Goal: Task Accomplishment & Management: Manage account settings

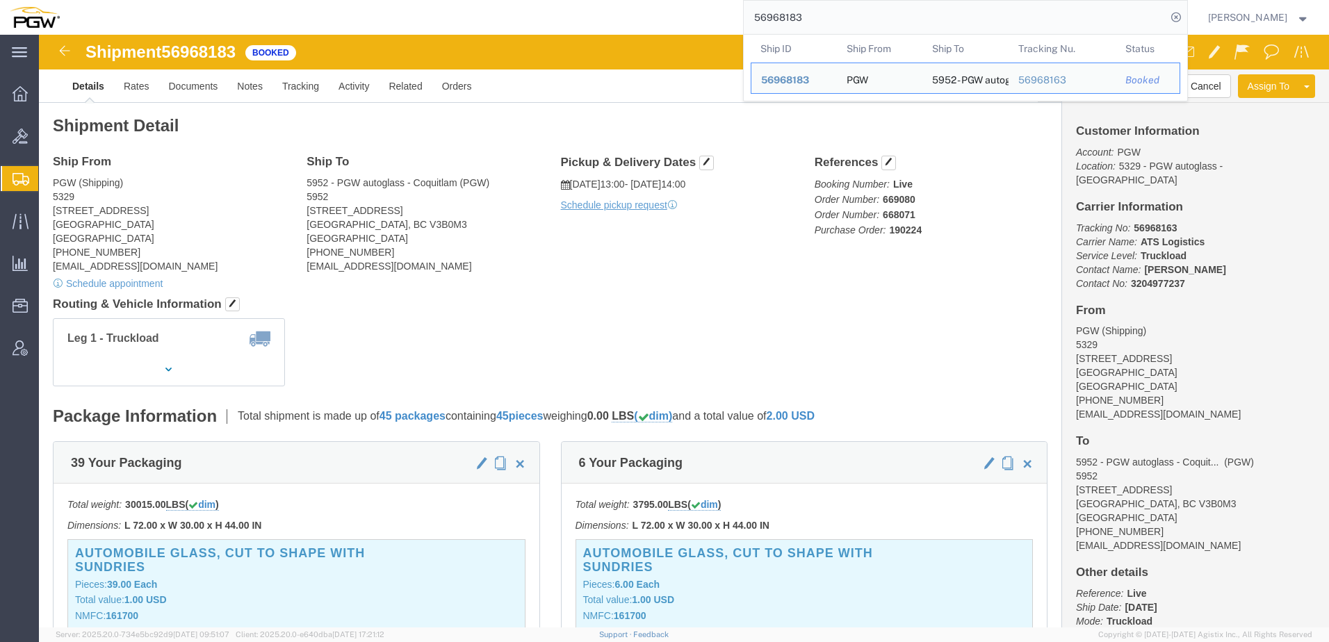
drag, startPoint x: 370, startPoint y: 301, endPoint x: 371, endPoint y: 279, distance: 21.6
click div "Leg 1 - Truckload Number of trucks: 1"
drag, startPoint x: 708, startPoint y: 0, endPoint x: 487, endPoint y: -9, distance: 220.5
click at [487, 0] on html "main_menu Created with Sketch. Collapse Menu Overview Bids Shipments Shipment M…" at bounding box center [664, 321] width 1329 height 642
paste input "669395"
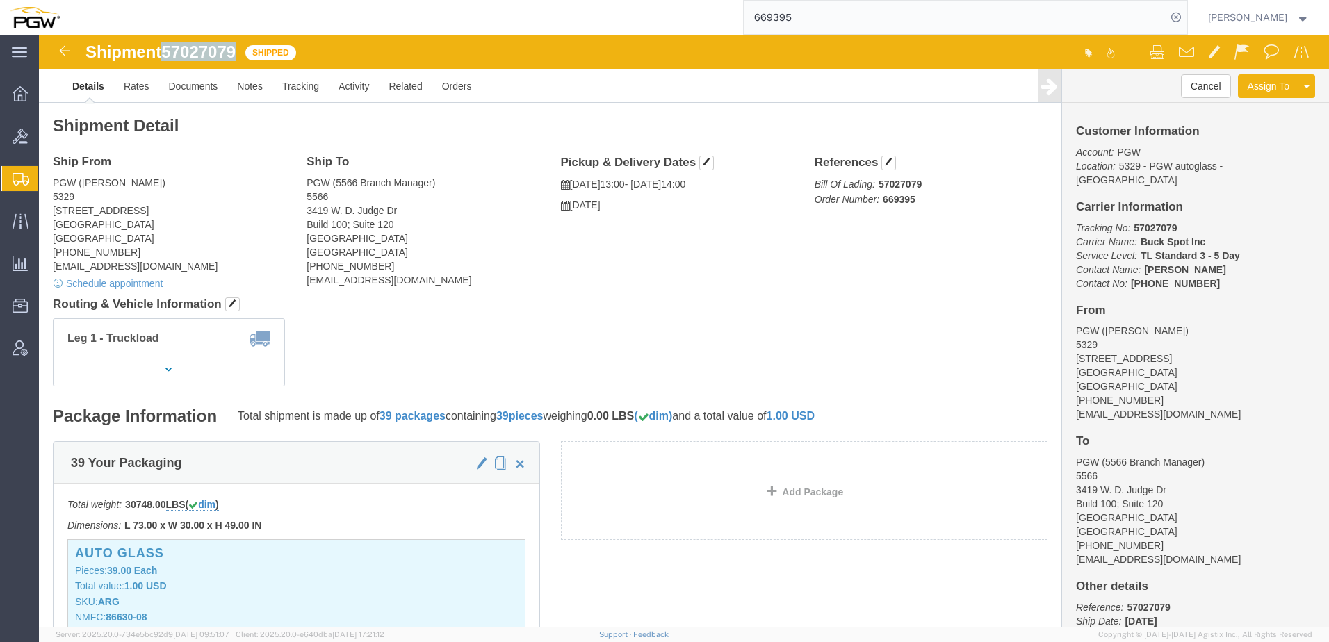
drag, startPoint x: 129, startPoint y: 17, endPoint x: 203, endPoint y: 16, distance: 74.4
click div "Shipment 57027079 Shipped"
copy span "57027079"
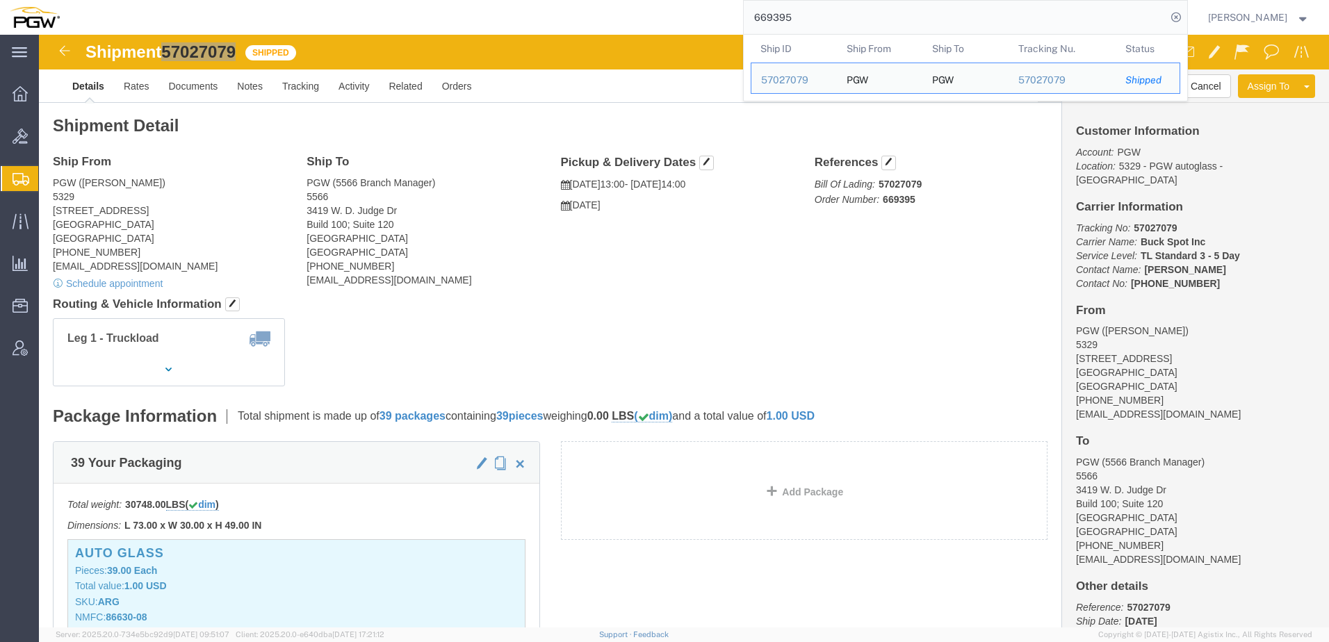
drag, startPoint x: 882, startPoint y: 16, endPoint x: 198, endPoint y: 22, distance: 684.0
click at [198, 22] on div "669395 Ship ID Ship From Ship To Tracking Nu. Status Ship ID 57027079 Ship From…" at bounding box center [629, 17] width 1118 height 35
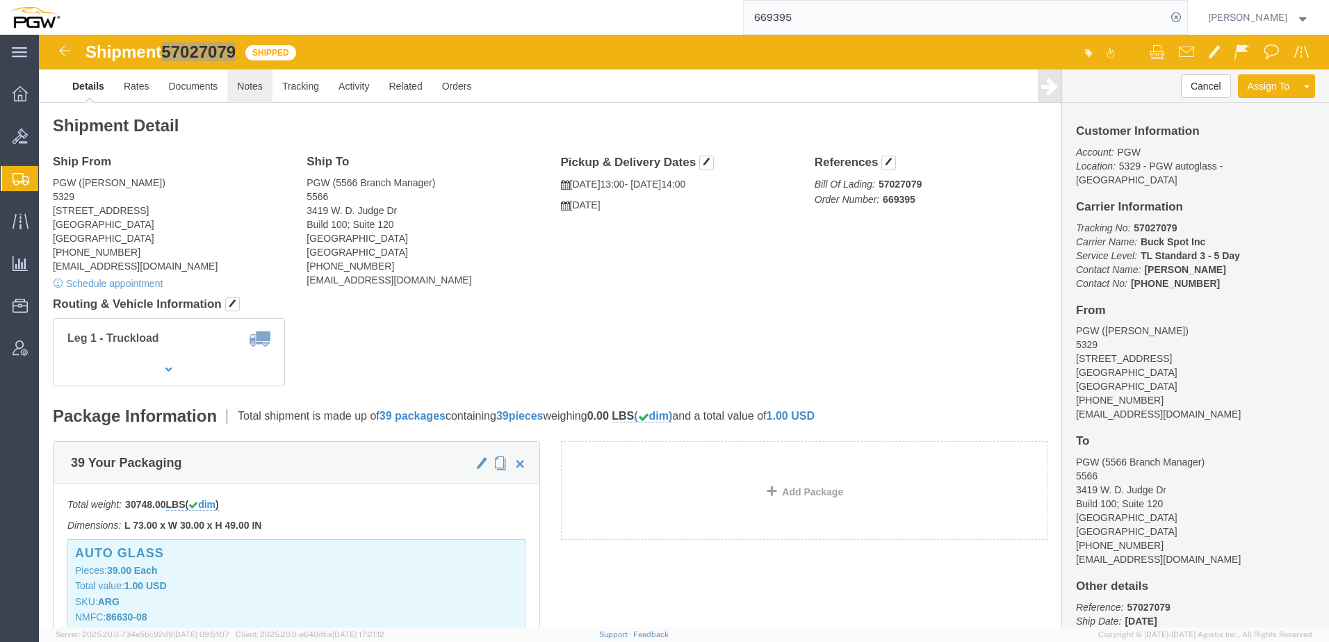
paste input "537"
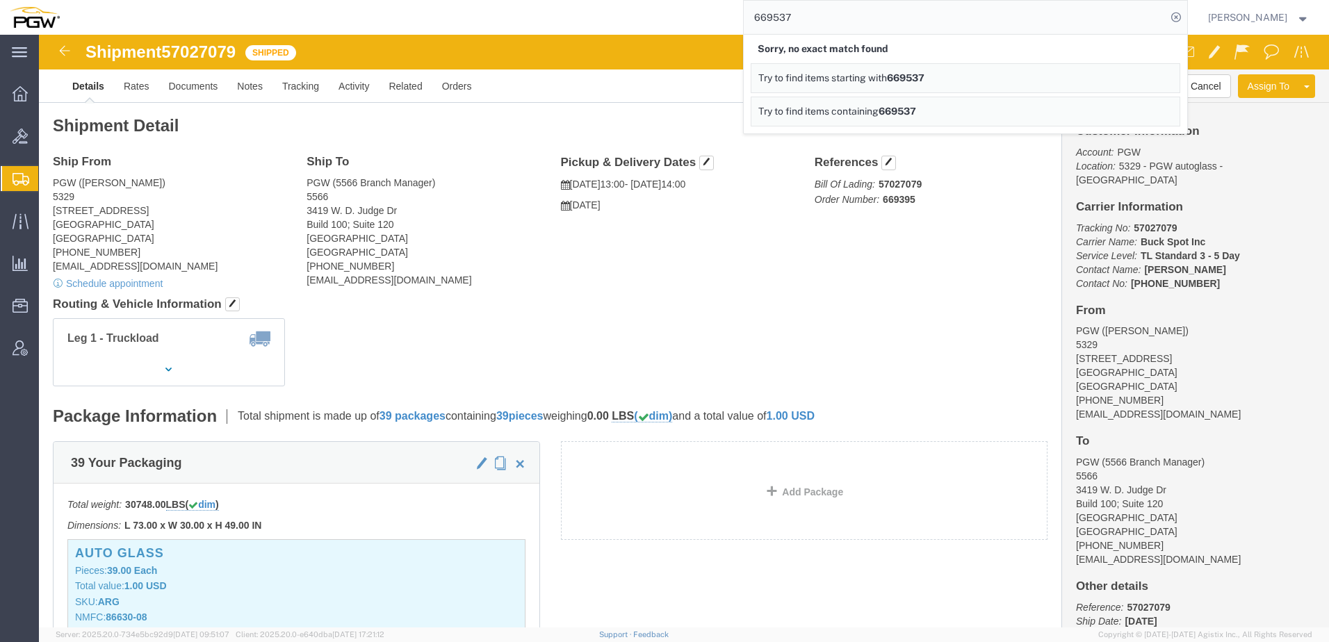
click div "Leg 1 - Truckload Vehicle 1: Standard Dry Van (53 Feet) Number of trucks: 1"
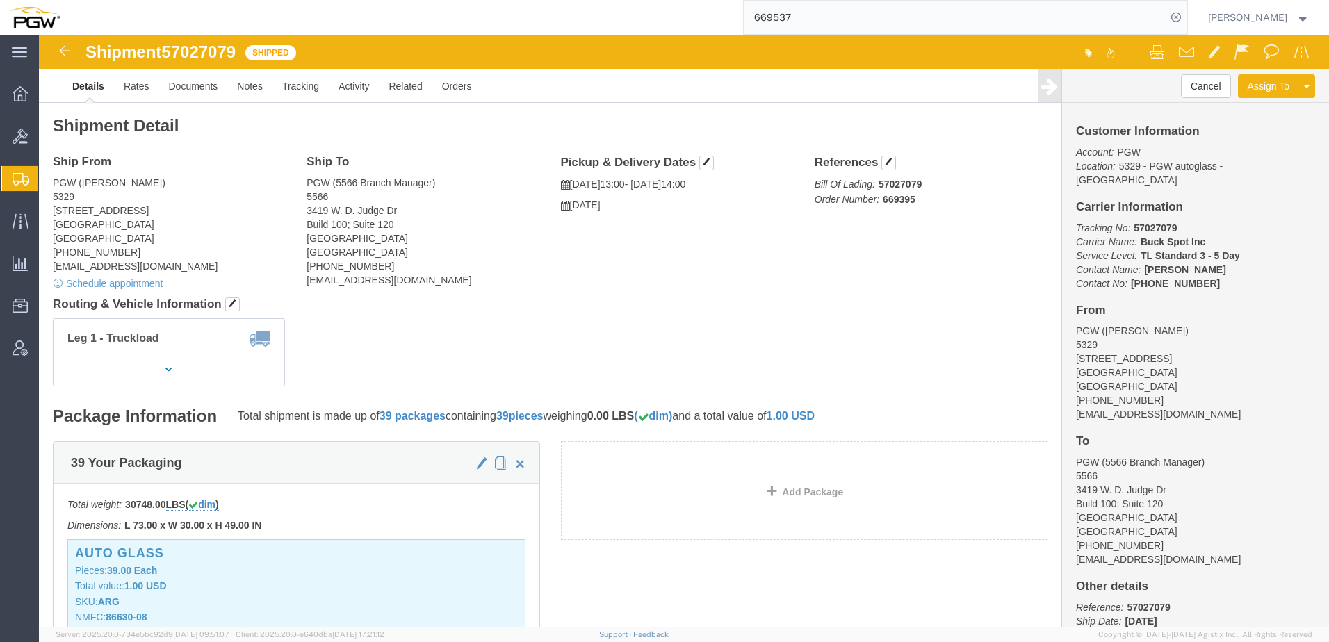
drag, startPoint x: 868, startPoint y: 15, endPoint x: 374, endPoint y: 20, distance: 494.3
click at [374, 20] on div "669537" at bounding box center [629, 17] width 1118 height 35
paste input "231"
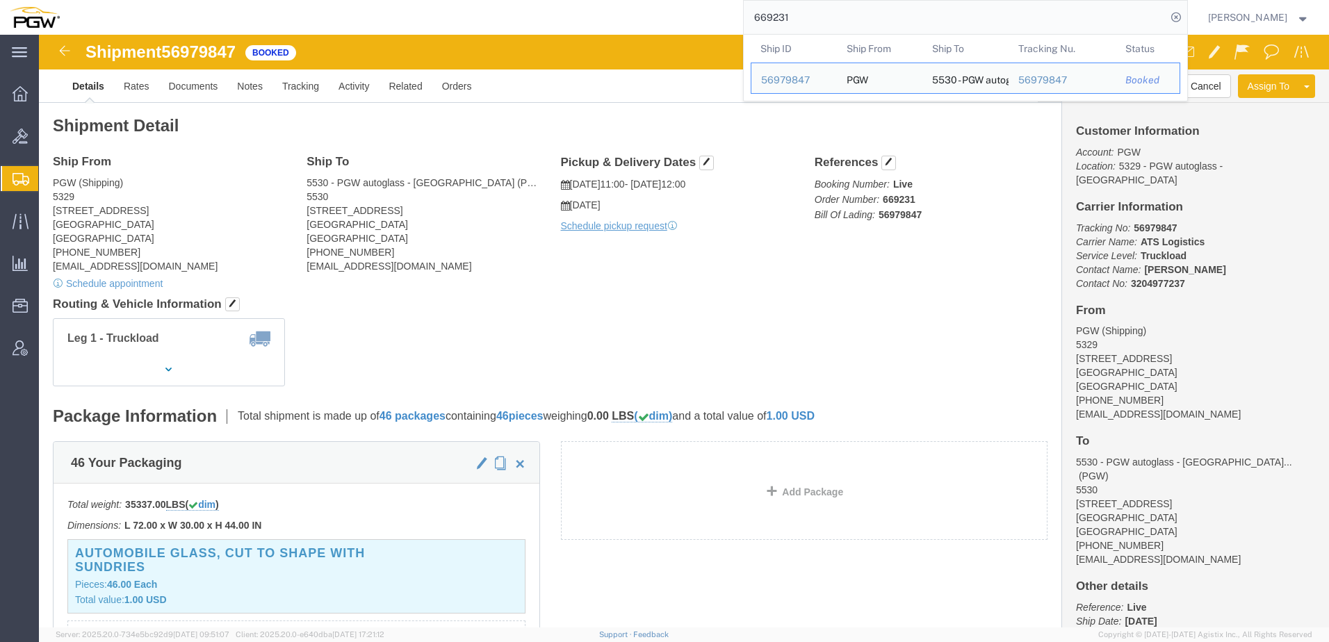
drag, startPoint x: 891, startPoint y: 14, endPoint x: 385, endPoint y: 11, distance: 506.1
click at [356, 15] on div "669231 Ship ID Ship From Ship To Tracking Nu. Status Ship ID 56979847 Ship From…" at bounding box center [629, 17] width 1118 height 35
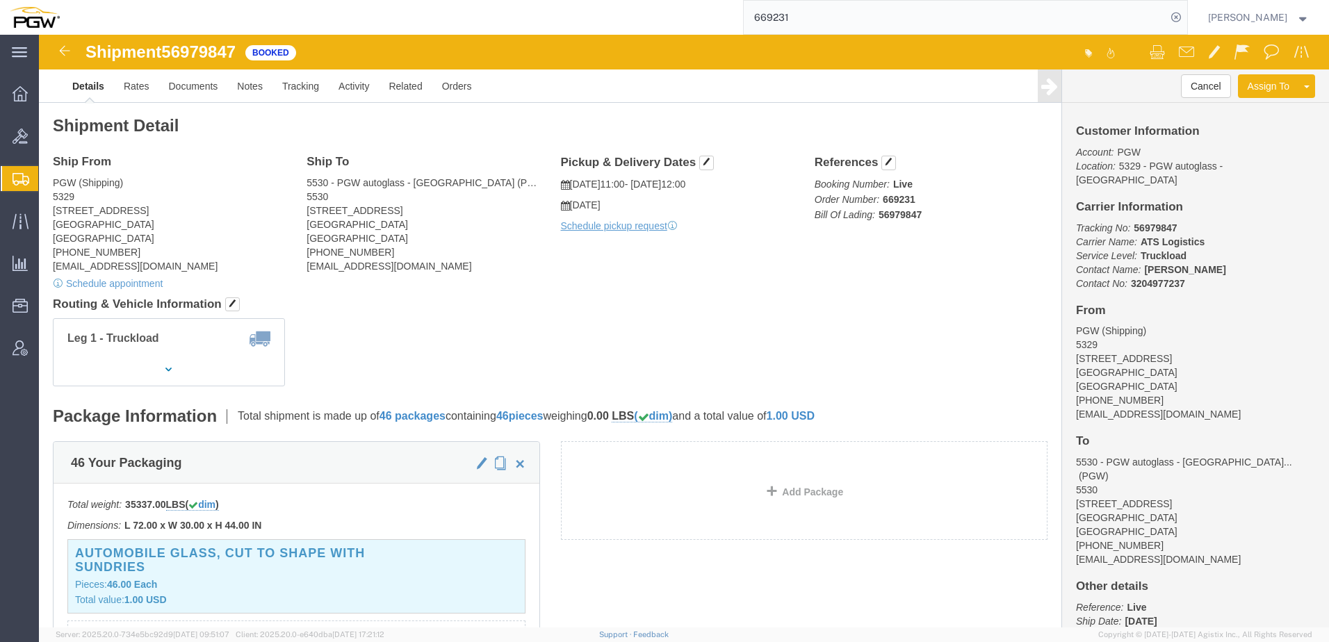
paste input "478"
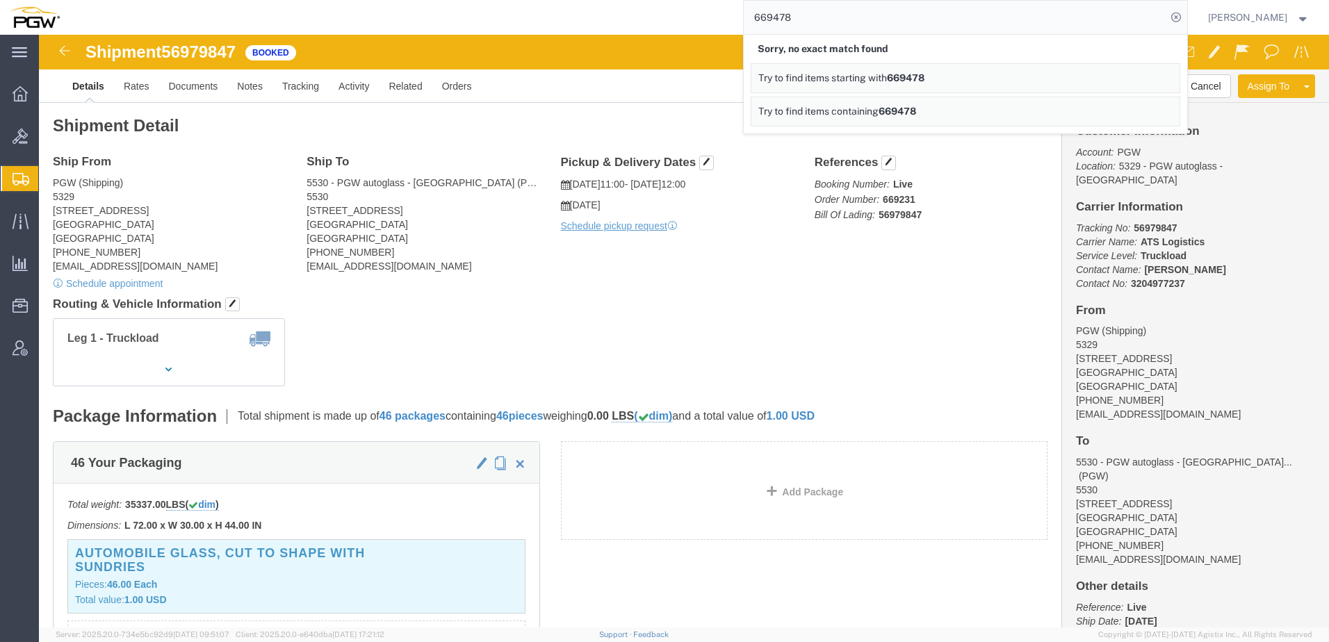
drag, startPoint x: 885, startPoint y: 21, endPoint x: 145, endPoint y: 33, distance: 739.7
click at [145, 33] on div "669478 Sorry, no exact match found Try to find items starting with 669478 Try t…" at bounding box center [629, 17] width 1118 height 35
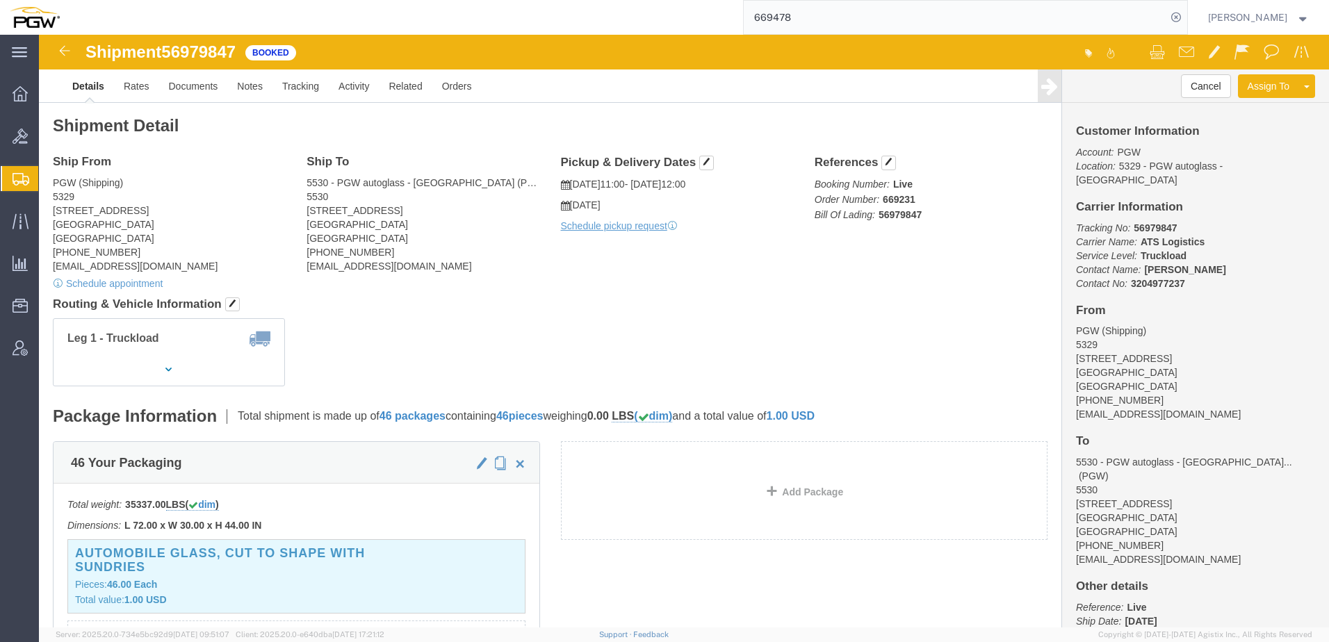
paste input "62"
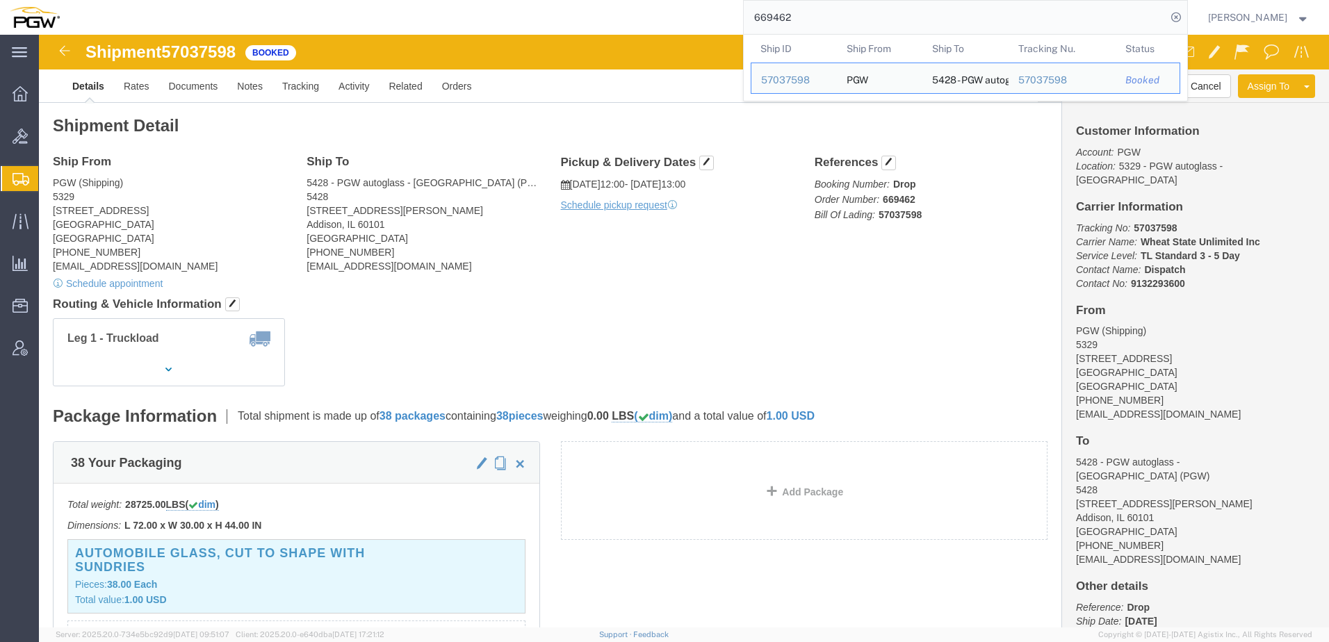
drag, startPoint x: 925, startPoint y: 20, endPoint x: 271, endPoint y: 22, distance: 654.1
click at [270, 22] on div "669462 Ship ID Ship From Ship To Tracking Nu. Status Ship ID 57037598 Ship From…" at bounding box center [629, 17] width 1118 height 35
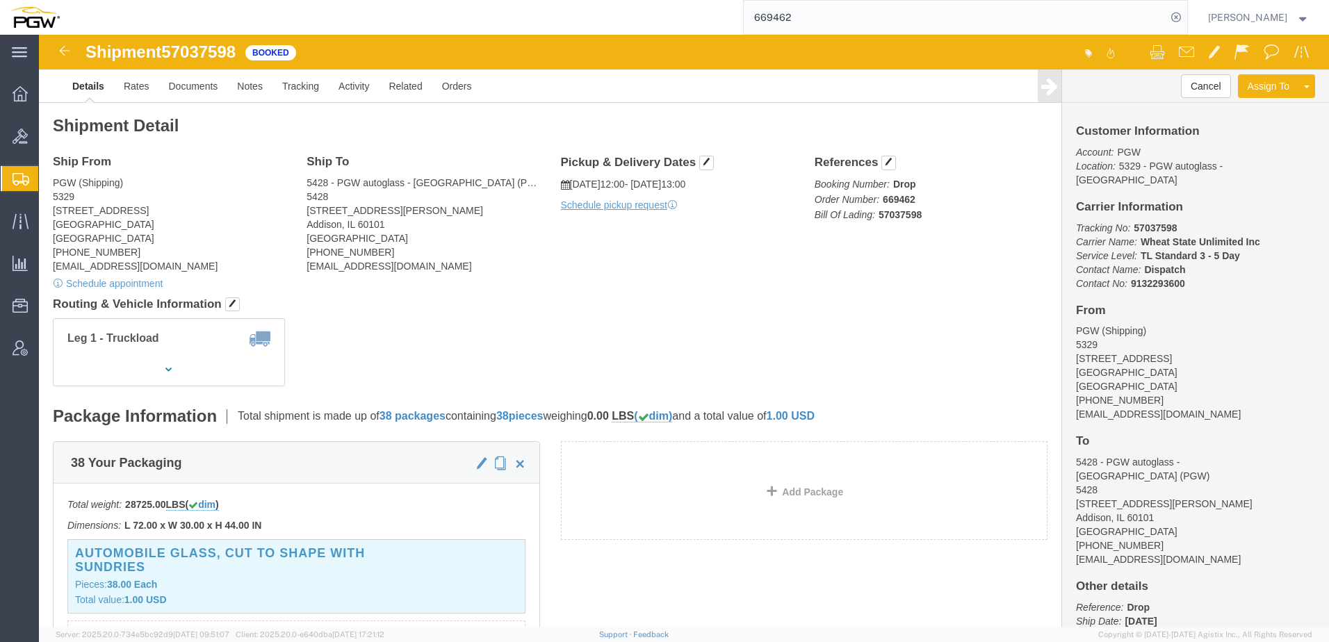
paste input "545"
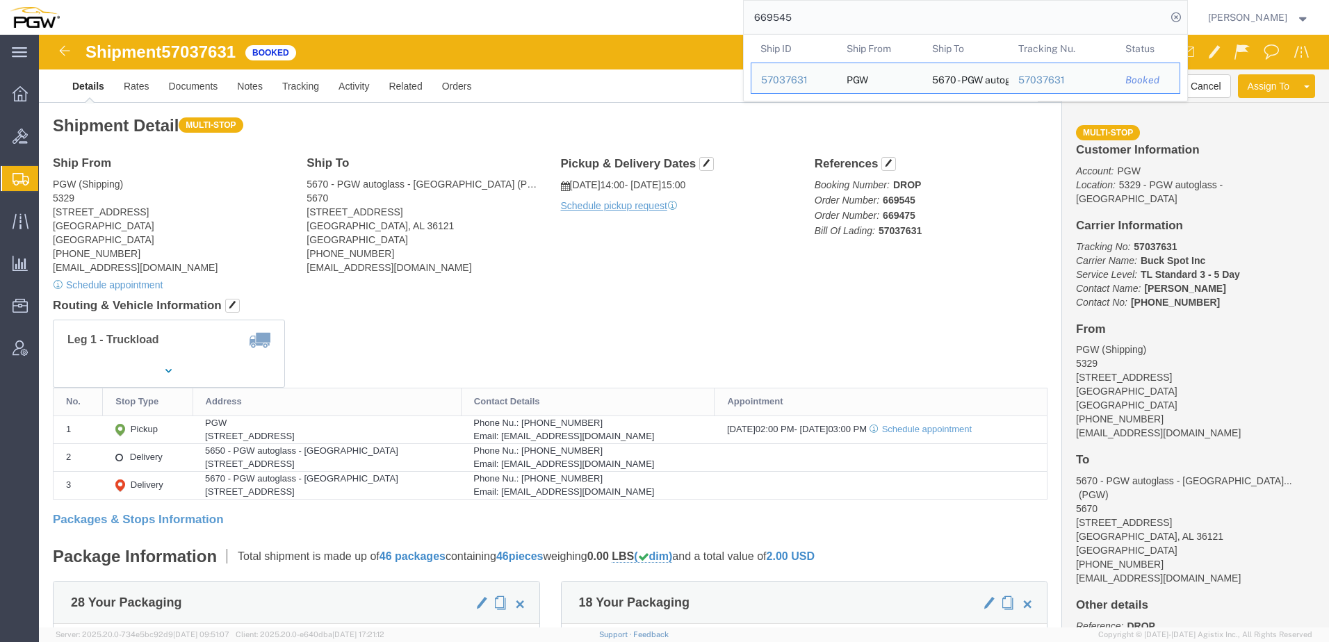
drag, startPoint x: 920, startPoint y: 14, endPoint x: 279, endPoint y: 1, distance: 641.0
click at [268, 2] on div "669545 Ship ID Ship From Ship To Tracking Nu. Status Ship ID 57037631 Ship From…" at bounding box center [629, 17] width 1118 height 35
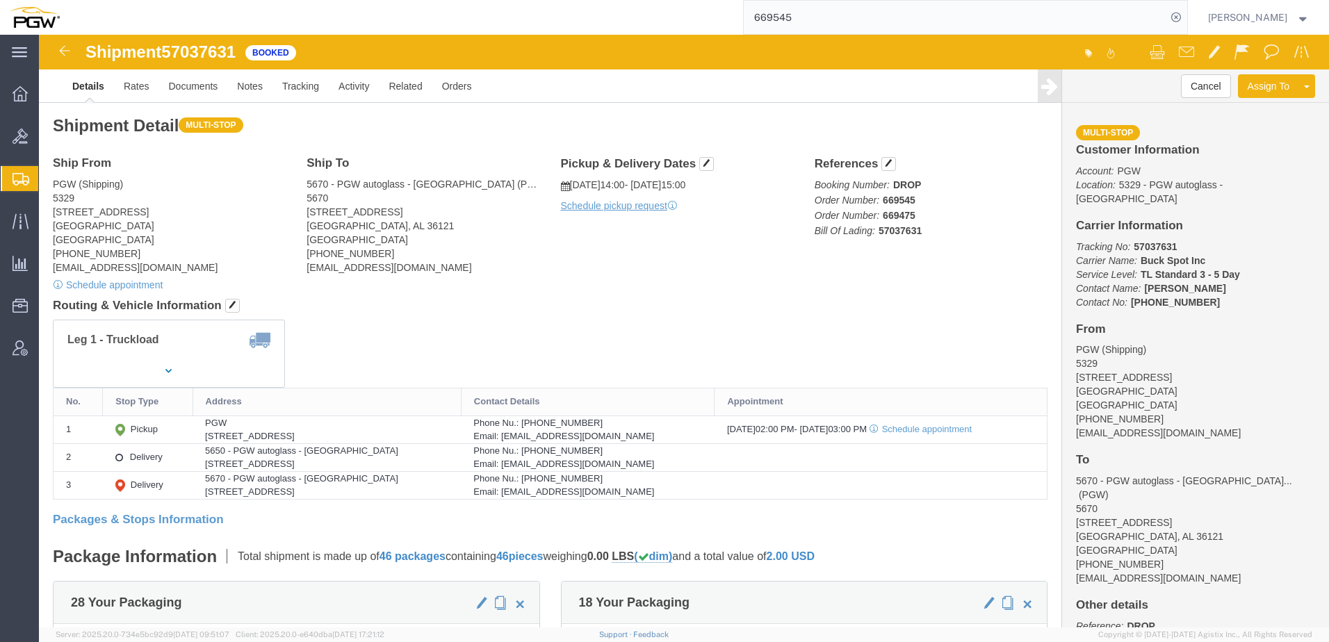
paste input "466"
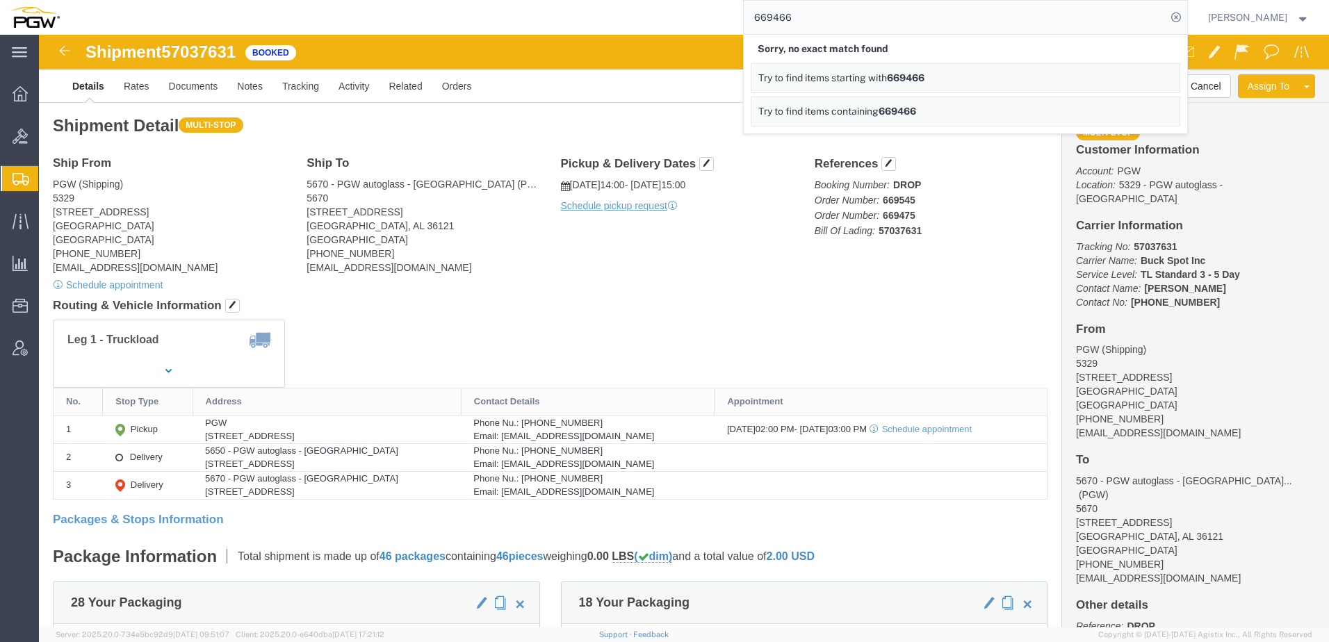
drag, startPoint x: 534, startPoint y: 268, endPoint x: 514, endPoint y: 271, distance: 19.8
click h4 "Routing & Vehicle Information"
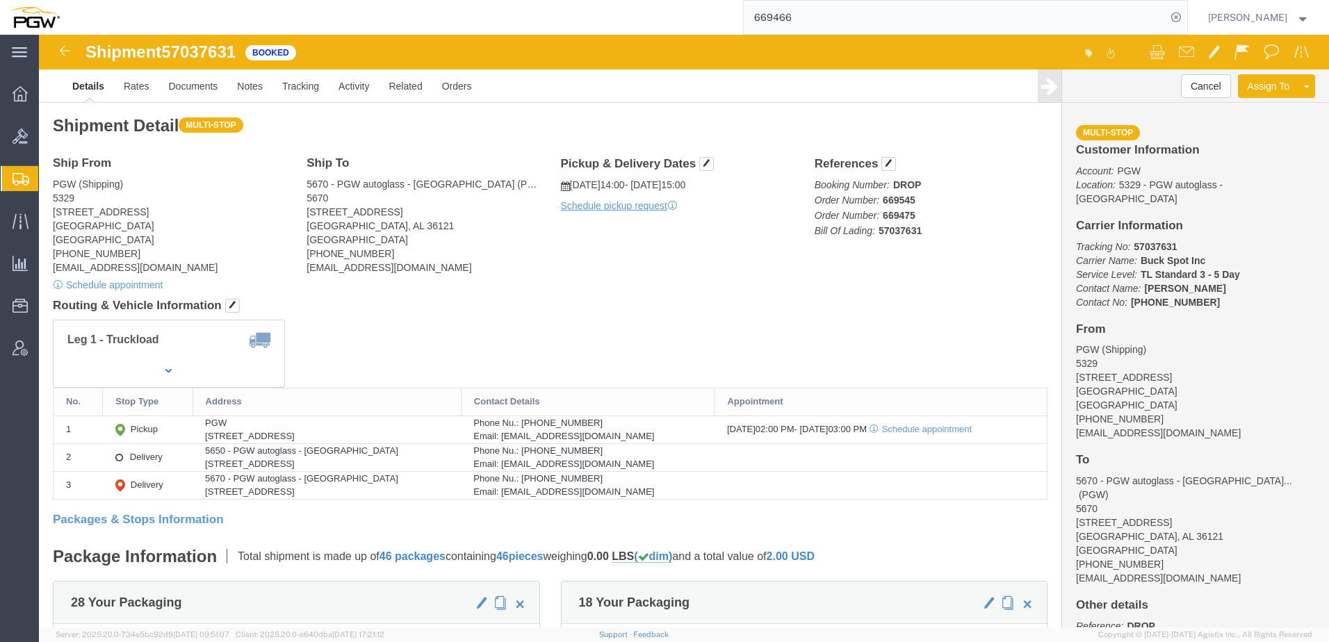
drag, startPoint x: 833, startPoint y: 9, endPoint x: 464, endPoint y: 13, distance: 369.1
click at [489, 4] on div "669466" at bounding box center [629, 17] width 1118 height 35
paste input "537"
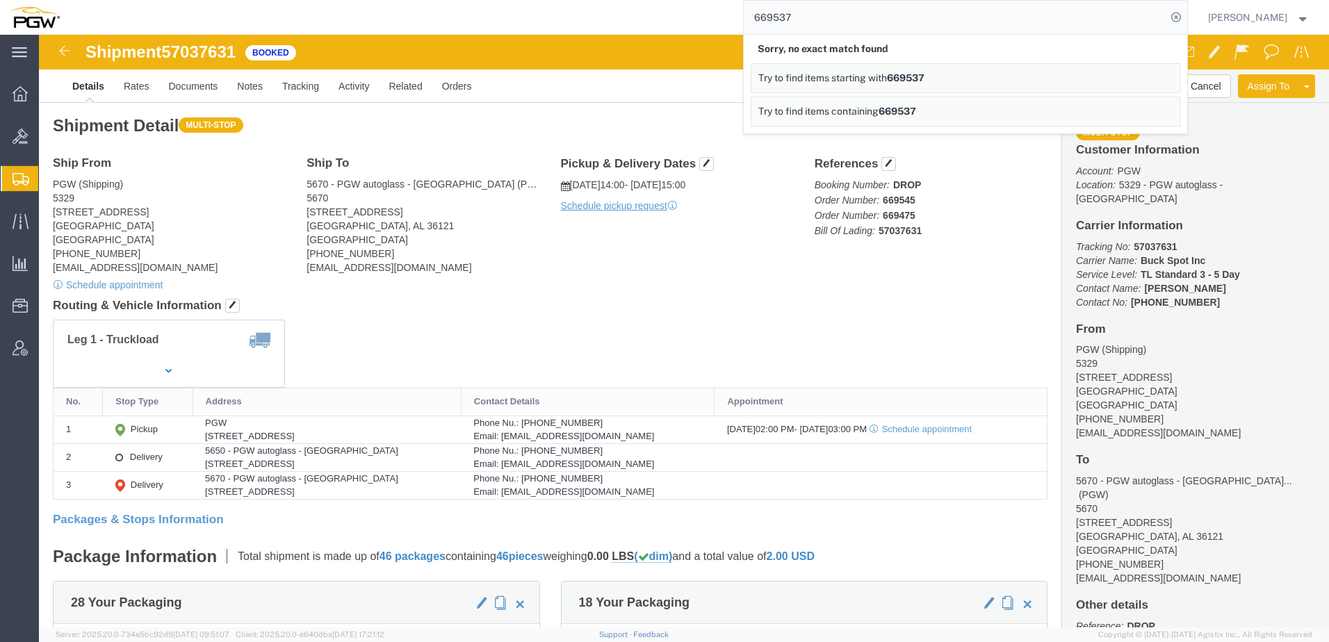
drag, startPoint x: 845, startPoint y: 7, endPoint x: 136, endPoint y: -6, distance: 709.2
click at [136, 0] on html "main_menu Created with Sketch. Collapse Menu Overview Bids Shipments Shipment M…" at bounding box center [664, 321] width 1329 height 642
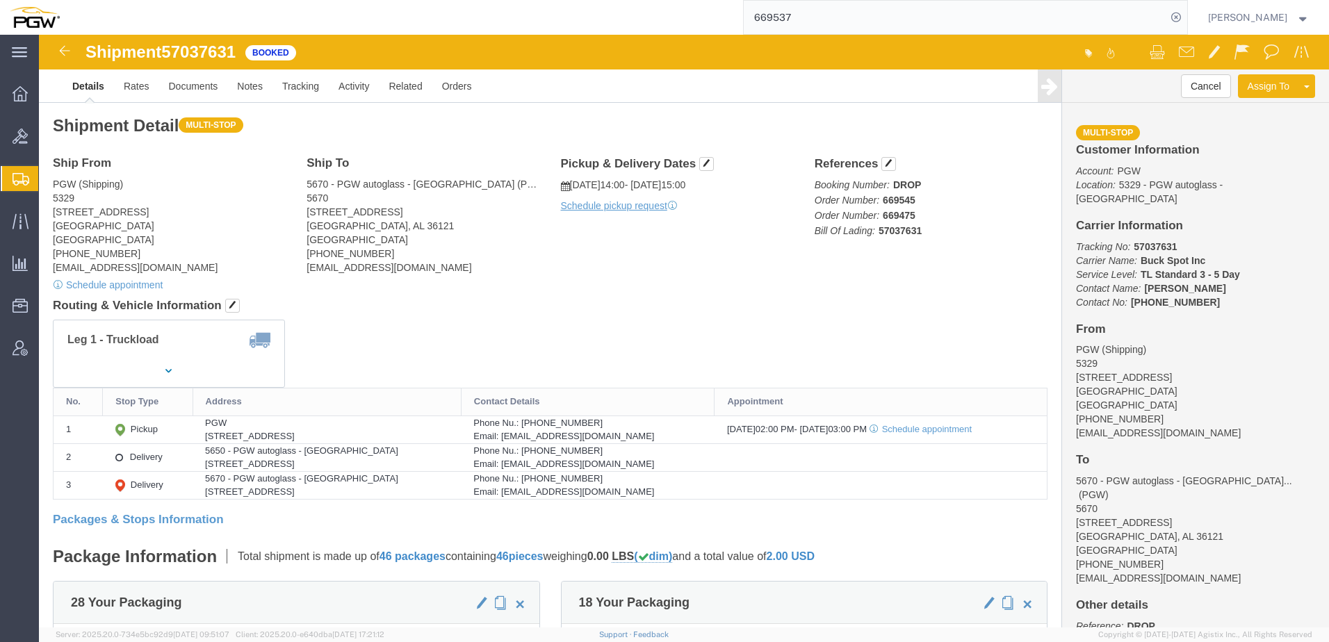
paste input "732"
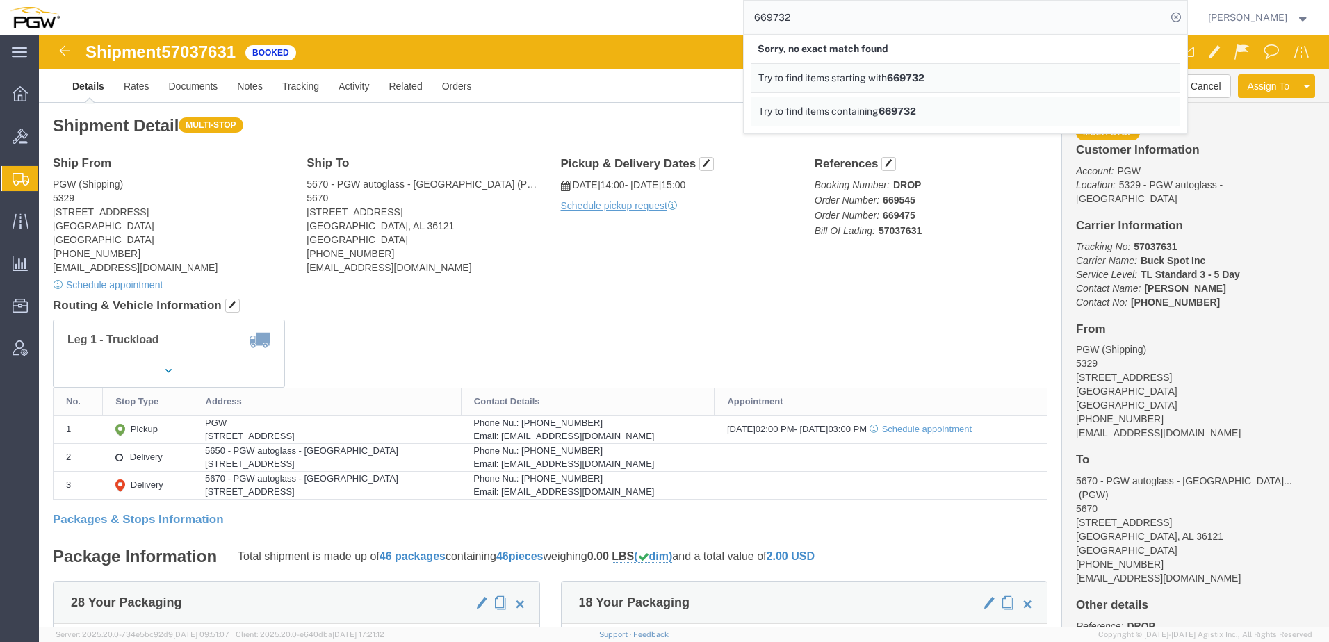
drag, startPoint x: 973, startPoint y: 15, endPoint x: 101, endPoint y: -4, distance: 872.6
click at [101, 0] on html "main_menu Created with Sketch. Collapse Menu Overview Bids Shipments Shipment M…" at bounding box center [664, 321] width 1329 height 642
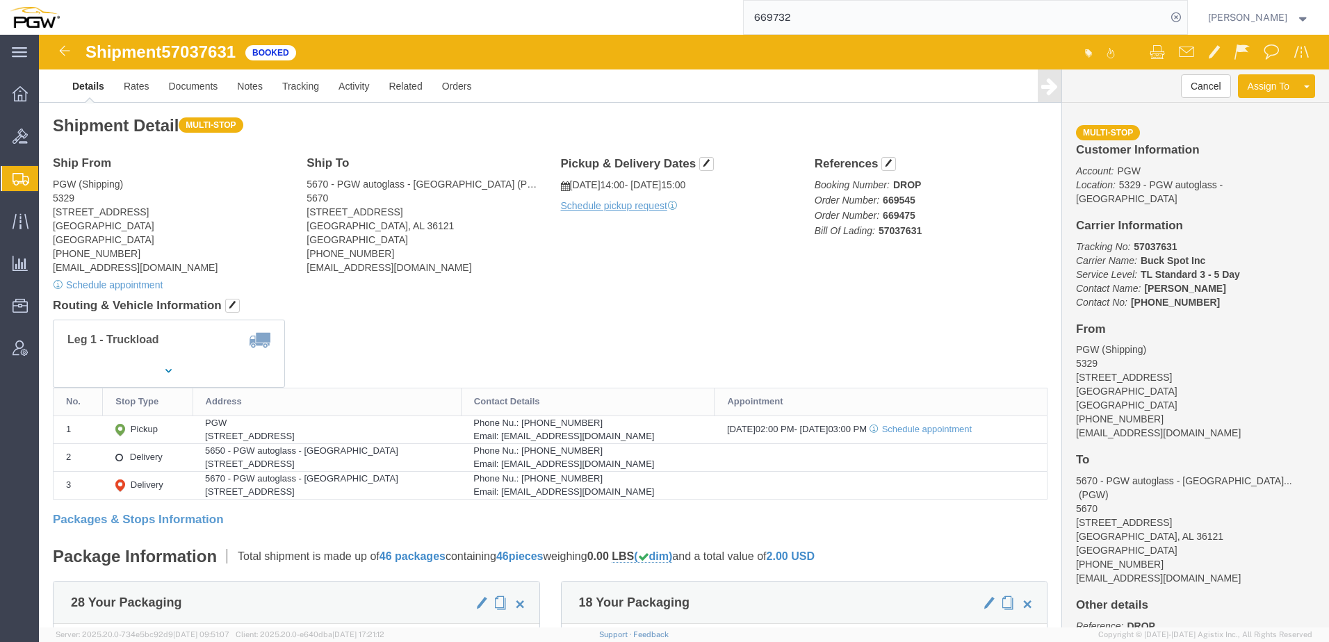
paste input "467"
type input "669467"
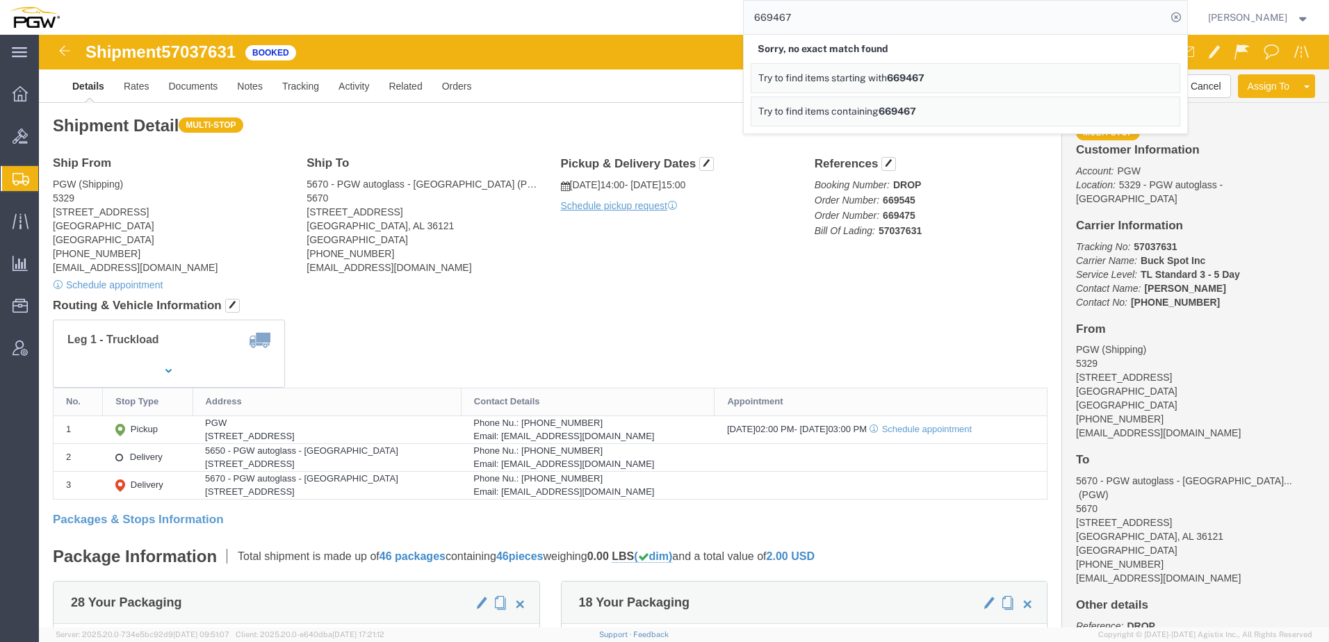
click h4 "Routing & Vehicle Information"
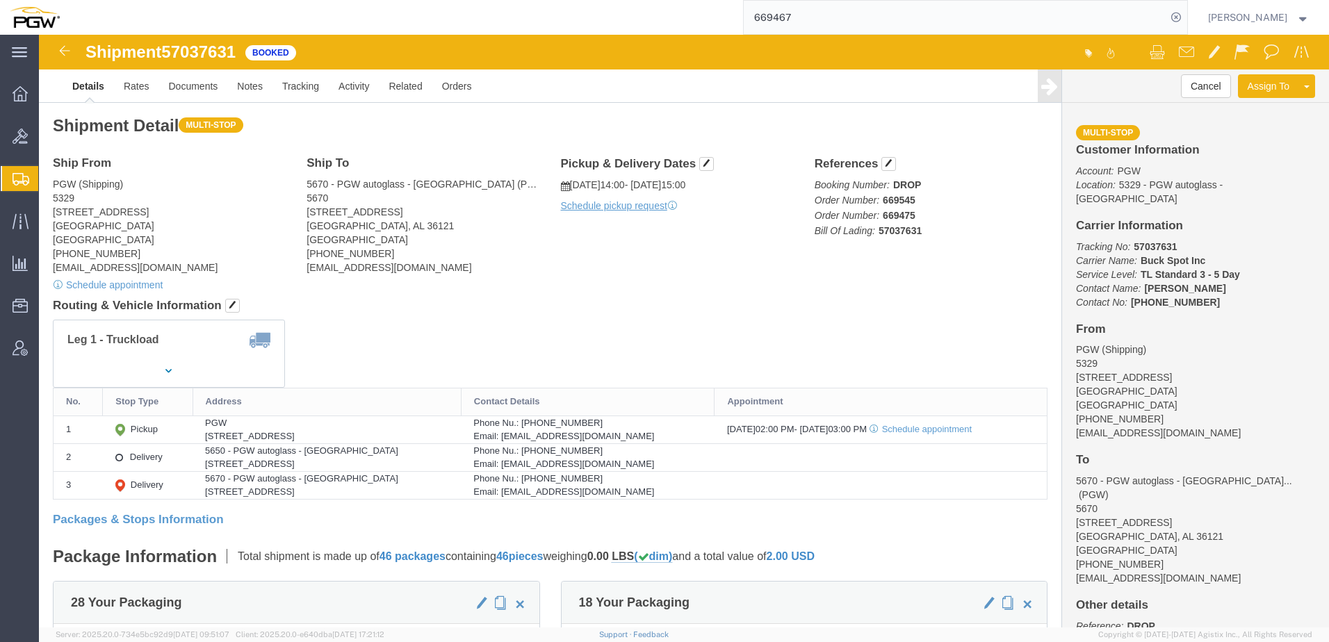
click div "Leg 1 - Truckload"
click at [0, 0] on span "Shipment Manager" at bounding box center [0, 0] width 0 height 0
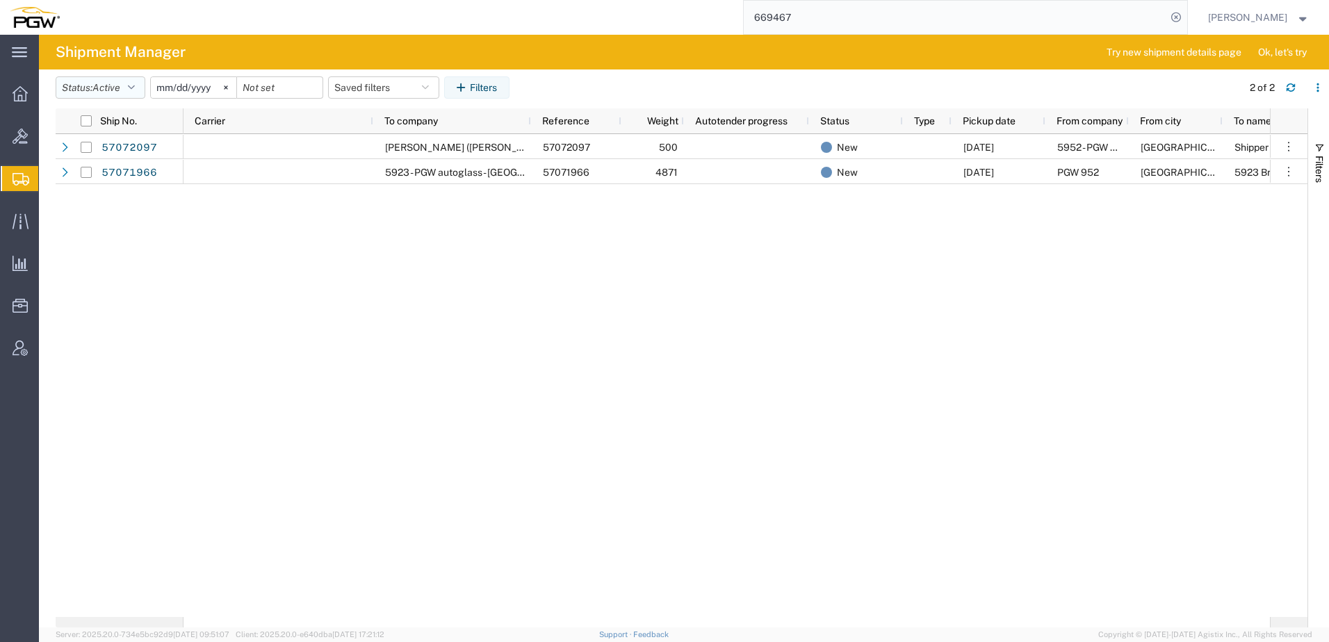
click at [108, 90] on span "Active" at bounding box center [106, 87] width 28 height 11
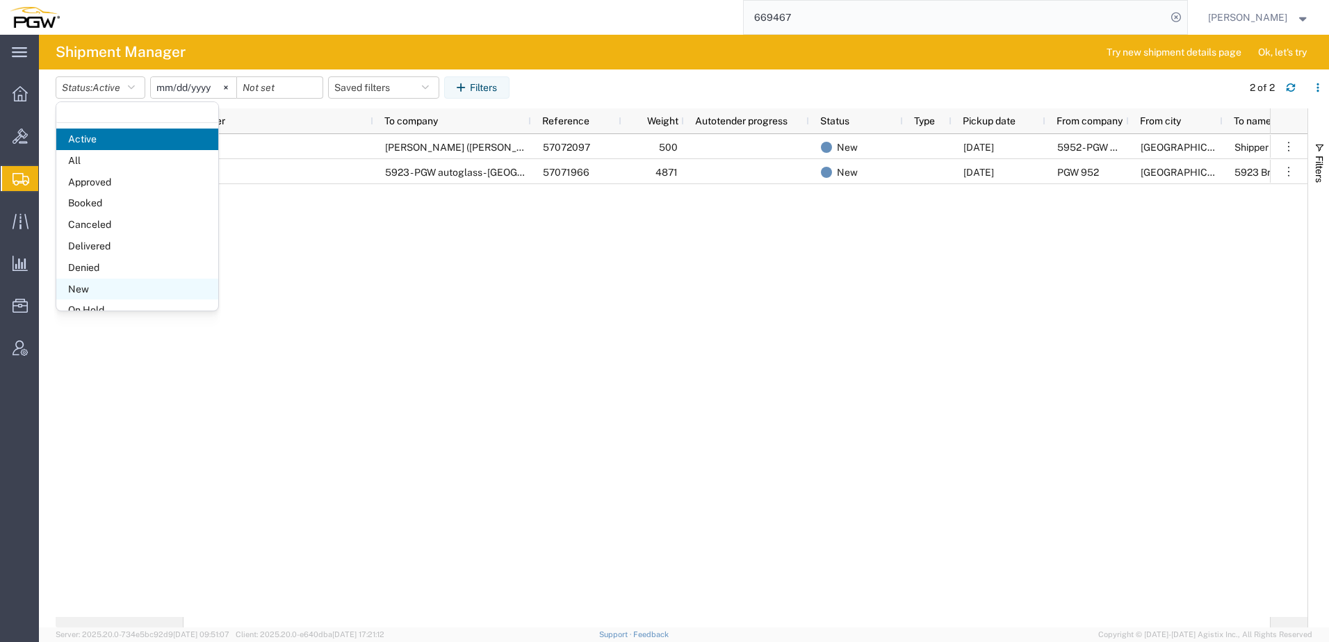
click at [79, 287] on span "New" at bounding box center [137, 290] width 162 height 22
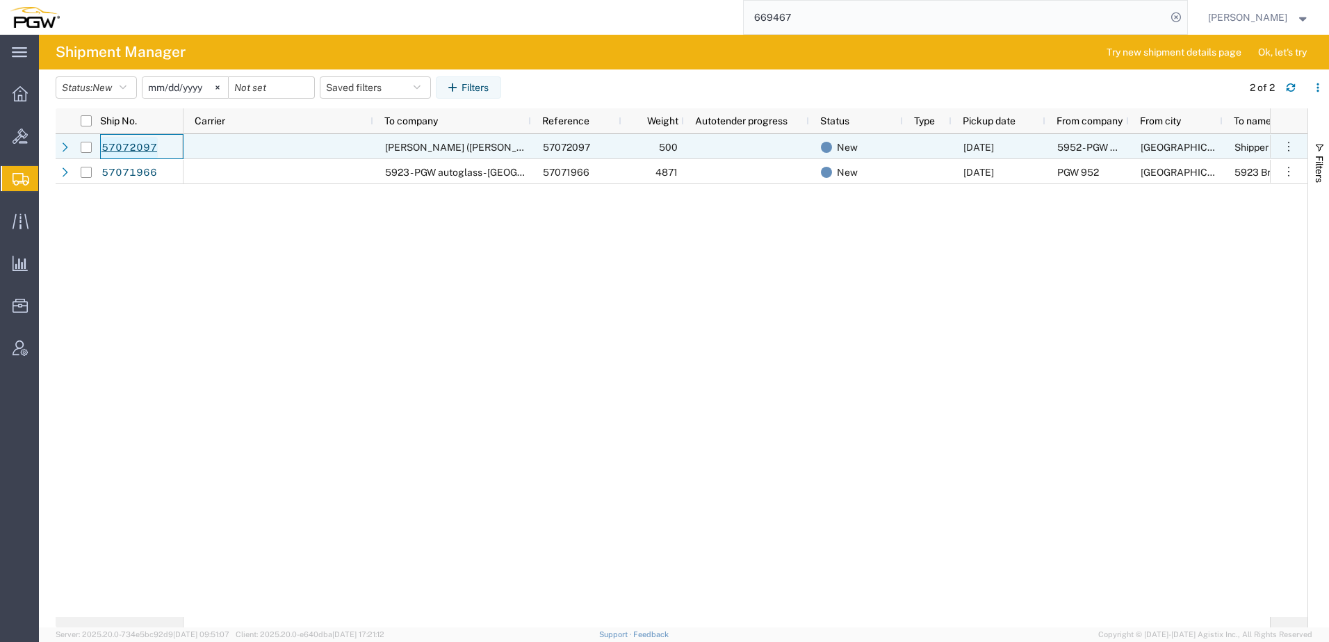
click at [125, 150] on link "57072097" at bounding box center [129, 148] width 57 height 22
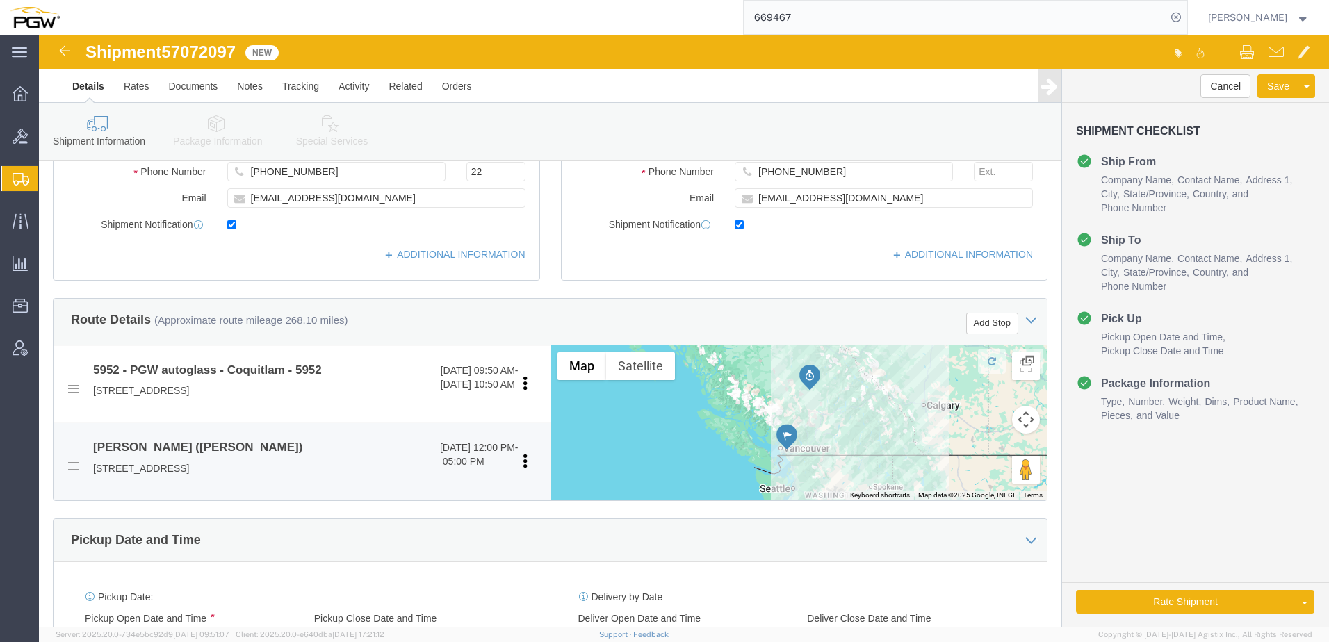
select select "28525"
select select
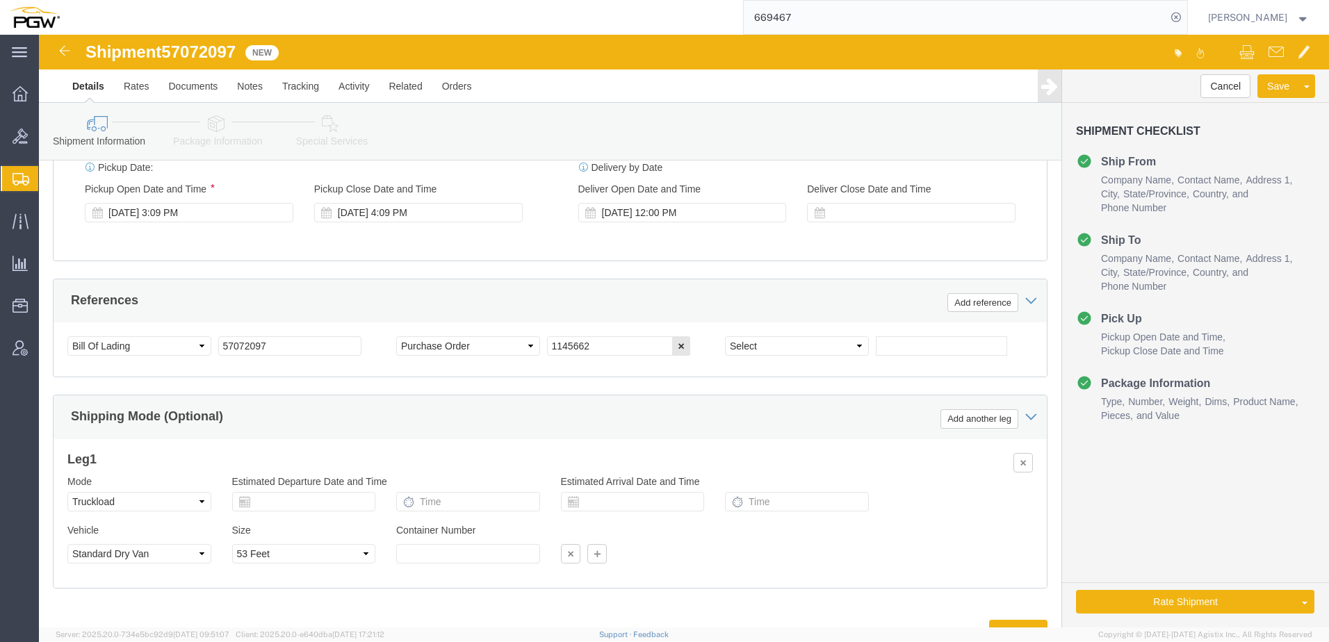
scroll to position [765, 0]
click icon
click select "Select Air Less than Truckload Multi-Leg Ocean Freight Rail Small Parcel Truckl…"
select select "LTL"
click select "Select Air Less than Truckload Multi-Leg Ocean Freight Rail Small Parcel Truckl…"
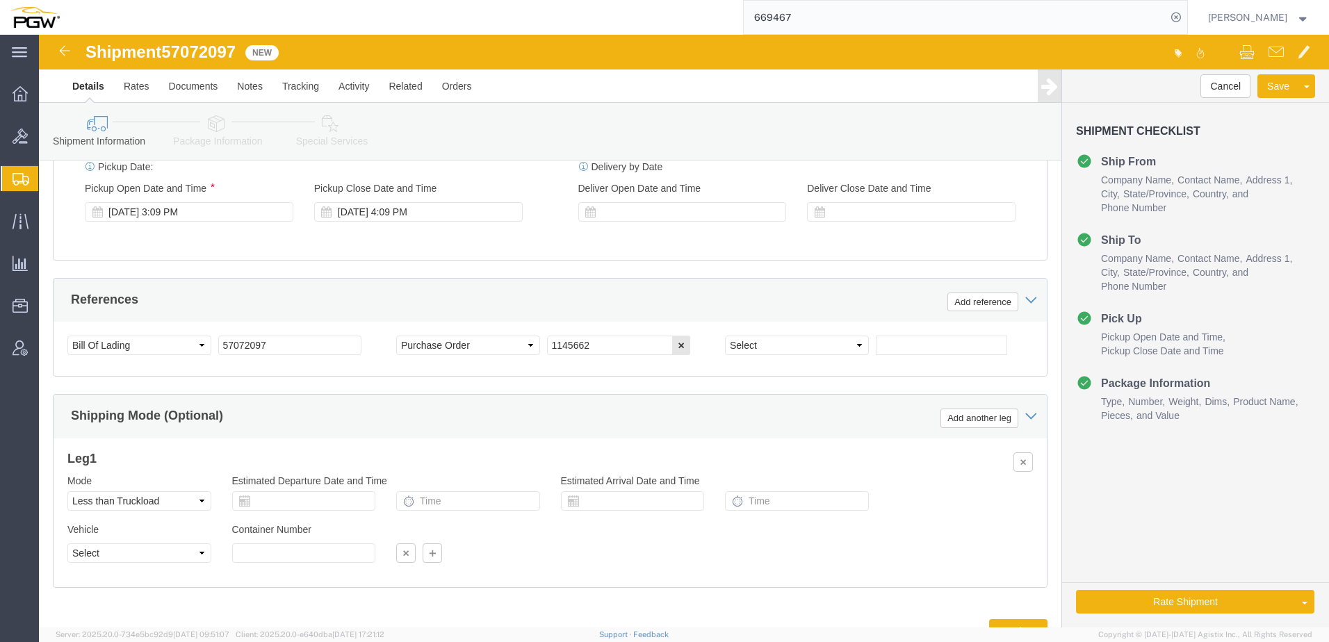
click link "Package Information"
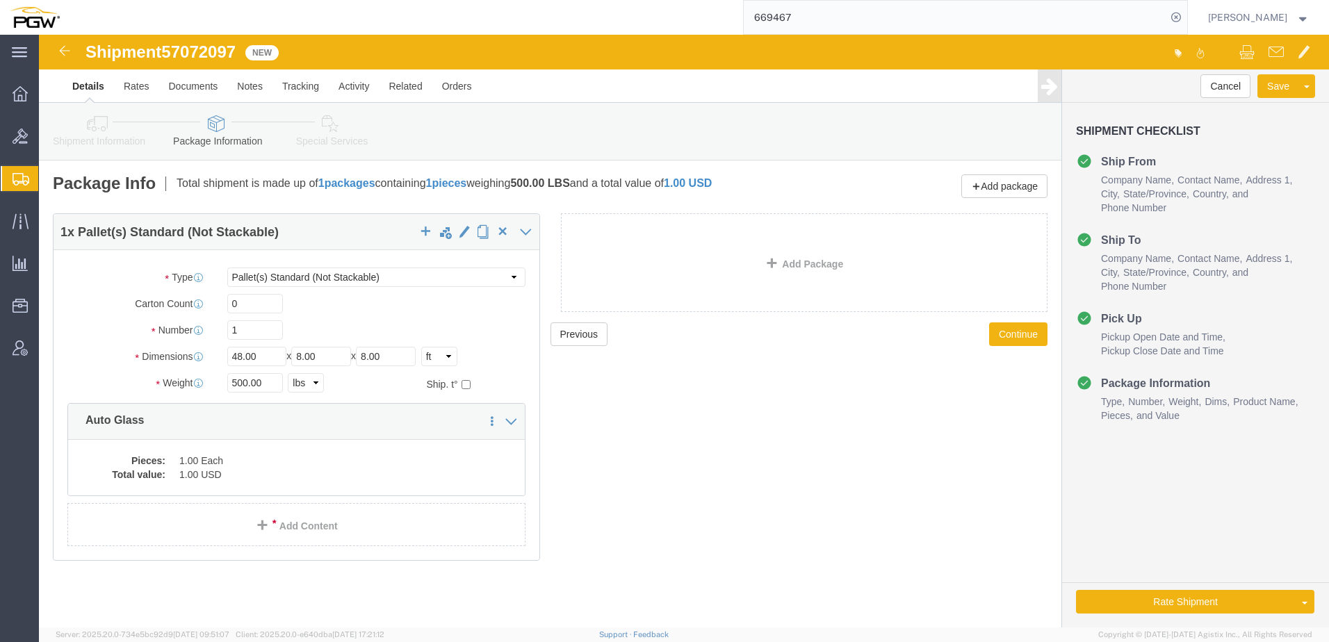
click div "Previous Continue"
click icon
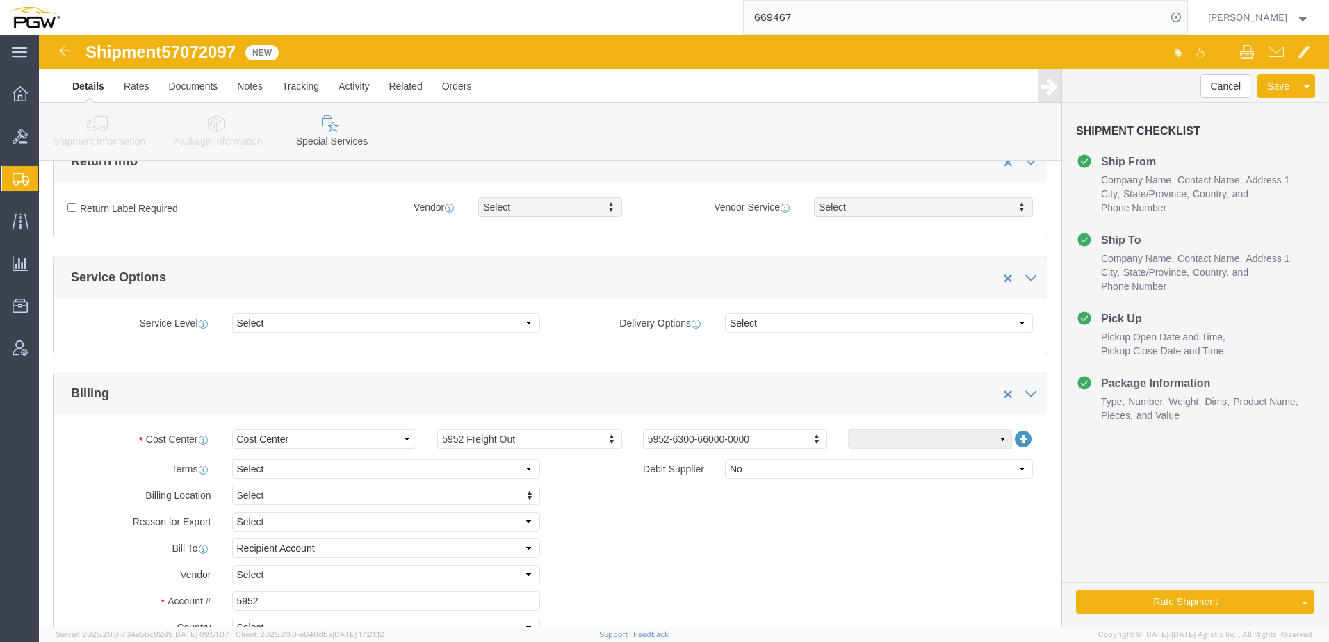
scroll to position [556, 0]
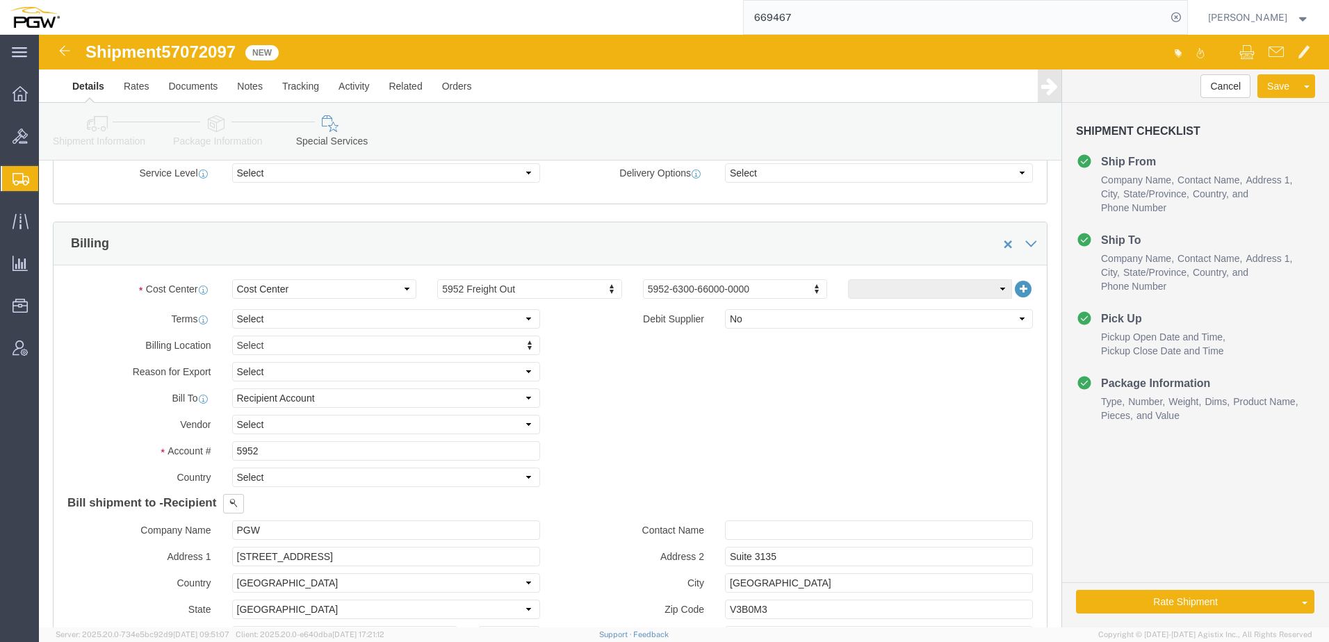
click link "Shipment Information"
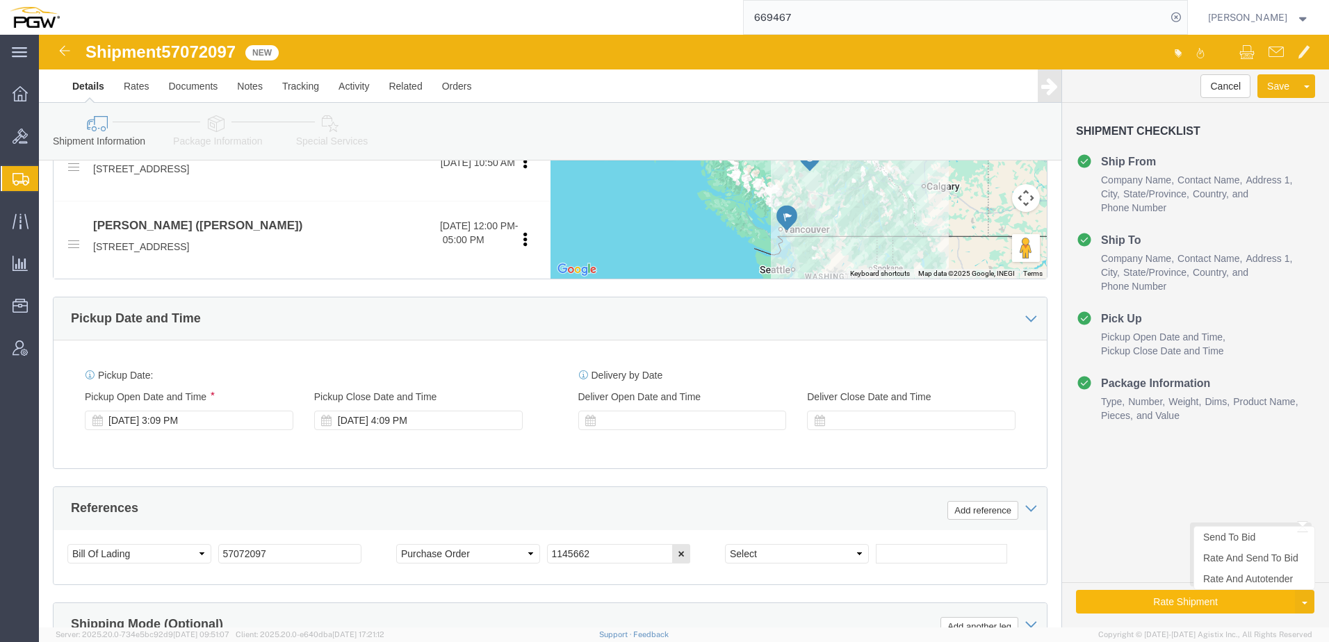
click button "Rate Shipment"
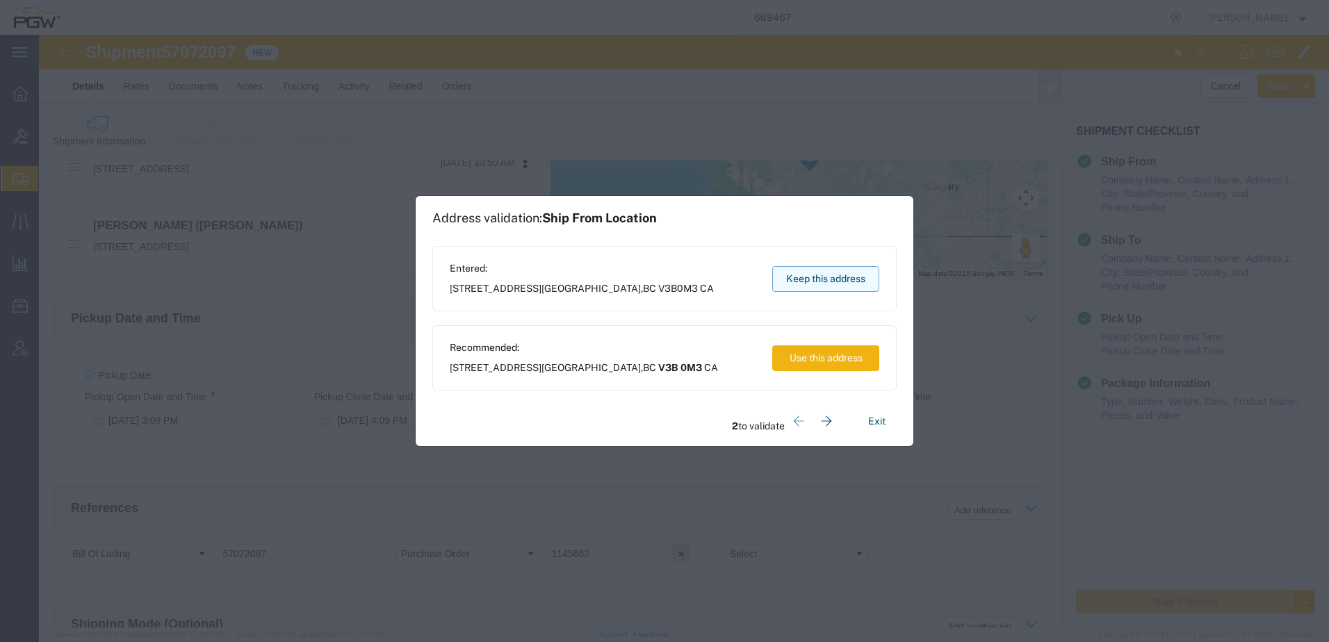
click at [837, 267] on button "Keep this address" at bounding box center [825, 279] width 107 height 26
click at [831, 275] on button "Keep this address" at bounding box center [825, 279] width 107 height 26
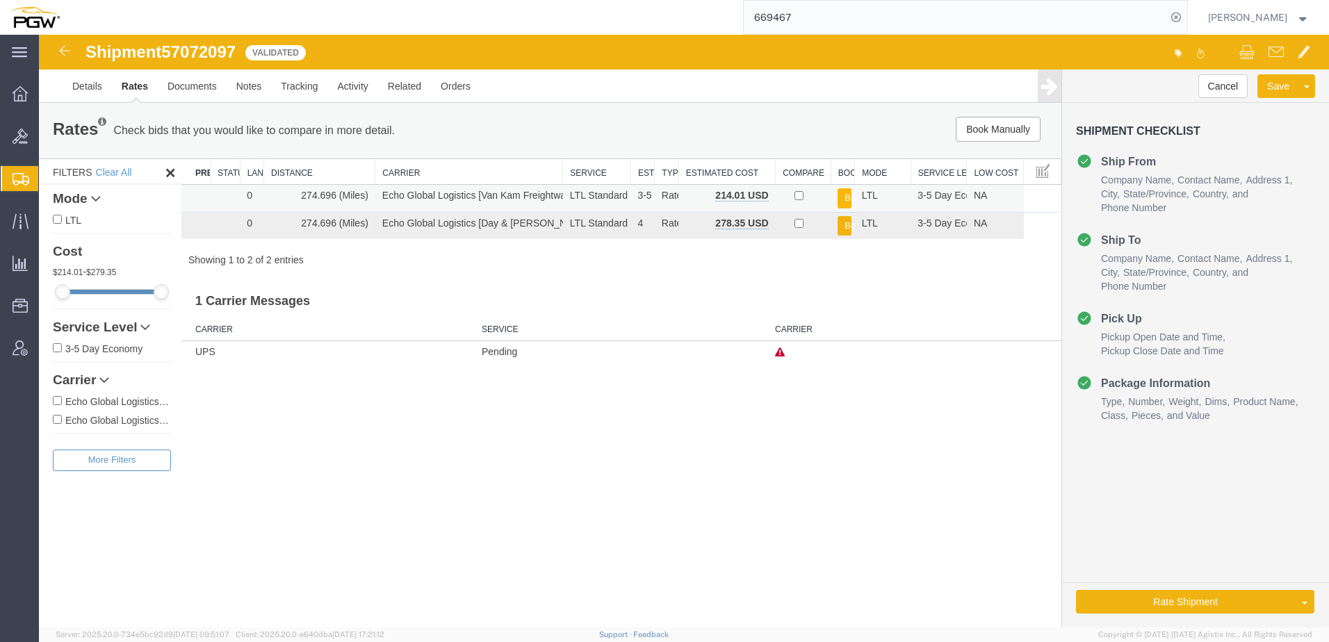
click at [841, 202] on button "Book" at bounding box center [845, 198] width 14 height 20
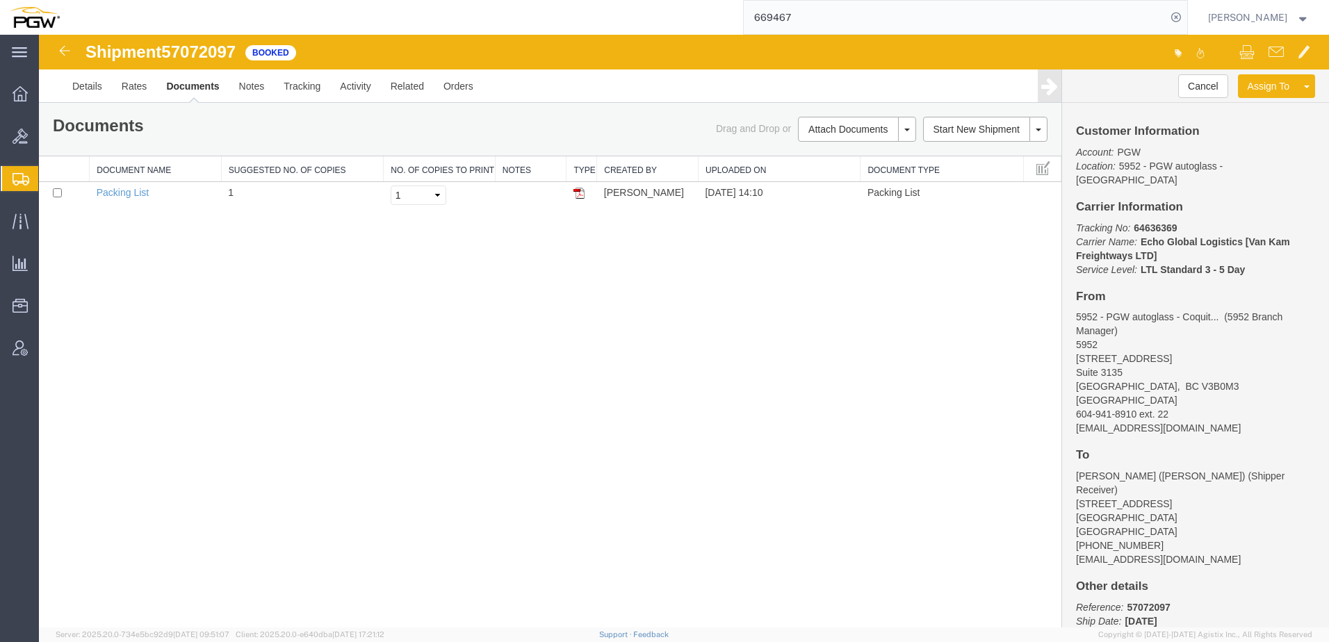
click at [433, 275] on div "Shipment 57072097 1 of 1 Booked Details Rates Documents Notes Tracking Activity…" at bounding box center [684, 331] width 1290 height 593
click at [0, 0] on span "Create from Template" at bounding box center [0, 0] width 0 height 0
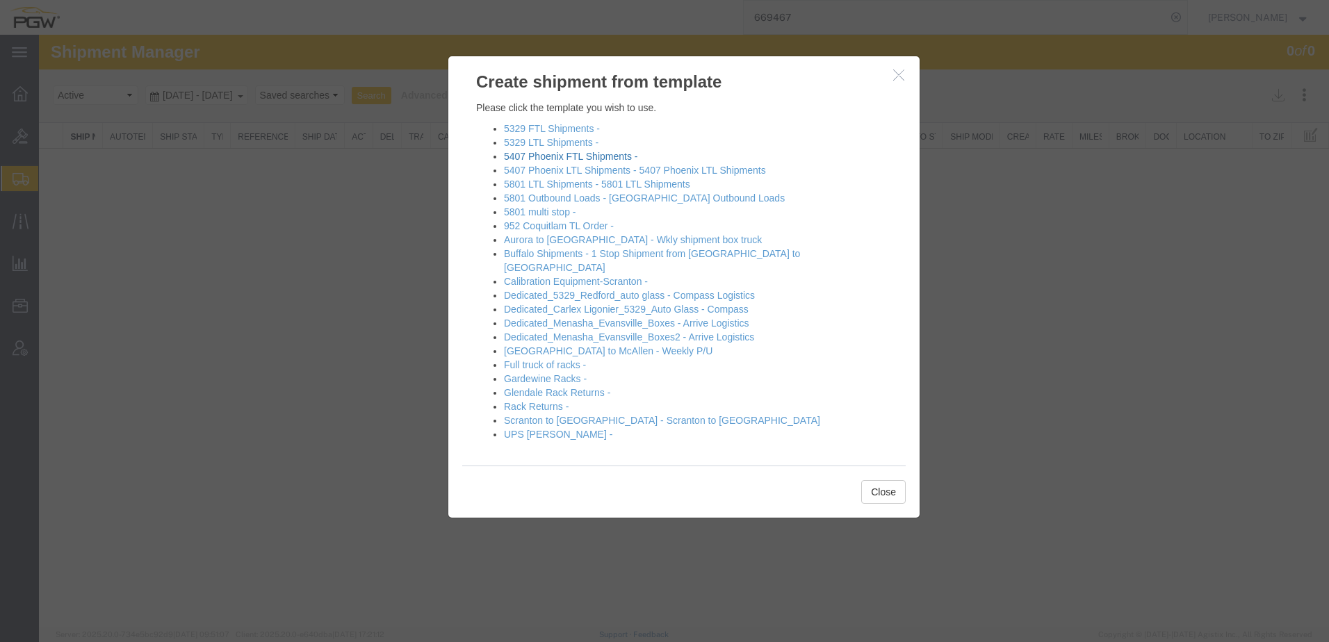
click at [526, 156] on link "5407 Phoenix FTL Shipments -" at bounding box center [570, 156] width 133 height 11
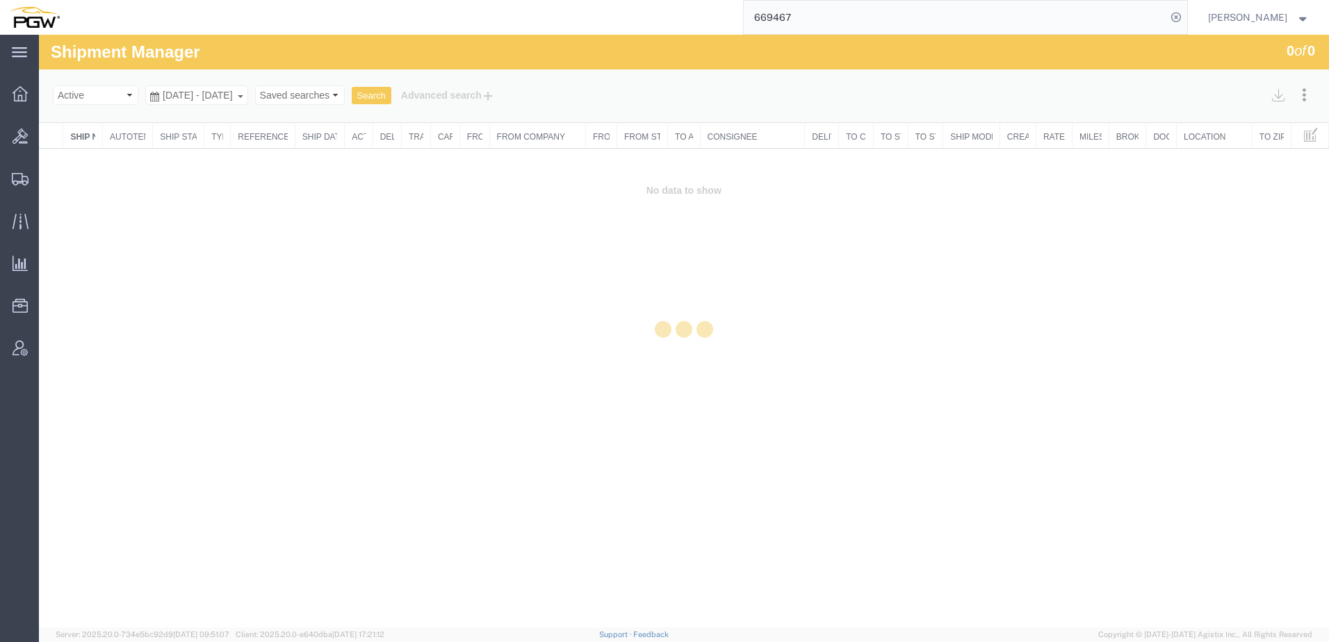
select select "62351"
select select "28459"
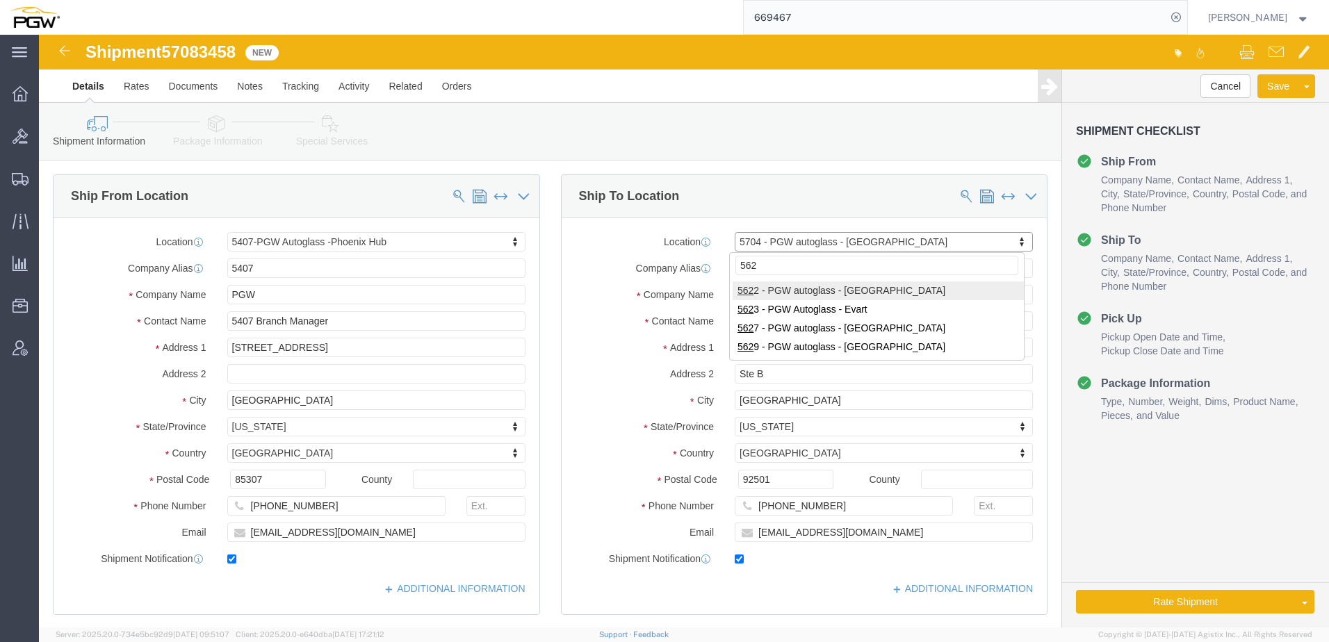
type input "5622"
select select "28415"
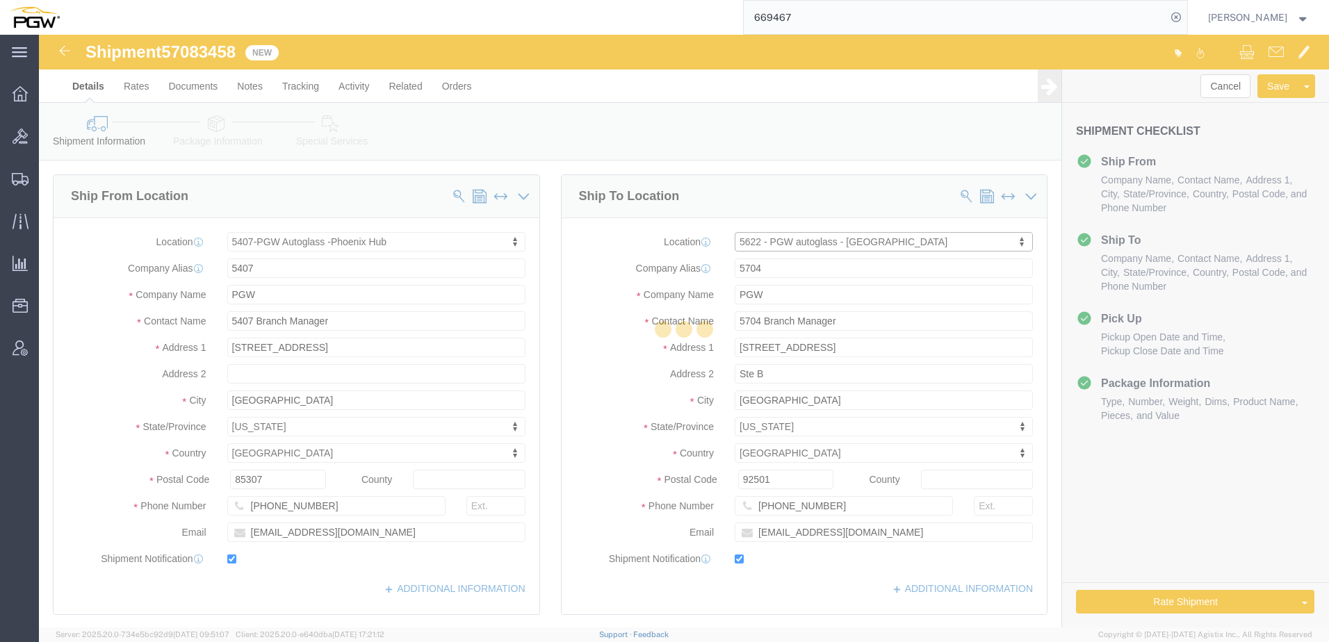
type input "5622"
type input "5622 Branch Manager"
type input "3455 W Ninigret Dr."
type input "Suite 600"
type input "Salt Lake City"
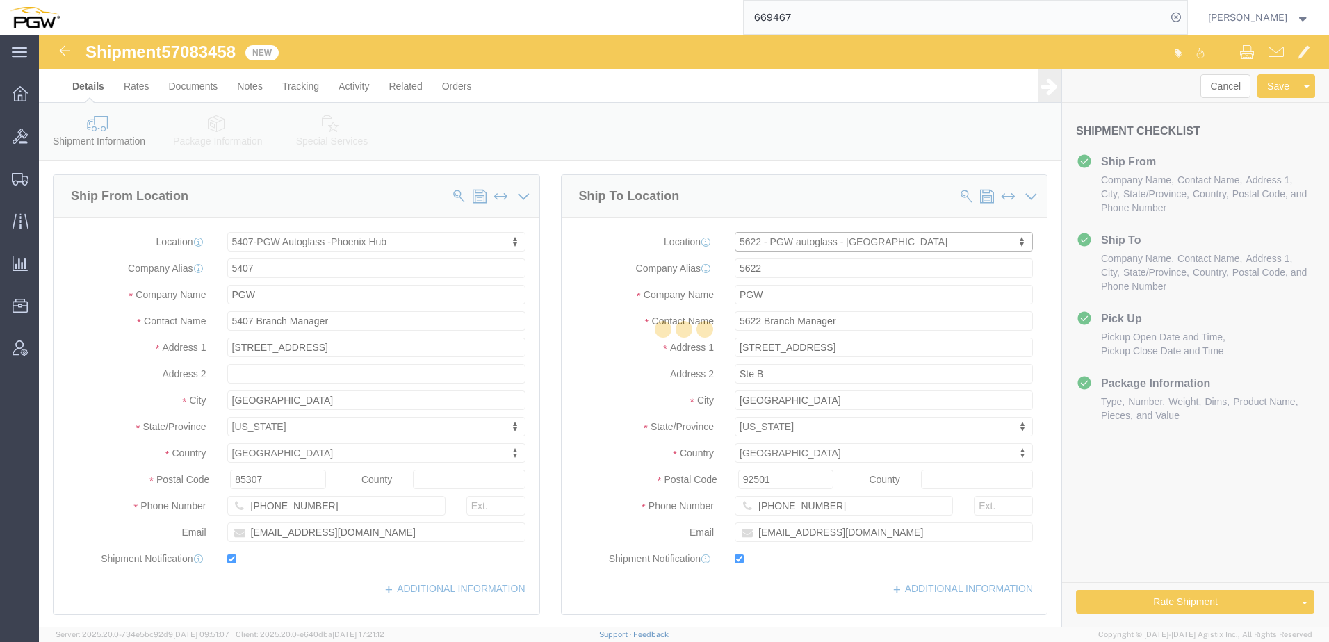
type input "84104"
type input "801-908-6475"
type input "lkqsp_o_pm_5622@pgwag.com"
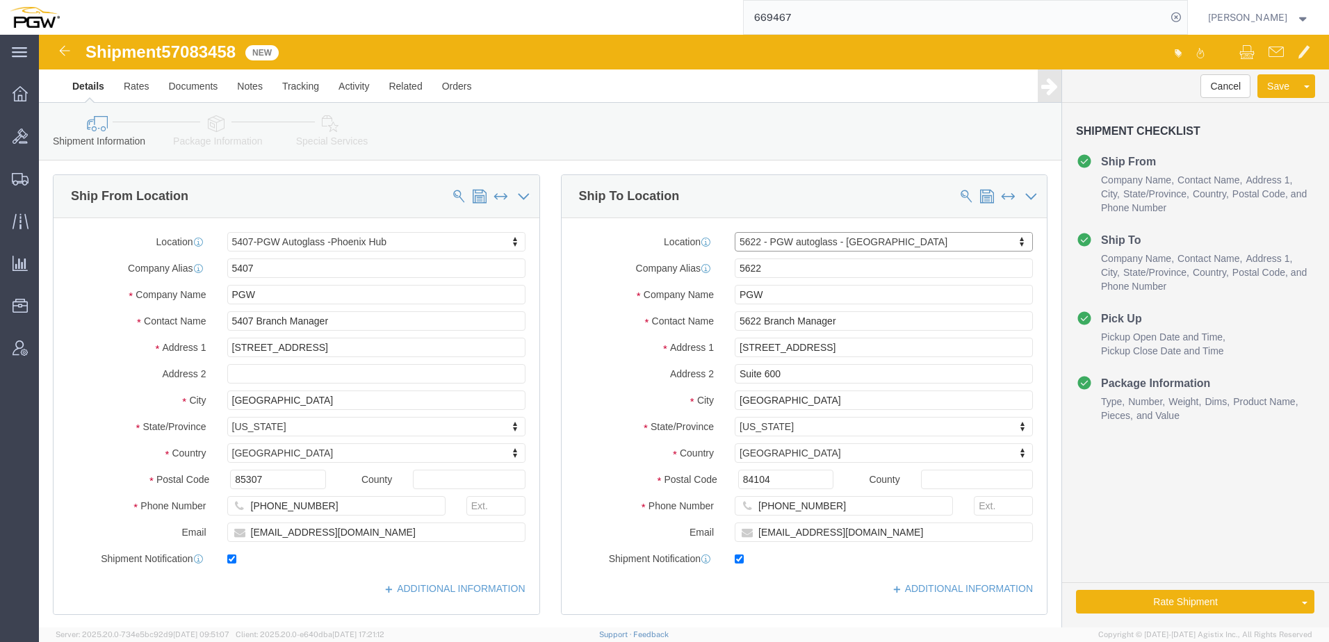
select select "UT"
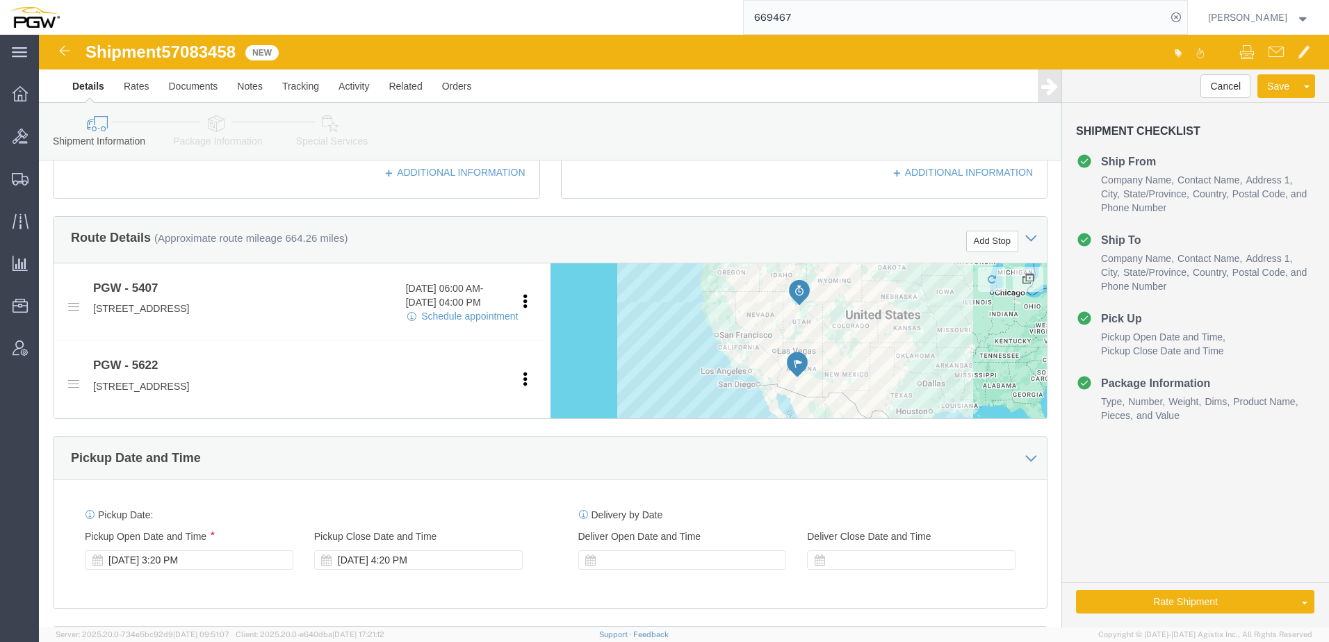
scroll to position [487, 0]
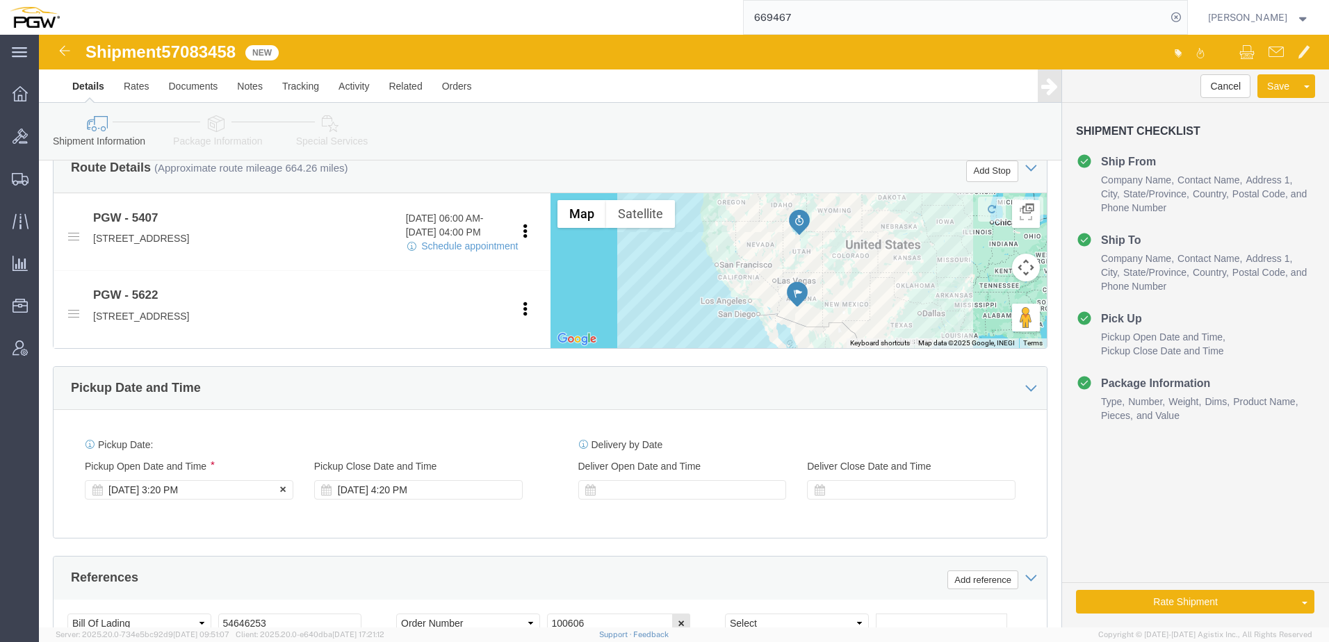
click div "Oct 09 2025 3:20 PM"
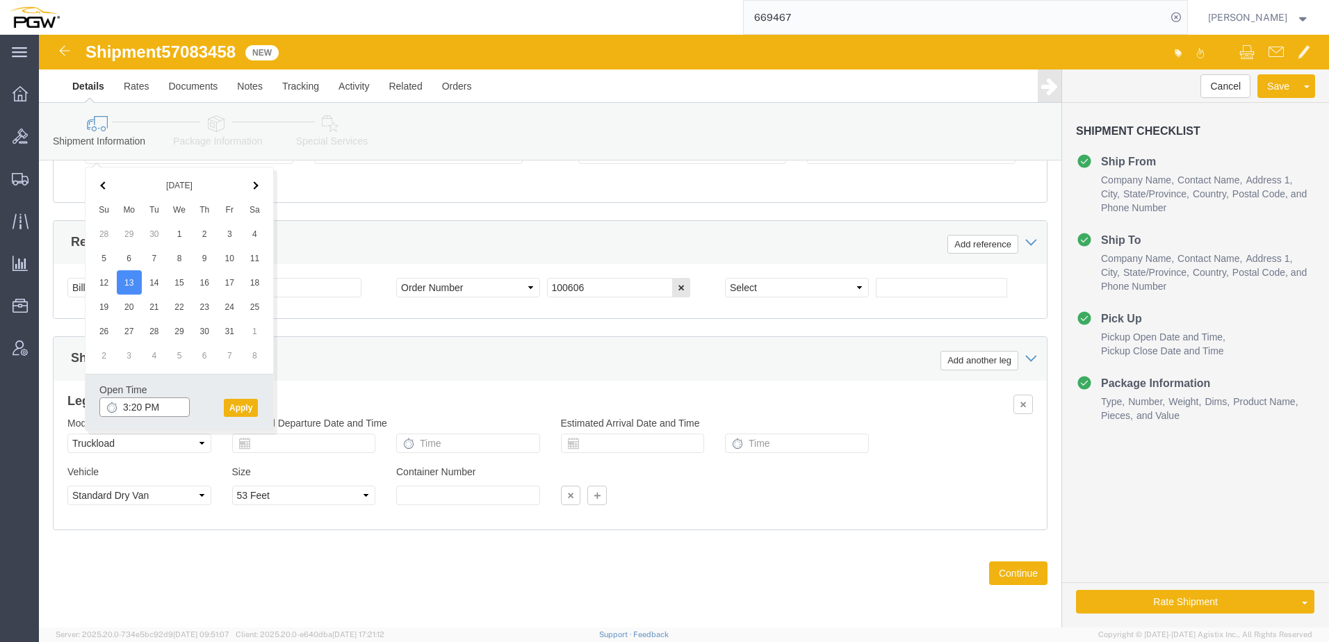
click input "3:20 PM"
type input "10:00 AM"
click button "Apply"
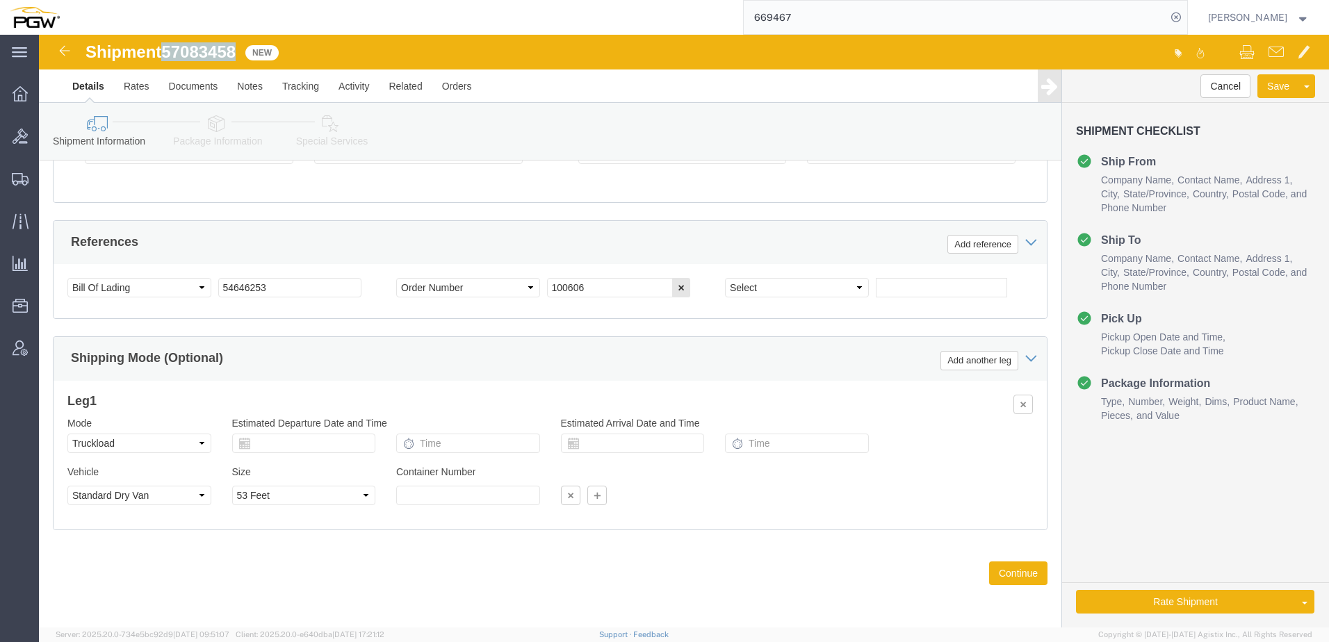
drag, startPoint x: 127, startPoint y: 17, endPoint x: 199, endPoint y: 15, distance: 72.3
click h1 "Shipment 57083458"
copy span "57083458"
click div "Select Account Type Activity ID Airline Appointment Number ASN Batch Request # …"
drag, startPoint x: 259, startPoint y: 253, endPoint x: 24, endPoint y: 236, distance: 235.6
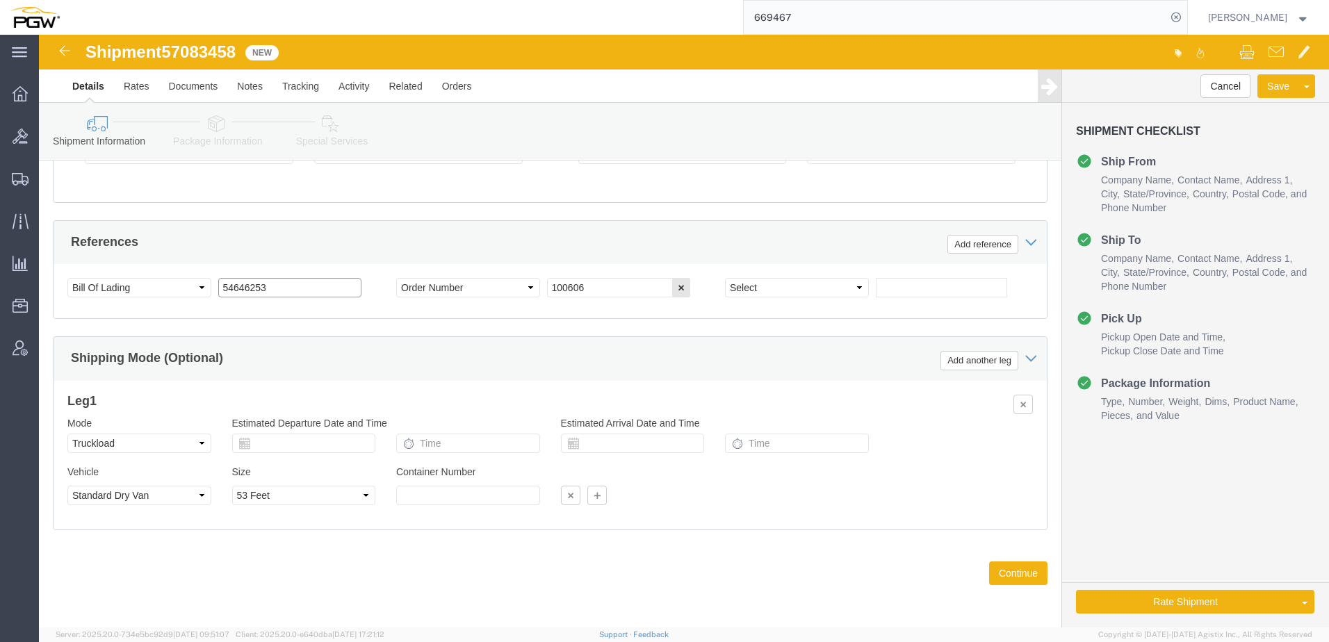
click div "Select Account Type Activity ID Airline Appointment Number ASN Batch Request # …"
paste input "7083458"
drag, startPoint x: 254, startPoint y: 253, endPoint x: -206, endPoint y: 241, distance: 460.3
click html "Shipment 57083458 New Details Rates Documents Notes Tracking Activity Related O…"
type input "57083458"
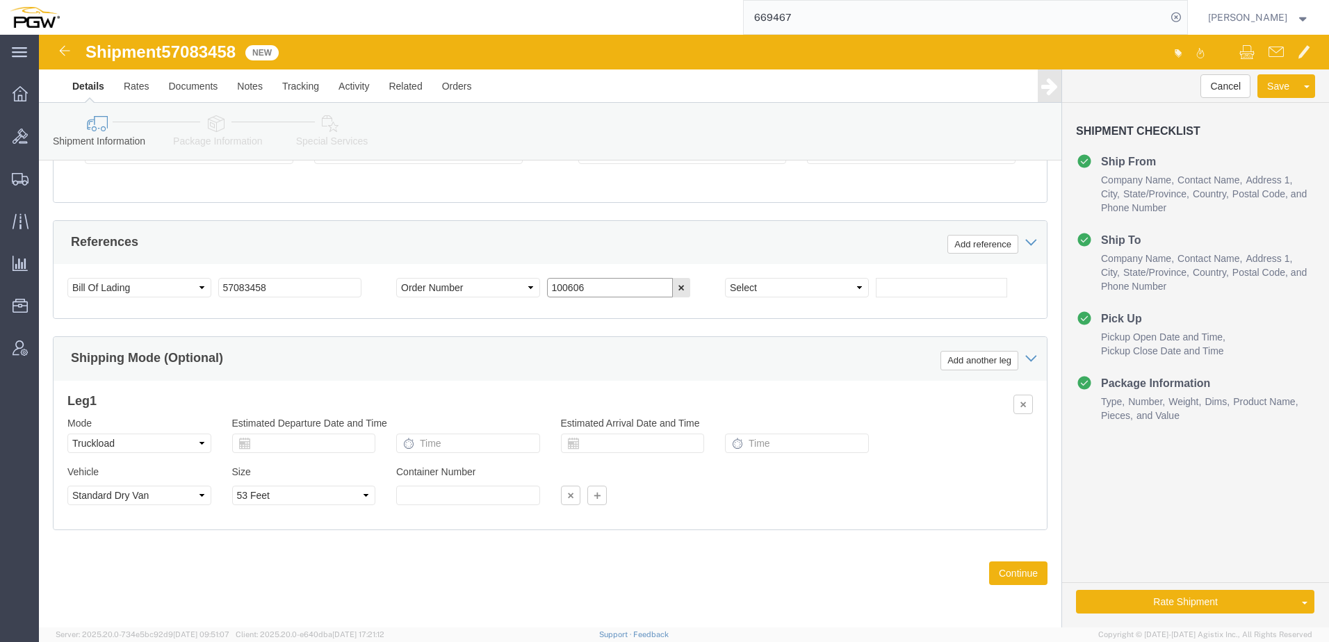
drag, startPoint x: 601, startPoint y: 252, endPoint x: 160, endPoint y: 233, distance: 441.8
click div "Select Account Type Activity ID Airline Appointment Number ASN Batch Request # …"
paste input "669729"
type input "669729"
click icon
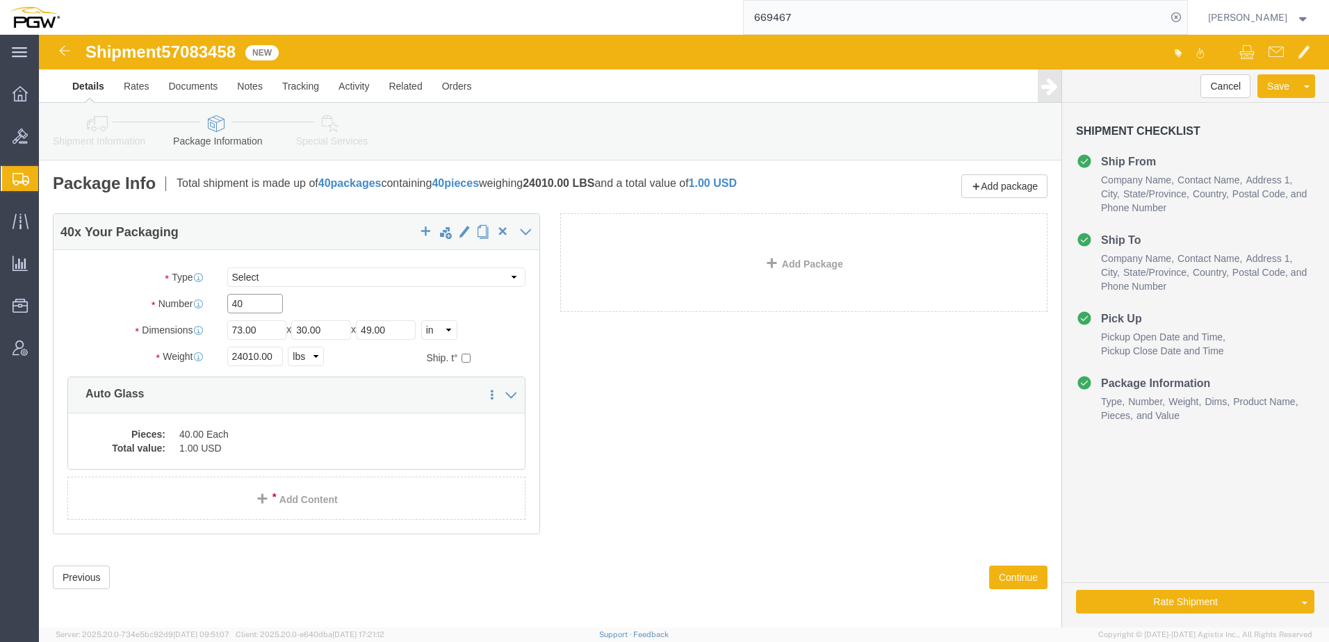
drag, startPoint x: 209, startPoint y: 266, endPoint x: 11, endPoint y: 263, distance: 197.4
click div "Number 40"
paste input "2"
type input "42"
drag, startPoint x: 218, startPoint y: 322, endPoint x: -40, endPoint y: 310, distance: 257.5
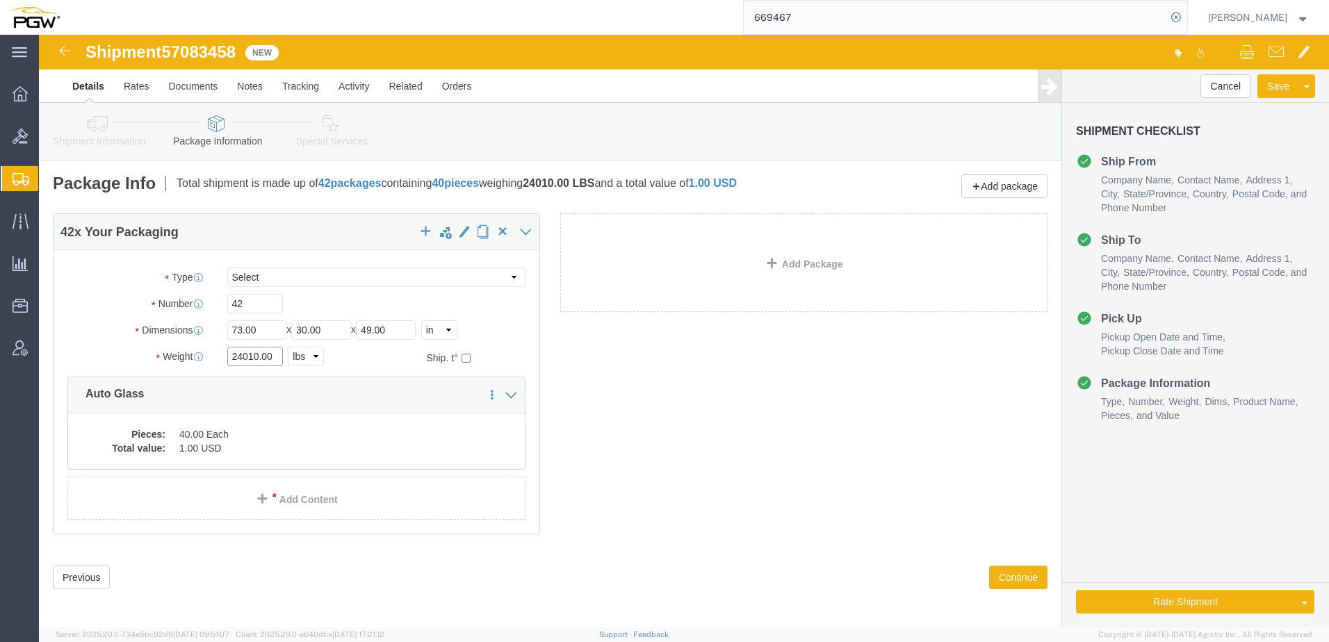
click html "Shipment 57083458 New Details Rates Documents Notes Tracking Activity Related O…"
paste input "35879"
type input "35879.00"
click dd "40.00 Each"
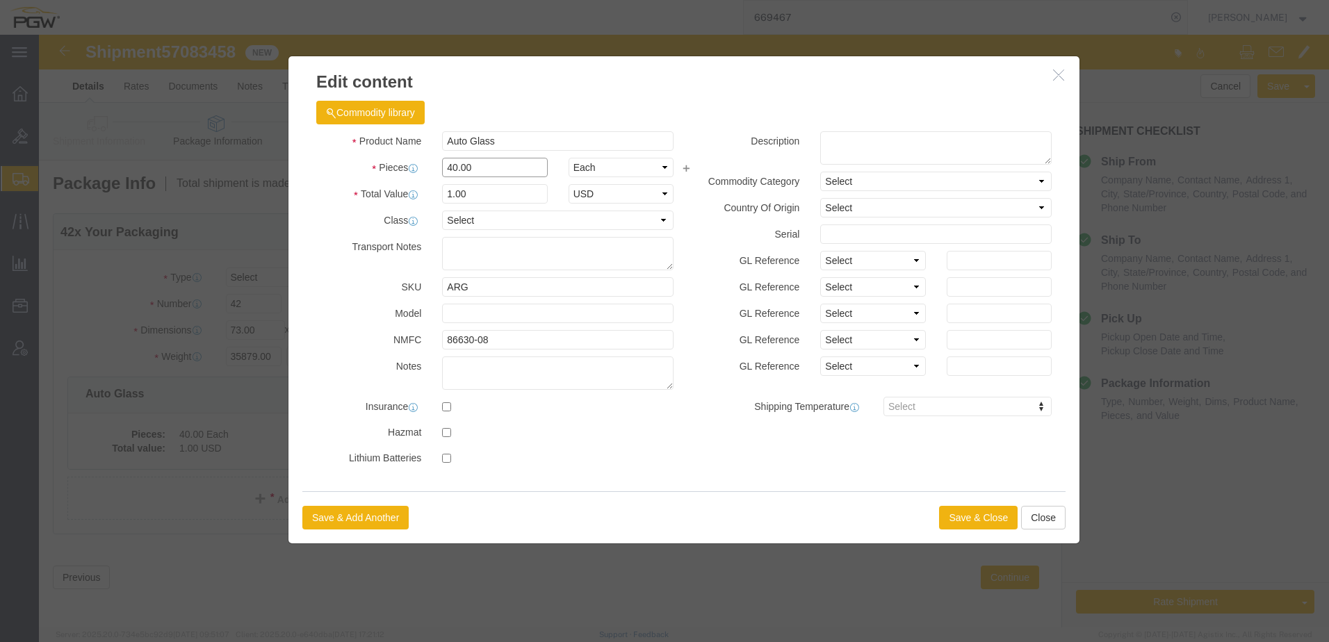
drag, startPoint x: 434, startPoint y: 135, endPoint x: 254, endPoint y: 222, distance: 199.6
click div "Pieces Number of pieces inside all the packages 40.00 Select Bag Barrels 100Boa…"
type input "42.00"
click label "Transport Notes"
drag, startPoint x: 354, startPoint y: 213, endPoint x: 496, endPoint y: 153, distance: 154.8
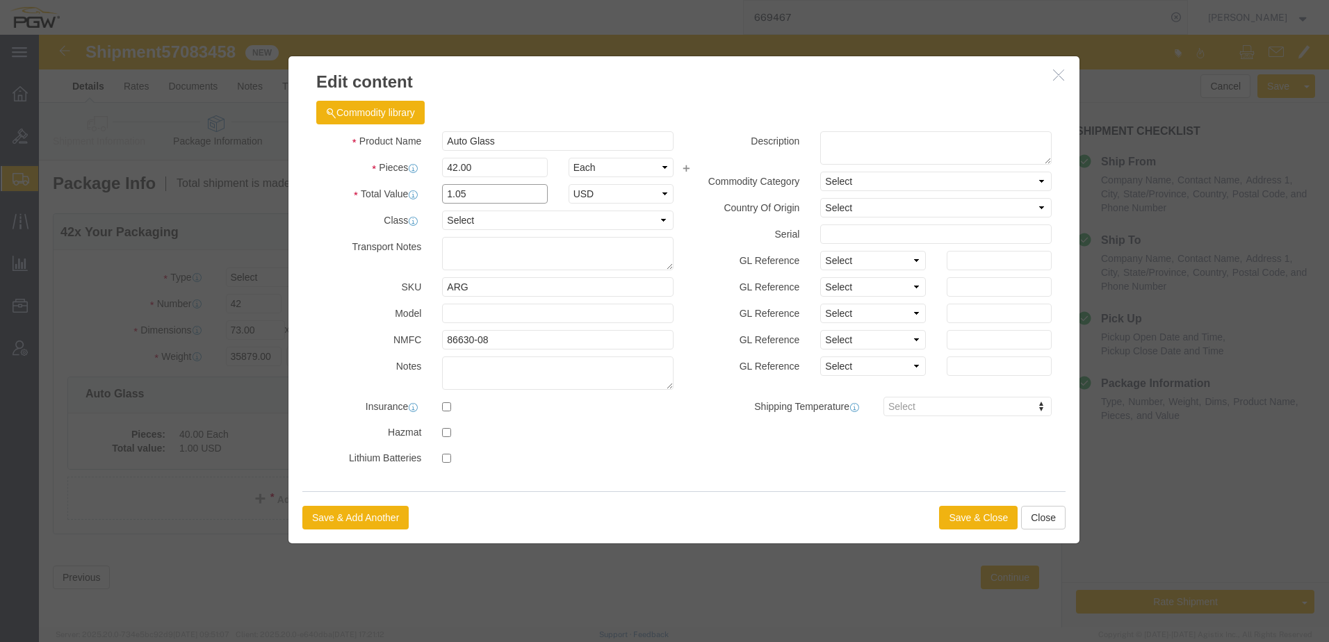
click input "1.05"
drag, startPoint x: 481, startPoint y: 154, endPoint x: -17, endPoint y: 156, distance: 497.7
click html "Shipment 57083458 New Details Rates Documents Notes Tracking Activity Related O…"
type input "1.00"
select select "USD"
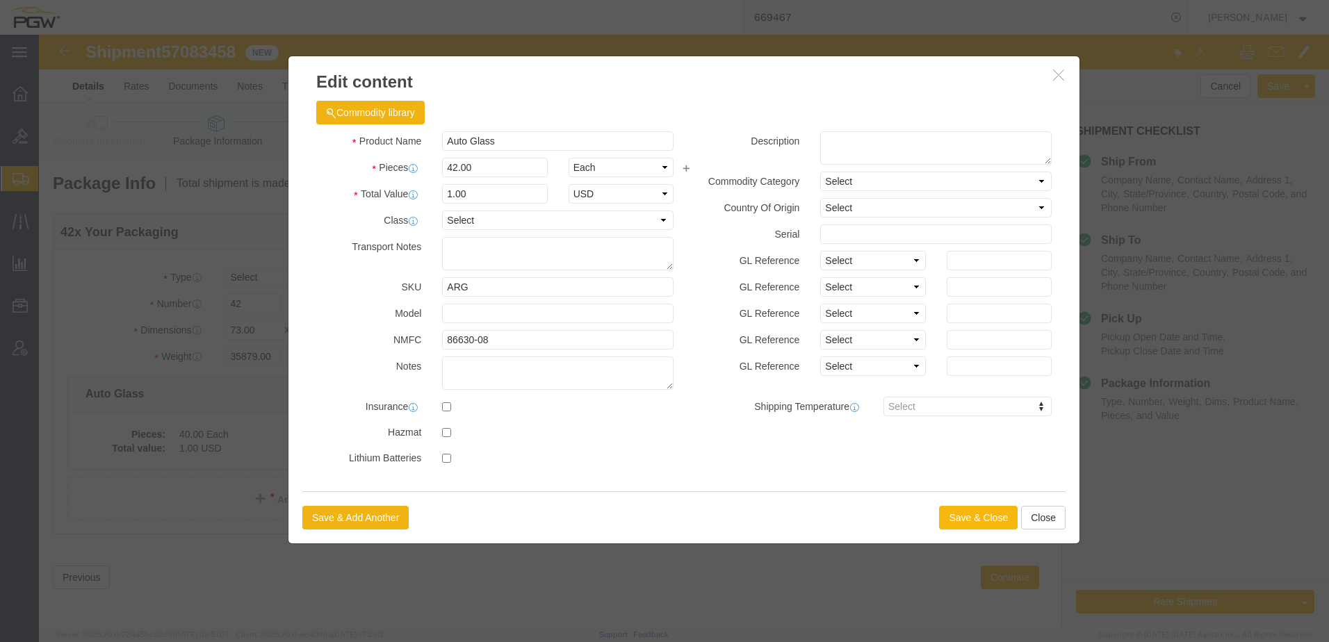
click button "Save & Close"
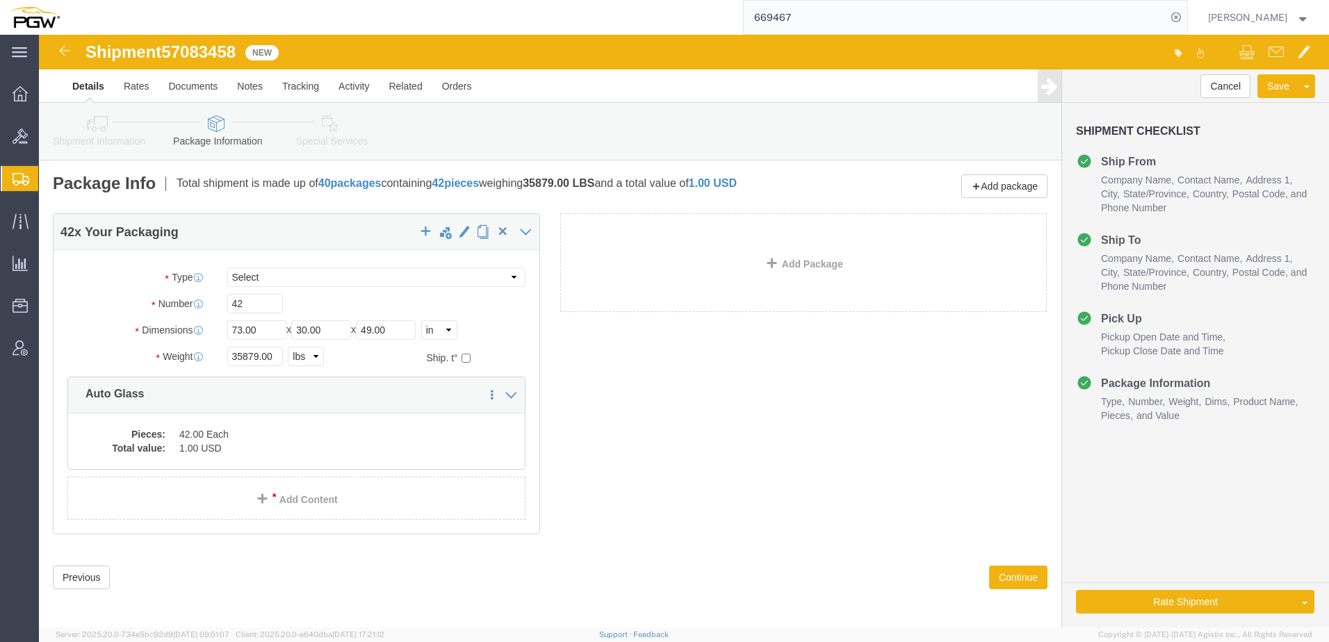
click link "Shipment Information"
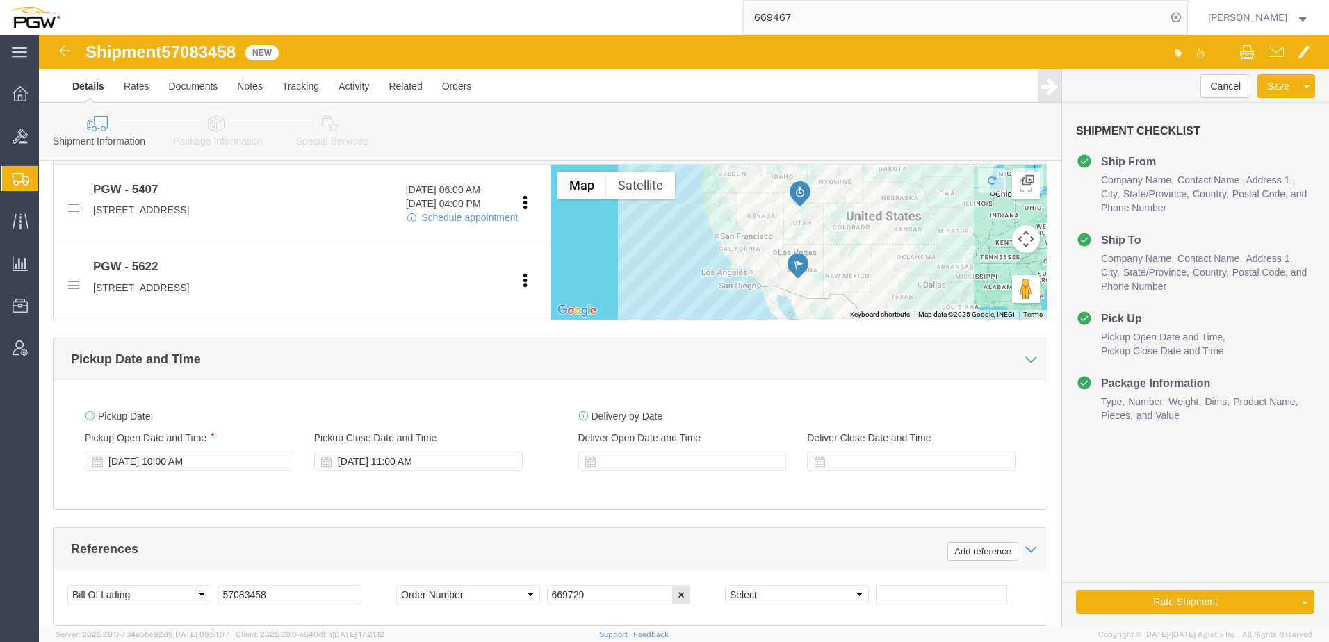
scroll to position [626, 0]
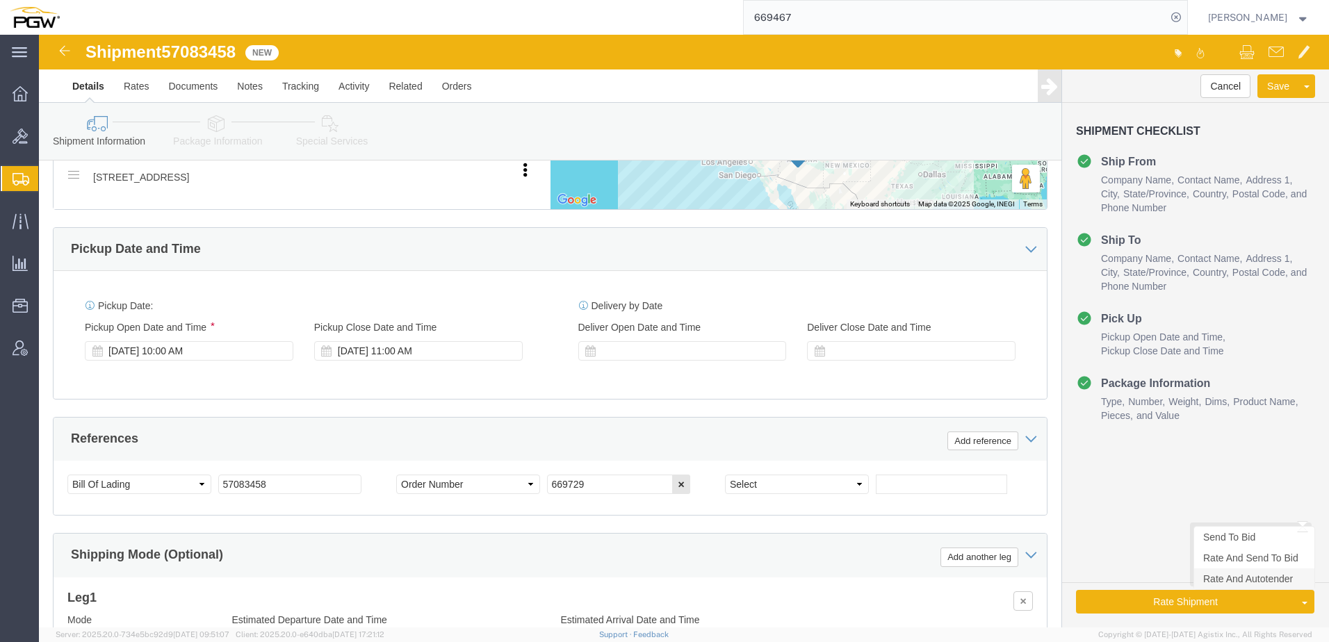
click link "Rate And Autotender"
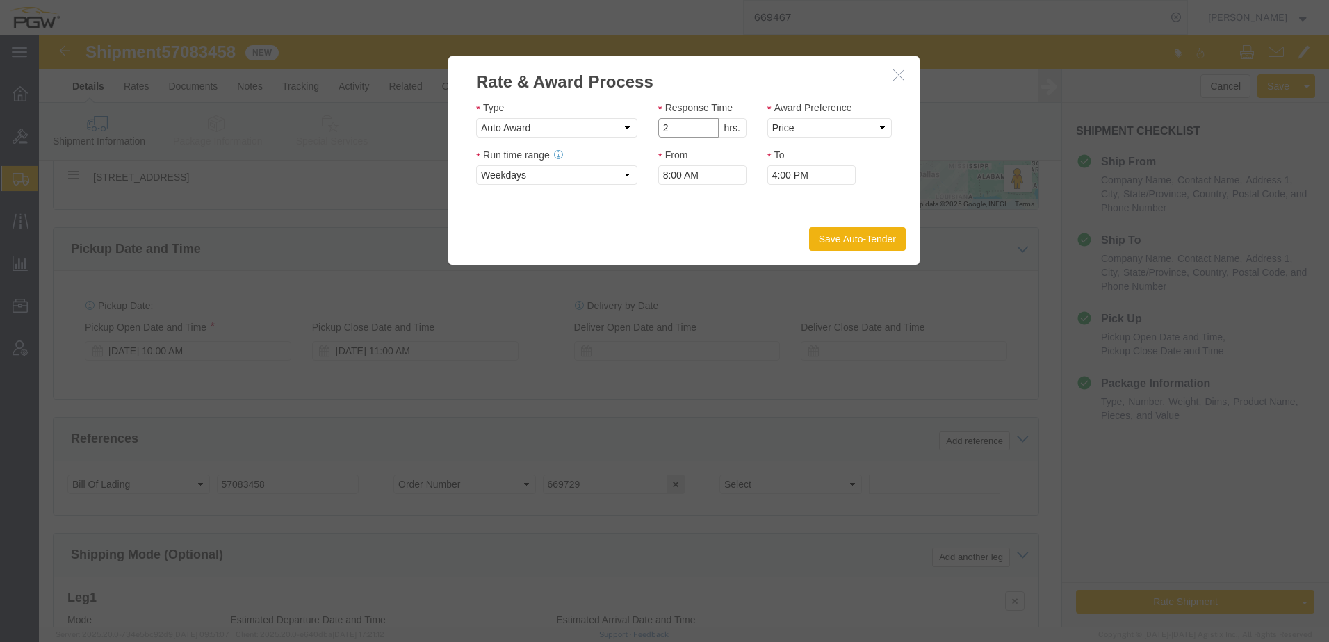
click input "2"
drag, startPoint x: 667, startPoint y: 95, endPoint x: 710, endPoint y: 95, distance: 43.8
type input "1"
click input "1"
click select "Price Carrier Rank"
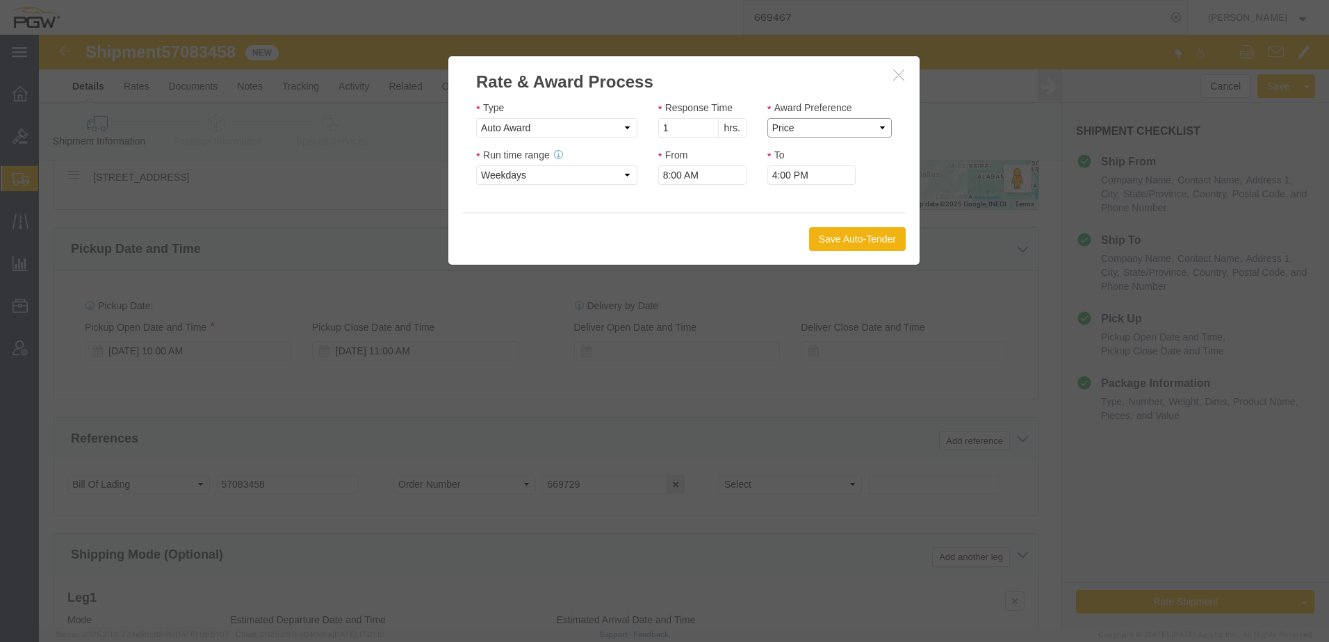
select select "LANE_RANK"
click select "Price Carrier Rank"
click button "Save Auto-Tender"
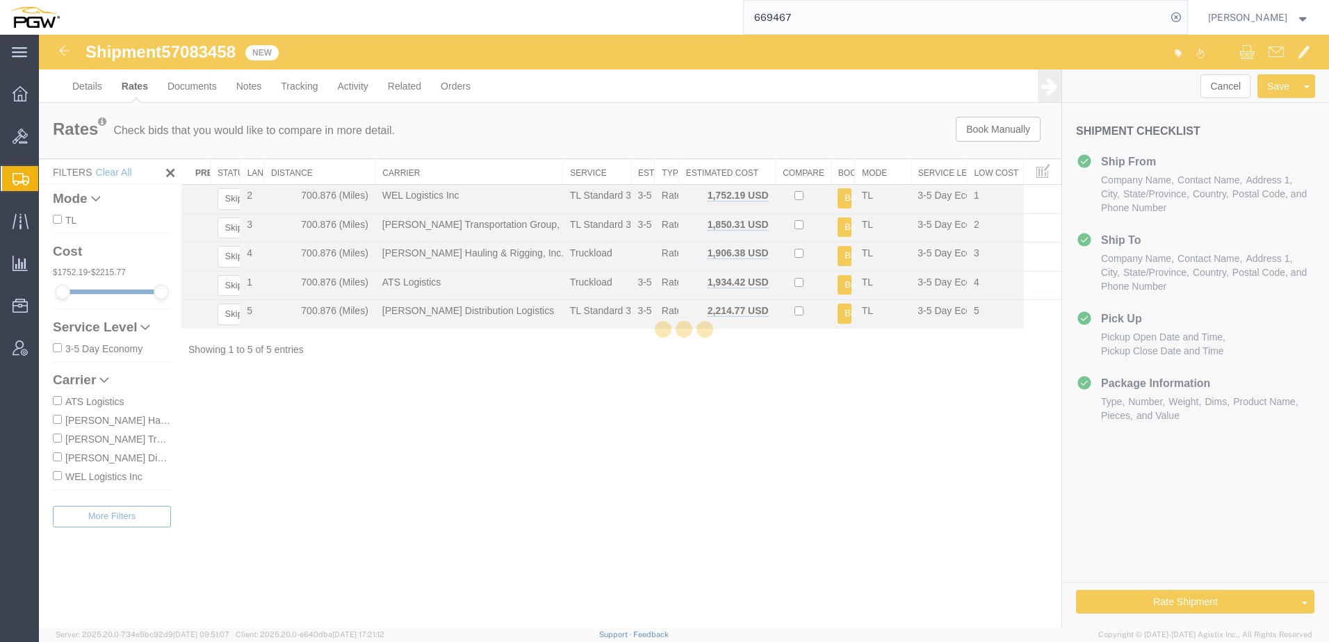
scroll to position [0, 0]
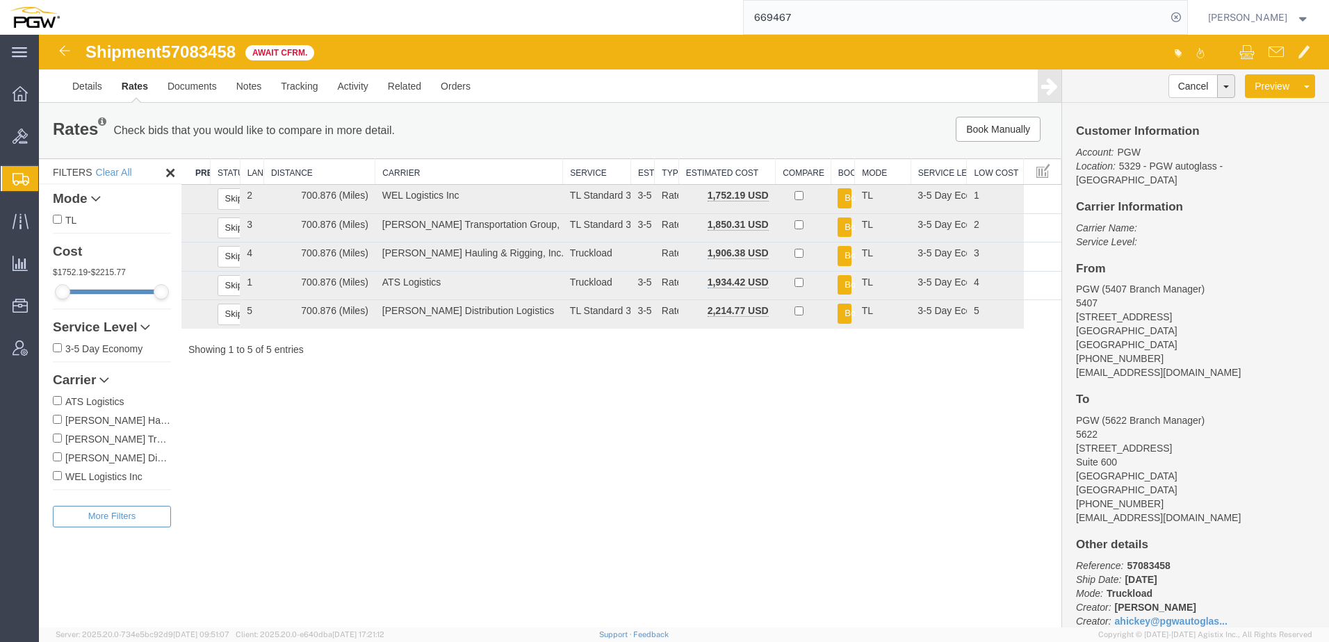
click at [447, 375] on div "Shipment 57083458 5 of 5 Await Cfrm. Details Rates Documents Notes Tracking Act…" at bounding box center [684, 331] width 1290 height 593
click at [0, 0] on span "Create from Template" at bounding box center [0, 0] width 0 height 0
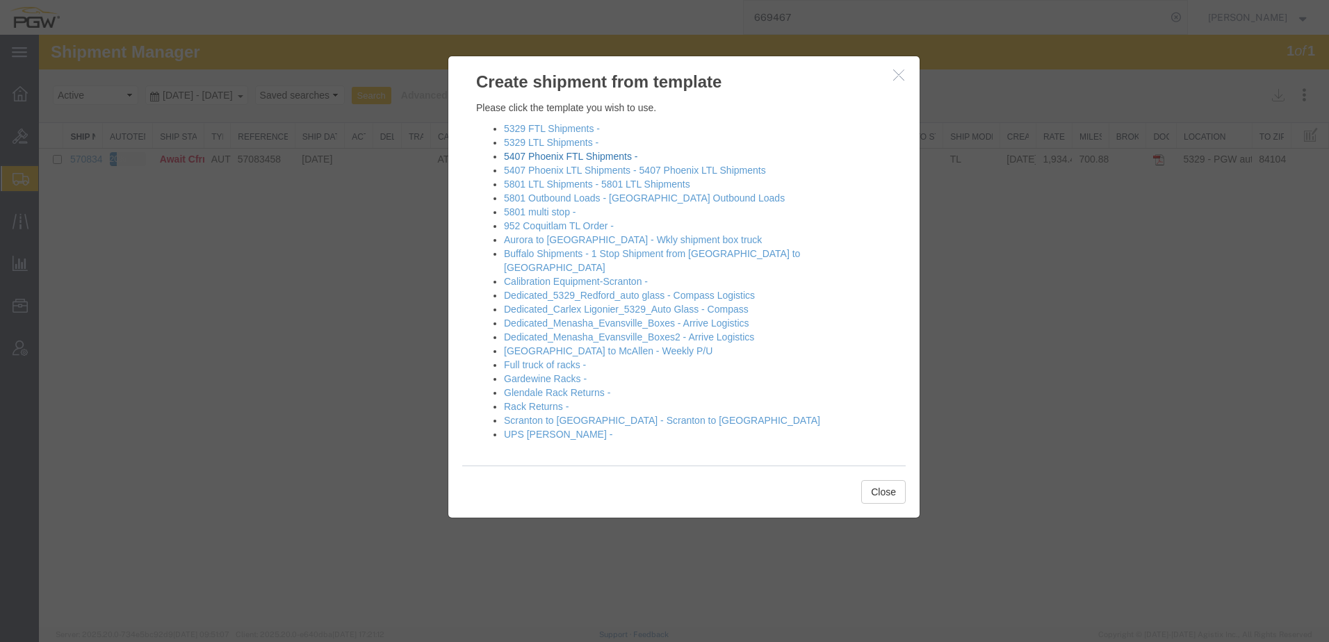
click at [547, 156] on link "5407 Phoenix FTL Shipments -" at bounding box center [570, 156] width 133 height 11
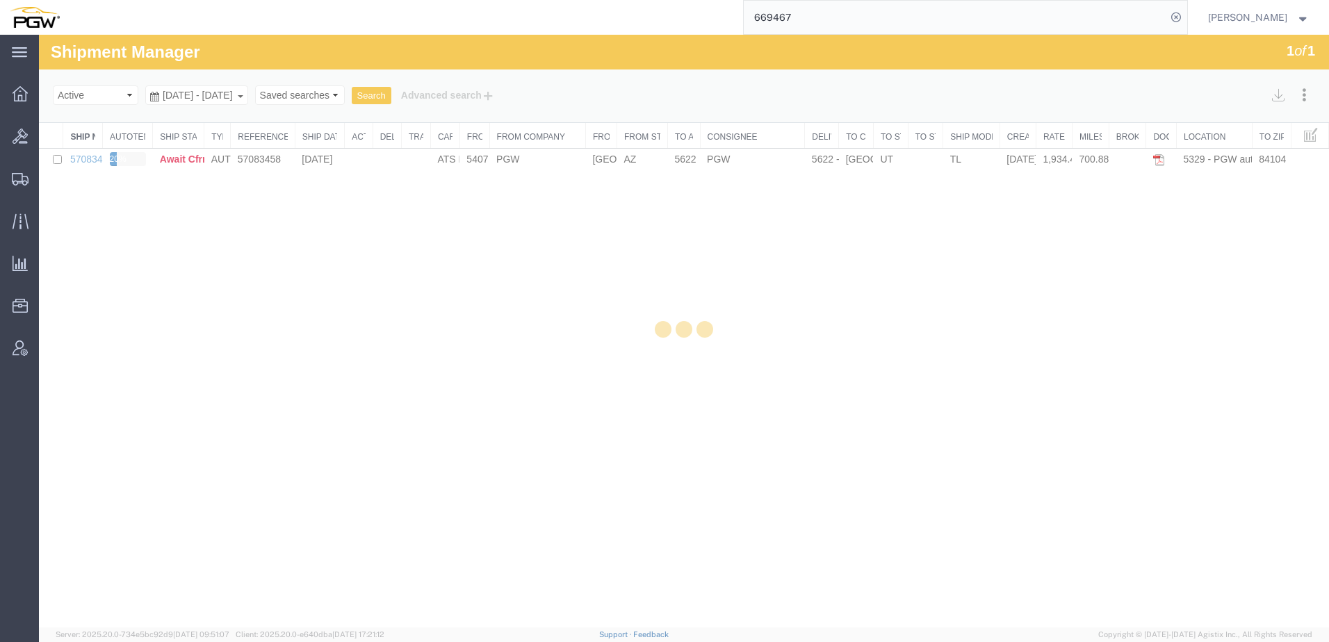
select select "62351"
select select "28459"
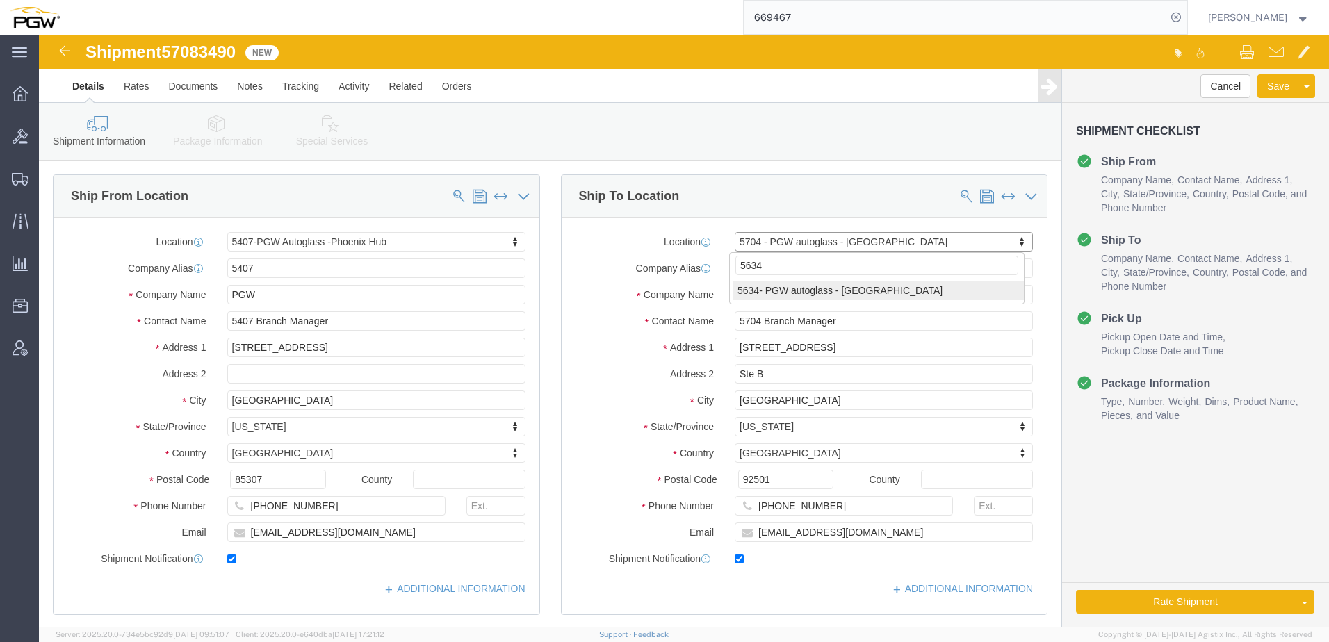
type input "5634"
select select "28421"
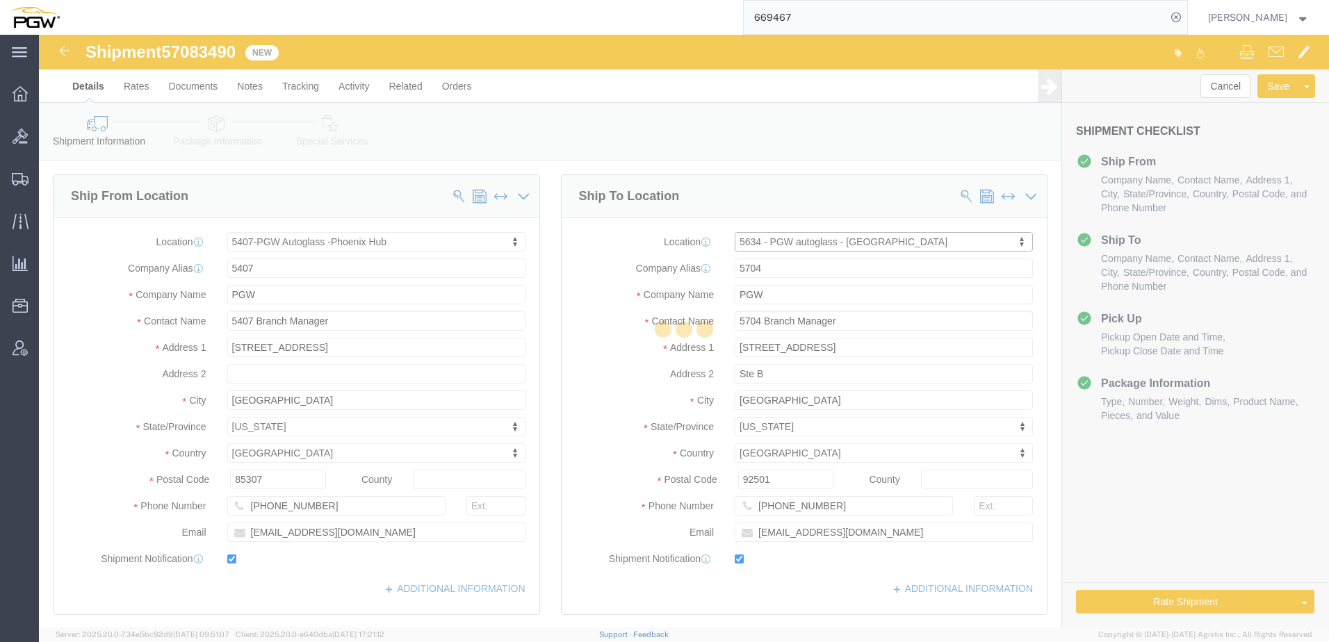
type input "5634"
type input "5634 Branch Manager"
type input "5850 Sandpiper Dr"
type input "Missoula"
type input "59808"
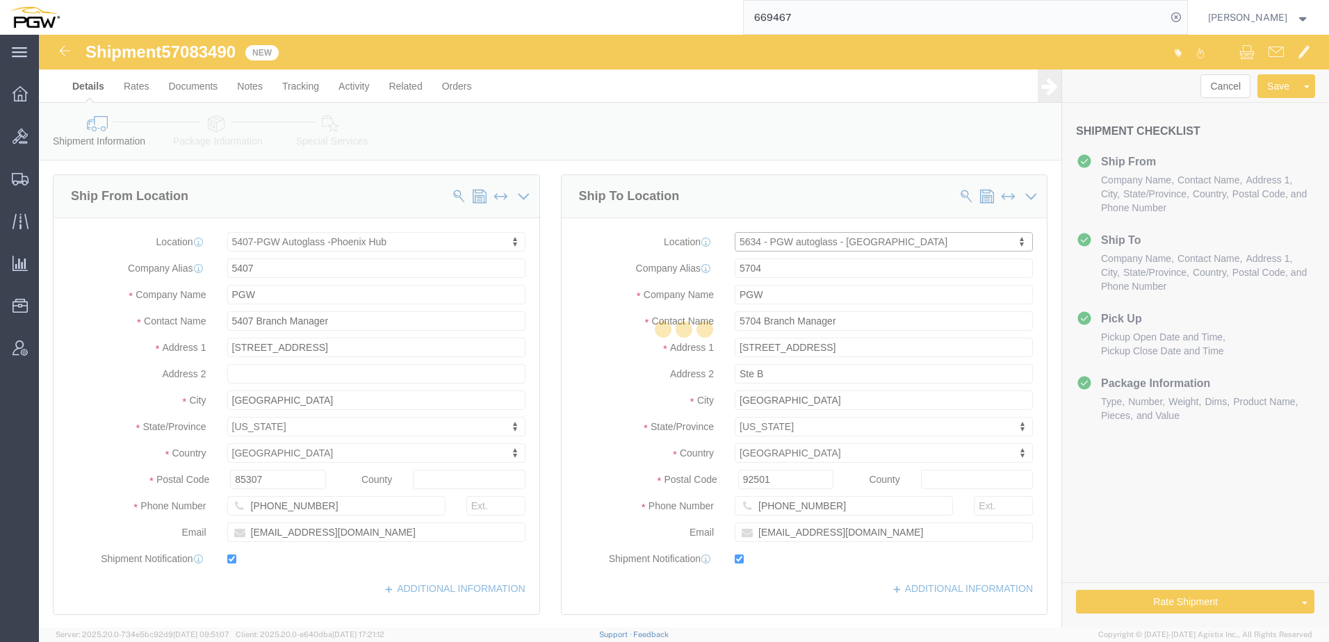
type input "406-728-0457"
type input "lkqsp_o_pm_5634@pgwag.com"
select select "MT"
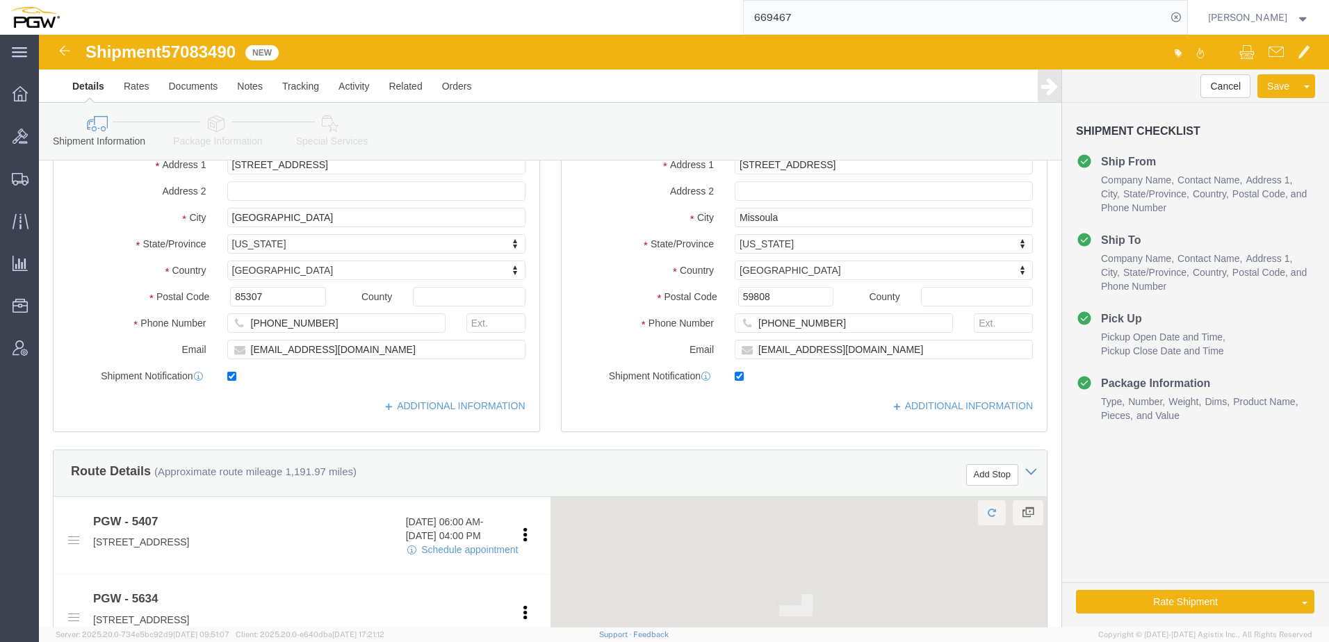
scroll to position [278, 0]
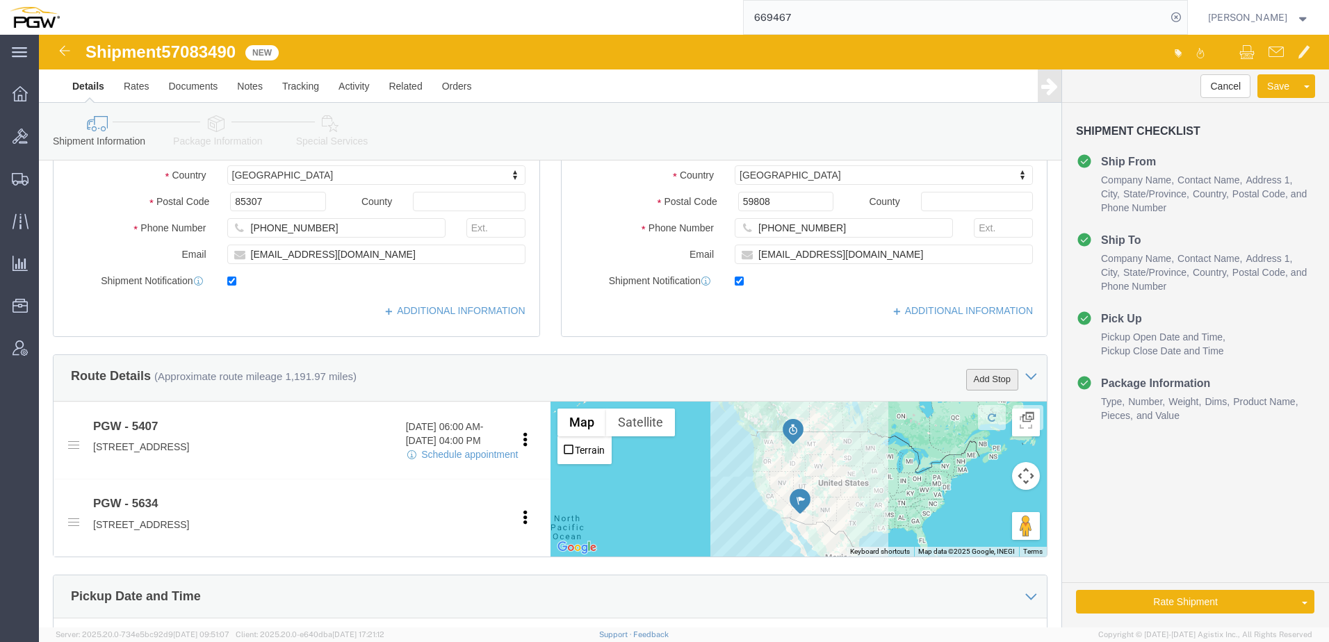
click button "Add Stop"
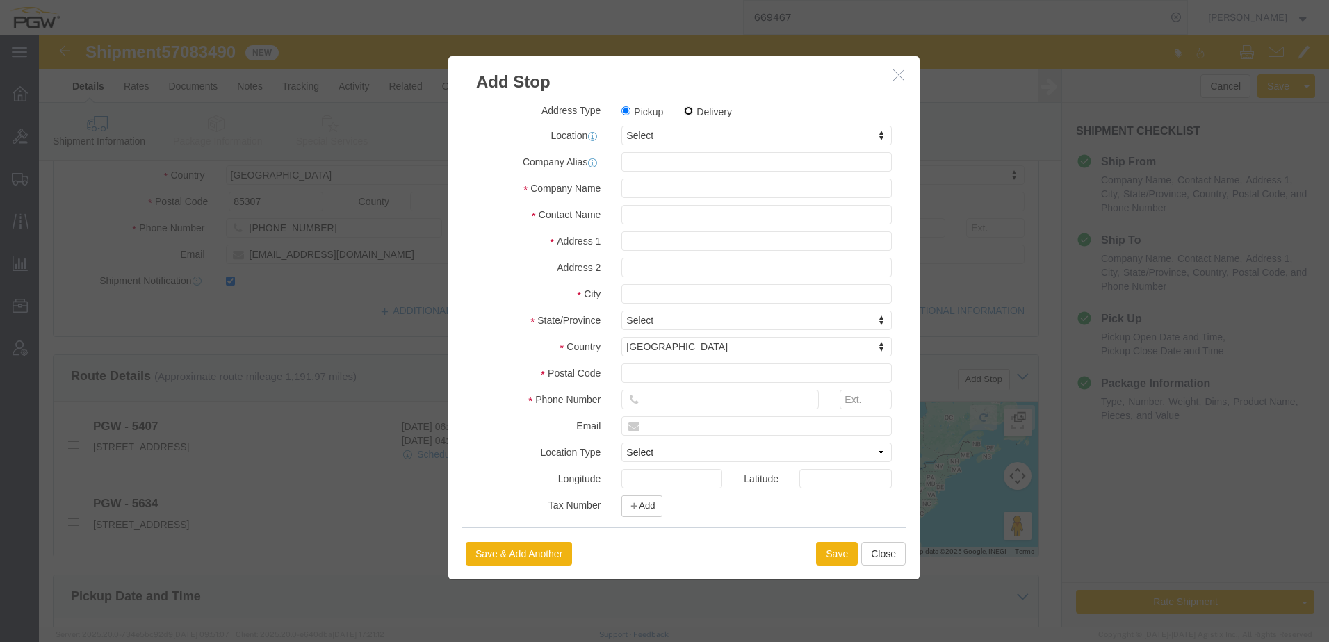
drag, startPoint x: 647, startPoint y: 72, endPoint x: 619, endPoint y: 106, distance: 44.0
click input "Delivery"
radio input "true"
select select
type input "5613"
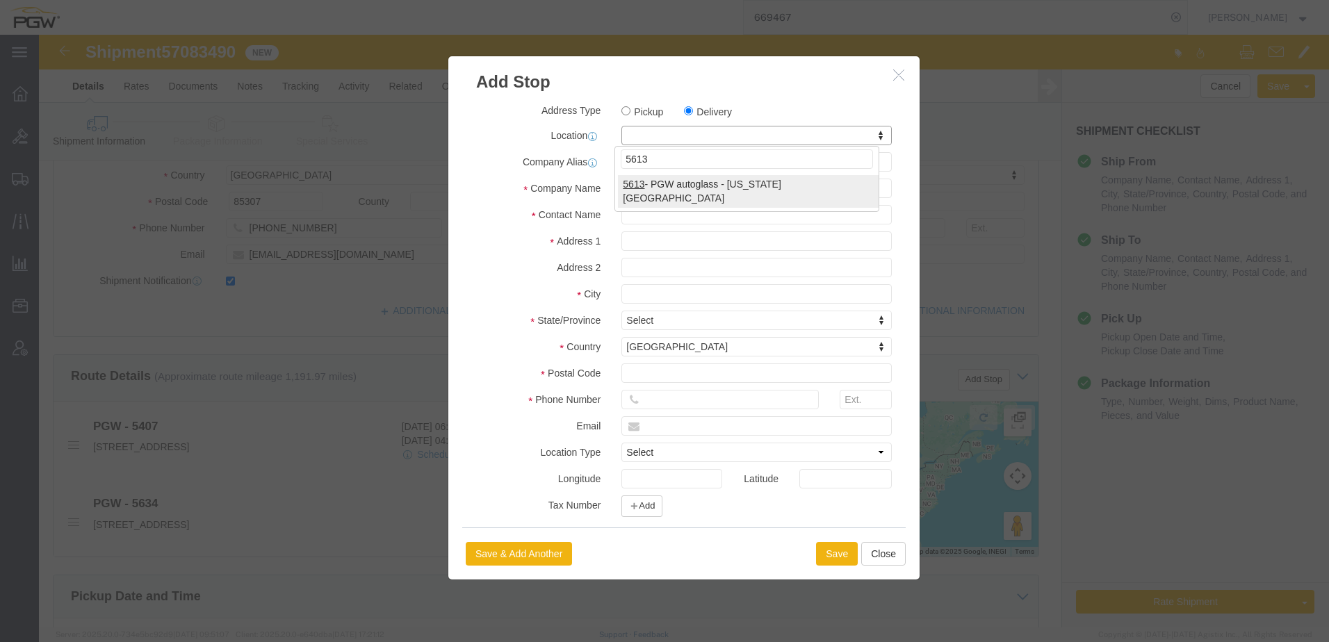
select select "28409"
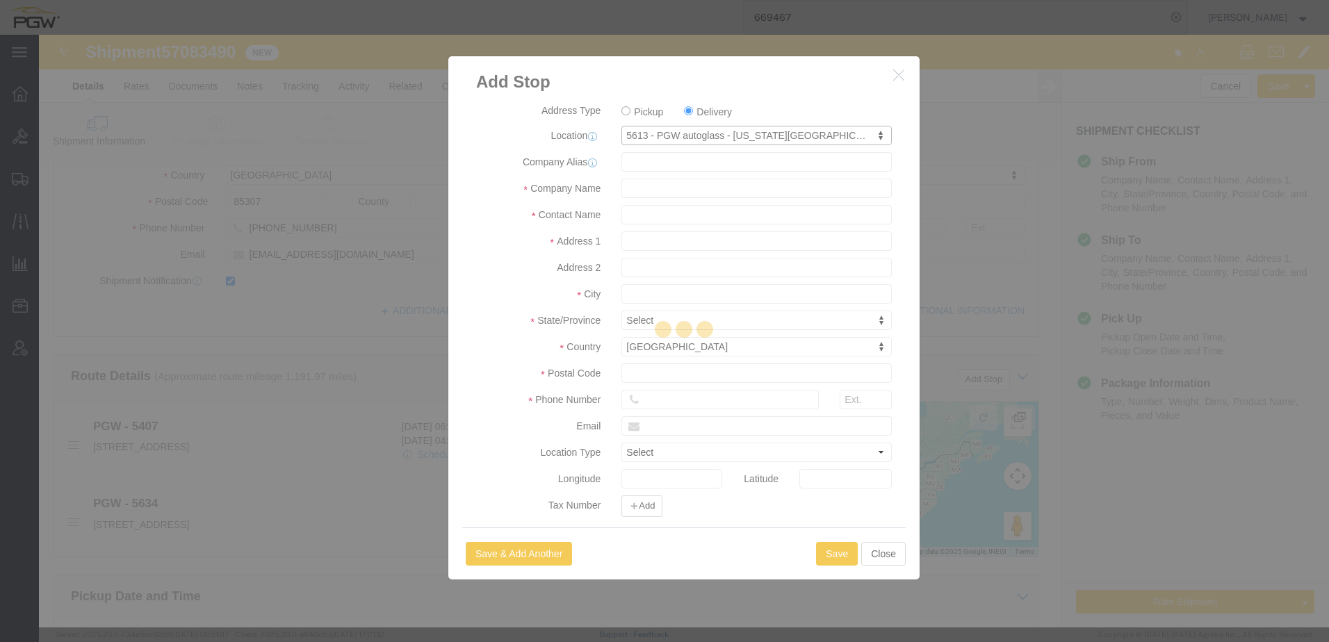
type input "5613"
type input "PGW"
type input "5613 Branch Manager"
type input "2315 W Heritage Cir Ste 1"
type input "Idaho Falls"
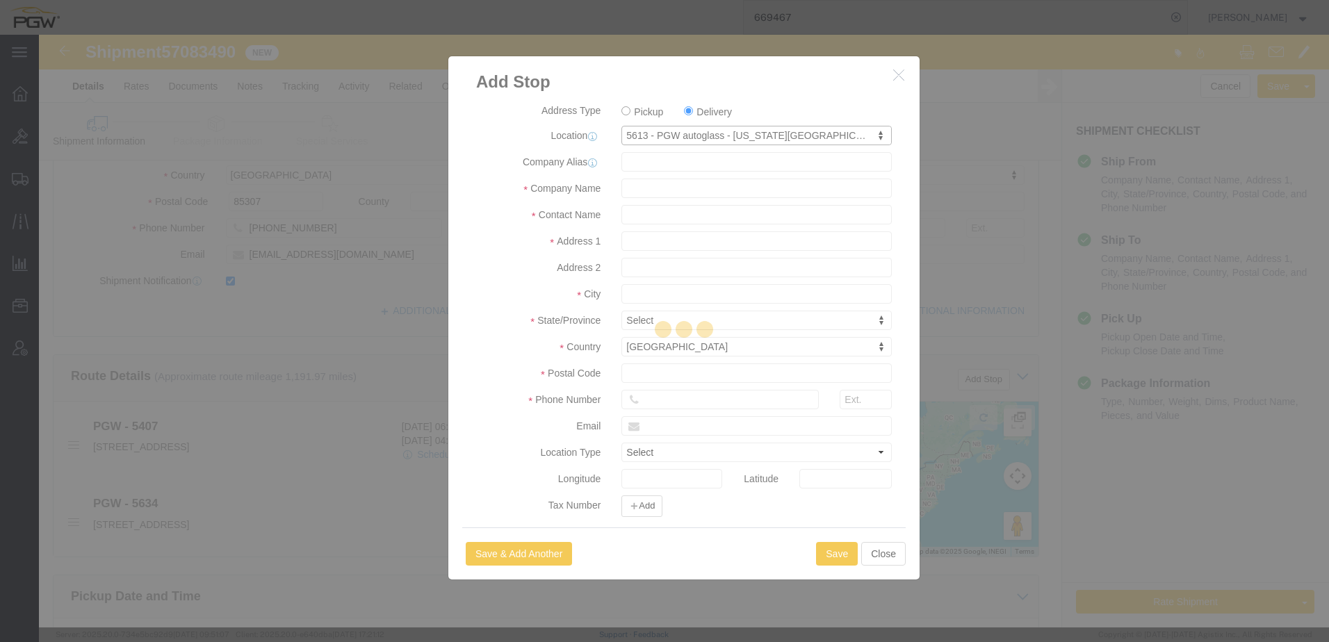
type input "83402"
type input "208-522-1790"
type input "lkqsp_o_pm_5613@pgwag.com"
checkbox input "true"
select select "ID"
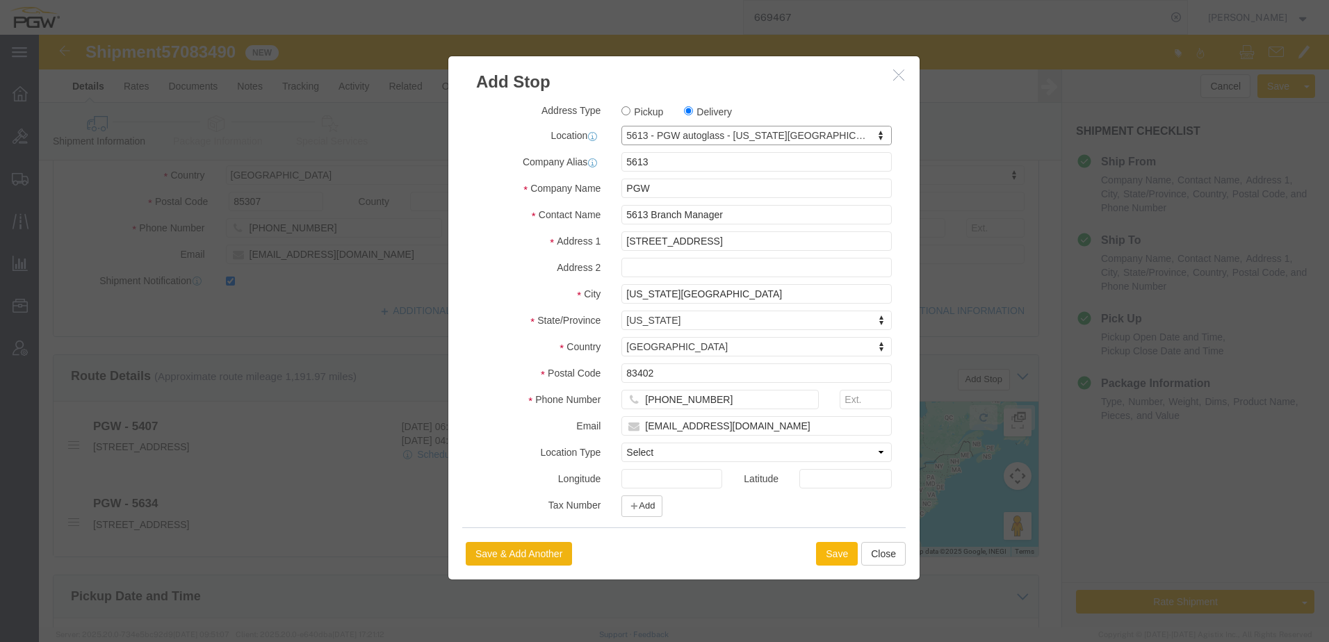
click button "Save"
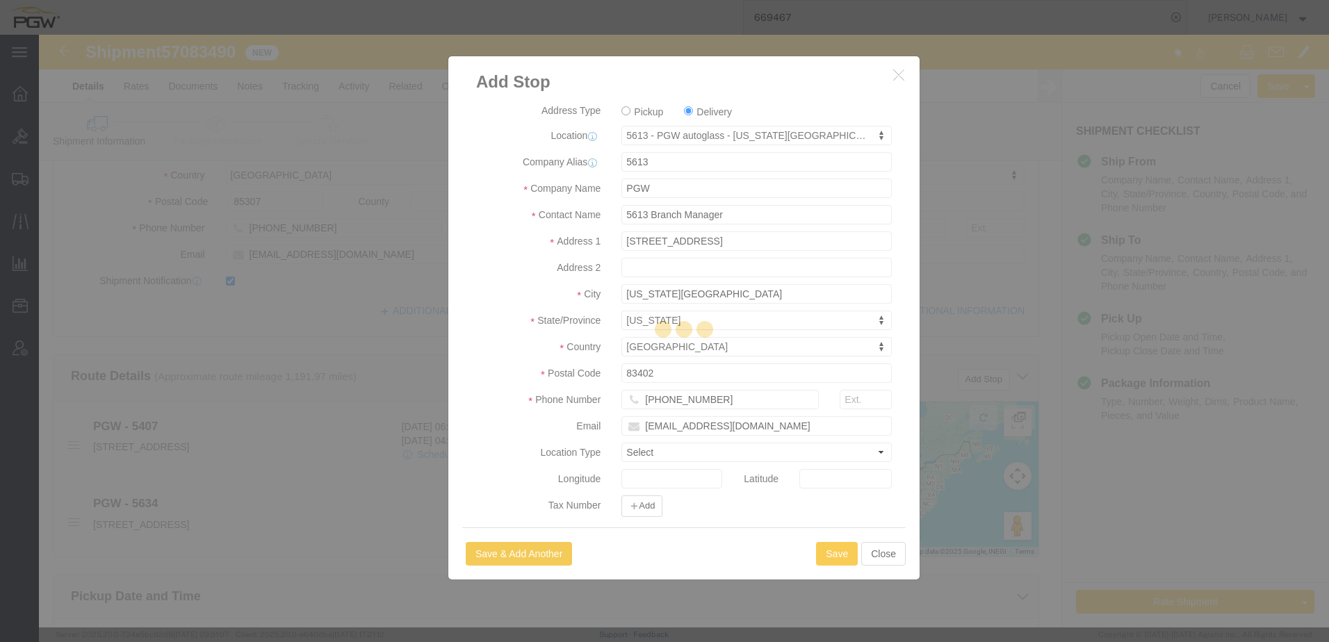
select select "D"
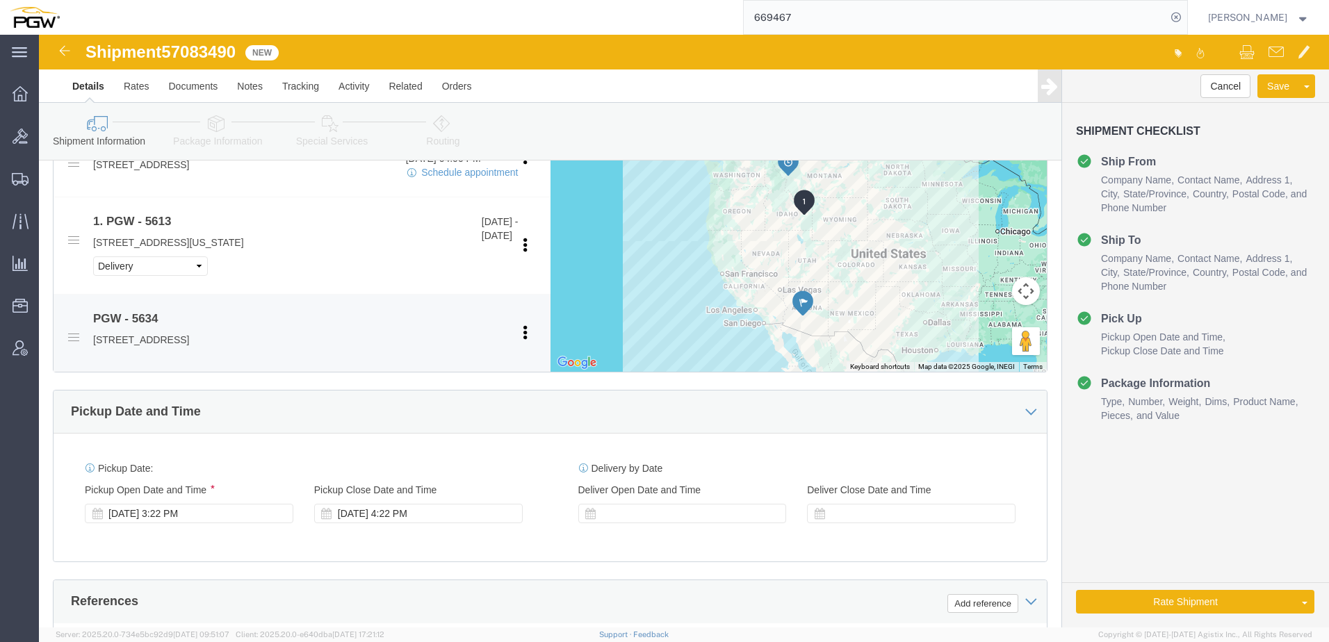
scroll to position [765, 0]
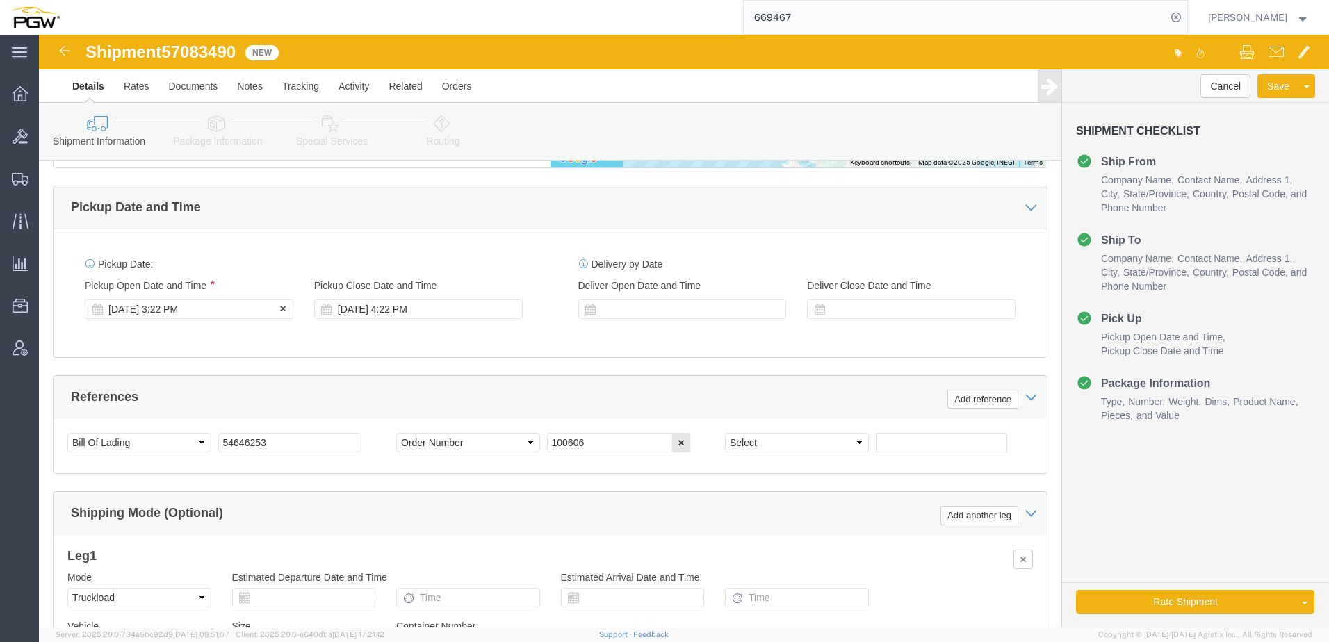
click div "Oct 09 2025 3:22 PM"
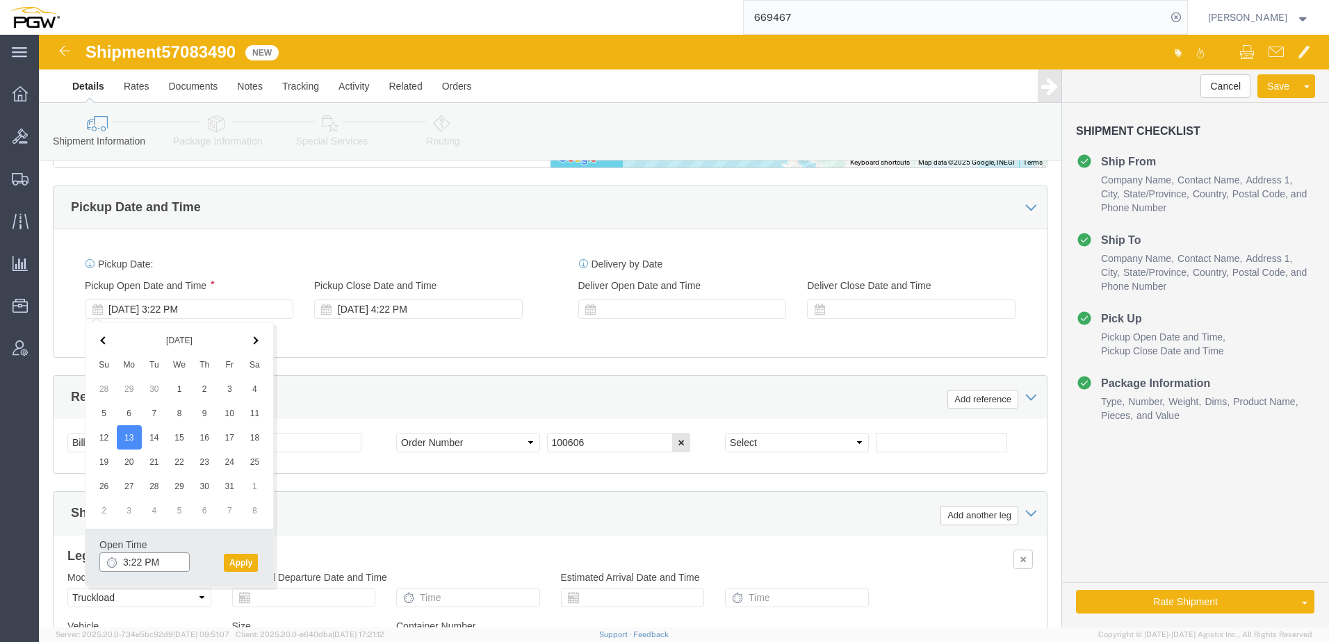
click input "3:22 PM"
type input "11:00 AM"
click button "Apply"
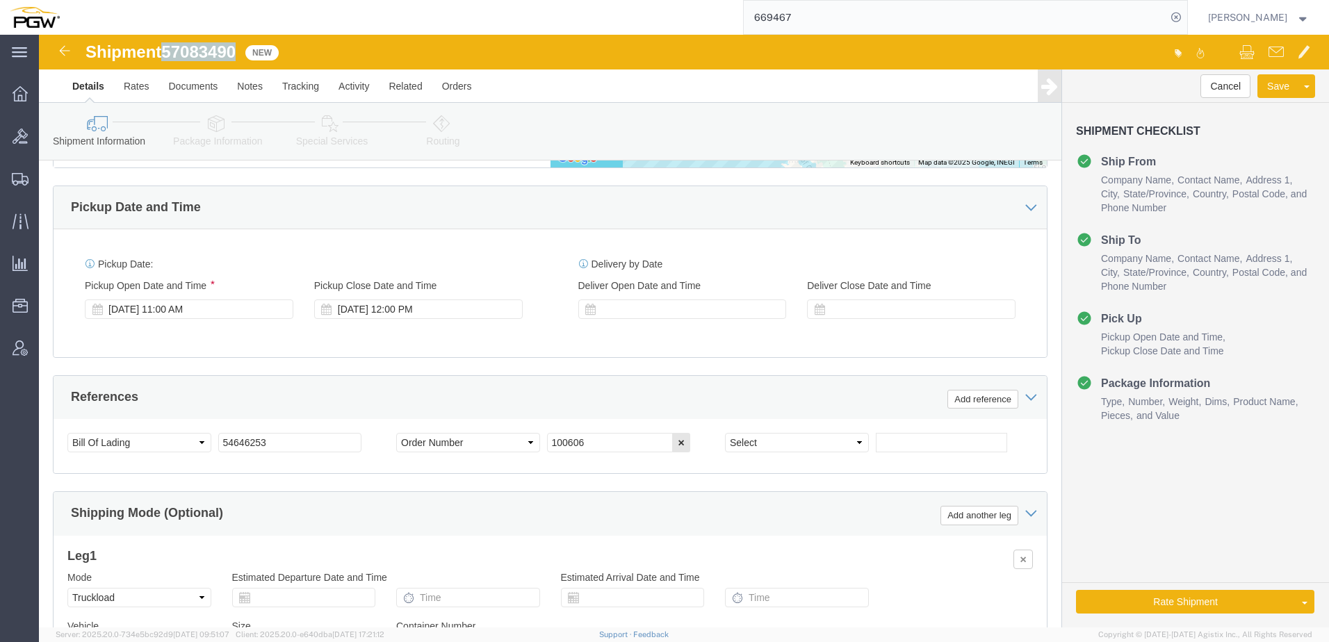
drag, startPoint x: 129, startPoint y: 19, endPoint x: 201, endPoint y: 16, distance: 72.3
click span "57083490"
copy span "57083490"
drag, startPoint x: 265, startPoint y: 402, endPoint x: -103, endPoint y: 375, distance: 368.7
click html "Shipment 57083490 New Details Rates Documents Notes Tracking Activity Related O…"
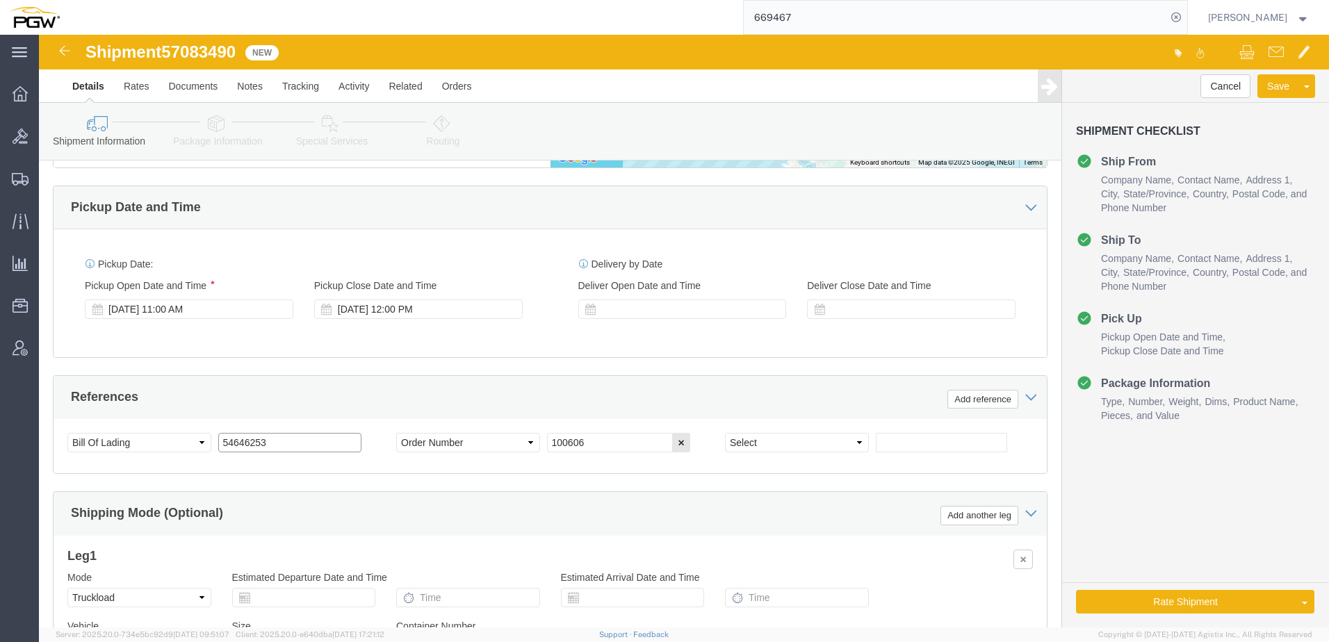
paste input "7083490"
drag, startPoint x: 243, startPoint y: 414, endPoint x: -147, endPoint y: 398, distance: 390.3
click html "Shipment 57083490 New Details Rates Documents Notes Tracking Activity Related O…"
type input "57083490"
drag, startPoint x: 566, startPoint y: 407, endPoint x: 326, endPoint y: 380, distance: 241.3
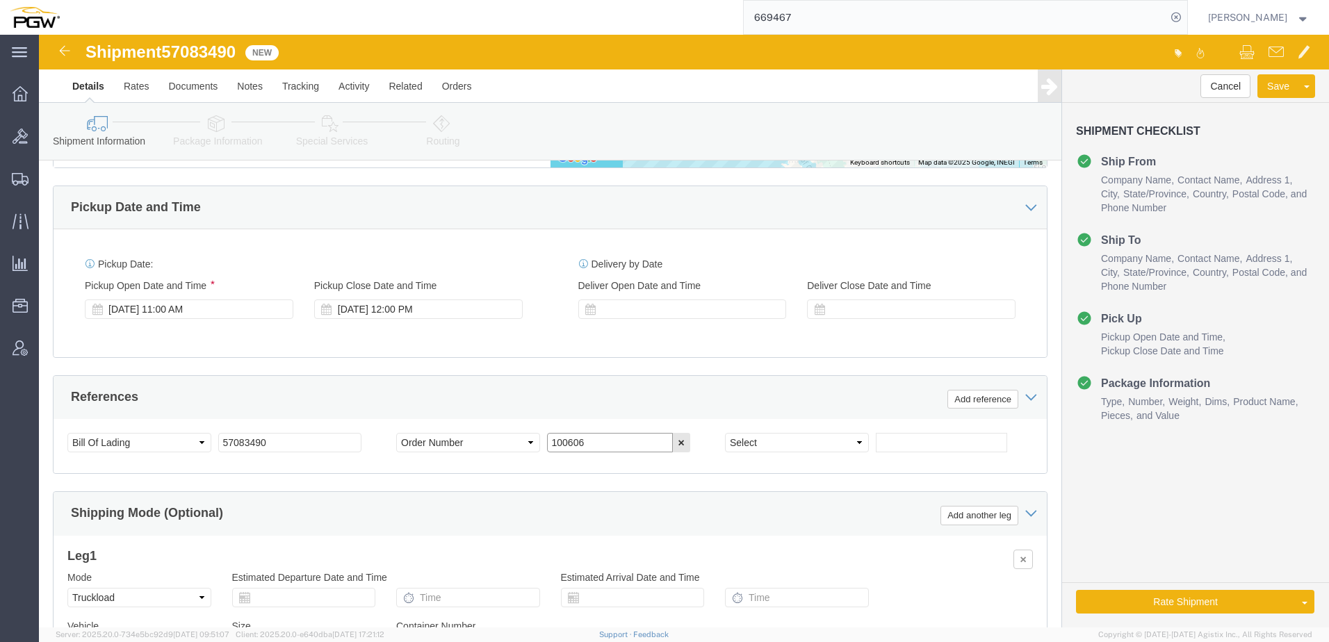
click div "References Add reference Select Account Type Activity ID Airline Appointment Nu…"
paste input "669728"
type input "669728"
click select "Select Account Type Activity ID Airline Appointment Number ASN Batch Request # …"
select select "ORDERNUM"
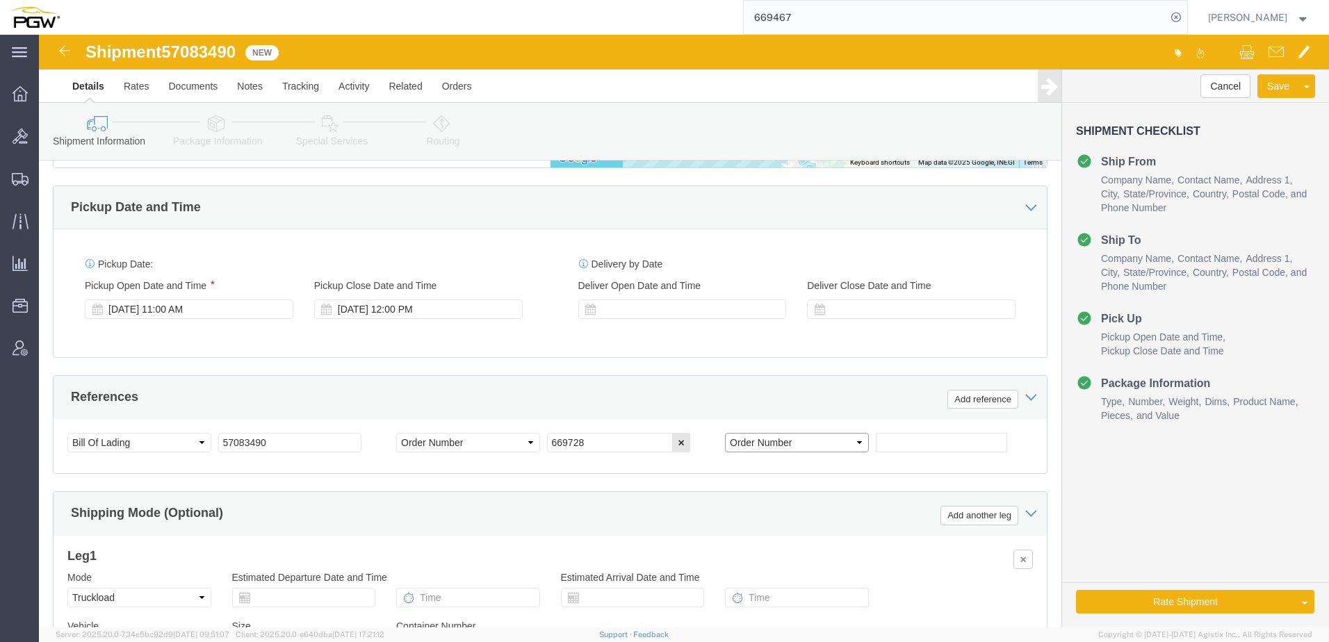
click select "Select Account Type Activity ID Airline Appointment Number ASN Batch Request # …"
click input "text"
paste input "669730"
type input "669730"
click icon
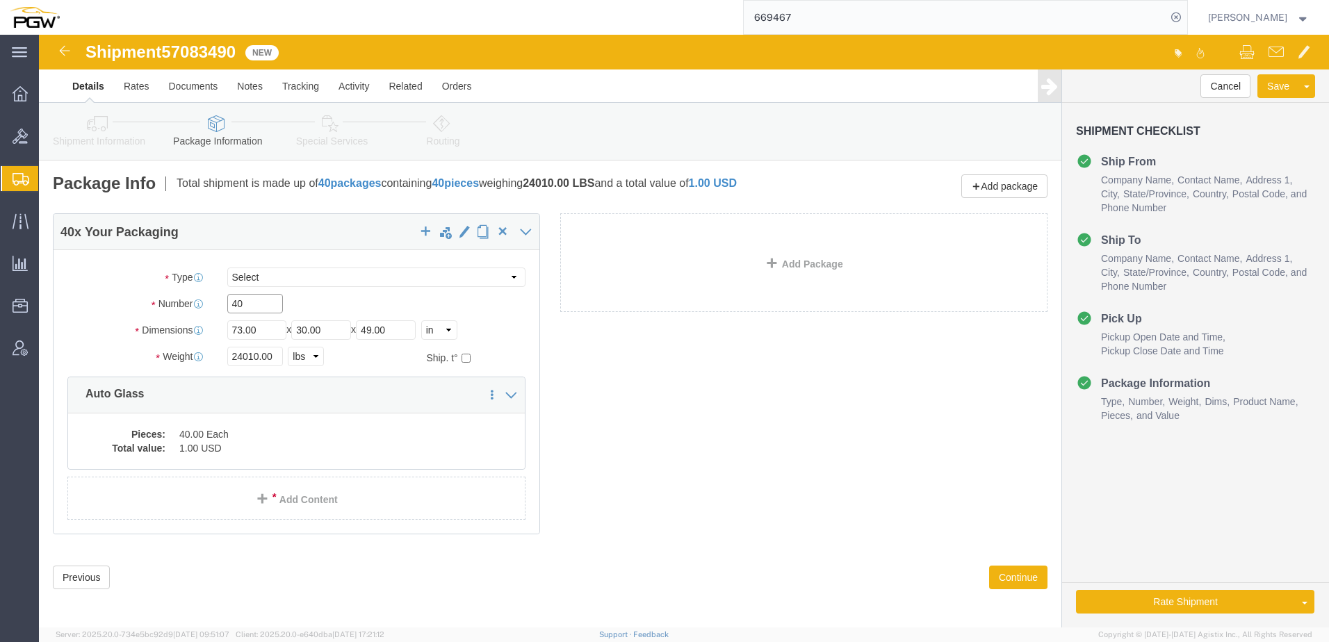
drag, startPoint x: 231, startPoint y: 263, endPoint x: -291, endPoint y: 247, distance: 522.3
click html "Shipment 57083490 New Details Rates Documents Notes Tracking Activity Related O…"
paste input "21"
type input "21"
drag, startPoint x: 218, startPoint y: 321, endPoint x: -78, endPoint y: 314, distance: 296.2
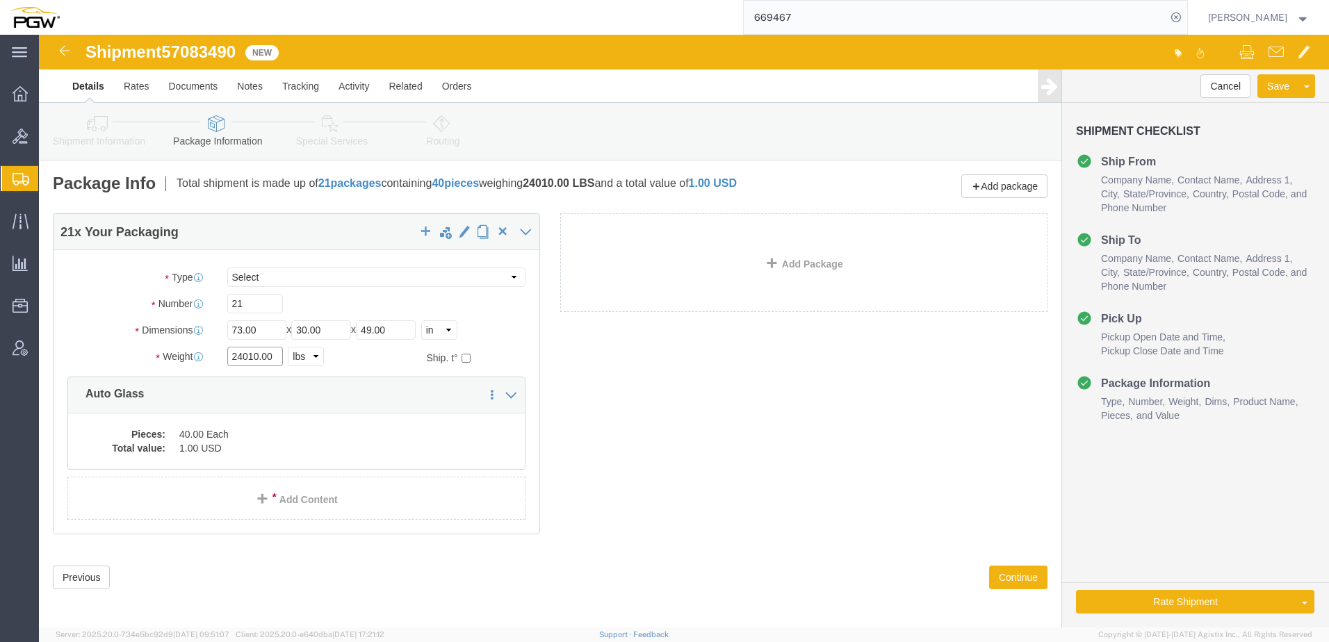
click html "Shipment 57083490 New Details Rates Documents Notes Tracking Activity Related O…"
paste input "15355"
type input "15355.00"
click dd "1.00 USD"
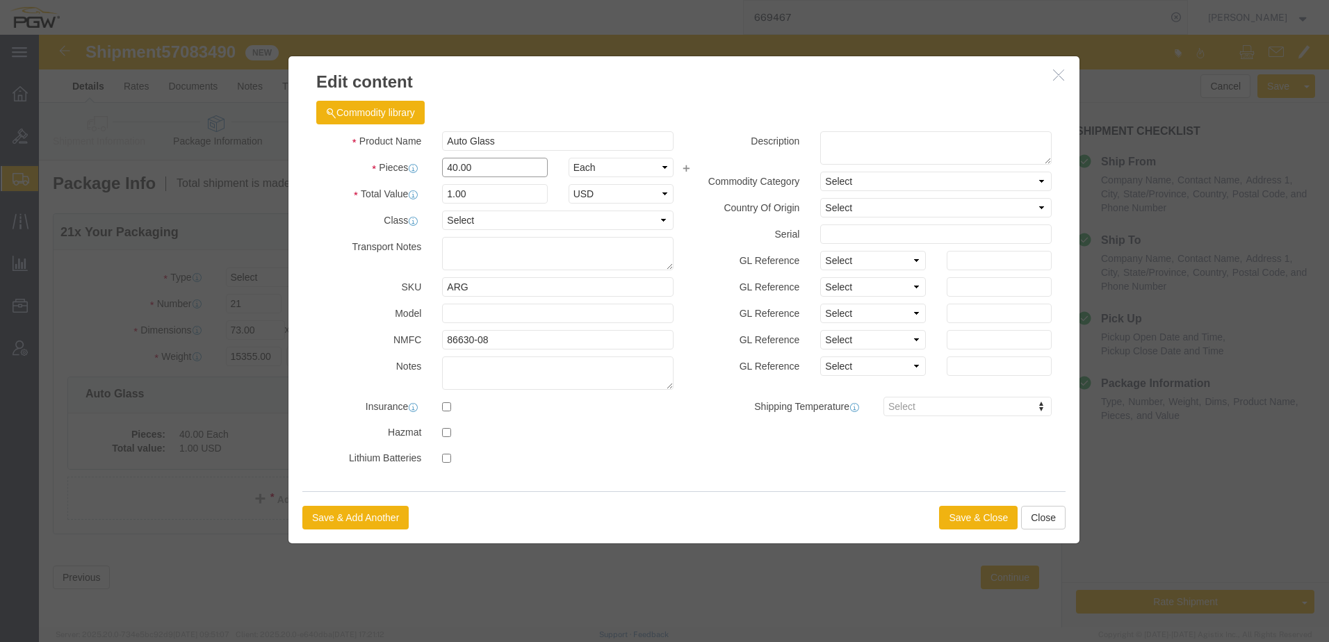
drag, startPoint x: 459, startPoint y: 138, endPoint x: 62, endPoint y: 140, distance: 396.9
click div "Edit content Commodity library Product Name Auto Glass Pieces 40.00 Select Bag …"
type input "21.00"
type input "0.53"
type input "1.00"
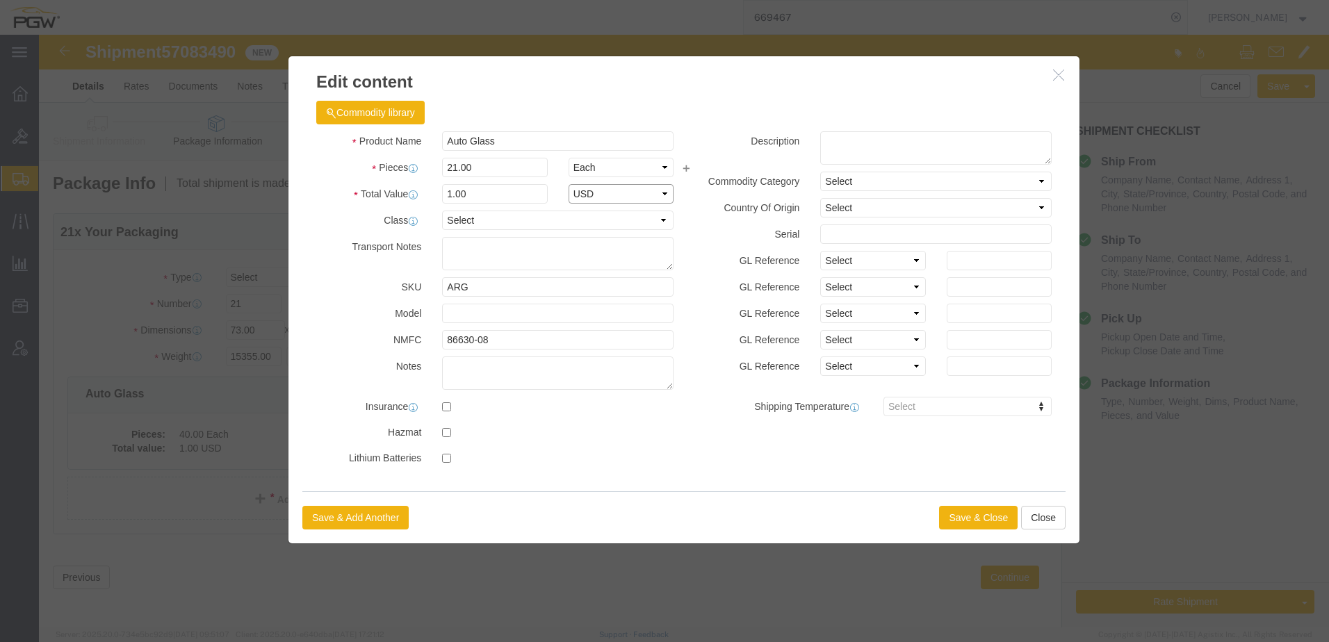
select select "USD"
click button "Save & Close"
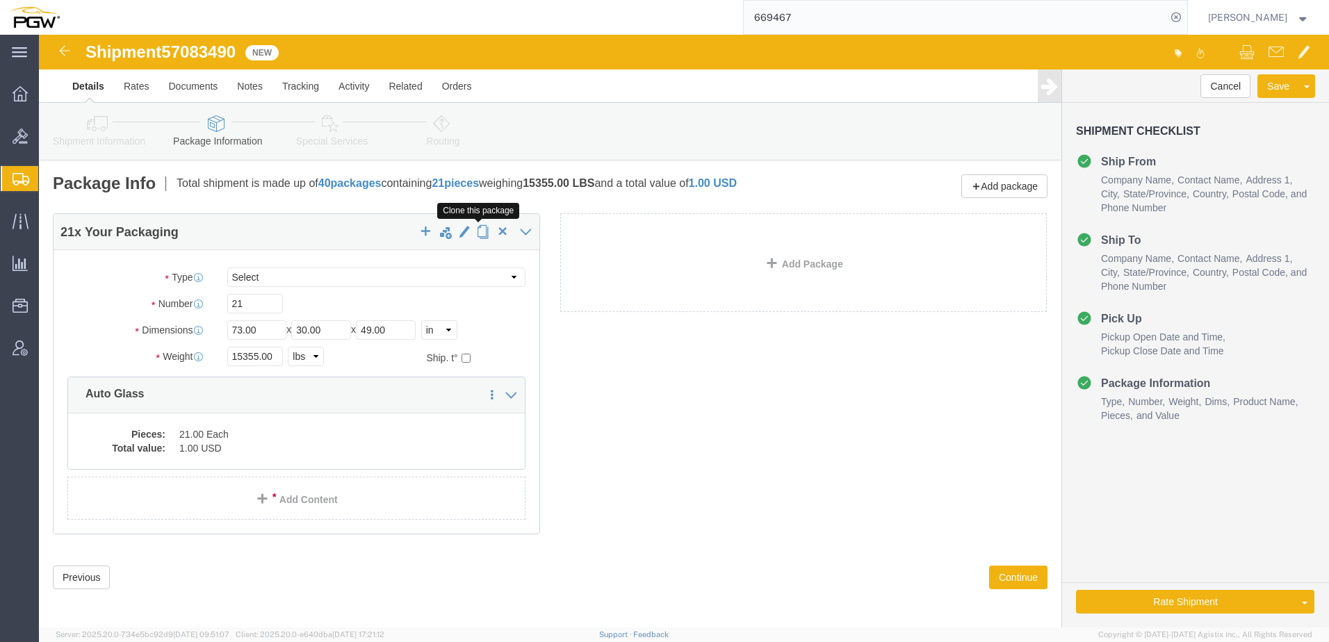
drag, startPoint x: 436, startPoint y: 202, endPoint x: 407, endPoint y: 215, distance: 31.8
click span "button"
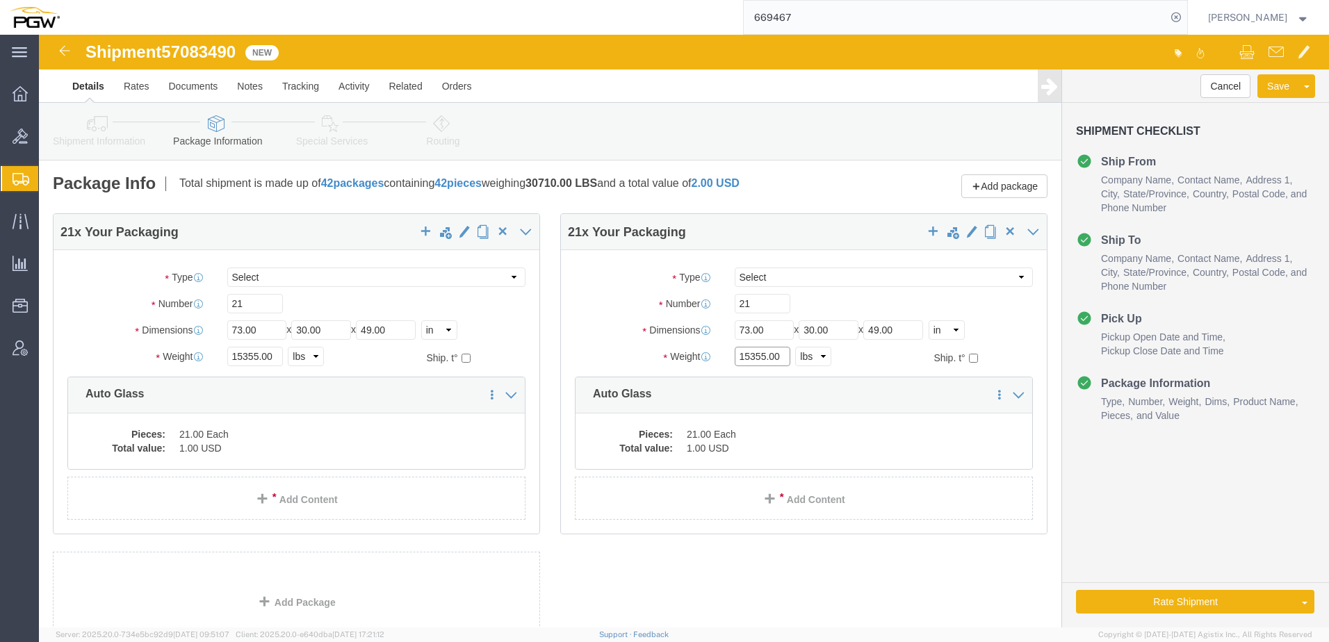
drag, startPoint x: 722, startPoint y: 321, endPoint x: 533, endPoint y: 316, distance: 189.1
click div "Package Type Select Bale(s) Basket(s) Bolt(s) Bottle(s) Buckets Bulk Bundle(s) …"
paste input "9"
type input "15359.00"
click link "Routing"
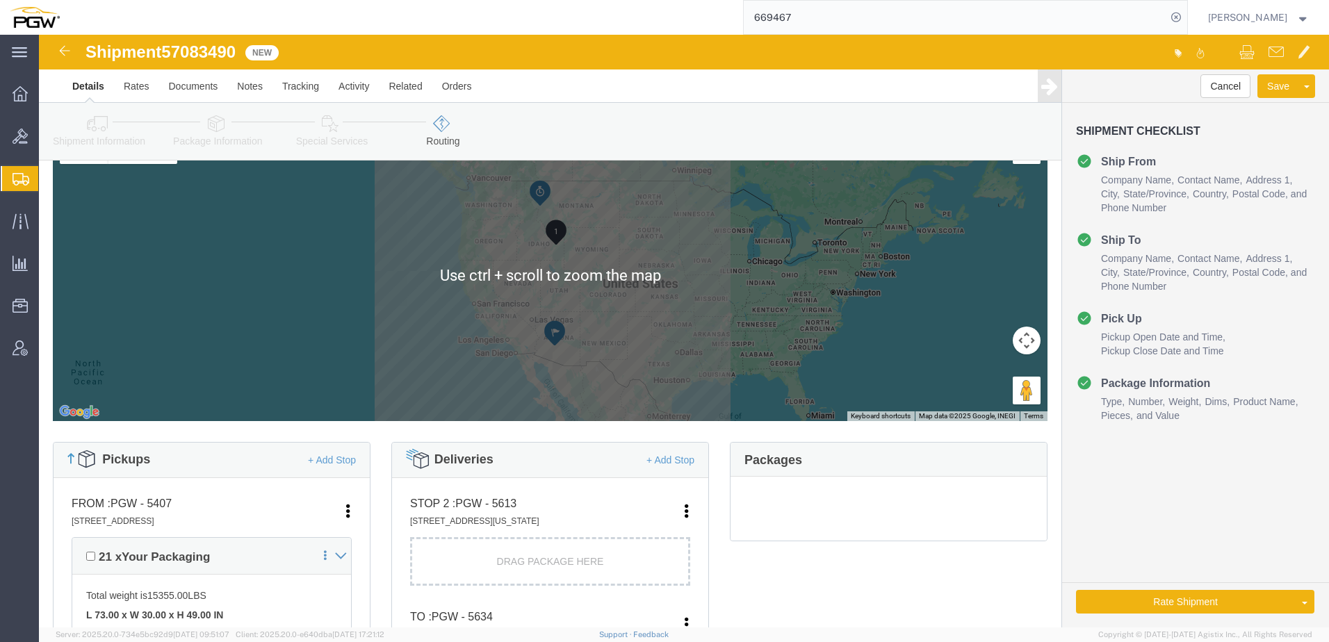
scroll to position [209, 0]
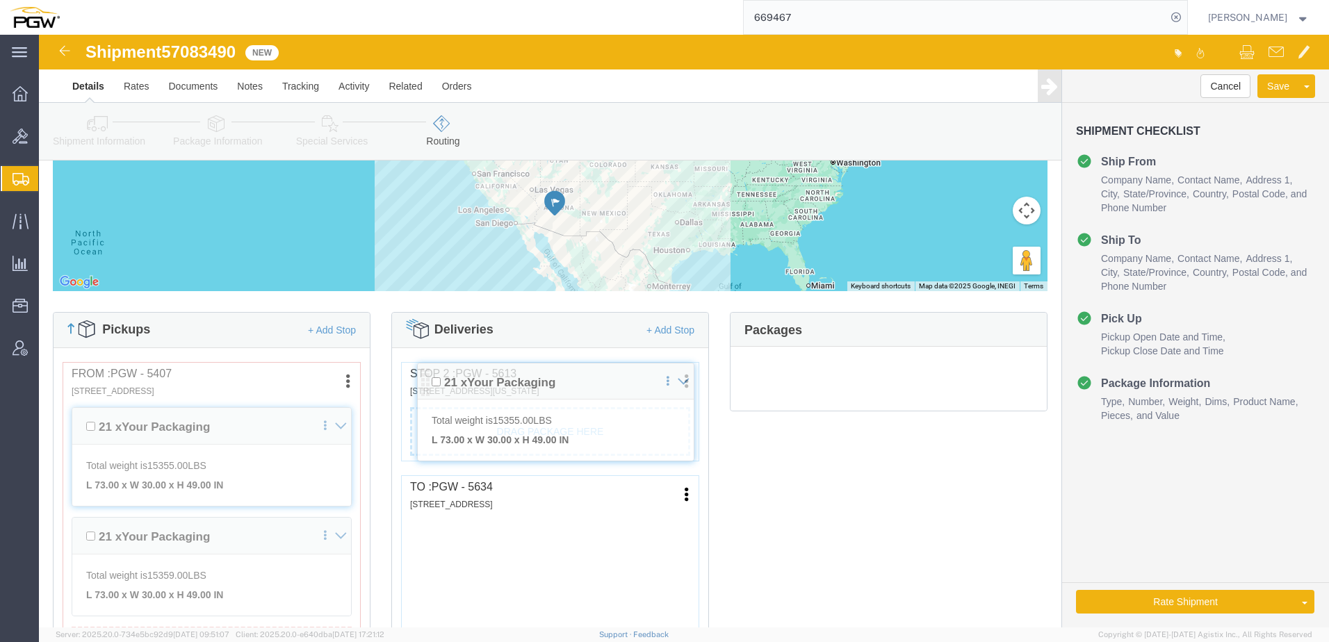
drag, startPoint x: 374, startPoint y: 495, endPoint x: 384, endPoint y: 337, distance: 158.1
click div "Pickups + Add Stop From : PGW - 5407 5850 North 101st Avenue, Glendale, AZ, 853…"
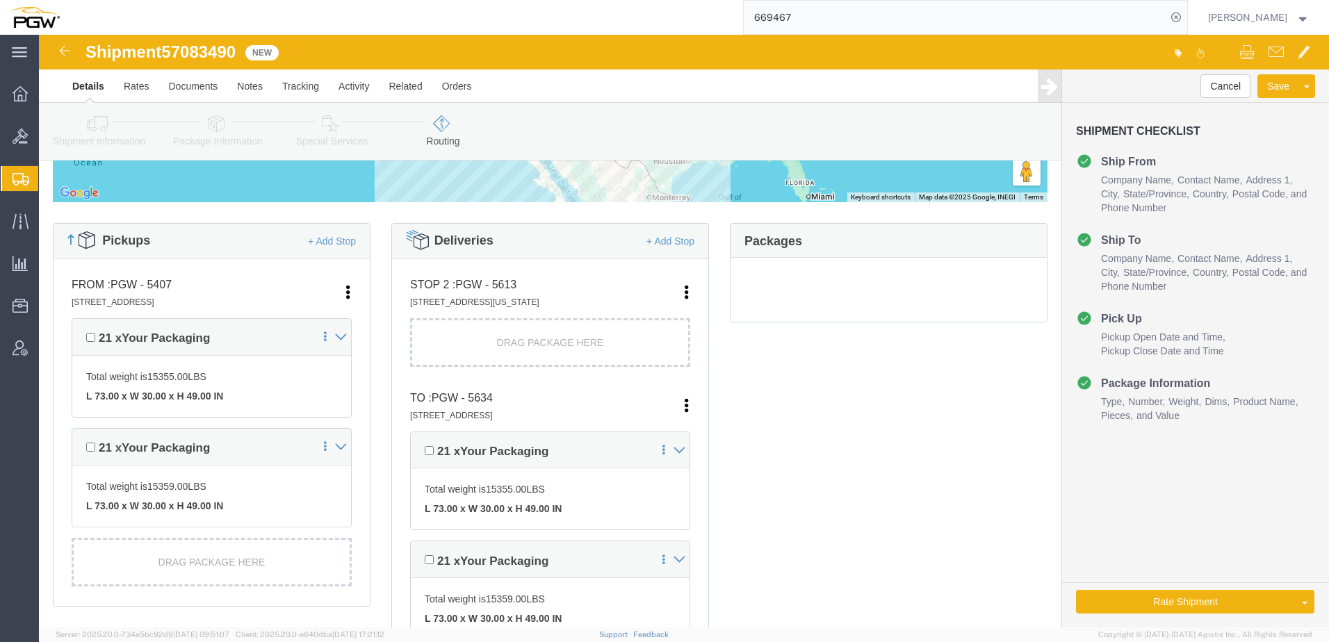
scroll to position [348, 0]
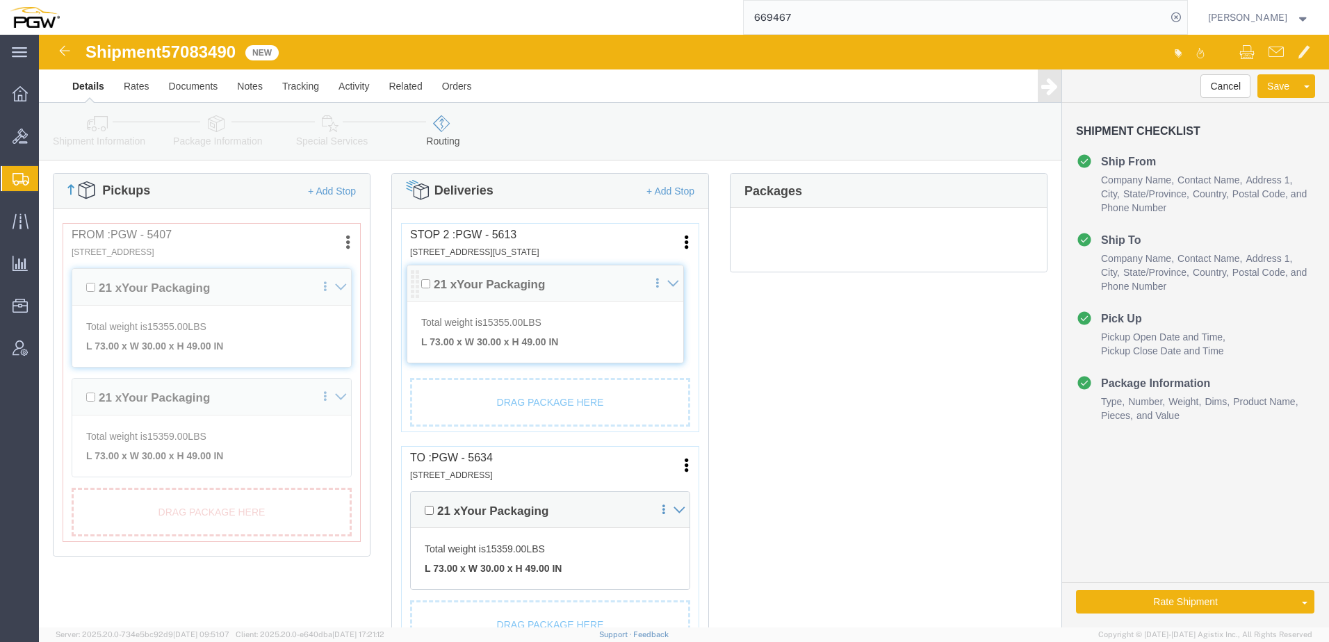
drag, startPoint x: 378, startPoint y: 360, endPoint x: 390, endPoint y: 243, distance: 118.1
click div "Pickups + Add Stop From : PGW - 5407 5850 North 101st Avenue, Glendale, AZ, 853…"
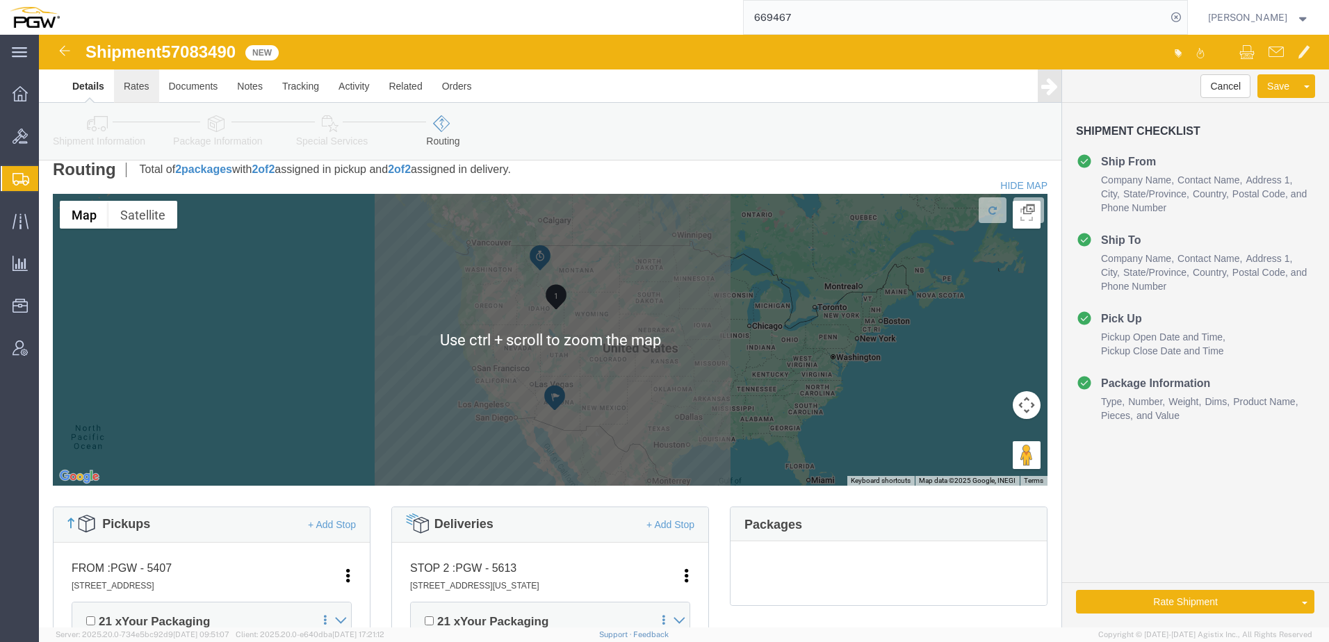
scroll to position [0, 0]
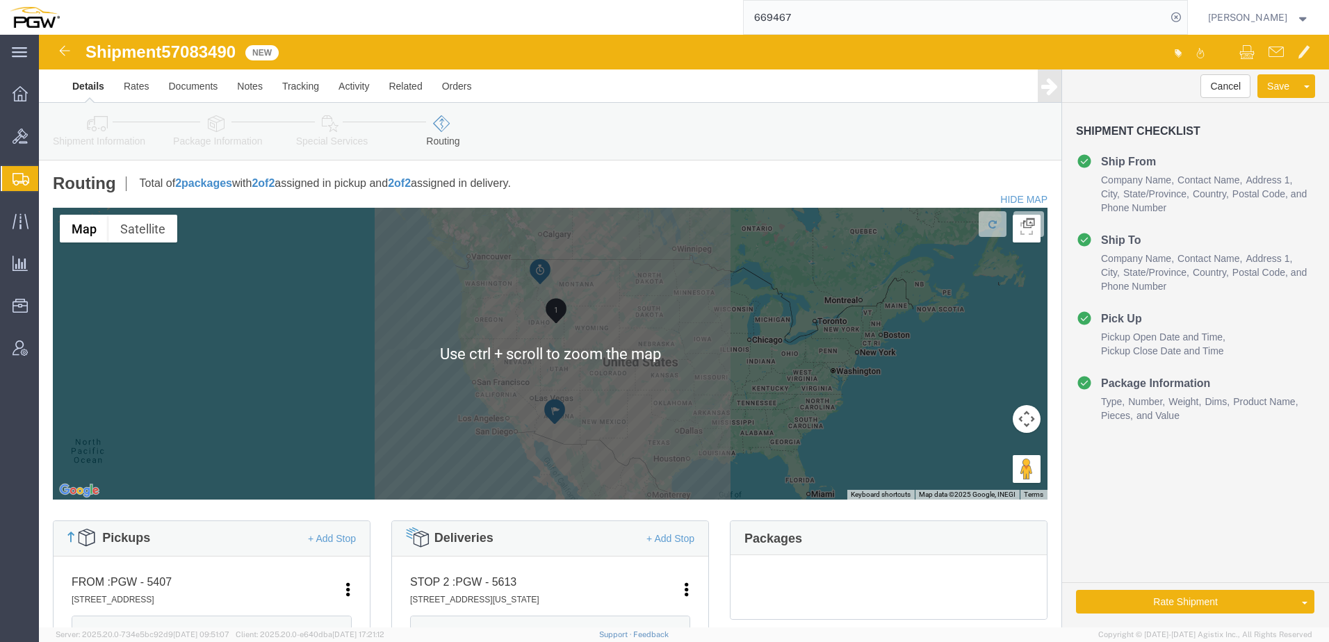
click link "Shipment Information"
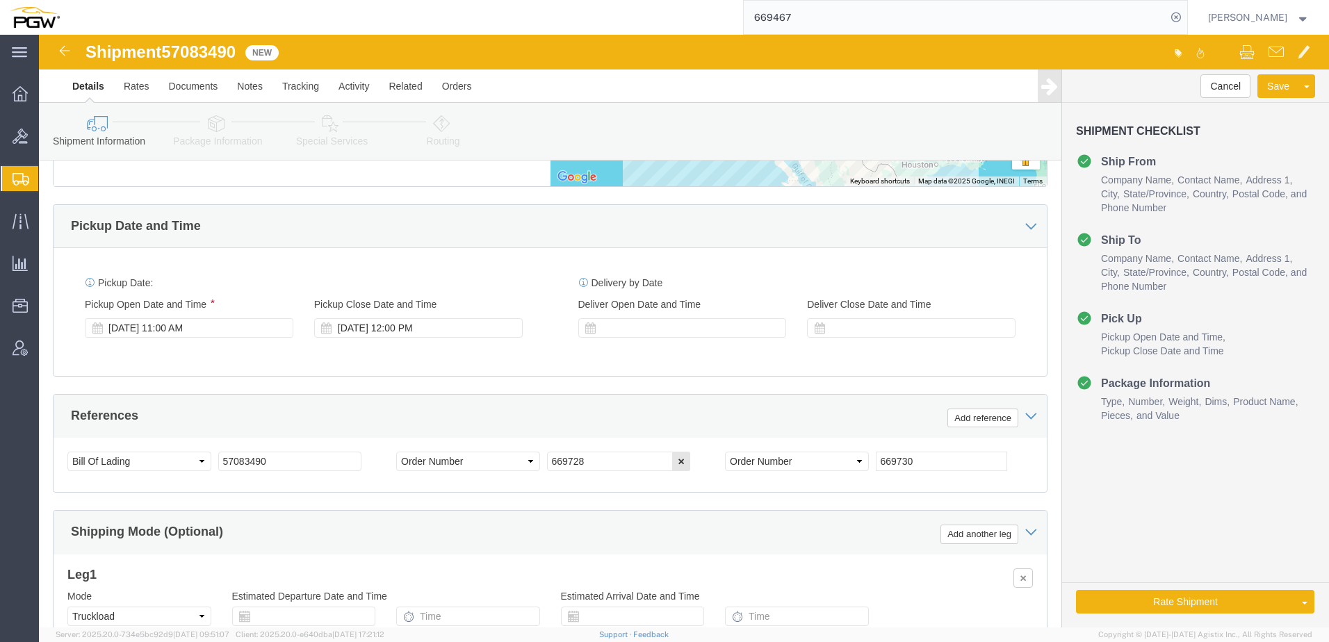
scroll to position [765, 0]
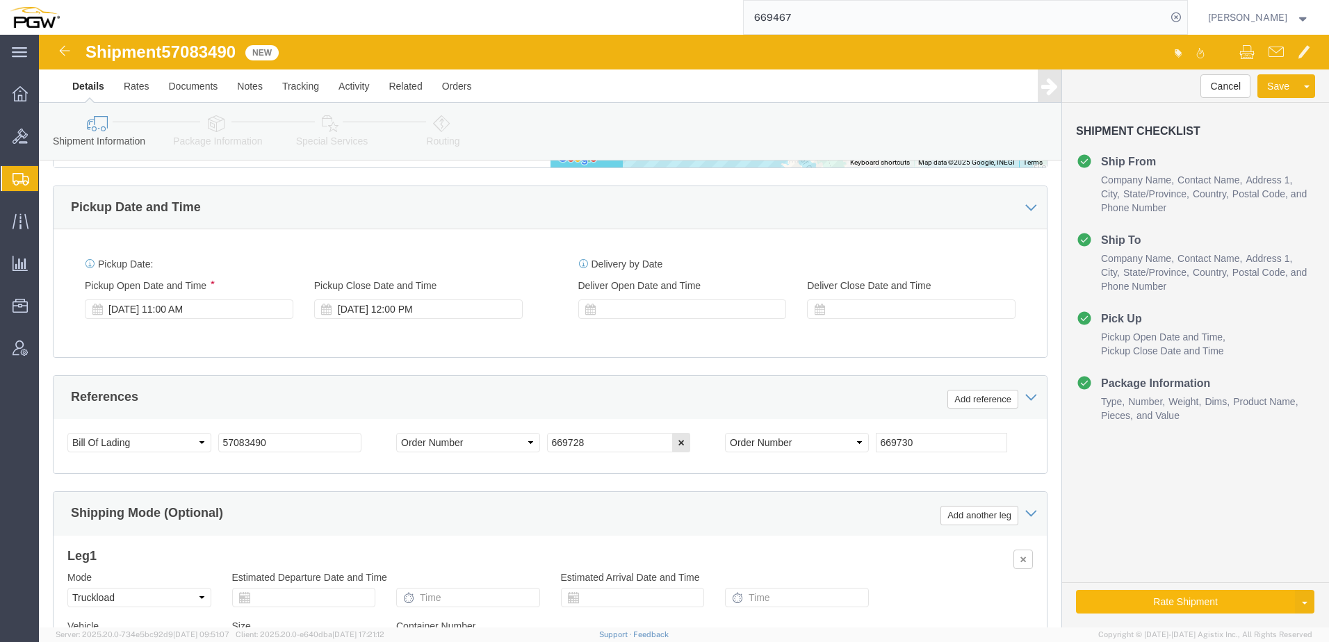
click button "Rate Shipment"
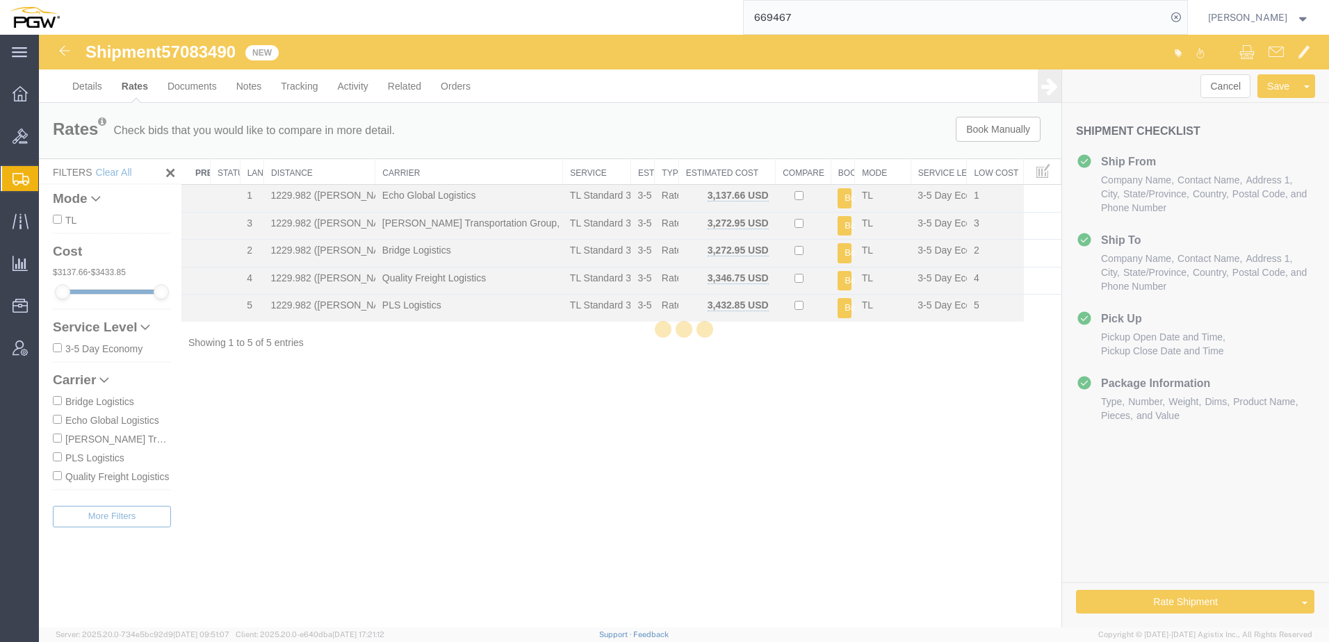
scroll to position [0, 0]
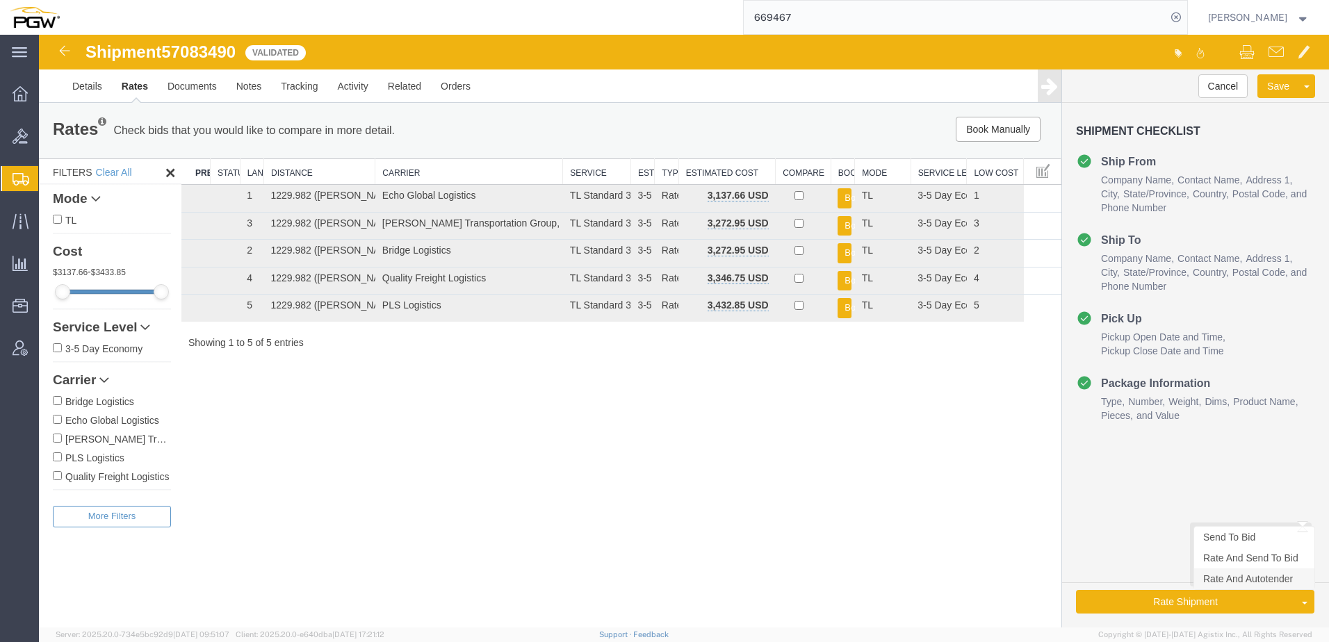
click at [1246, 578] on link "Rate And Autotender" at bounding box center [1254, 579] width 120 height 21
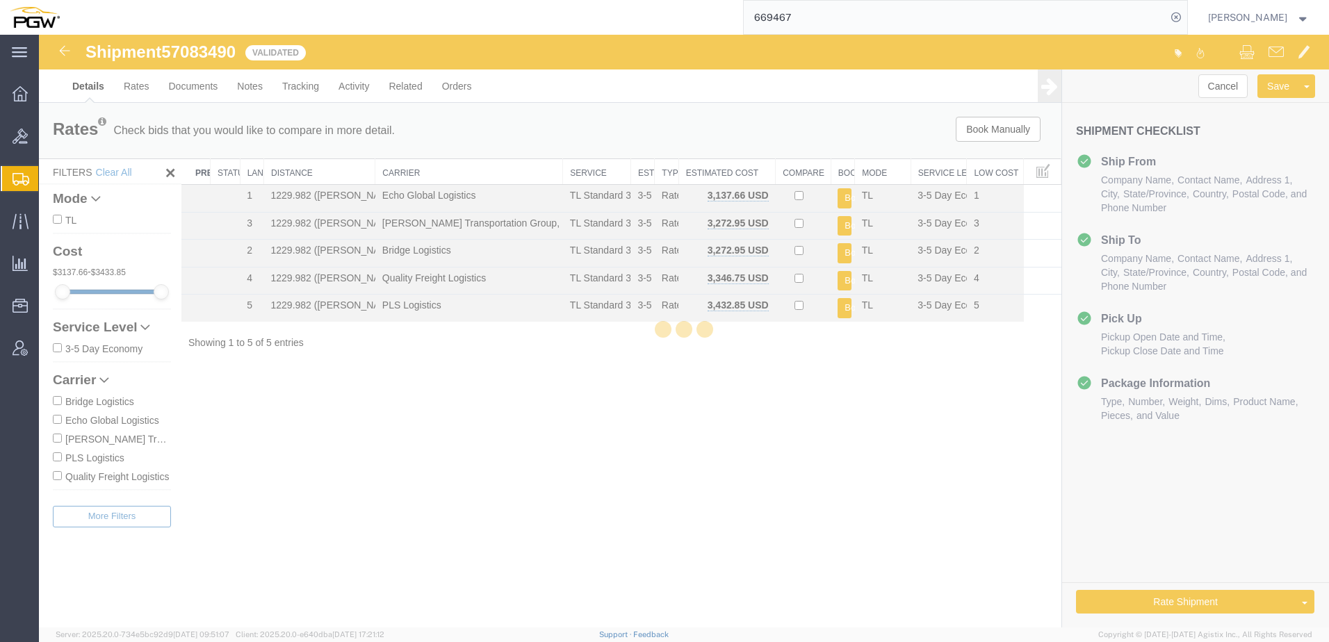
select select "62351"
select select "28421"
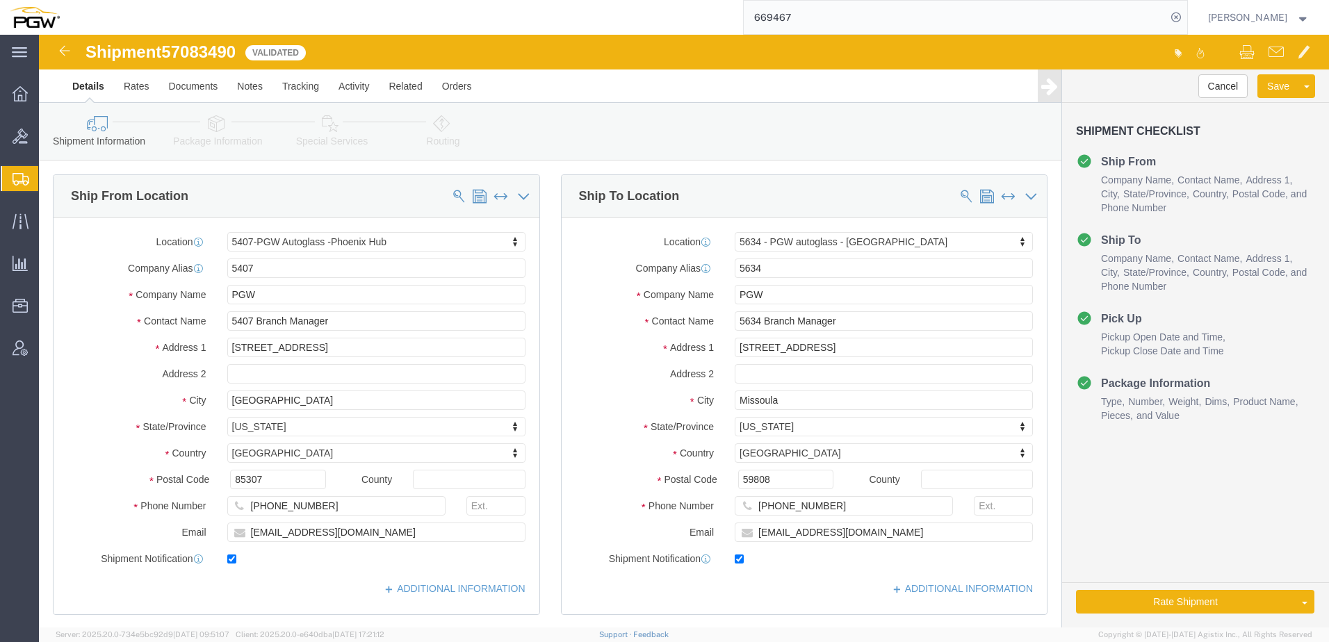
select select "62351"
select select "28421"
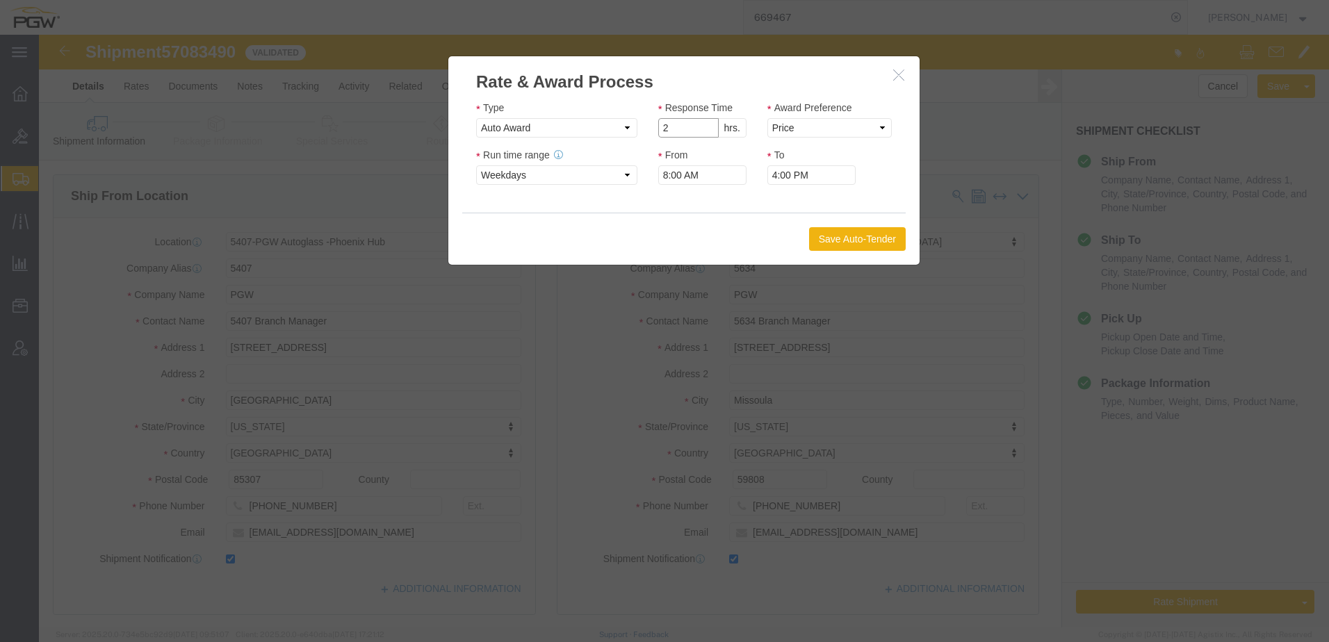
click input "2"
drag, startPoint x: 666, startPoint y: 95, endPoint x: 710, endPoint y: 97, distance: 44.5
type input "1"
click input "1"
drag, startPoint x: 738, startPoint y: 97, endPoint x: 735, endPoint y: 104, distance: 7.5
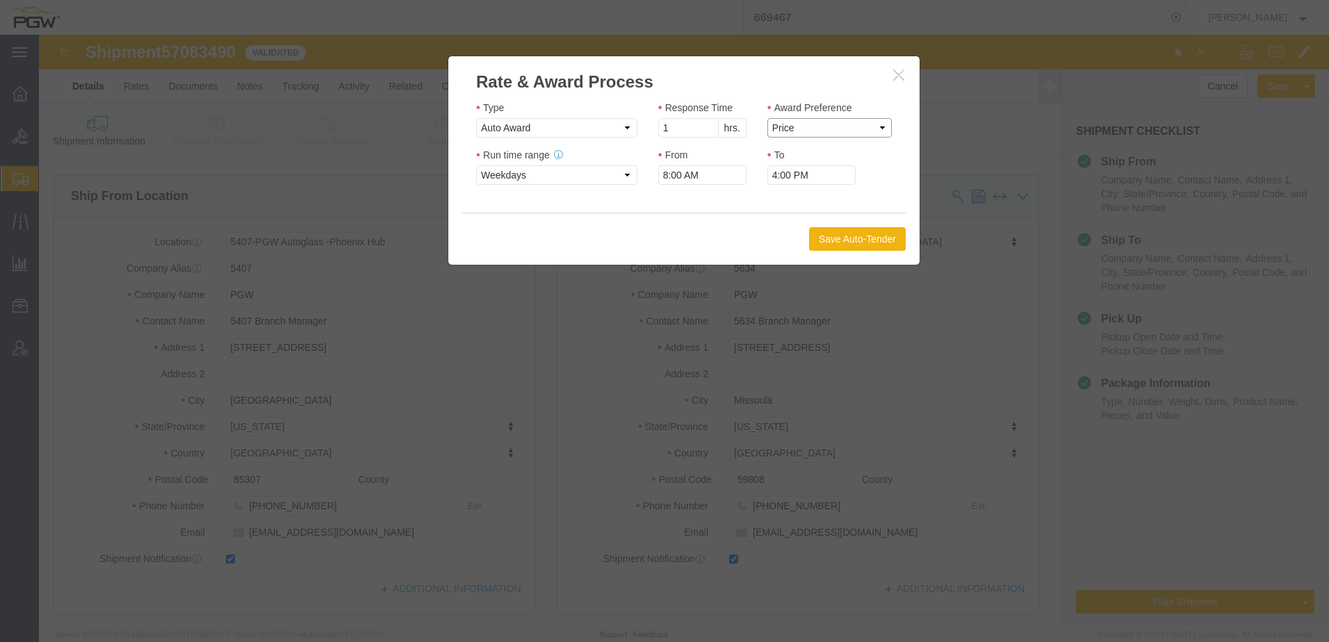
click select "Price Carrier Rank"
select select "LANE_RANK"
click select "Price Carrier Rank"
click button "Save Auto-Tender"
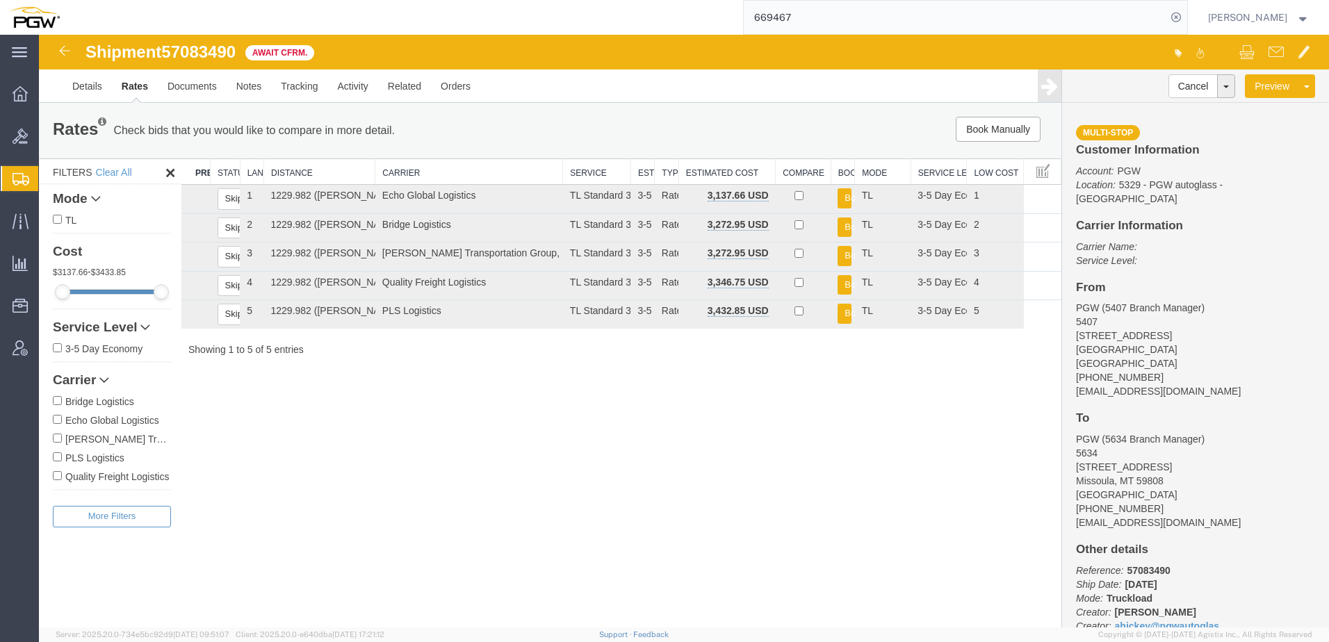
drag, startPoint x: 911, startPoint y: 10, endPoint x: 742, endPoint y: 17, distance: 169.8
click at [742, 17] on div "669467" at bounding box center [629, 17] width 1118 height 35
paste input "57065221"
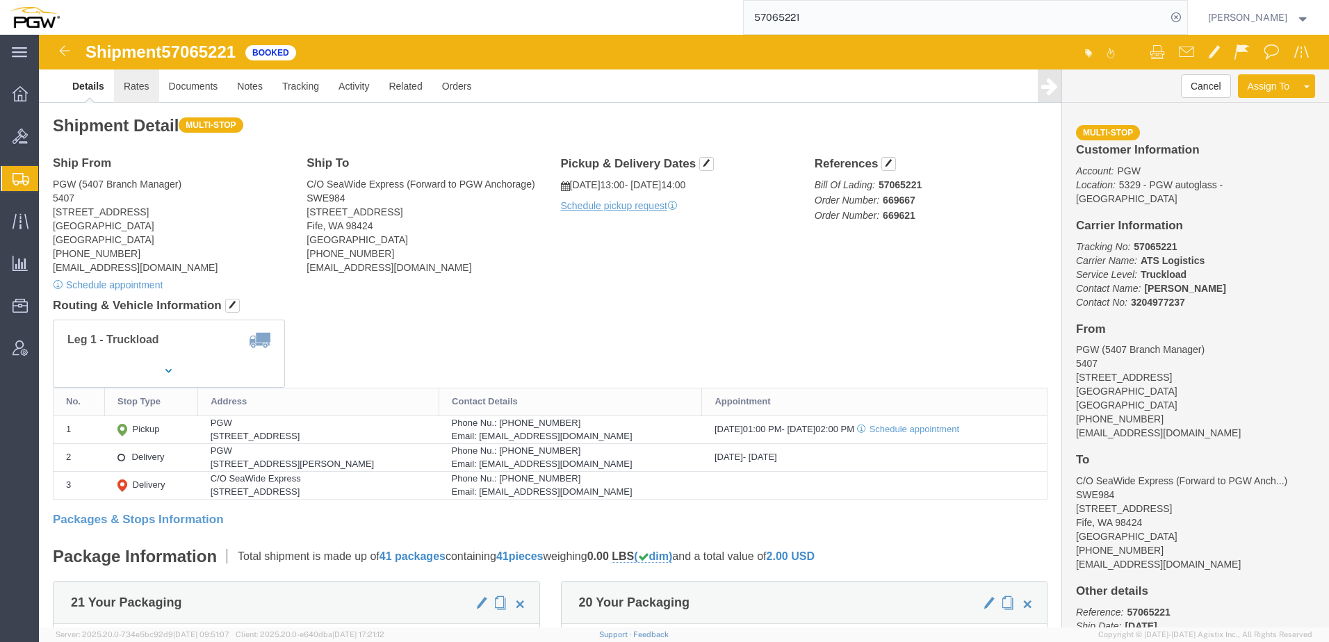
click link "Rates"
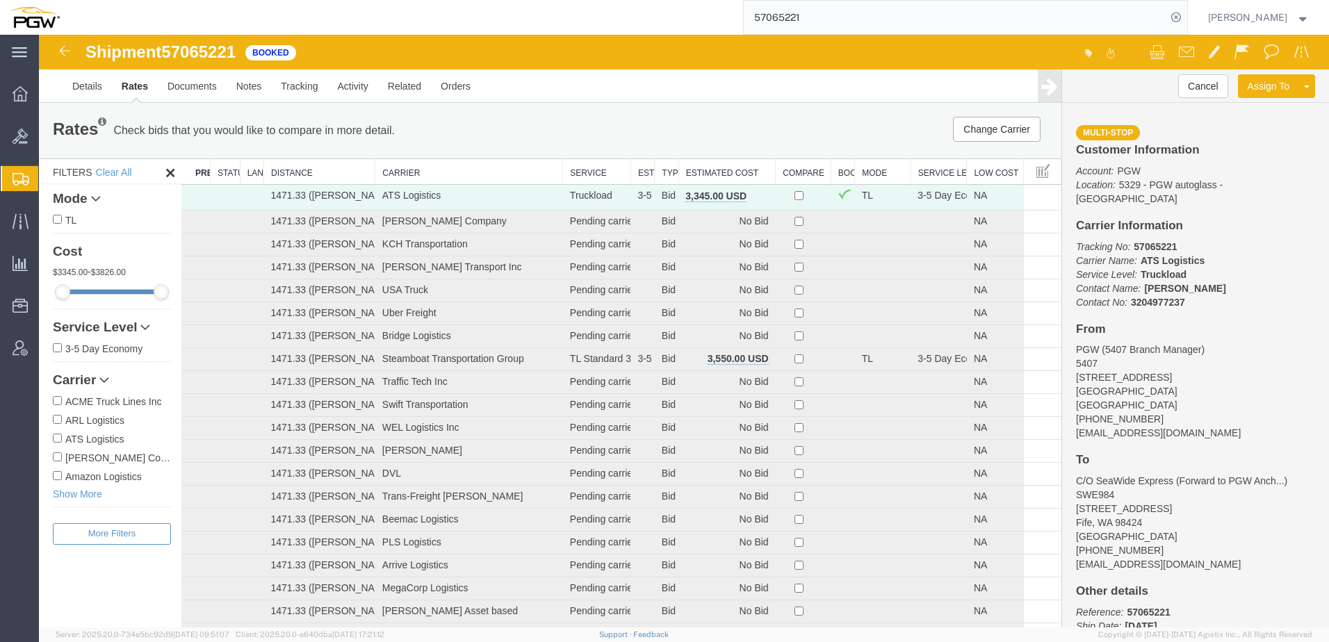
click at [703, 170] on th "Estimated Cost" at bounding box center [726, 172] width 97 height 26
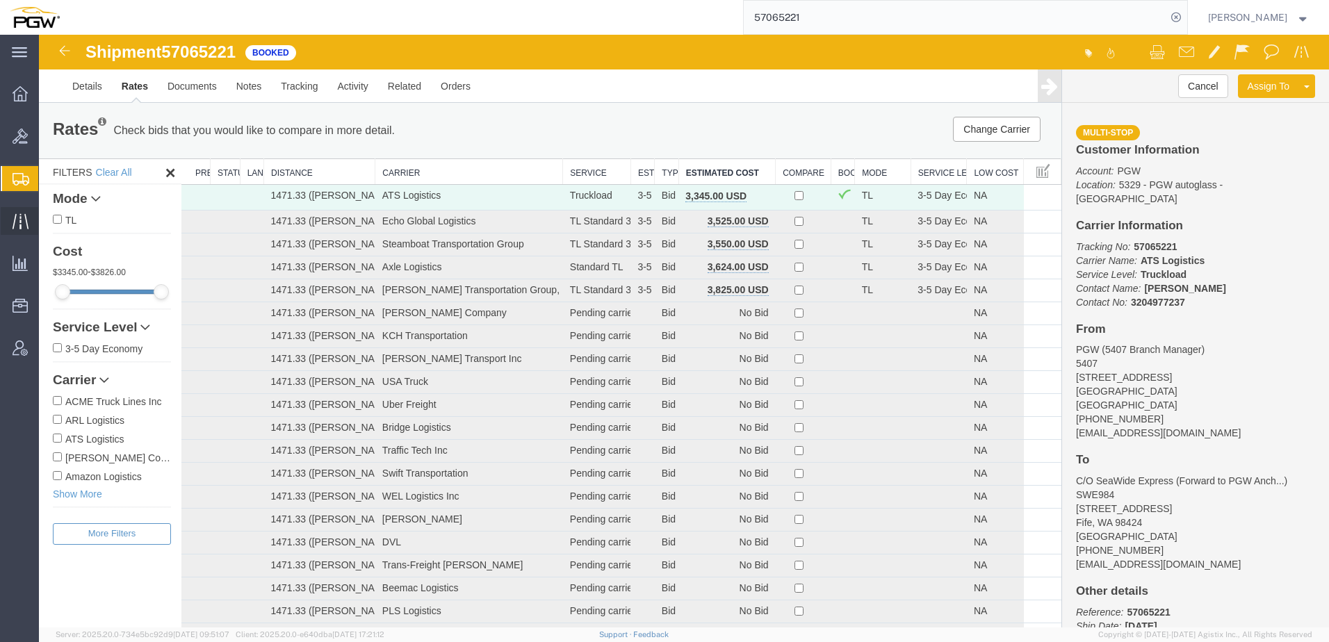
drag, startPoint x: 68, startPoint y: 202, endPoint x: 25, endPoint y: 218, distance: 46.0
click at [0, 0] on span "Shipment Manager" at bounding box center [0, 0] width 0 height 0
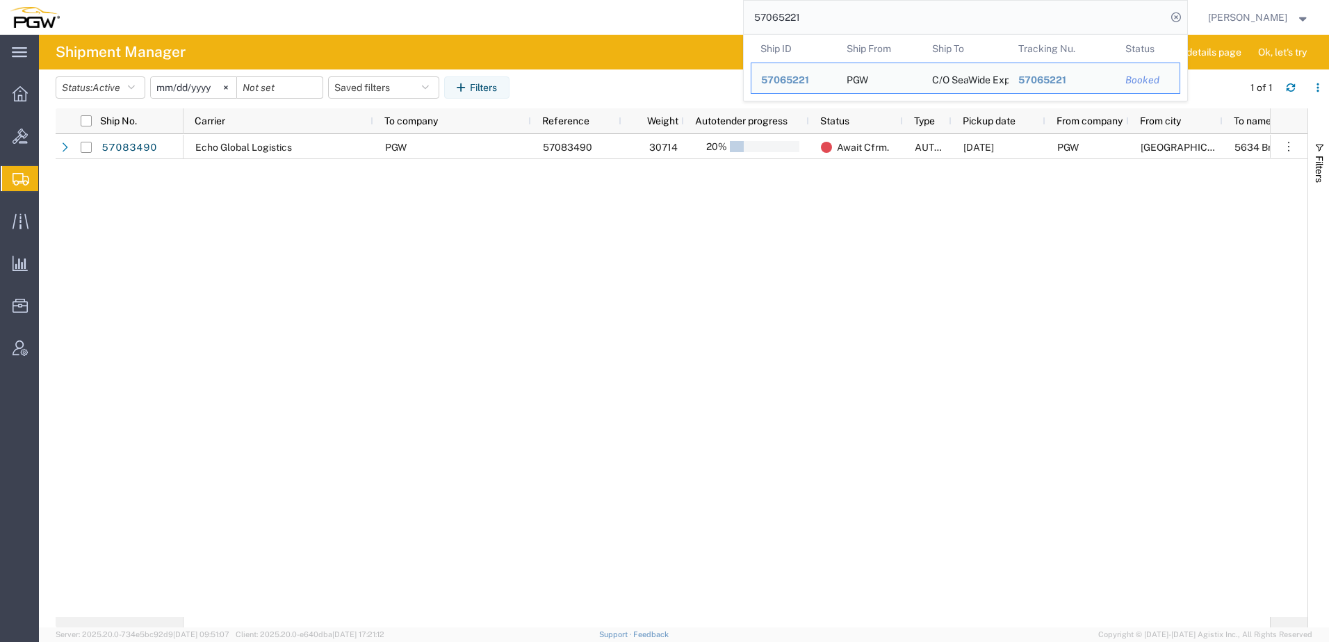
drag, startPoint x: 850, startPoint y: 11, endPoint x: 501, endPoint y: 26, distance: 349.3
click at [597, 19] on div "57065221 Ship ID Ship From Ship To Tracking Nu. Status Ship ID 57065221 Ship Fr…" at bounding box center [629, 17] width 1118 height 35
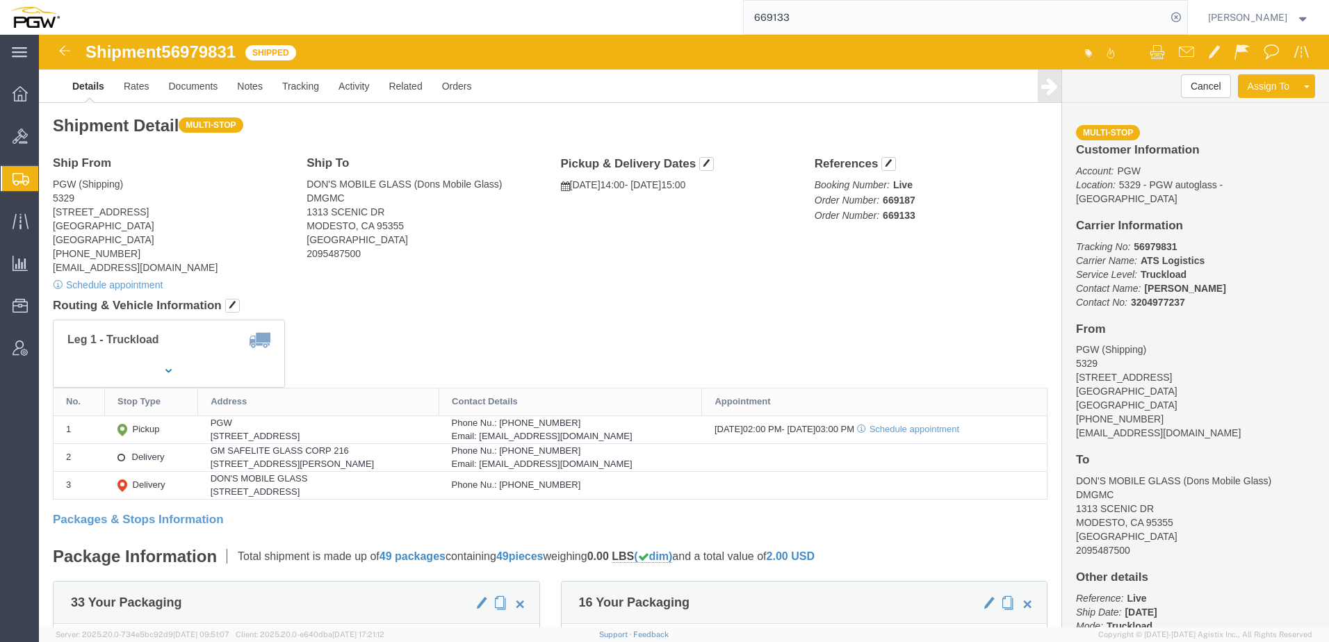
click div "Ship From PGW (Shipping) 5329 850 Southern Ave Chillicothe, OH 45601 United Sta…"
click span "56979831"
drag, startPoint x: 127, startPoint y: 19, endPoint x: 206, endPoint y: 19, distance: 79.9
click div "Shipment 56979831 Shipped"
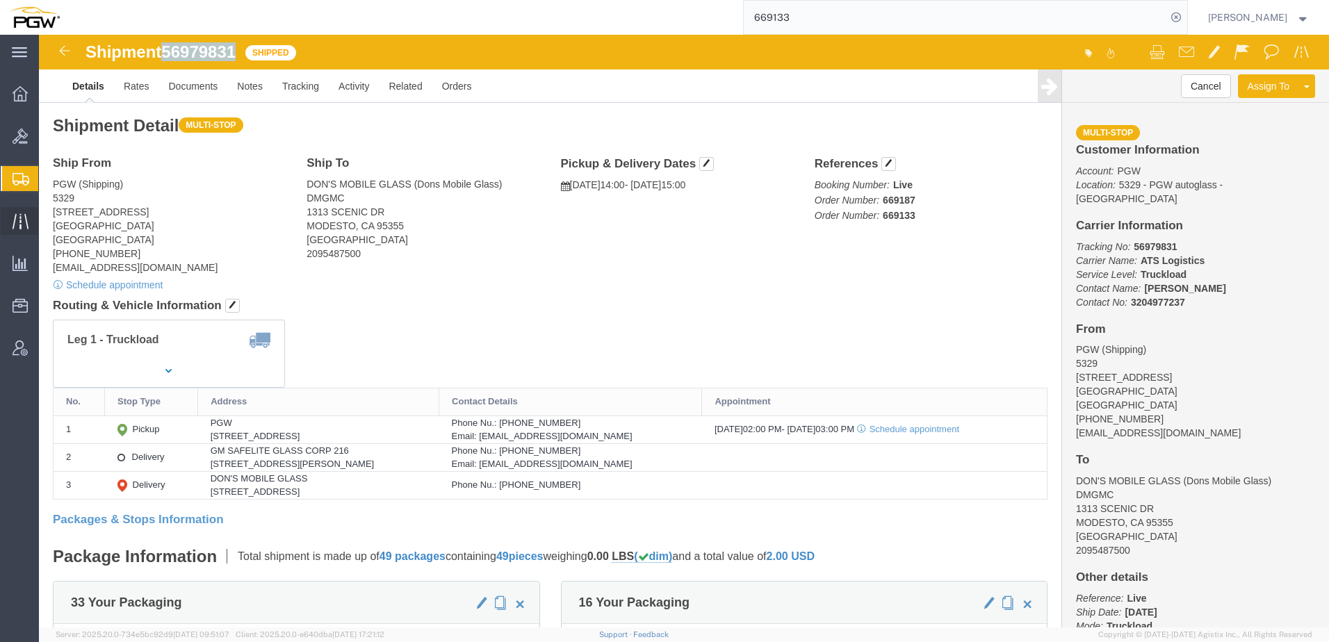
copy span "56979831"
click div "Shipment Detail Multi-stop Ship From PGW (Shipping) 5329 850 Southern Ave Chill…"
click div "Leg 1 - Truckload Number of trucks: 1"
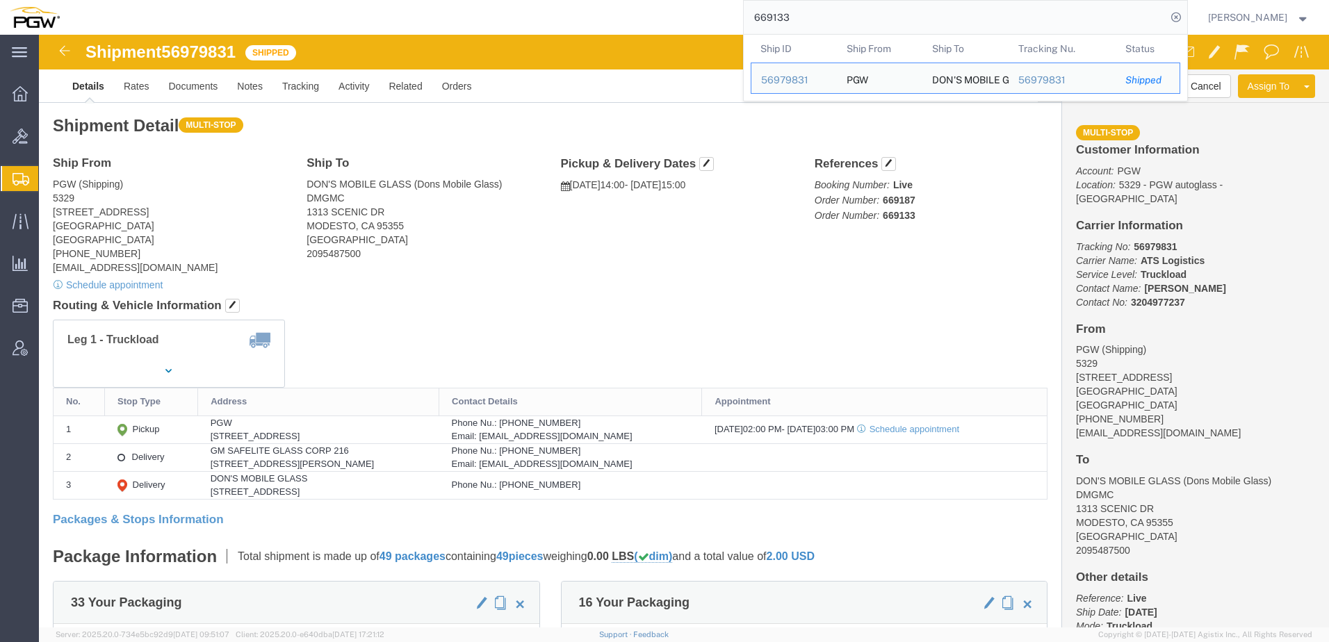
drag, startPoint x: 877, startPoint y: 23, endPoint x: 153, endPoint y: 0, distance: 724.0
click at [163, 0] on html "main_menu Created with Sketch. Collapse Menu Overview Bids Shipments Shipment M…" at bounding box center [664, 321] width 1329 height 642
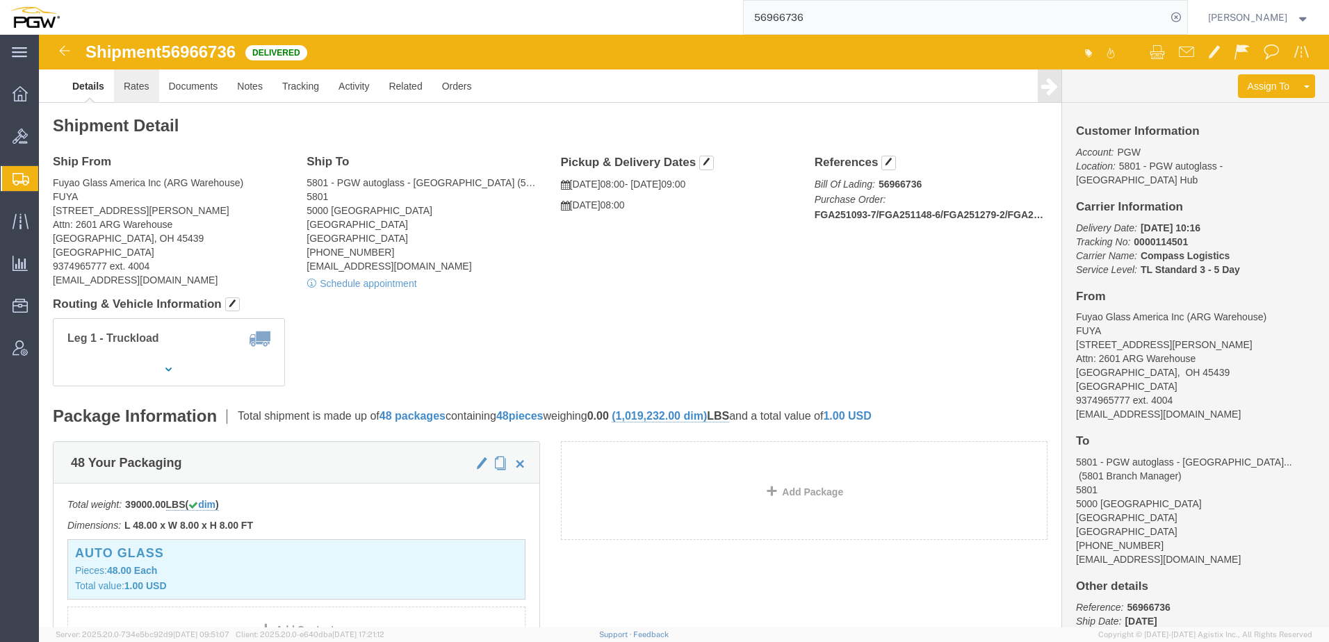
click link "Rates"
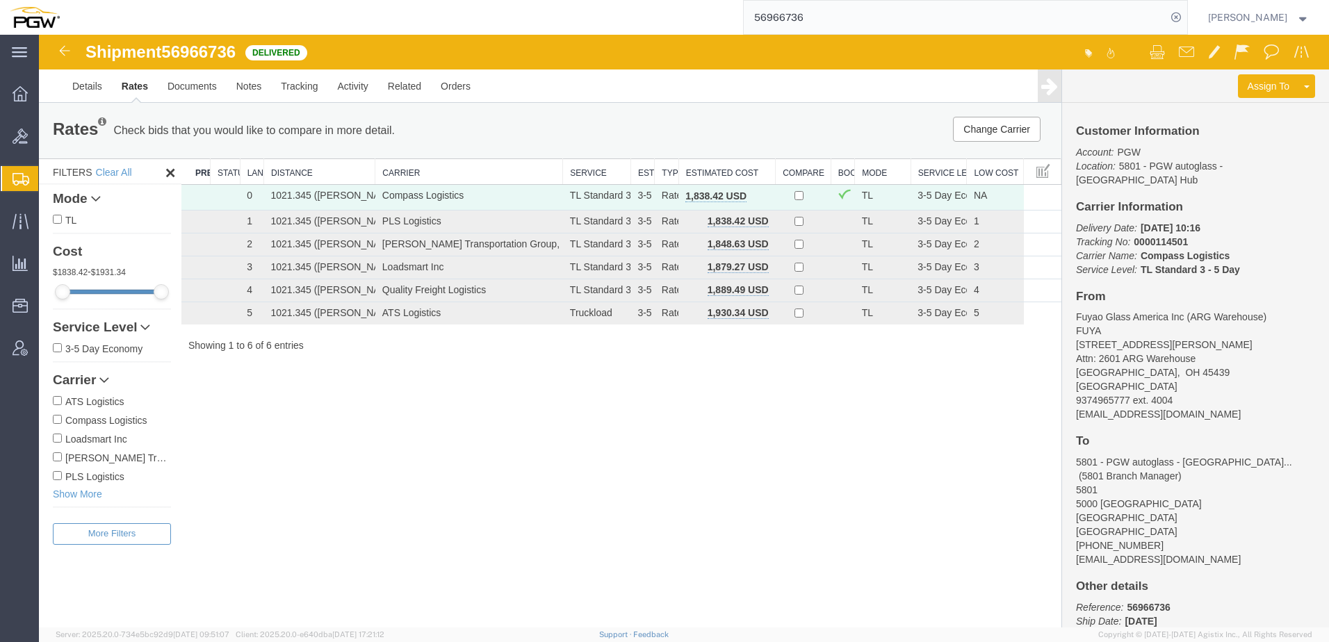
click at [446, 428] on div "Shipment 56966736 6 of 6 Delivered Details Rates Documents Notes Tracking Activ…" at bounding box center [684, 331] width 1290 height 593
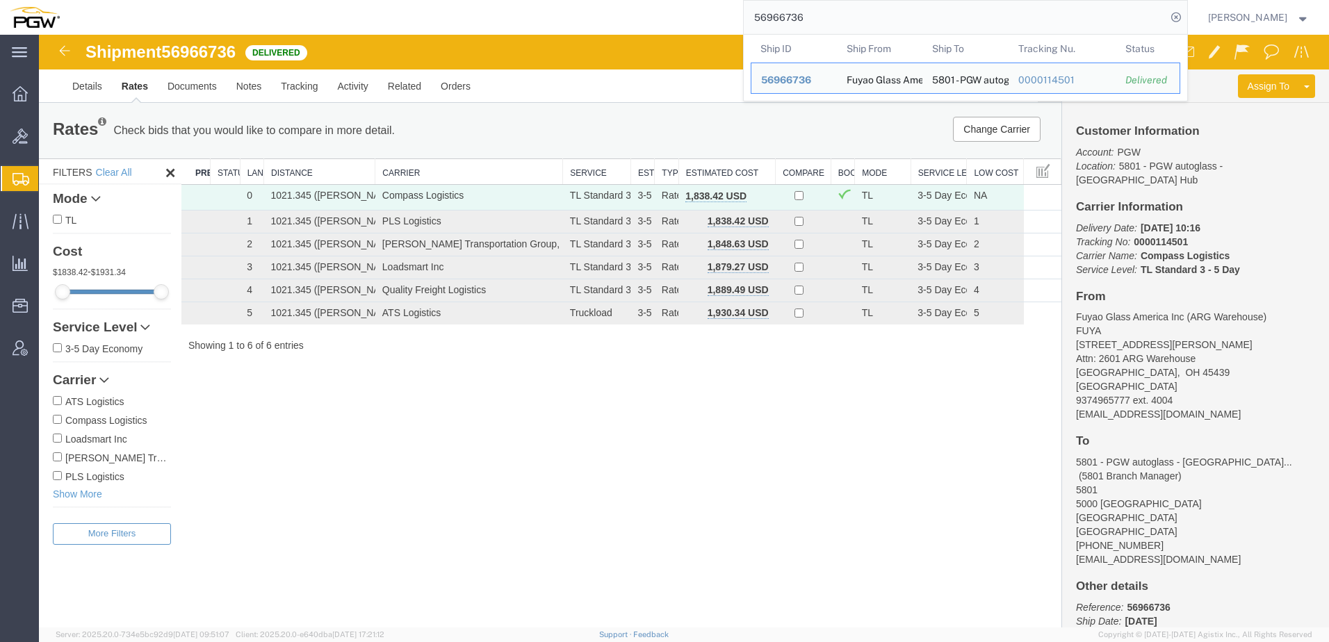
drag, startPoint x: 874, startPoint y: 10, endPoint x: 403, endPoint y: 12, distance: 471.3
click at [403, 12] on div "56966736 Ship ID Ship From Ship To Tracking Nu. Status Ship ID 56966736 Ship Fr…" at bounding box center [629, 17] width 1118 height 35
click at [291, 501] on div "Shipment 56966736 6 of 6 Delivered Details Rates Documents Notes Tracking Activ…" at bounding box center [684, 331] width 1290 height 593
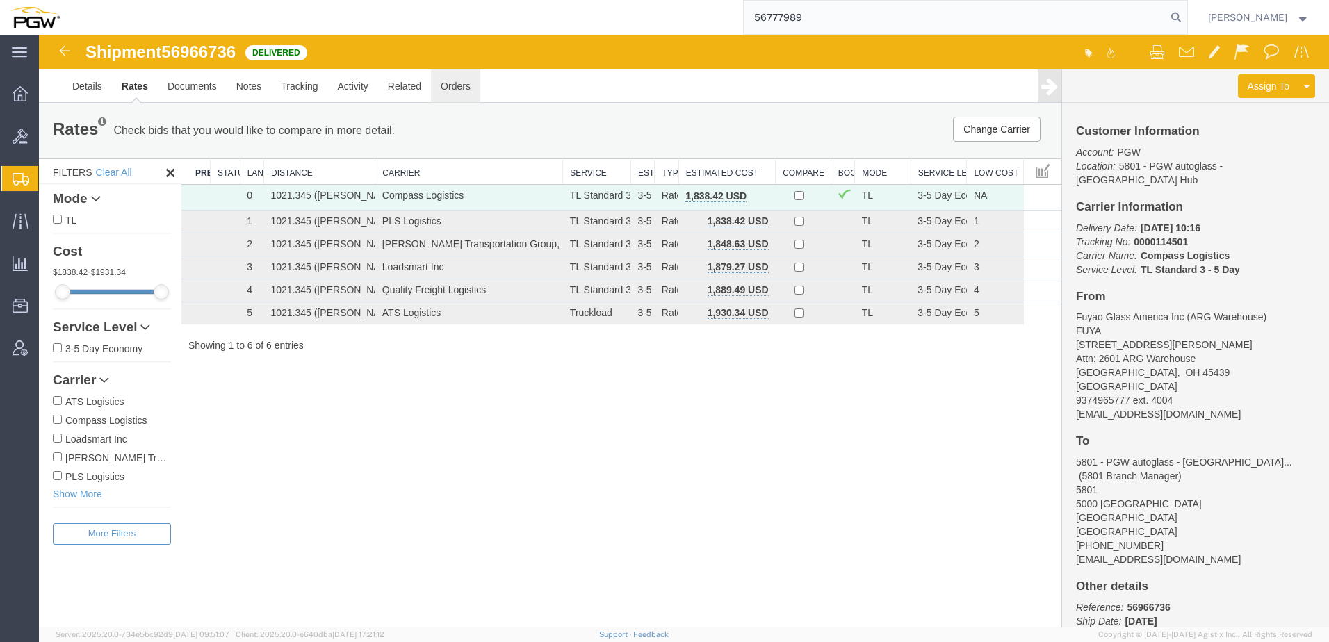
type input "56777989"
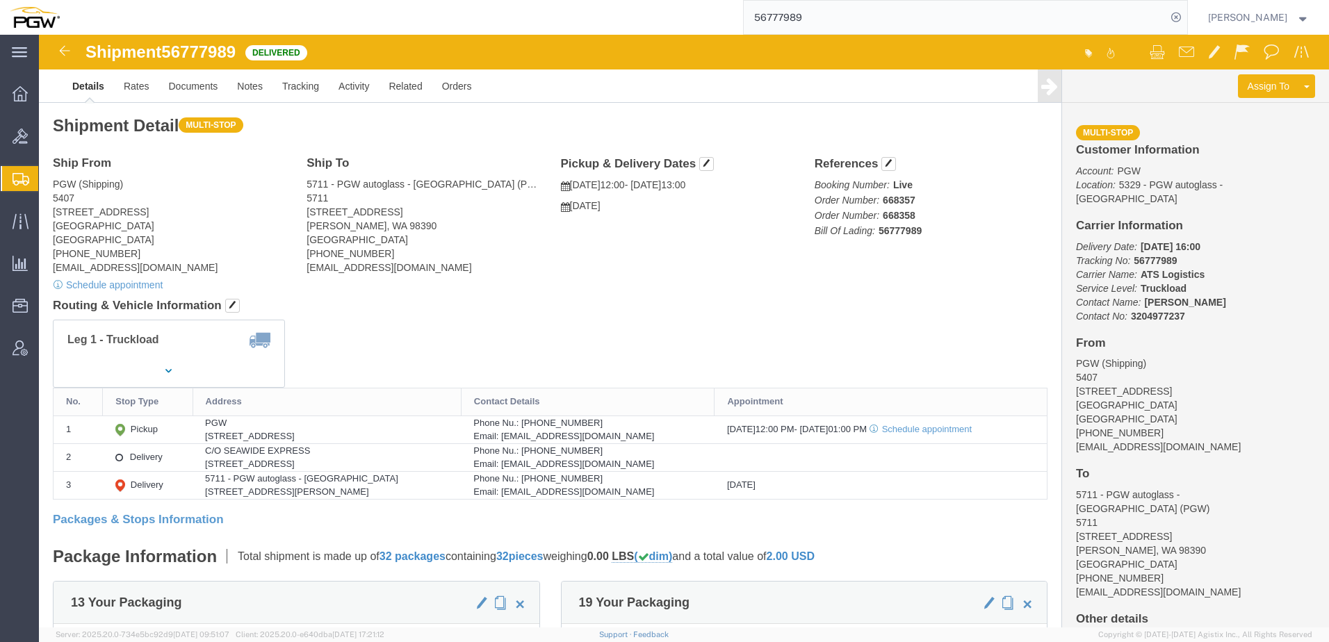
drag, startPoint x: 840, startPoint y: 15, endPoint x: 608, endPoint y: 1, distance: 232.6
click at [572, 17] on div "56777989" at bounding box center [629, 17] width 1118 height 35
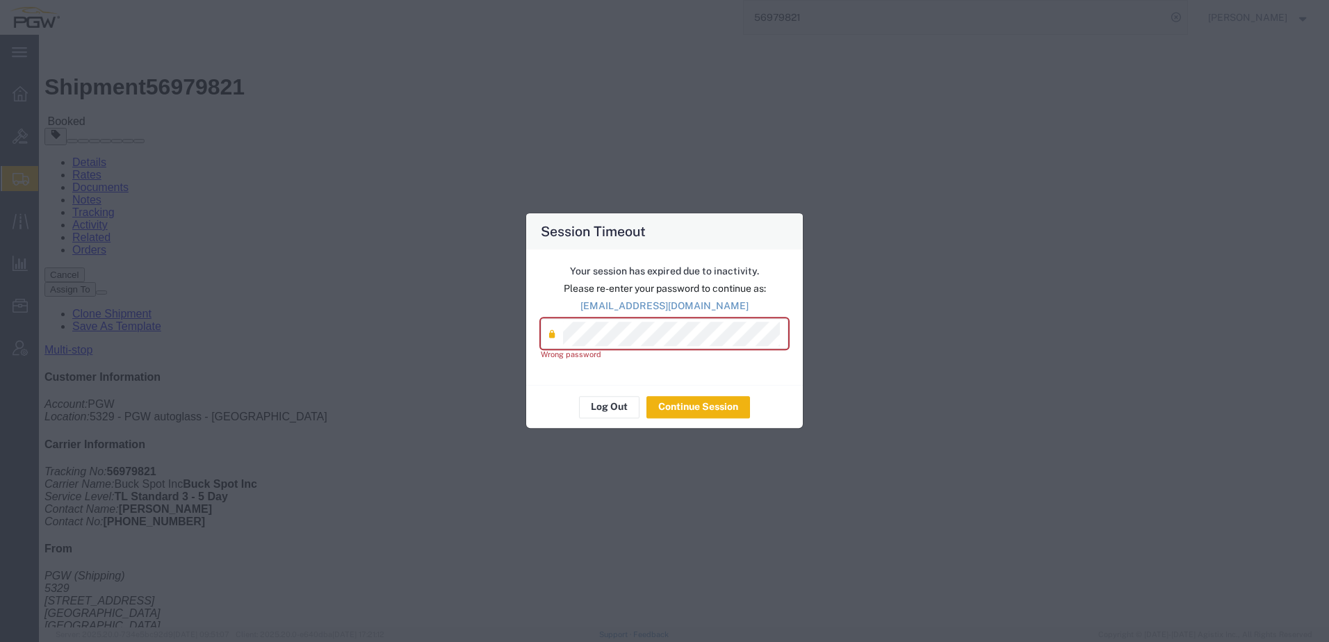
click at [334, 318] on div "Session Timeout Your session has expired due to inactivity. Please re-enter you…" at bounding box center [664, 321] width 1329 height 642
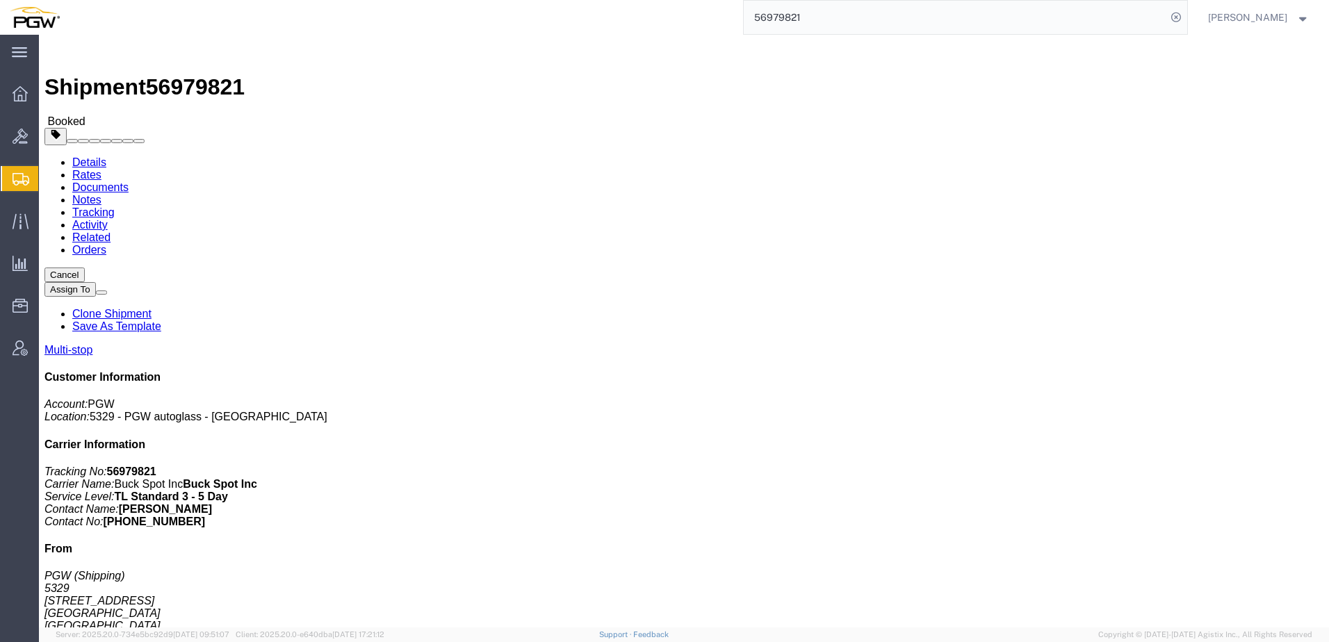
click button "Close"
click div "Leg 1 - Truckload"
click div "Shipment Detail Multi-stop Ship From PGW (Shipping) [STREET_ADDRESS] [PHONE_NUM…"
click at [0, 0] on span "Shipment Manager" at bounding box center [0, 0] width 0 height 0
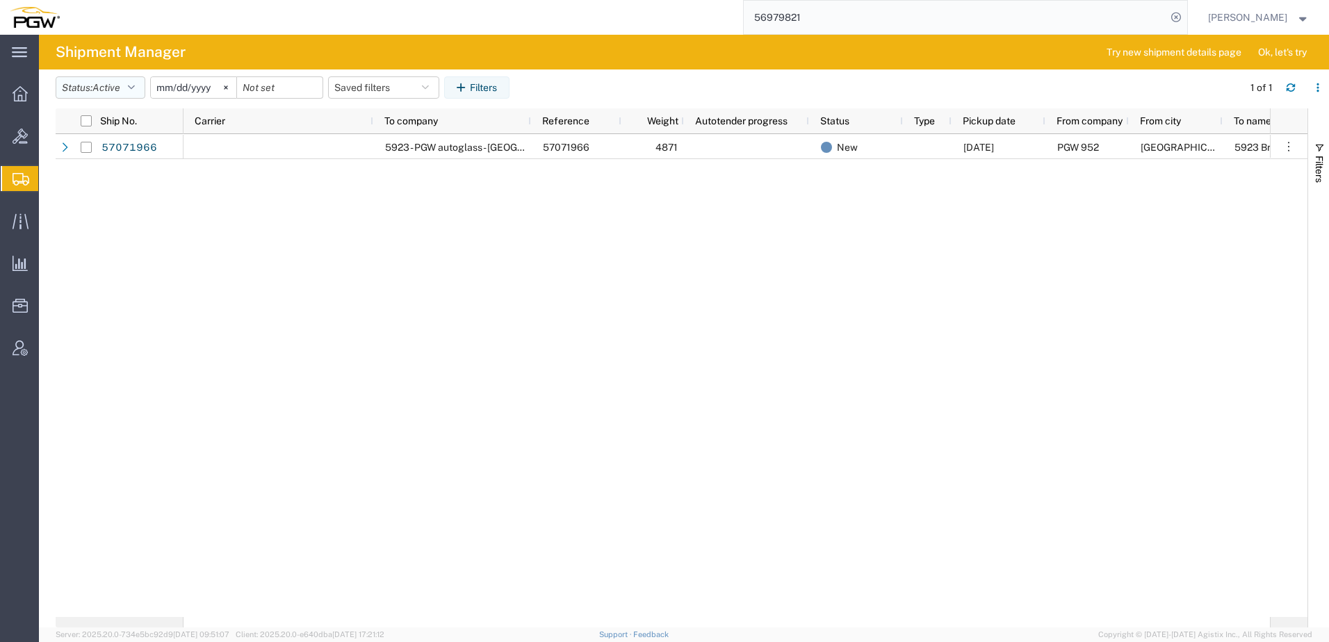
click at [117, 85] on span "Active" at bounding box center [106, 87] width 28 height 11
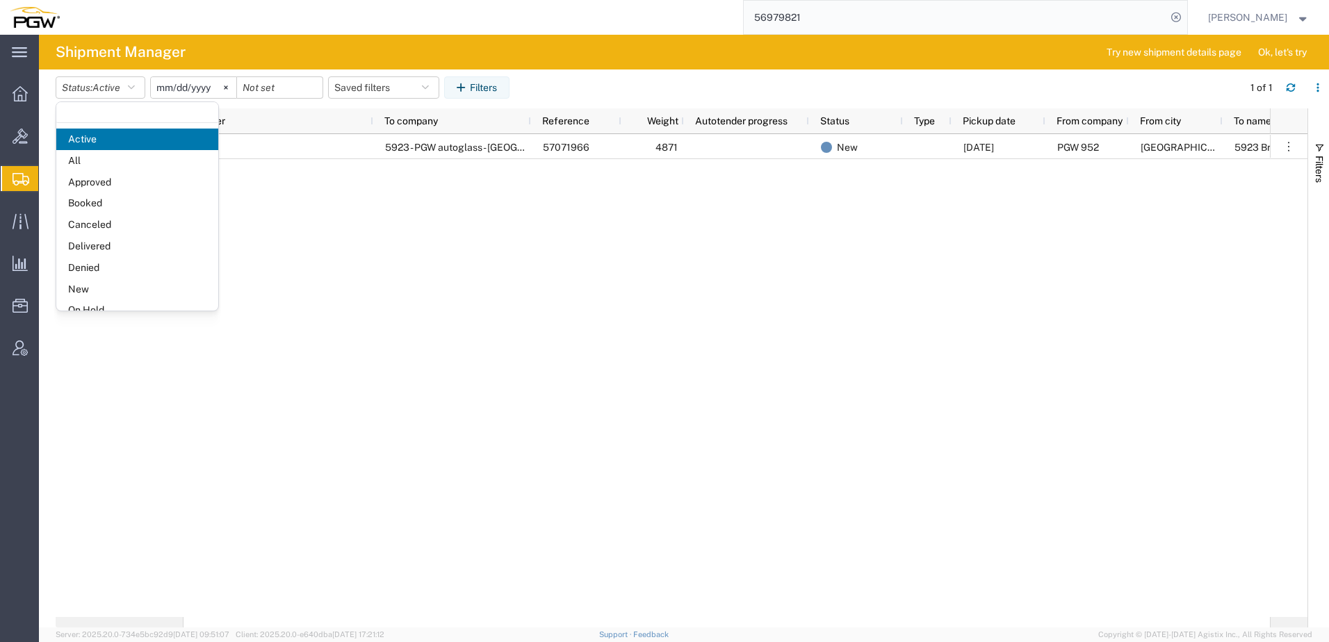
click at [477, 291] on div "5923 - PGW autoglass - [GEOGRAPHIC_DATA] 57071966 4871 New [DATE] PGW 952 [GEOG…" at bounding box center [727, 375] width 1086 height 483
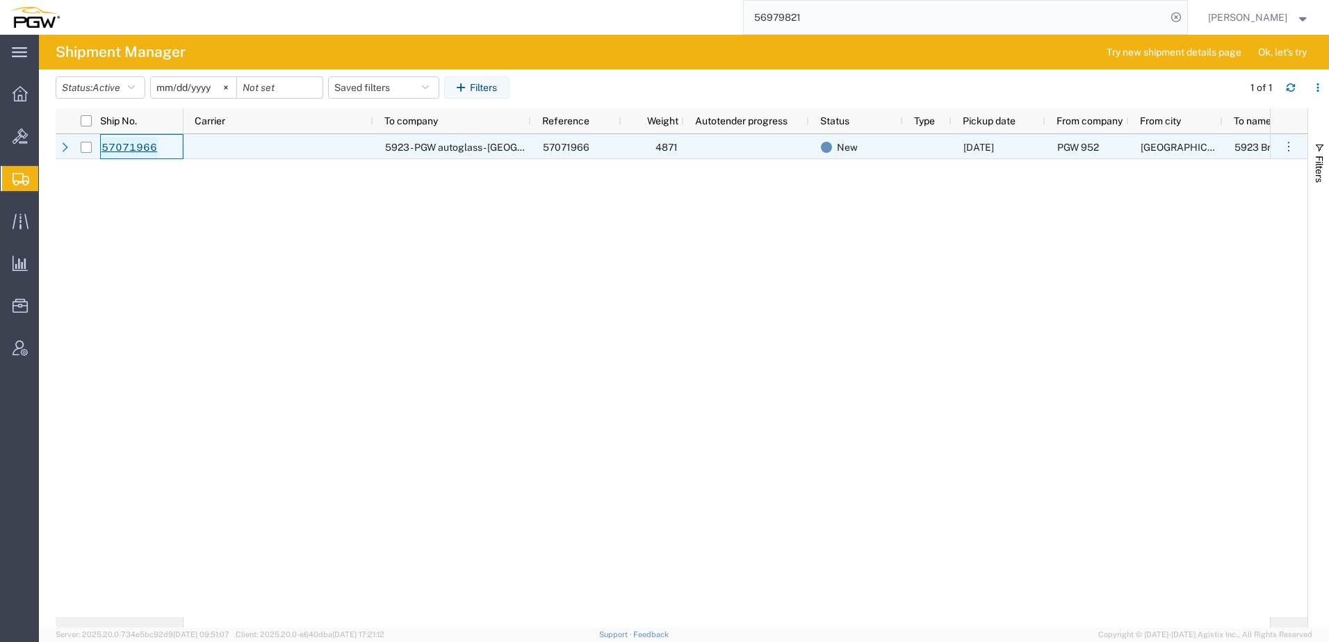
click at [132, 144] on link "57071966" at bounding box center [129, 148] width 57 height 22
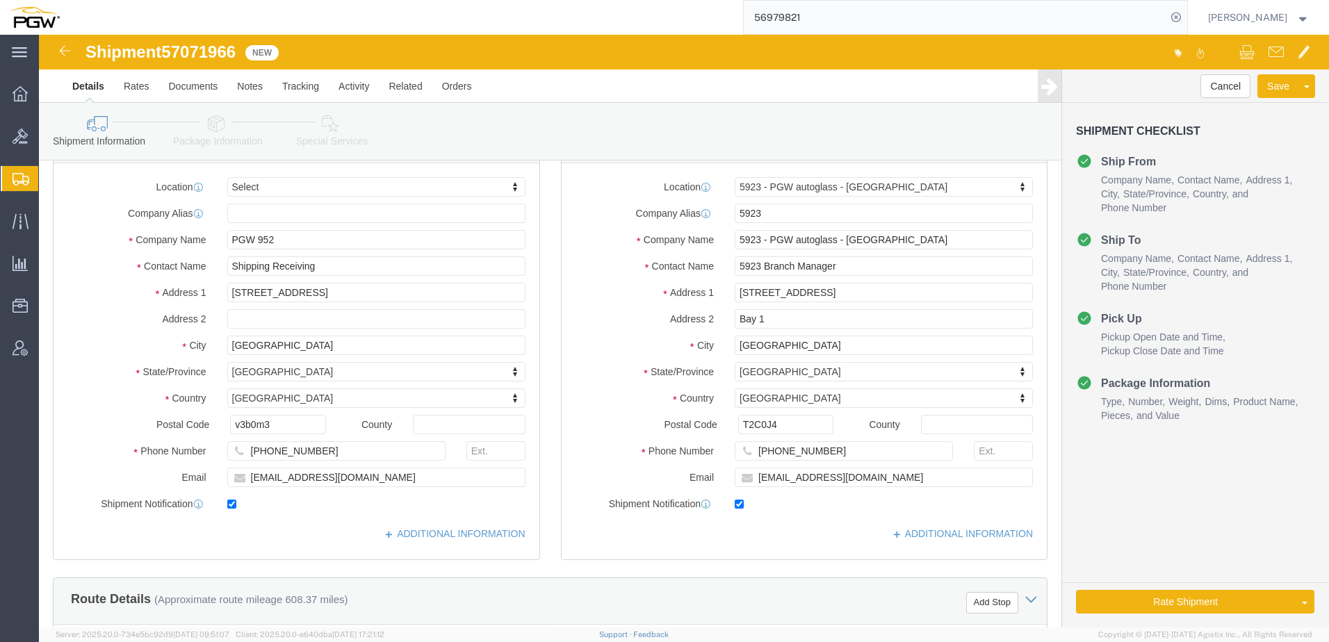
select select
select select "28509"
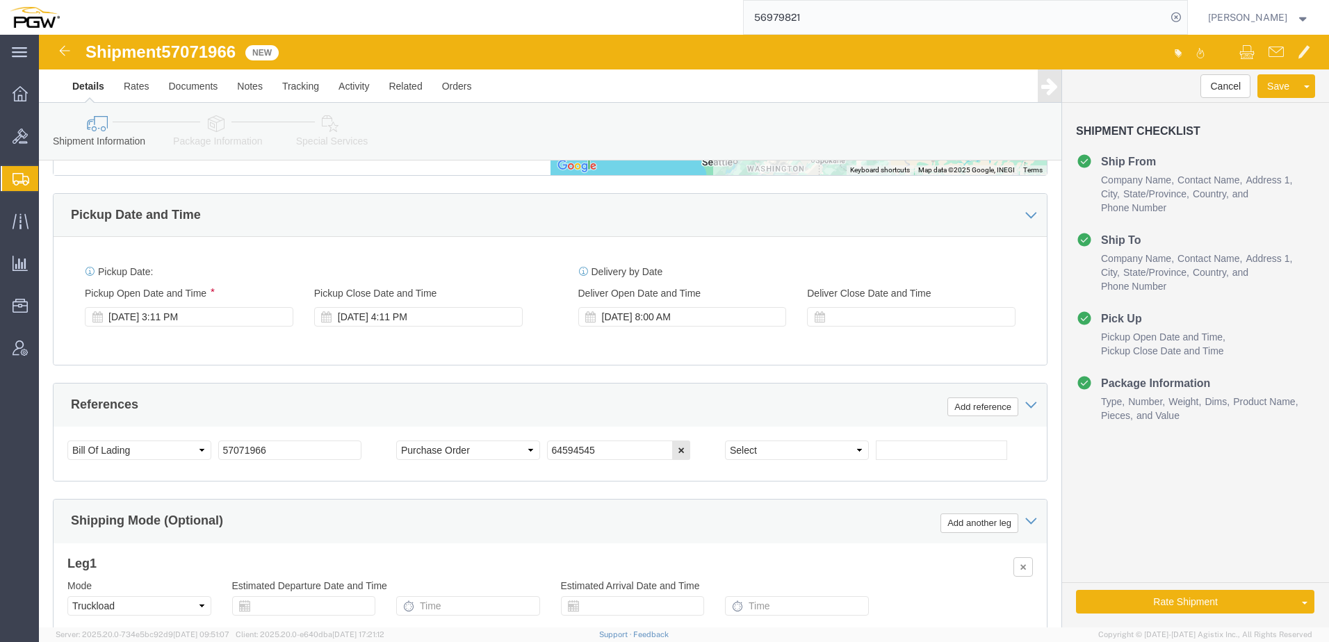
scroll to position [695, 0]
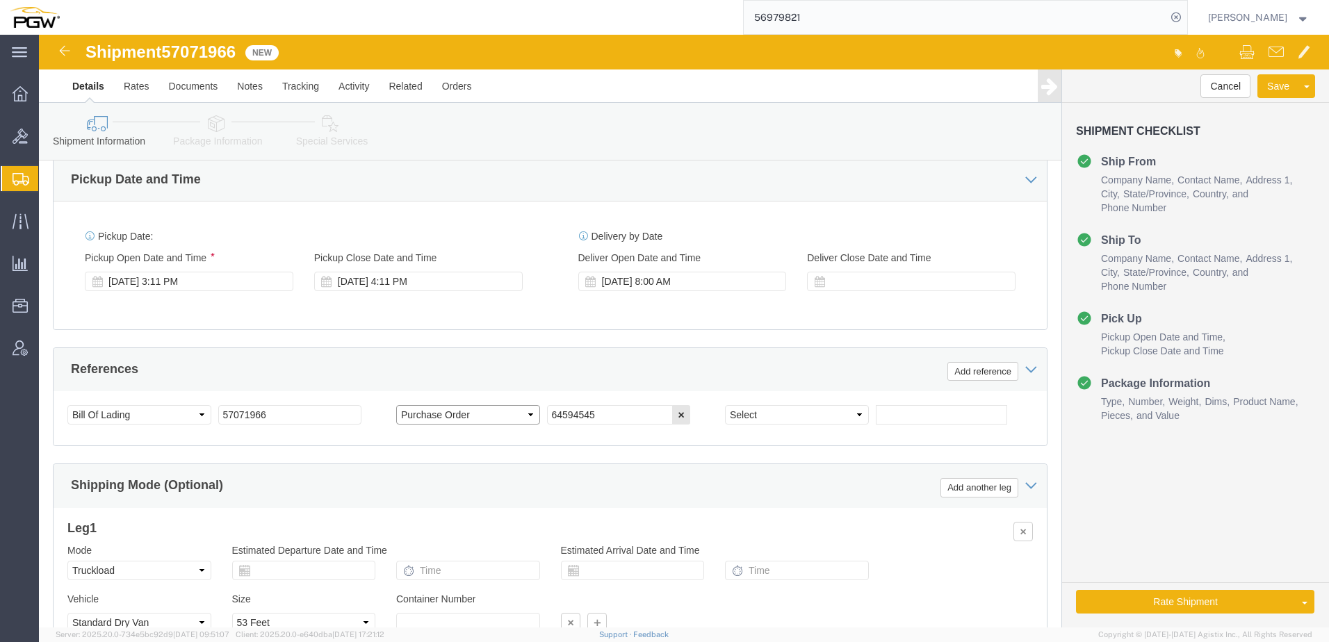
click select "Select Account Type Activity ID Airline Appointment Number ASN Batch Request # …"
select select "ORDERNUM"
click select "Select Account Type Activity ID Airline Appointment Number ASN Batch Request # …"
click input "64594545"
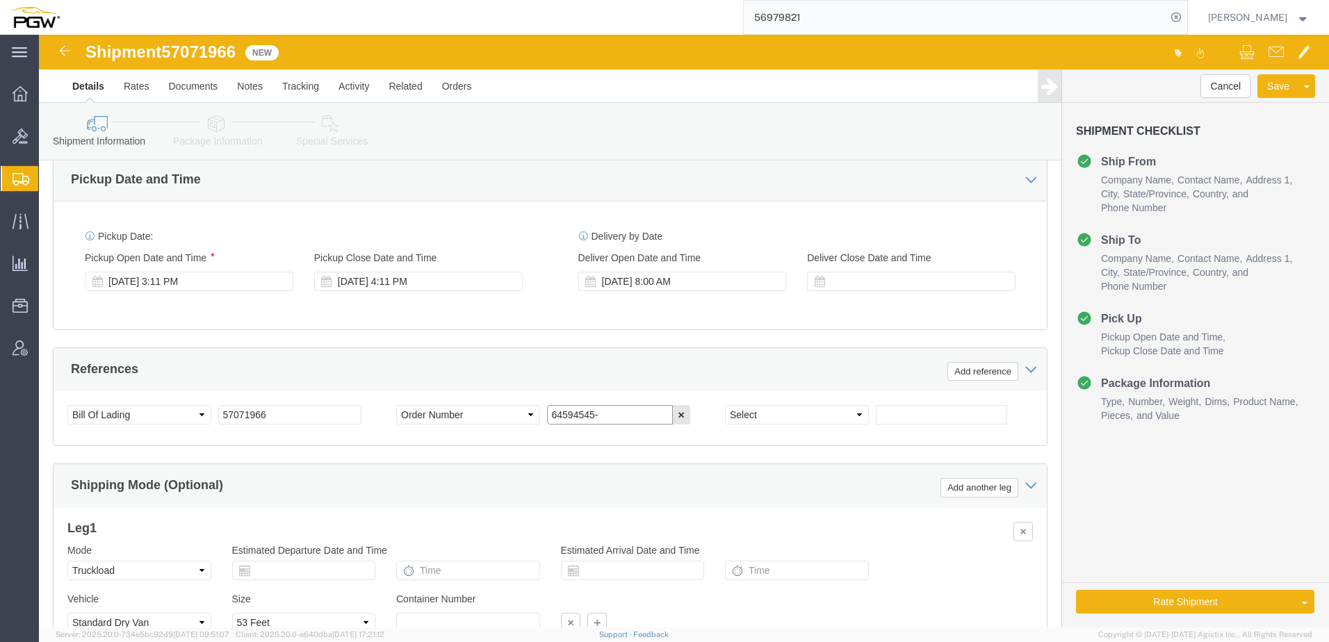
paste input "1122182"
type input "64594545-1122182"
click link "Package Information"
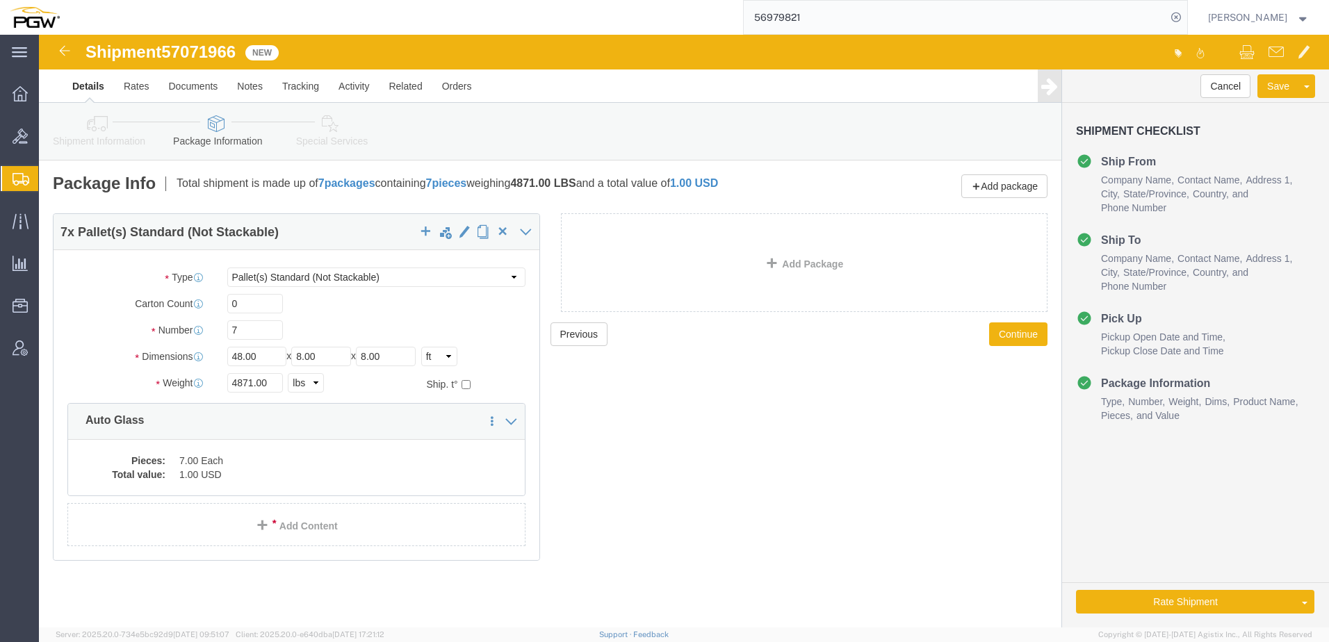
click link "Shipment Information"
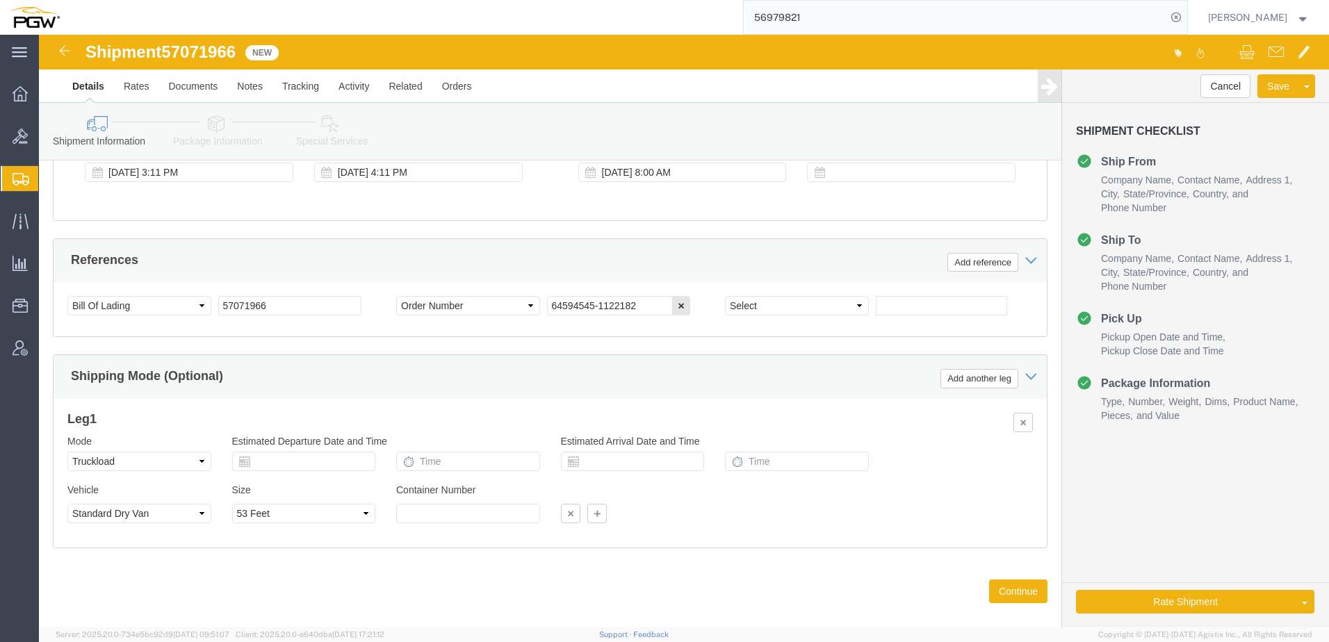
scroll to position [822, 0]
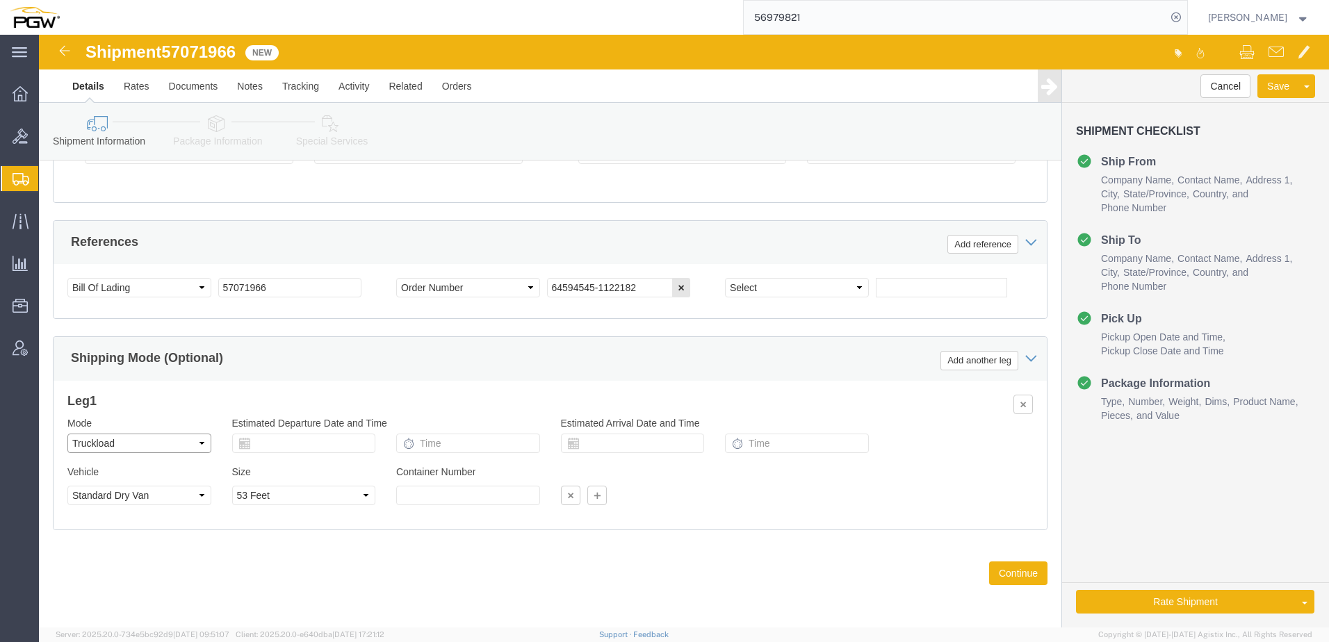
click select "Select Air Less than Truckload Multi-Leg Ocean Freight Rail Small Parcel Truckl…"
select select "LTL"
click select "Select Air Less than Truckload Multi-Leg Ocean Freight Rail Small Parcel Truckl…"
click div "Previous Continue"
click button "Rate Shipment"
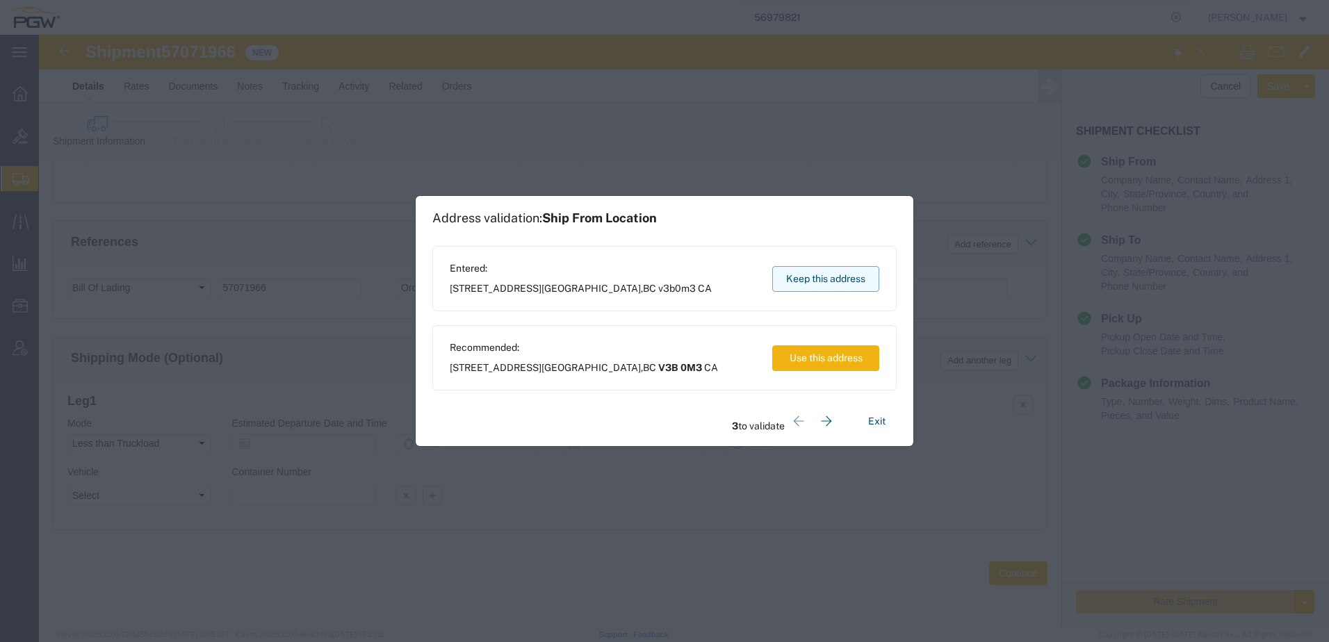
click at [813, 280] on button "Keep this address" at bounding box center [825, 279] width 107 height 26
click at [794, 278] on button "Keep this address" at bounding box center [825, 279] width 107 height 26
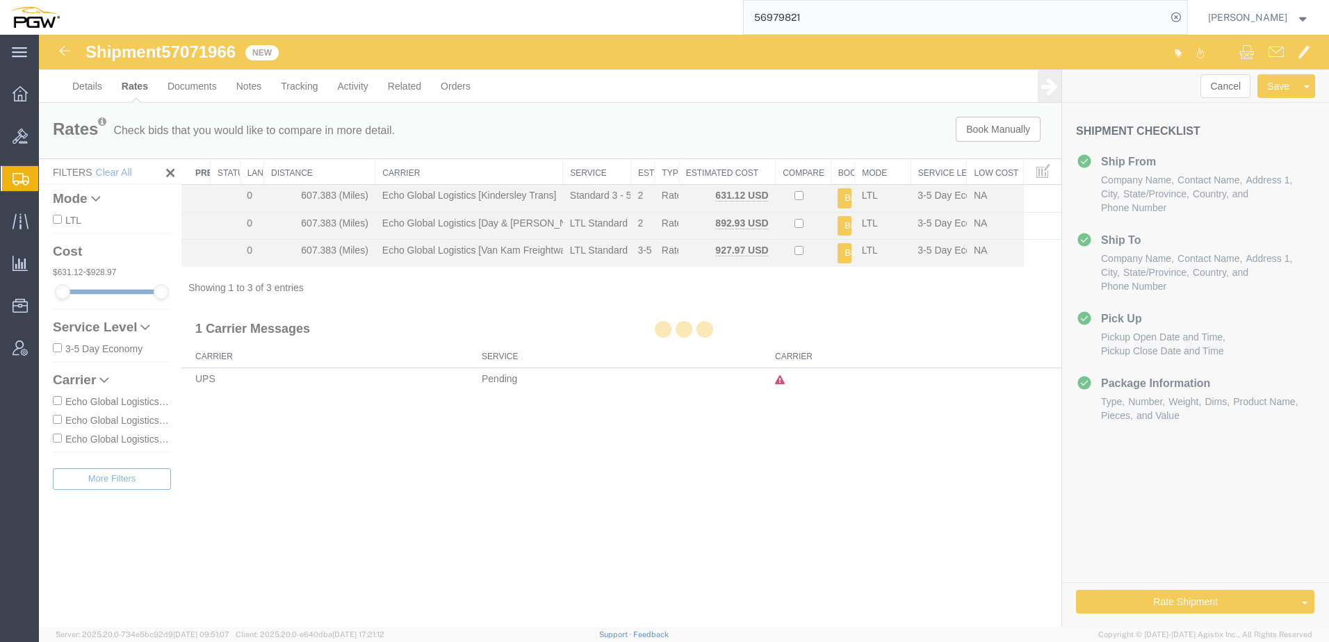
scroll to position [0, 0]
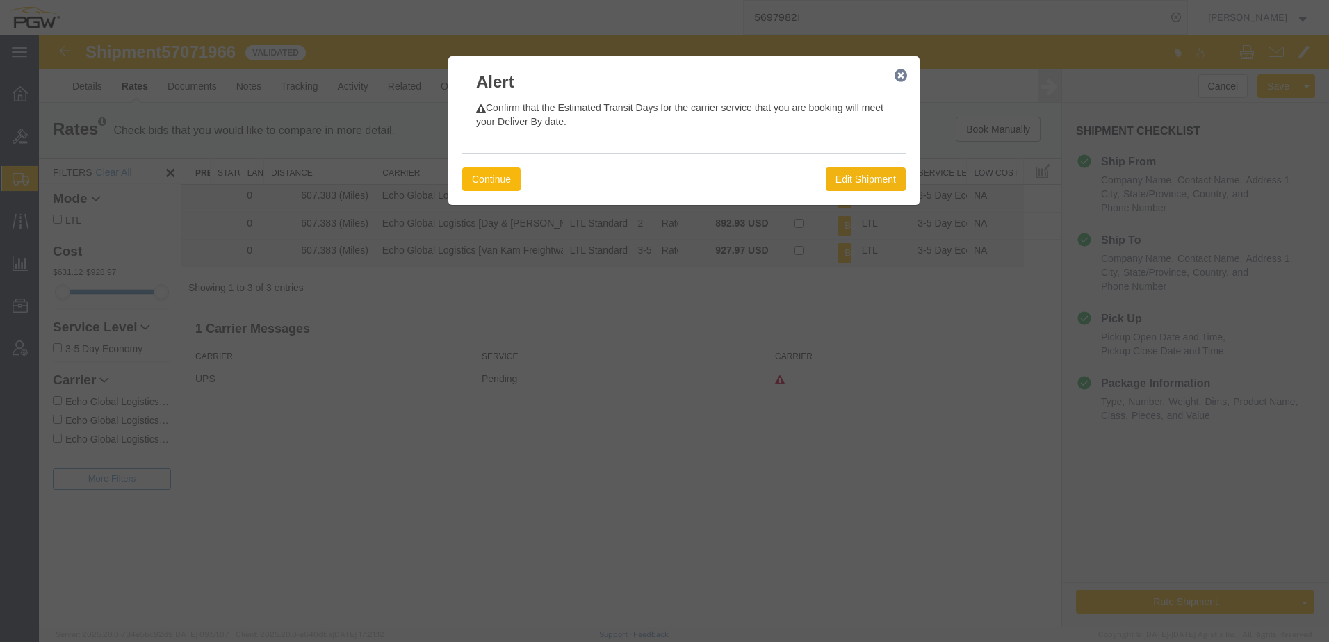
click at [471, 181] on button "Continue" at bounding box center [491, 180] width 58 height 24
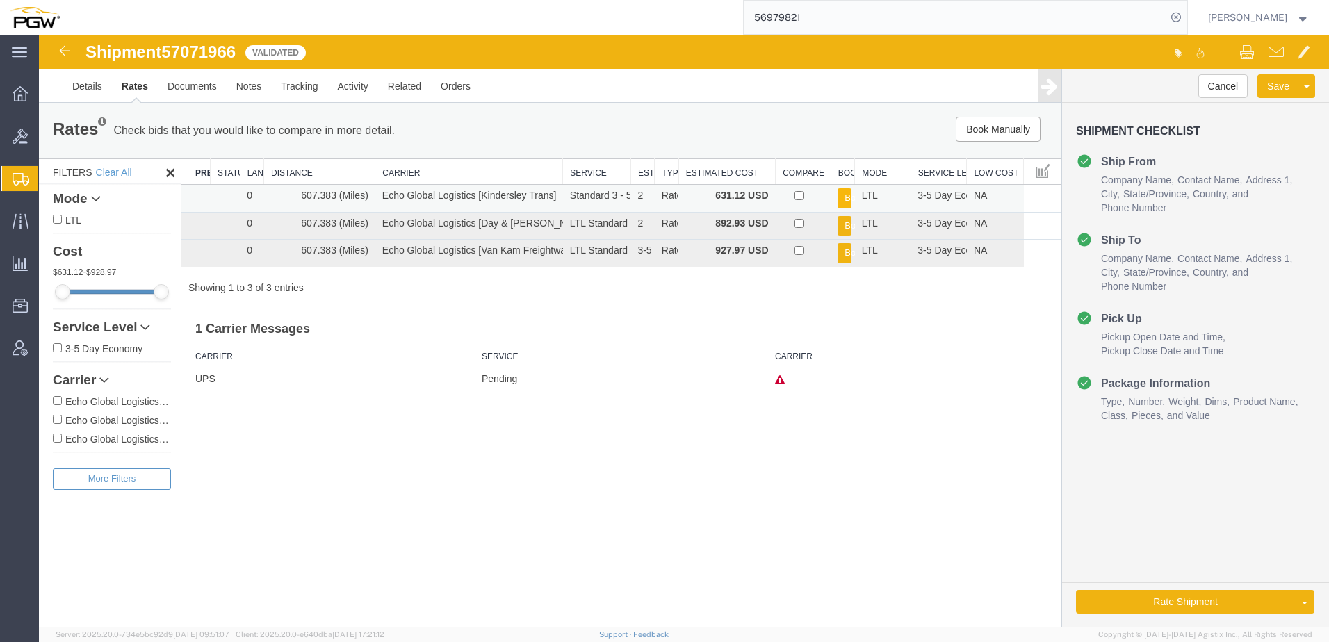
click at [842, 190] on button "Book" at bounding box center [845, 198] width 14 height 20
click at [80, 86] on link "Details" at bounding box center [87, 86] width 49 height 33
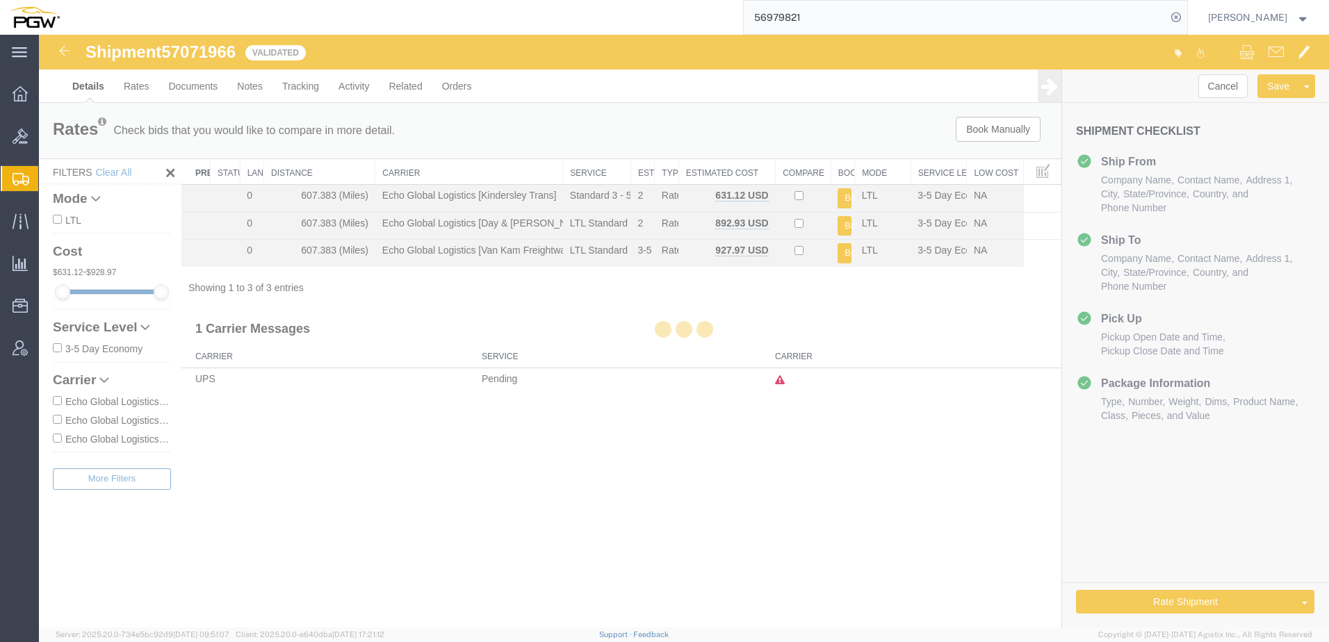
select select "28509"
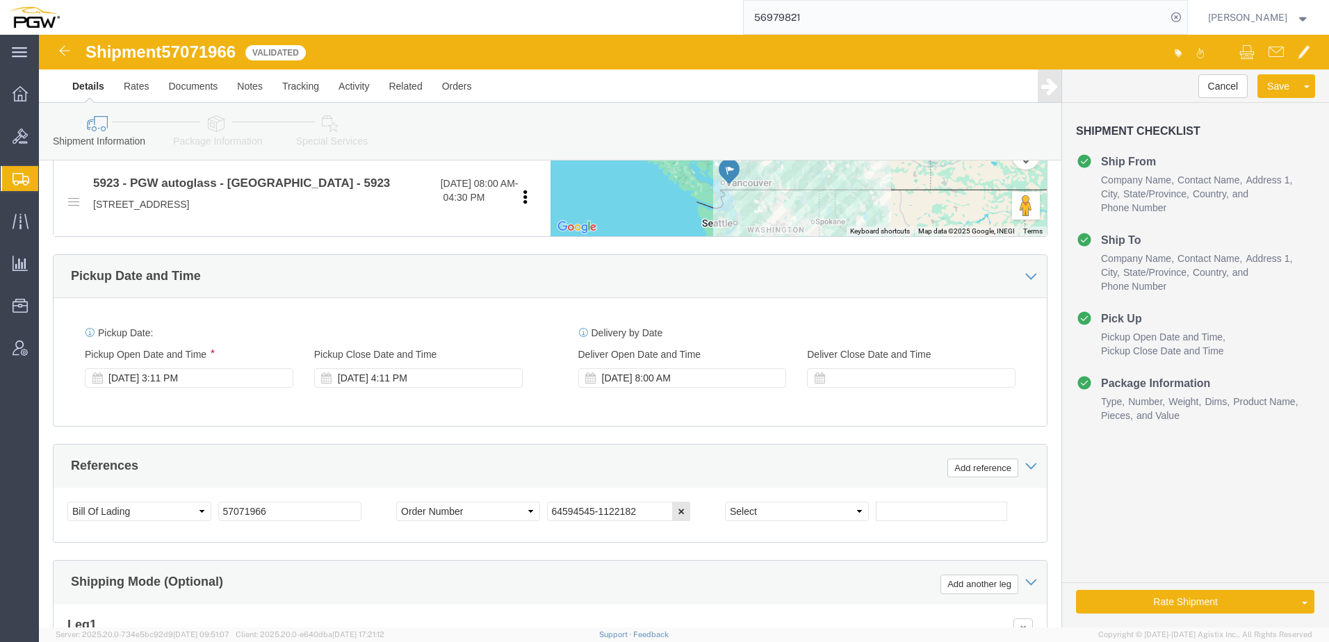
scroll to position [626, 0]
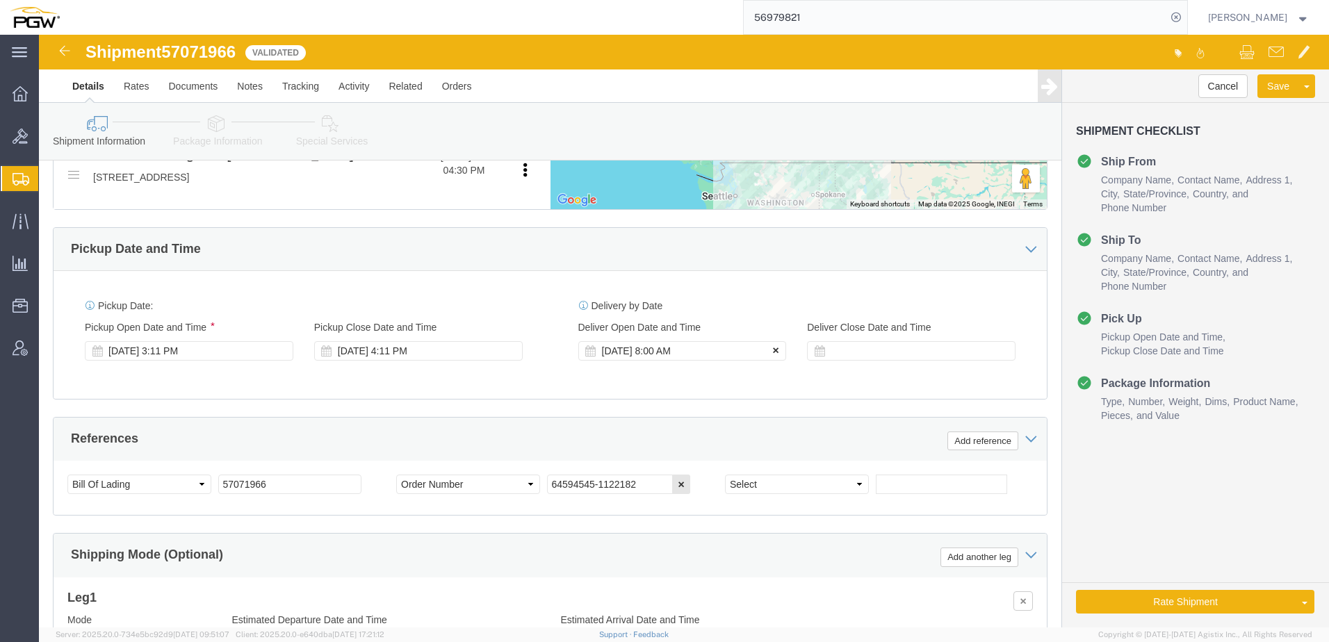
click icon
click button "Rate Shipment"
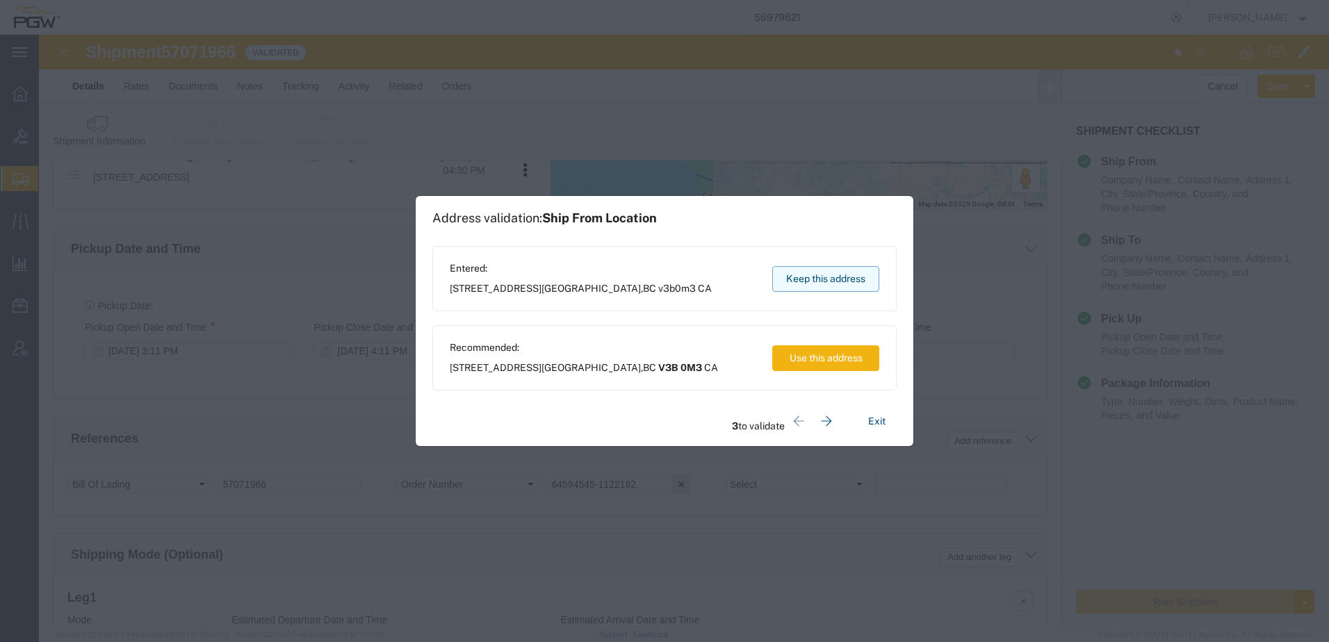
click at [844, 277] on button "Keep this address" at bounding box center [825, 279] width 107 height 26
click at [783, 272] on button "Keep this address" at bounding box center [825, 279] width 107 height 26
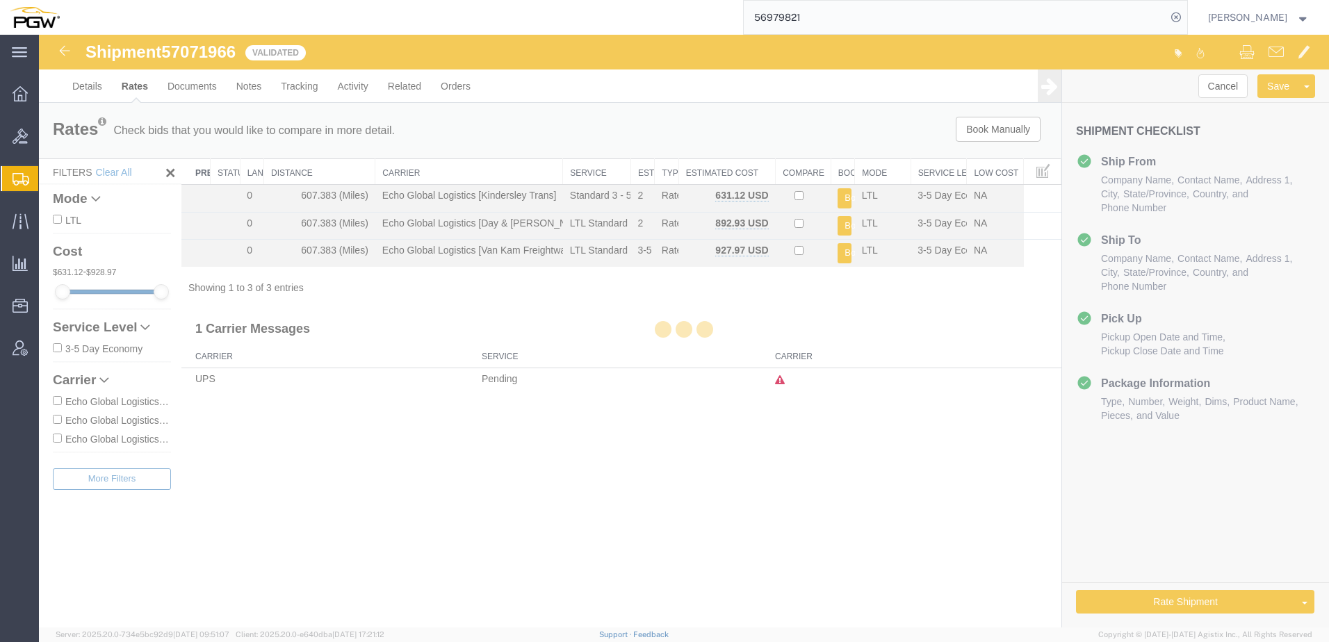
scroll to position [0, 0]
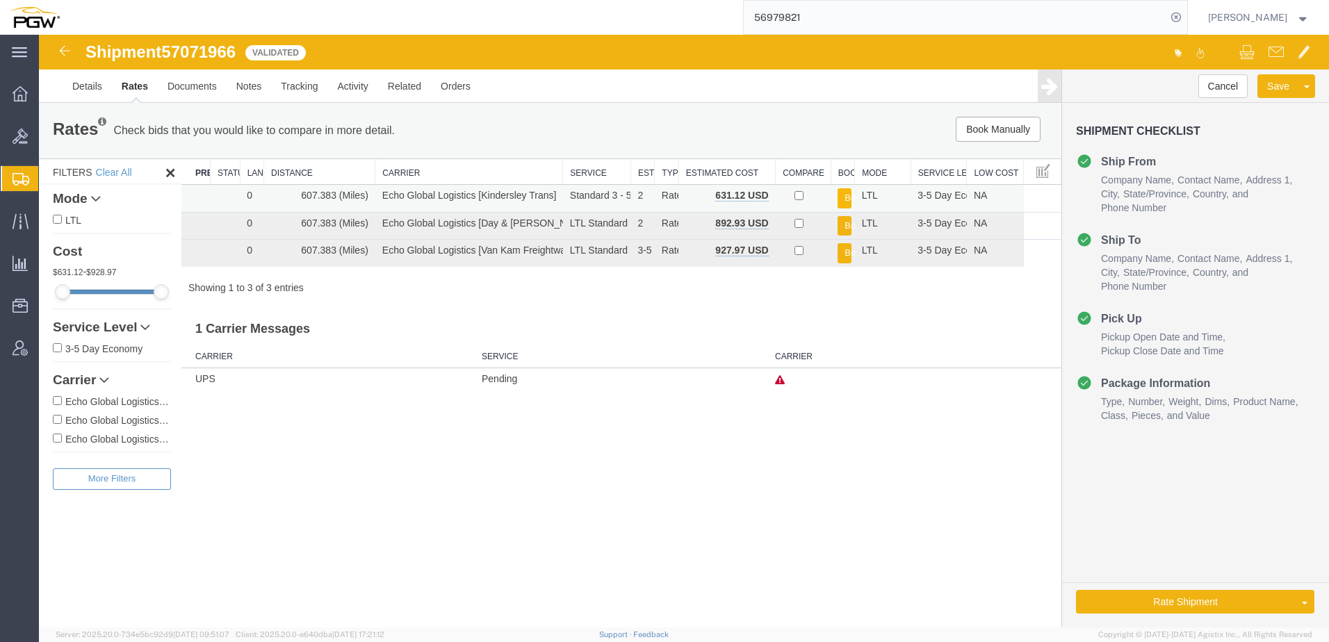
click at [846, 200] on button "Book" at bounding box center [845, 198] width 14 height 20
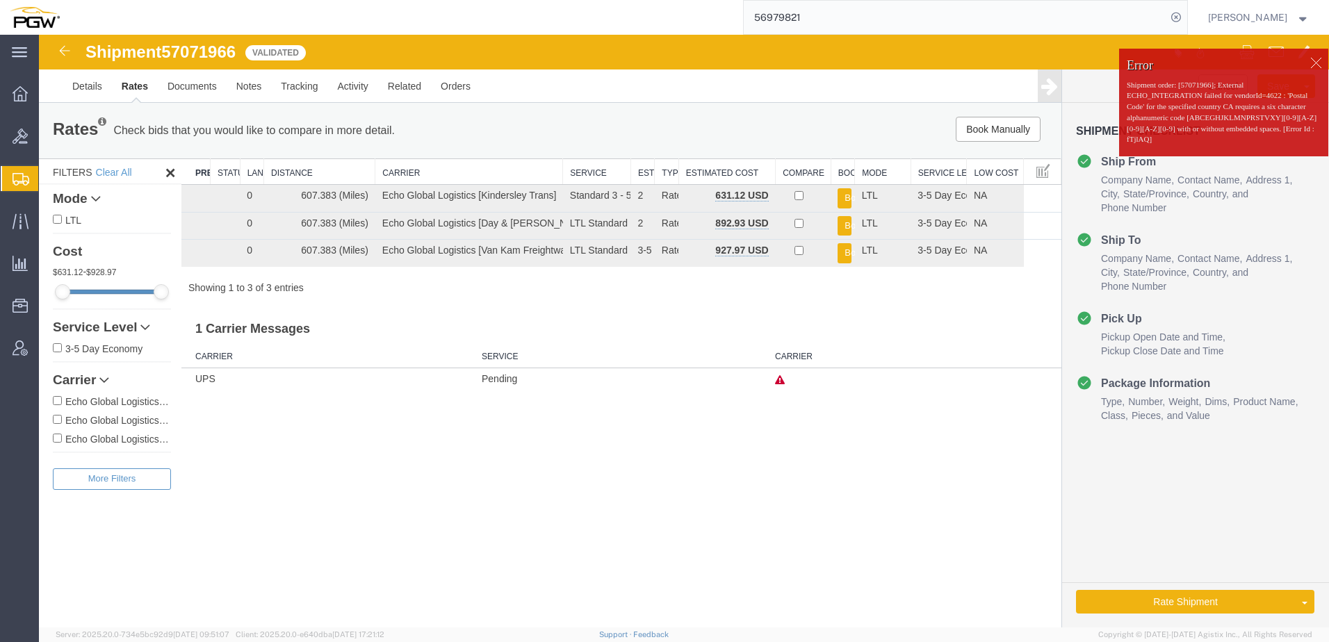
click at [1207, 129] on p "Shipment order: [57071966]; External ECHO_INTEGRATION failed for vendorId=4622 …" at bounding box center [1224, 112] width 194 height 65
click at [82, 87] on link "Details" at bounding box center [87, 86] width 49 height 33
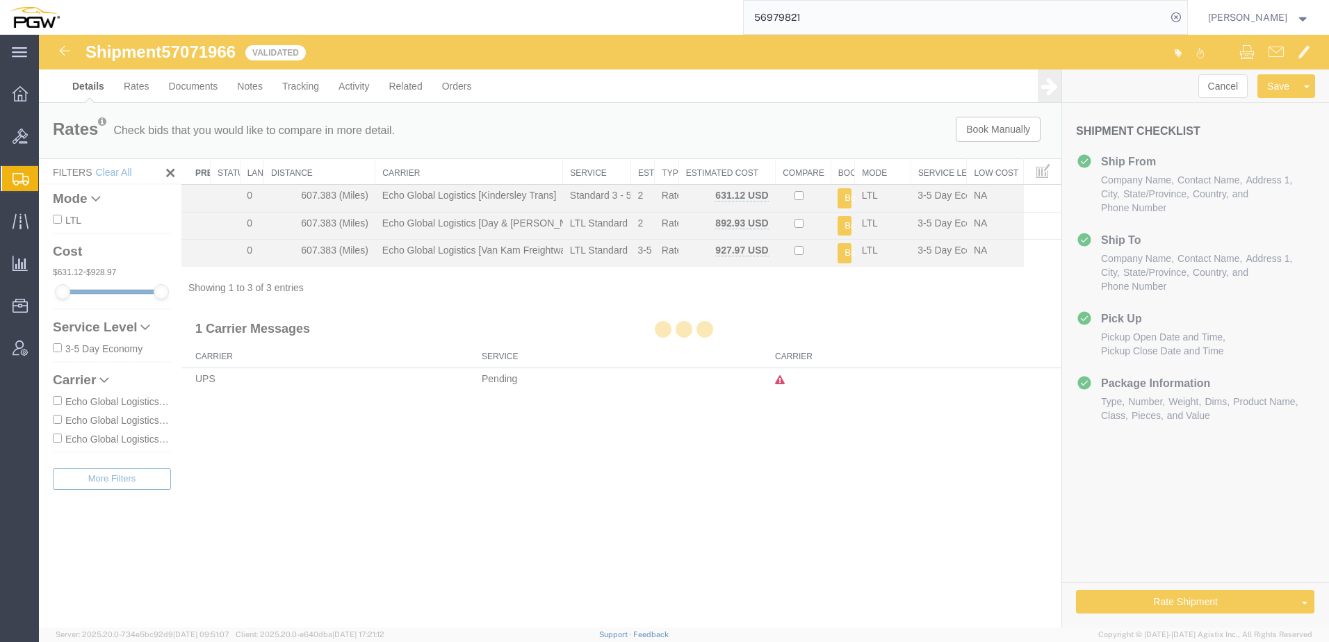
select select "28509"
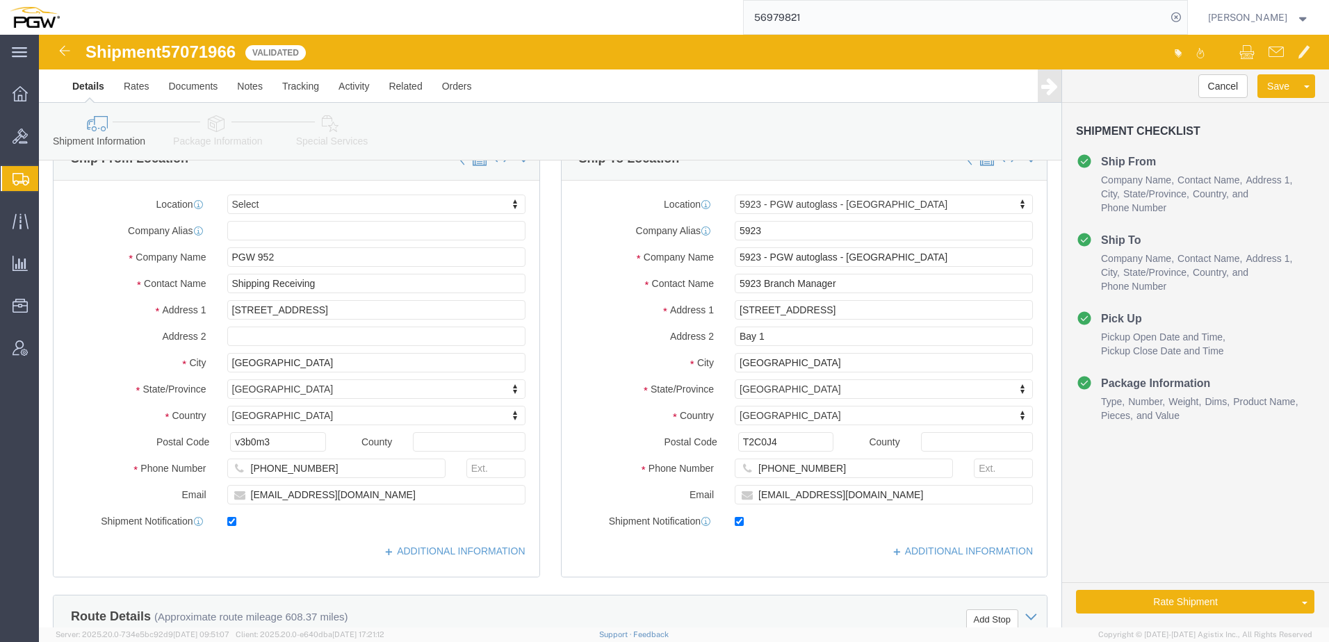
scroll to position [139, 0]
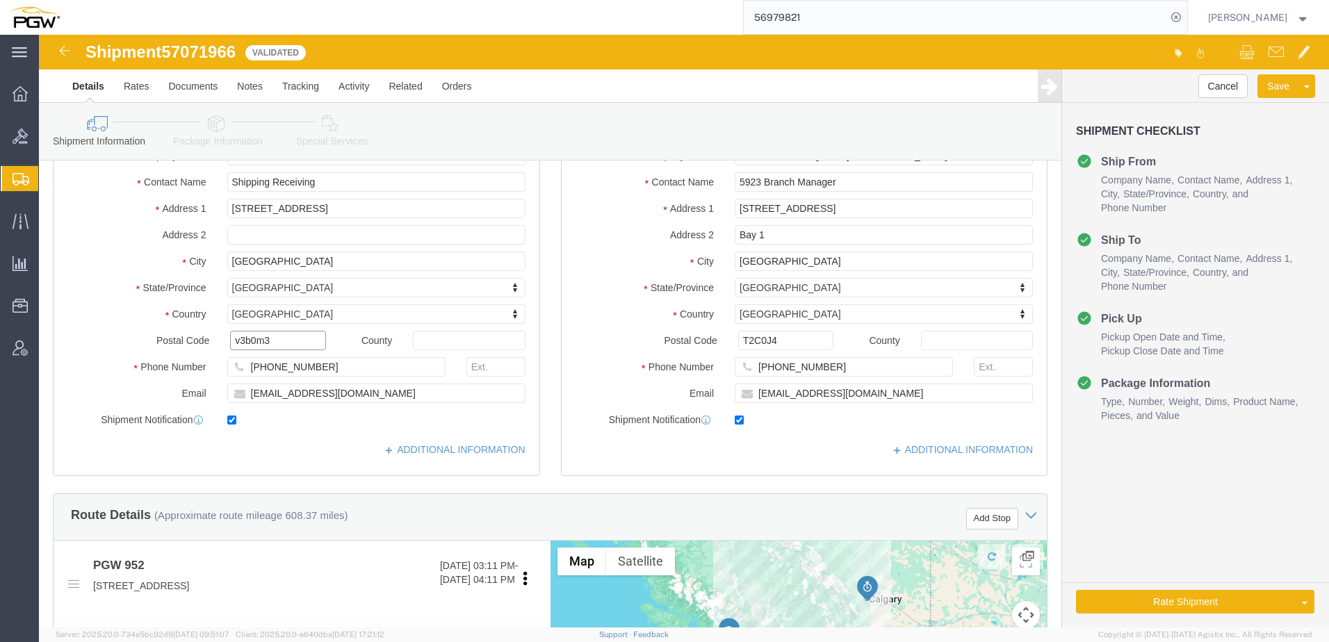
click input "v3b0m3"
type input "v3b 0m3"
click input "T2C0J4"
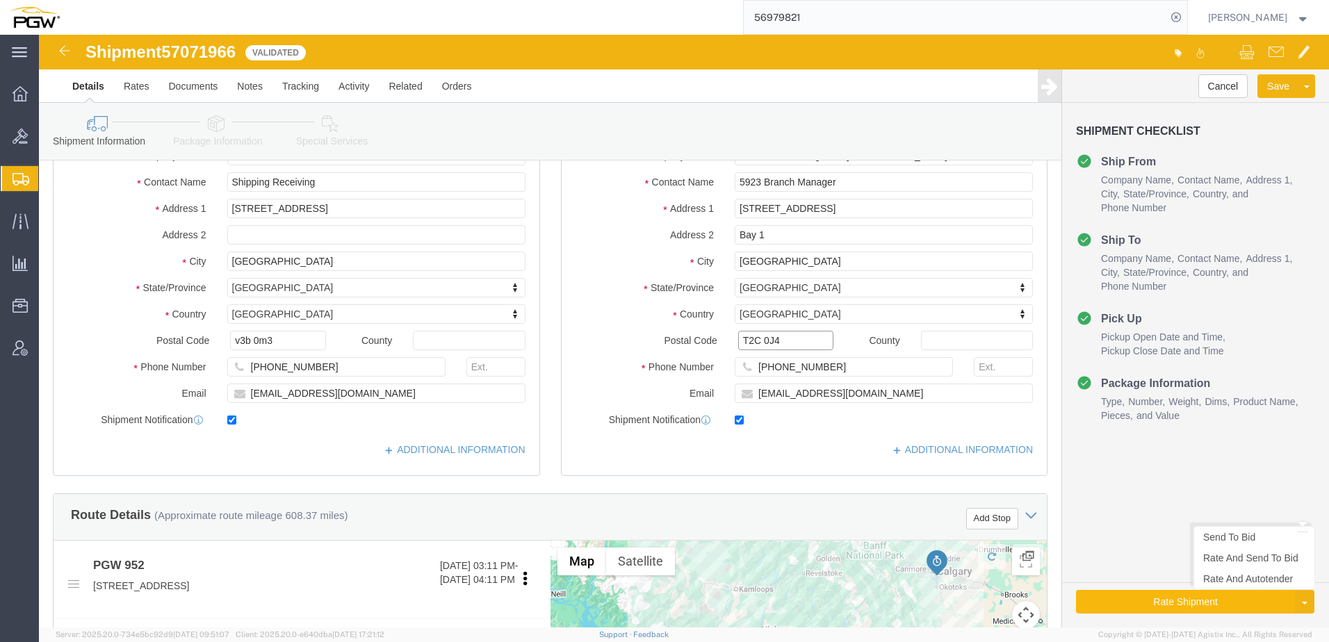
type input "T2C 0J4"
click button "Rate Shipment"
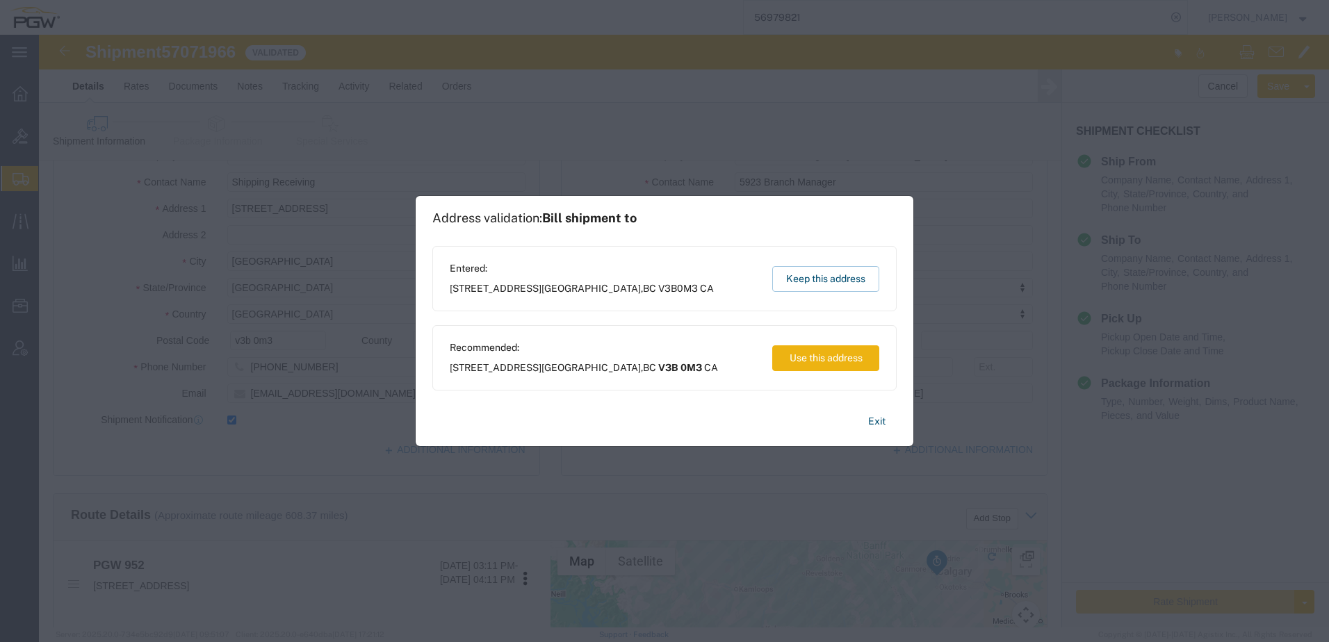
click at [817, 357] on button "Use this address" at bounding box center [825, 358] width 107 height 26
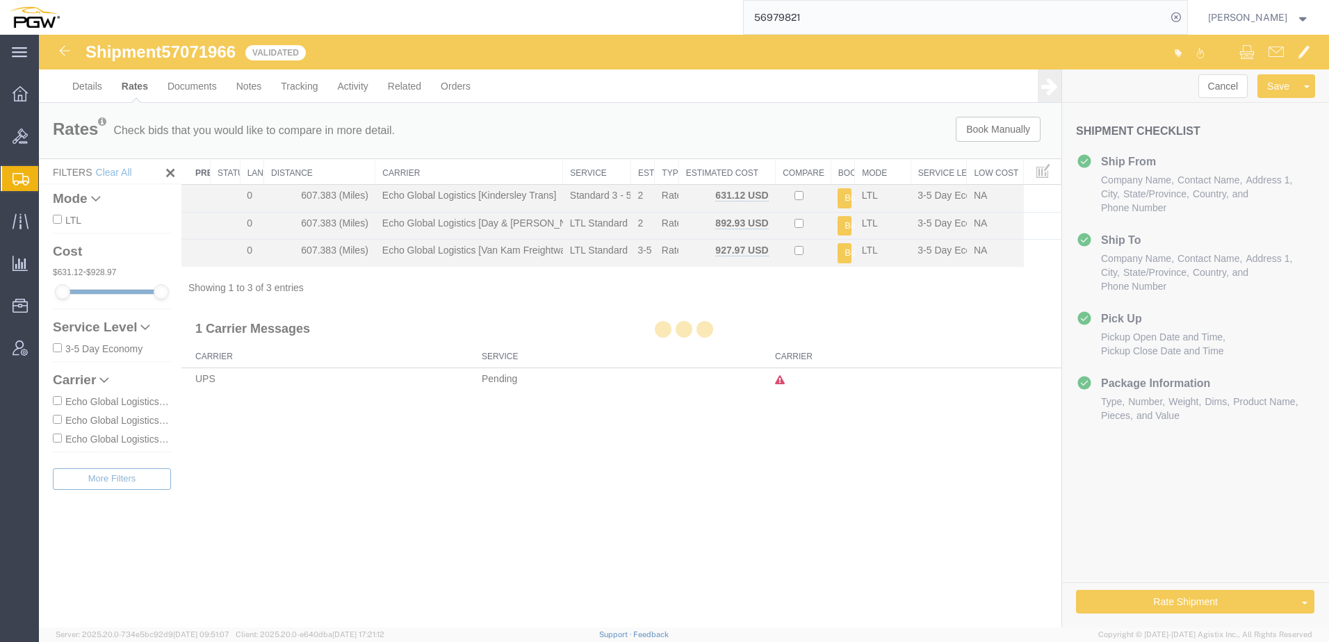
scroll to position [0, 0]
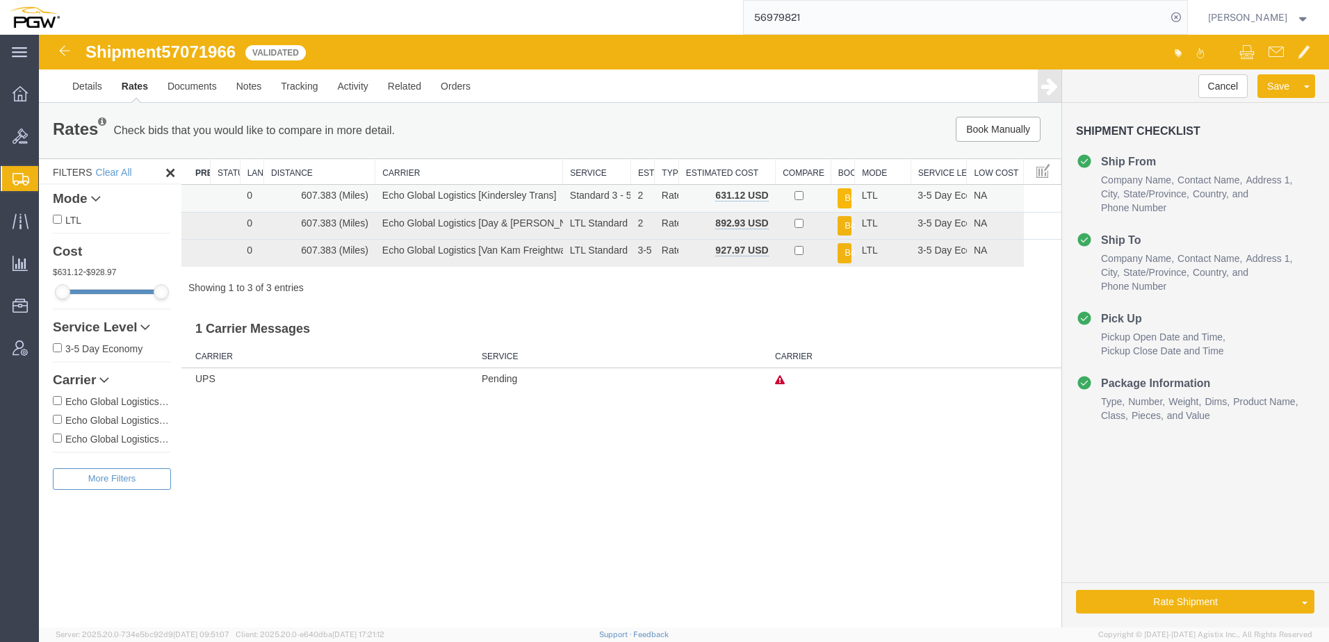
click at [843, 201] on button "Book" at bounding box center [845, 198] width 14 height 20
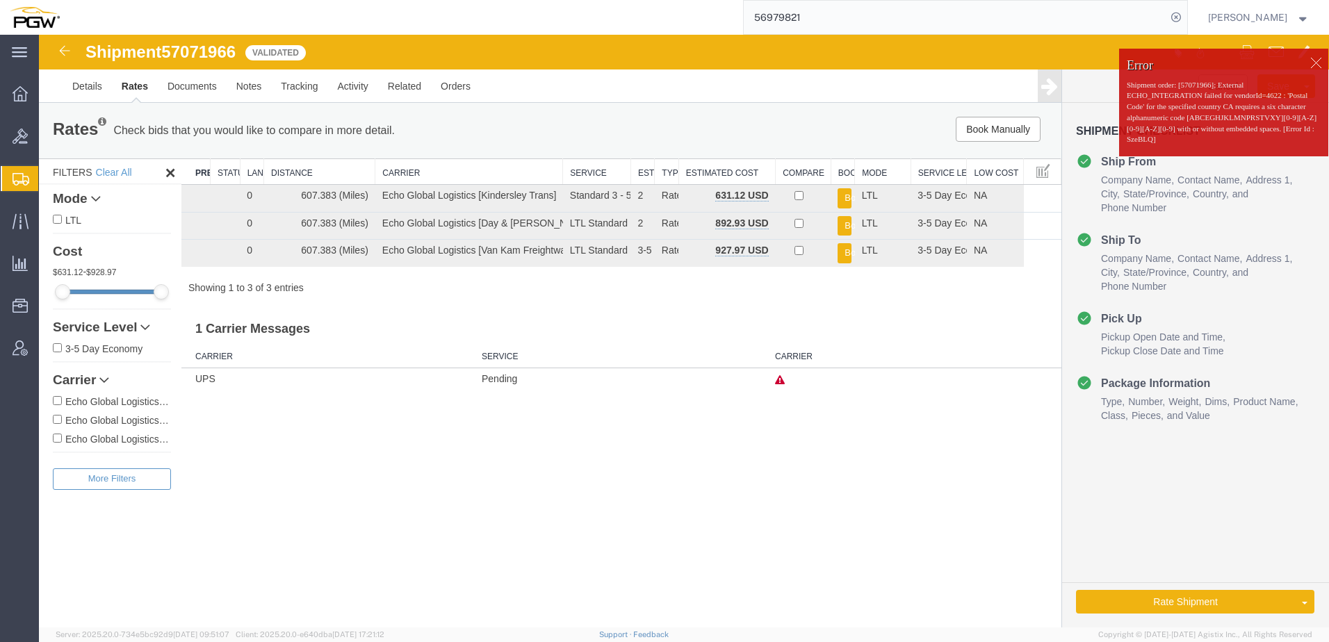
click at [1168, 132] on p "Shipment order: [57071966]; External ECHO_INTEGRATION failed for vendorId=4622 …" at bounding box center [1224, 112] width 194 height 65
click at [86, 81] on link "Details" at bounding box center [87, 86] width 49 height 33
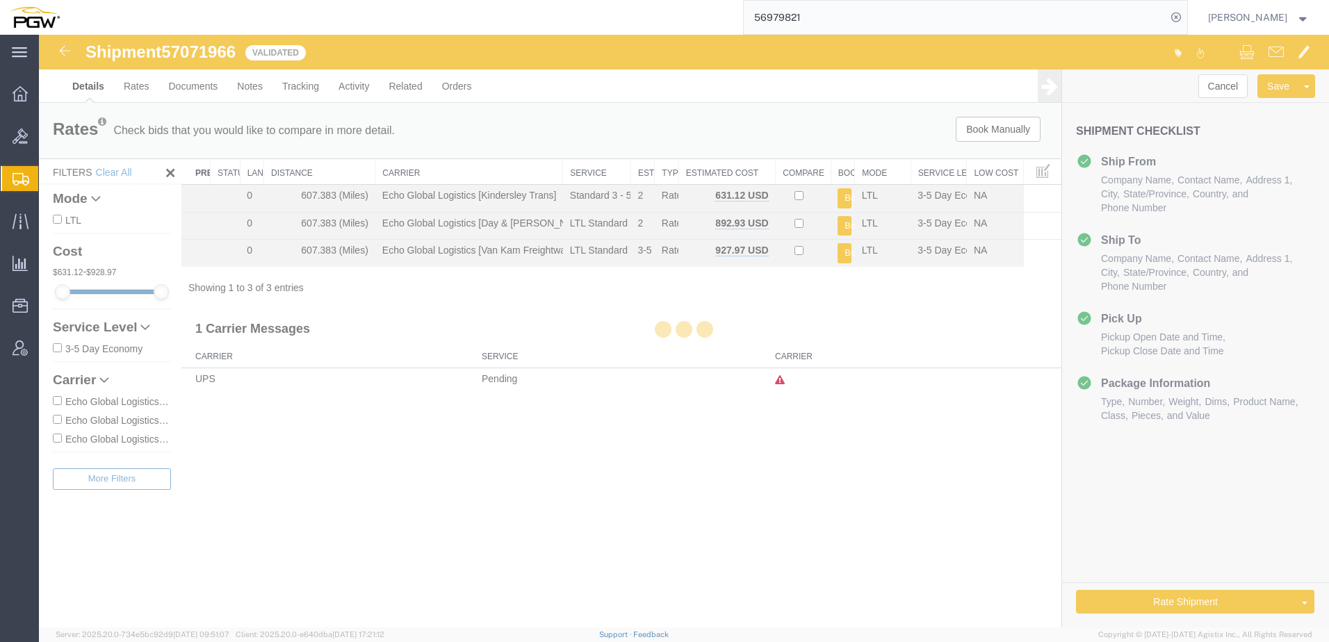
select select "28509"
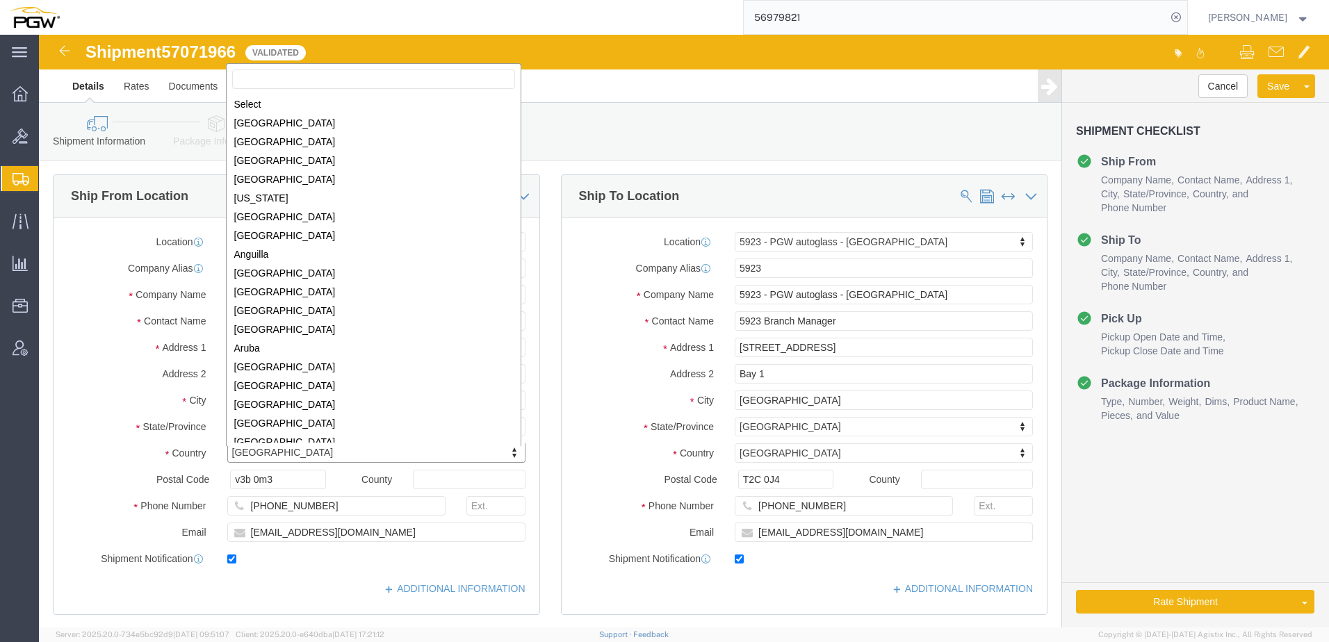
scroll to position [434, 0]
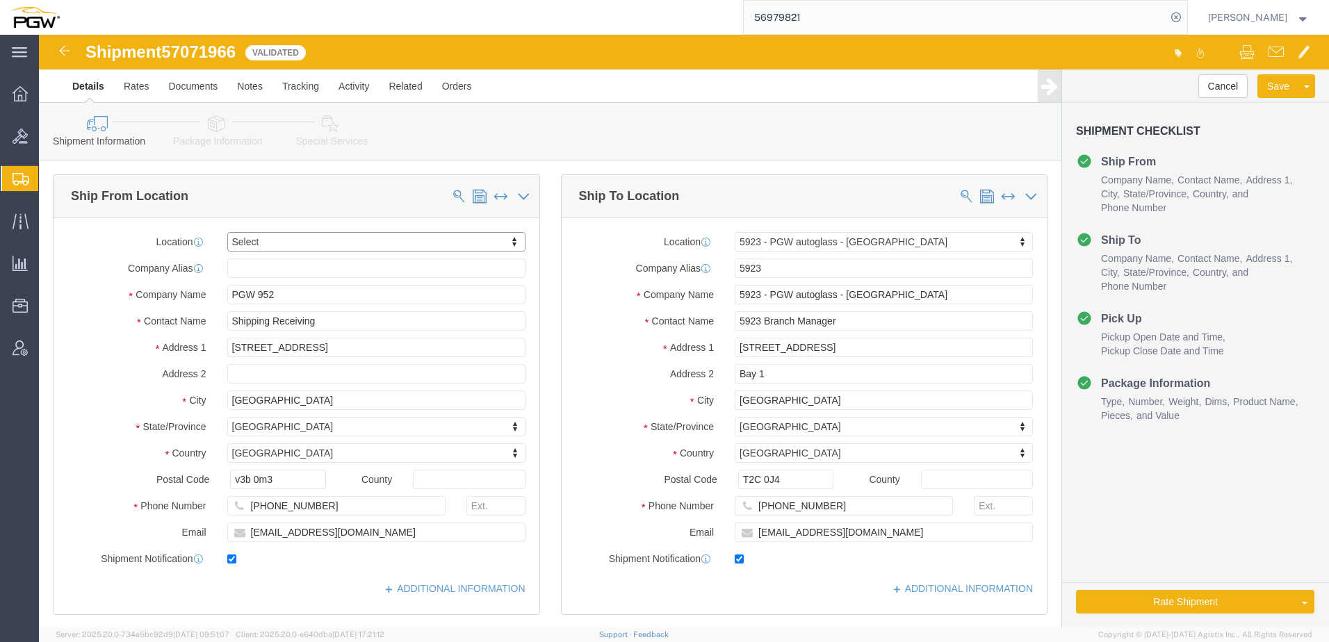
type input "5"
type input "5952"
select select "28525"
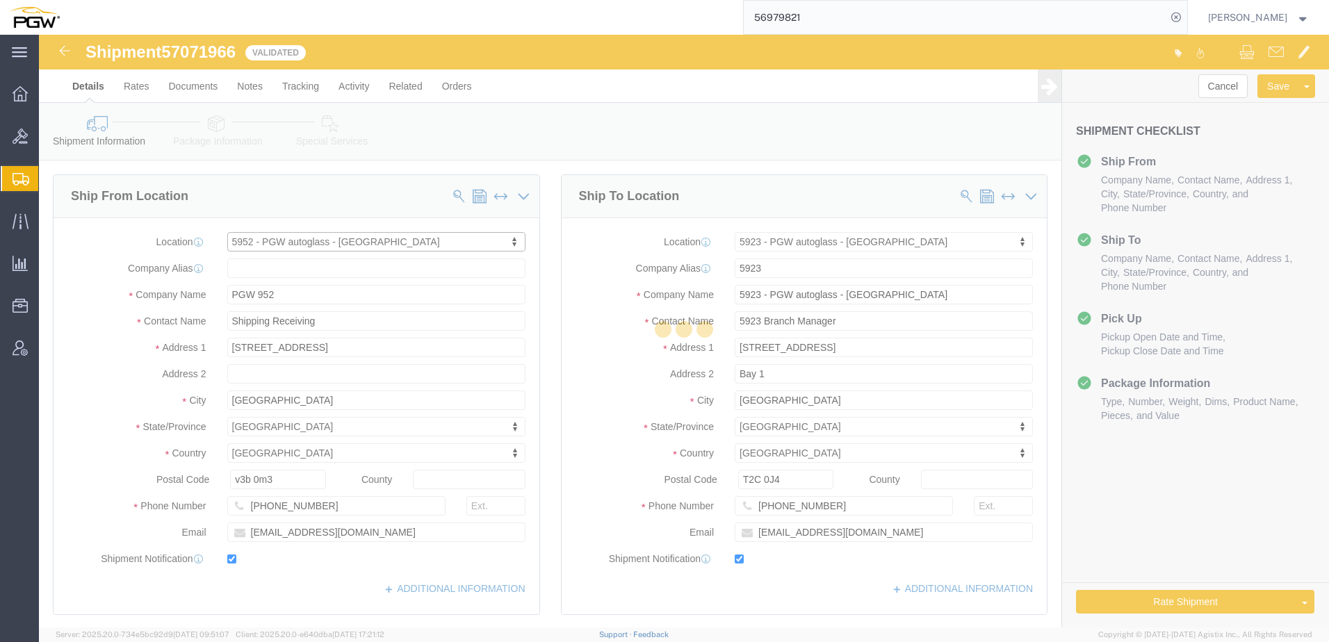
type input "5952"
type input "PGW"
type input "5952 Branch Manager"
type input "[STREET_ADDRESS]"
type input "Suite 3135"
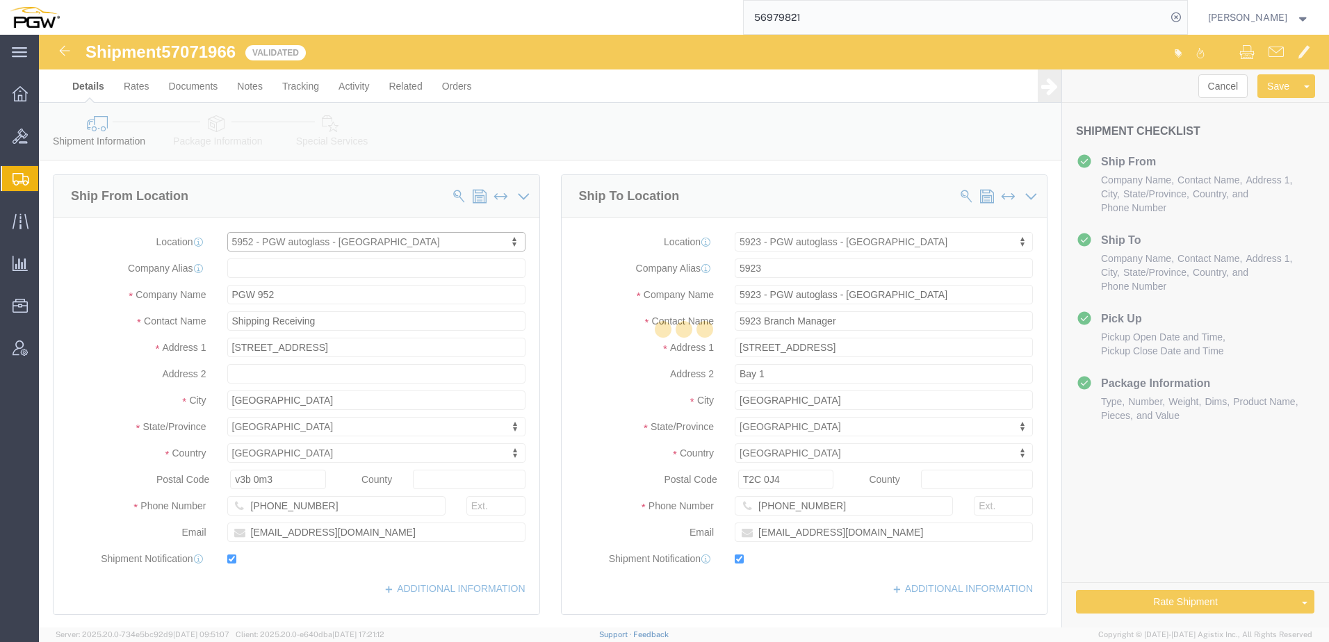
type input "V3B0M3"
type input "22"
type input "[EMAIL_ADDRESS][DOMAIN_NAME]"
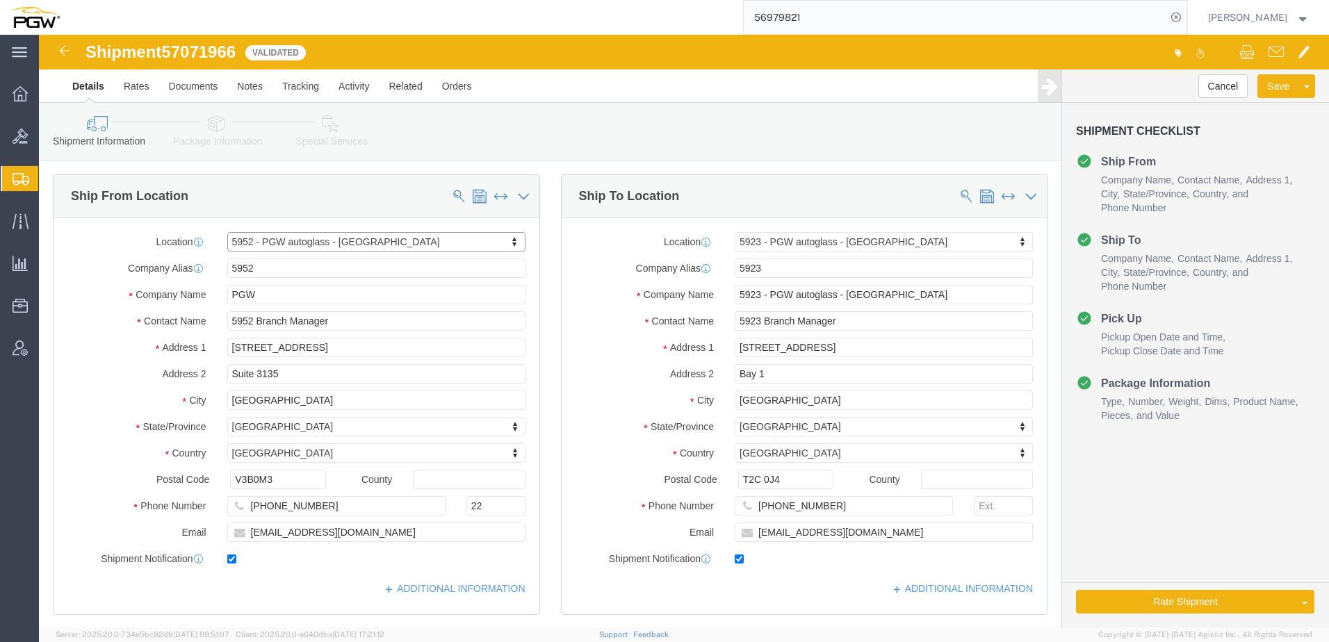
select select "BC"
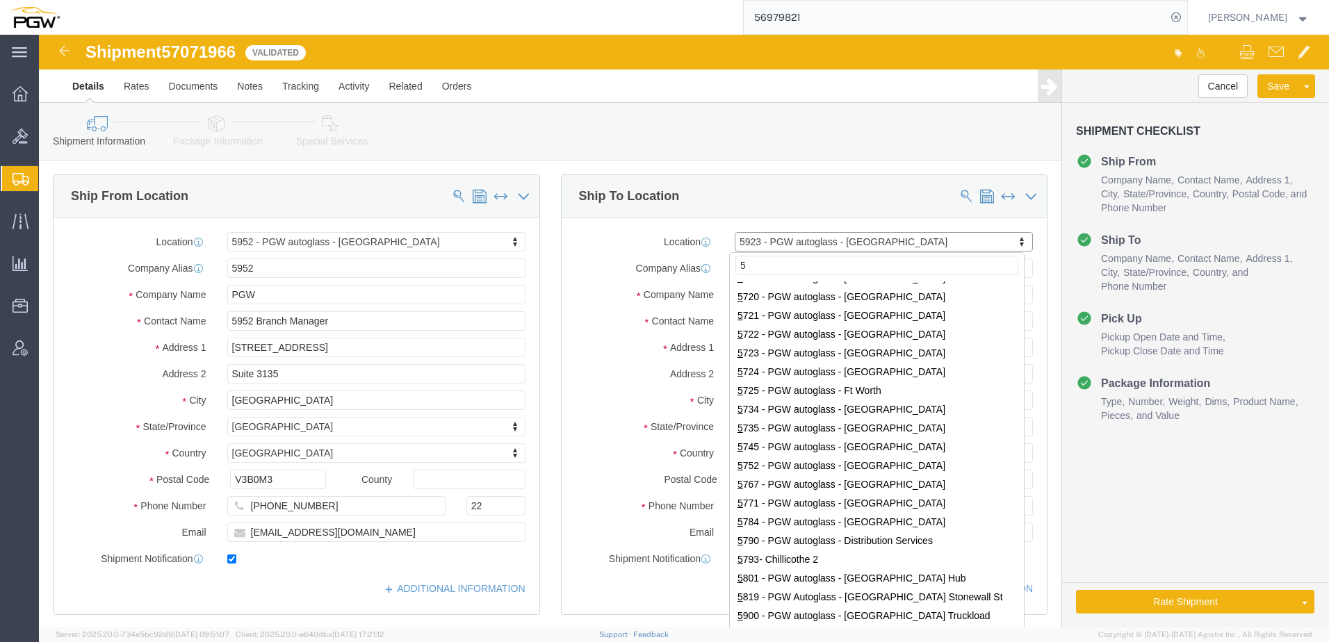
scroll to position [0, 0]
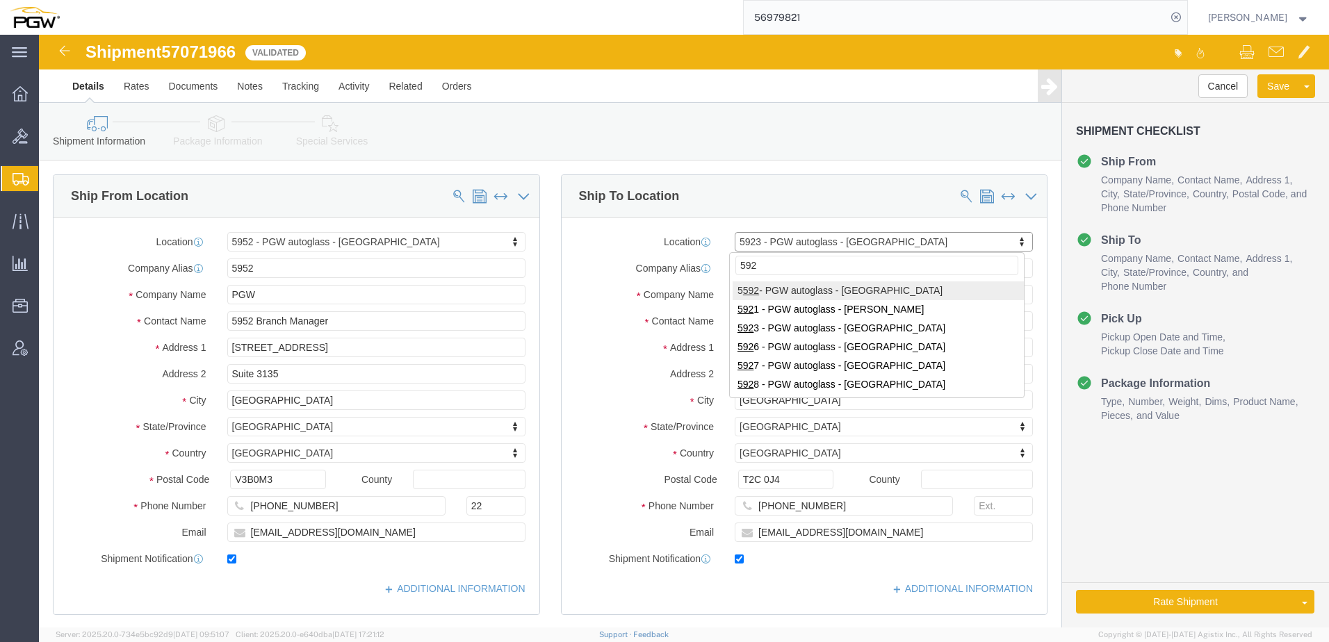
type input "5923"
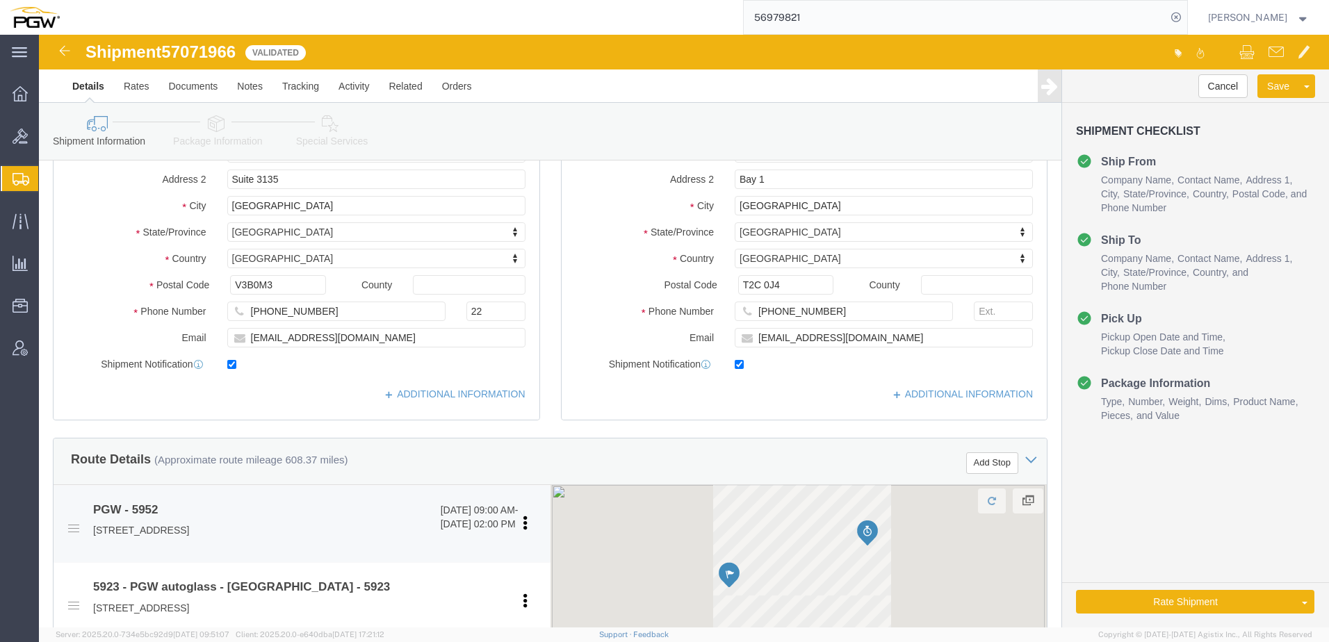
scroll to position [278, 0]
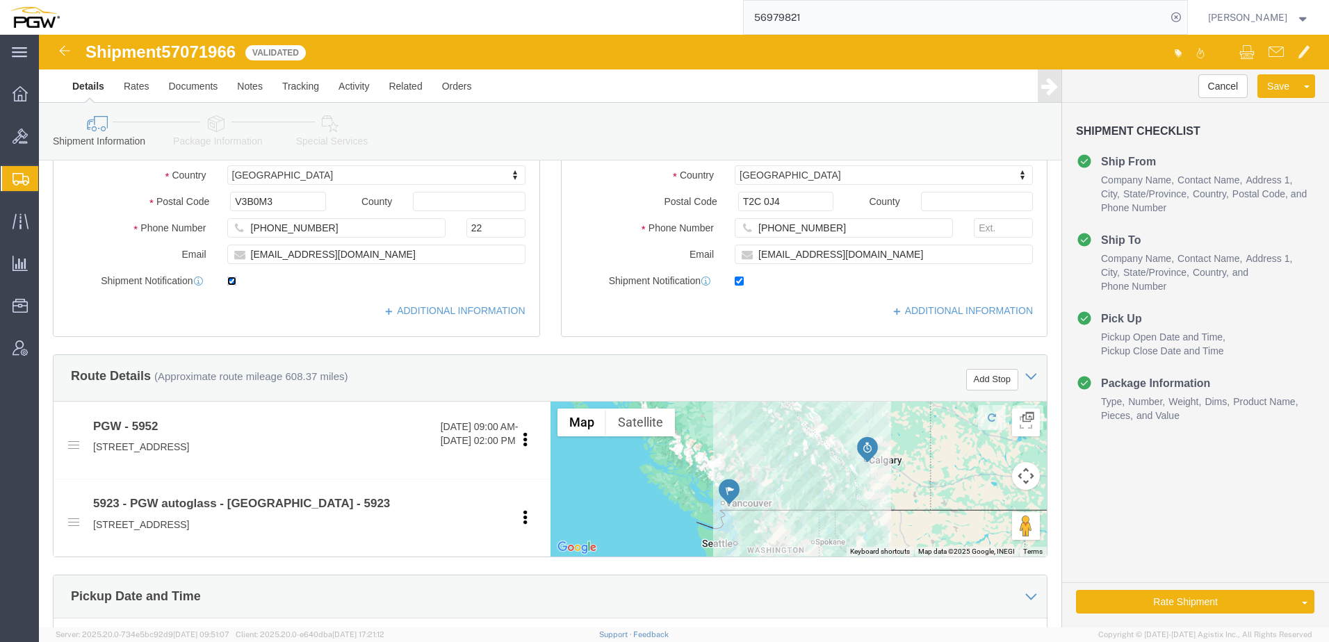
click input "checkbox"
checkbox input "false"
click input "checkbox"
checkbox input "false"
click button "Rate Shipment"
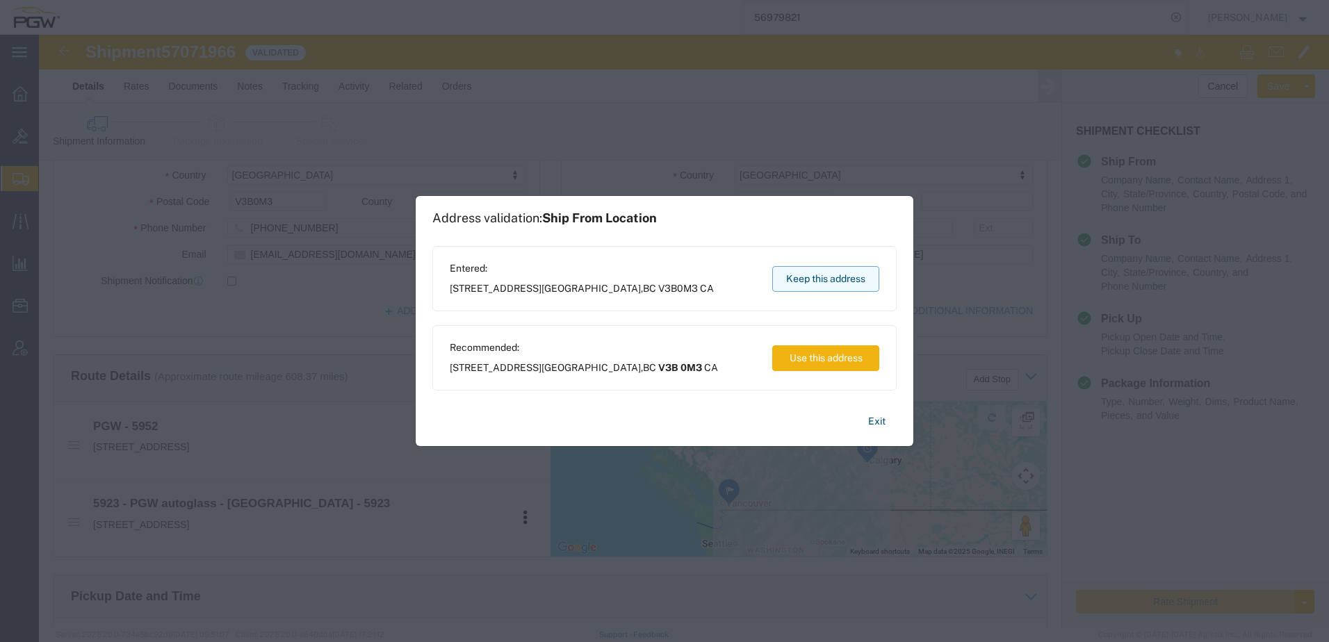
click at [833, 277] on button "Keep this address" at bounding box center [825, 279] width 107 height 26
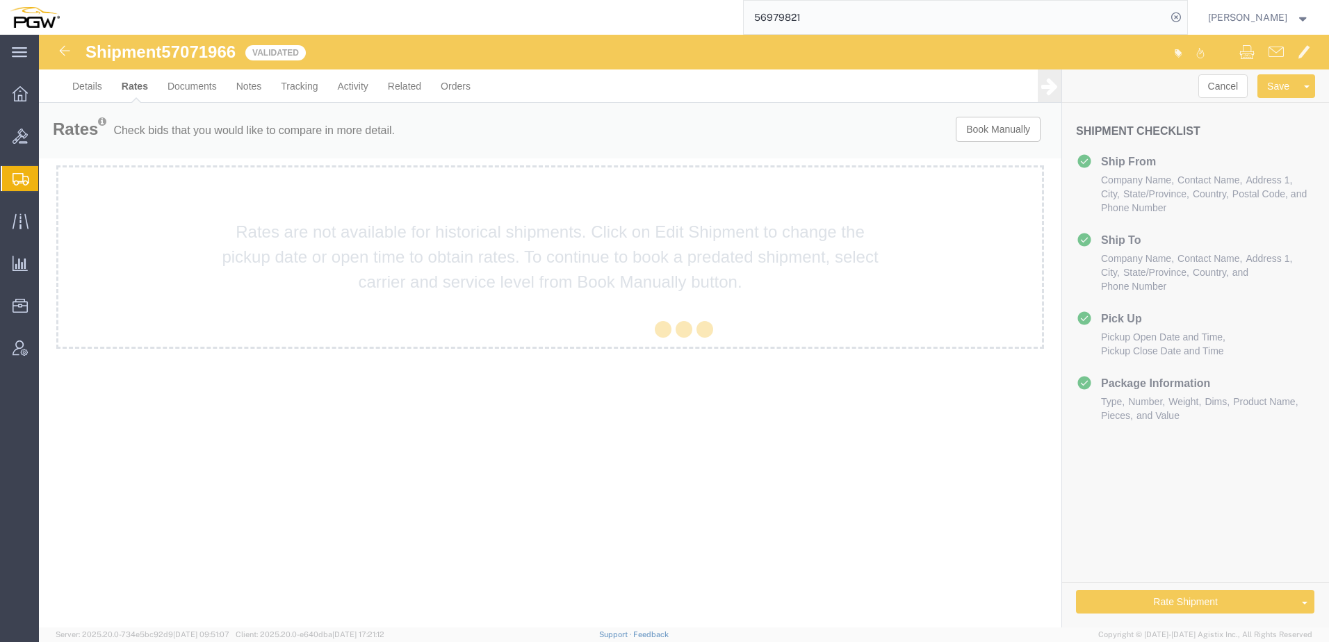
scroll to position [0, 0]
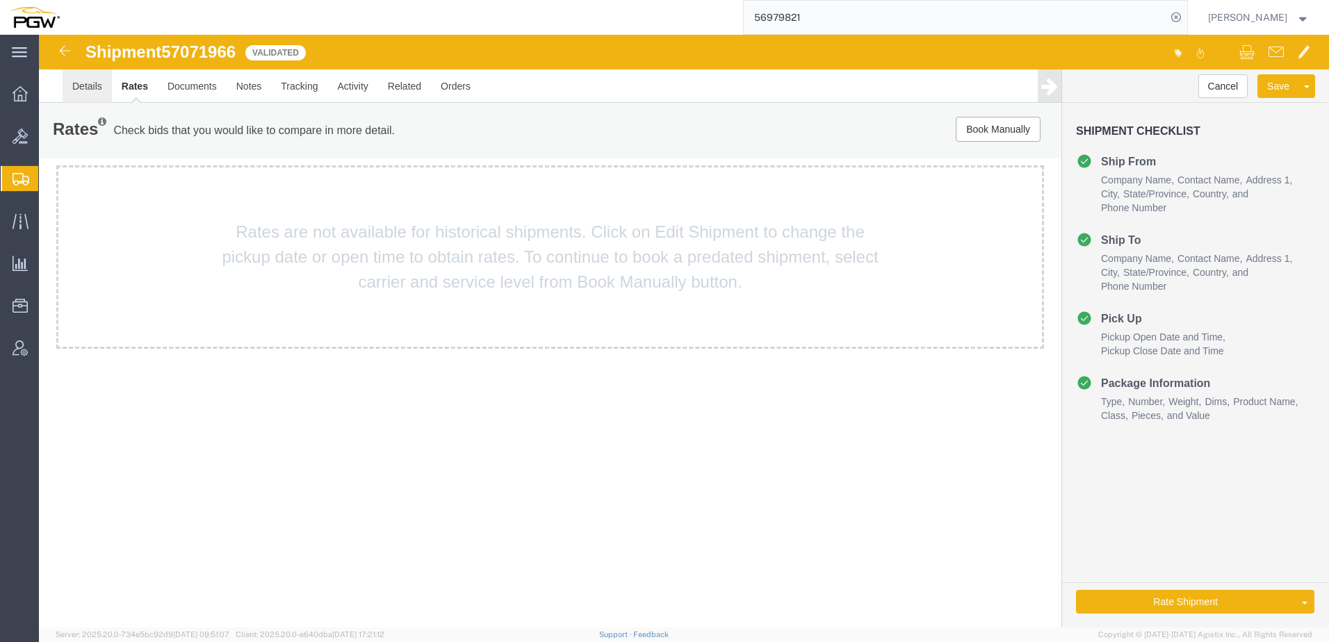
click at [92, 92] on link "Details" at bounding box center [87, 86] width 49 height 33
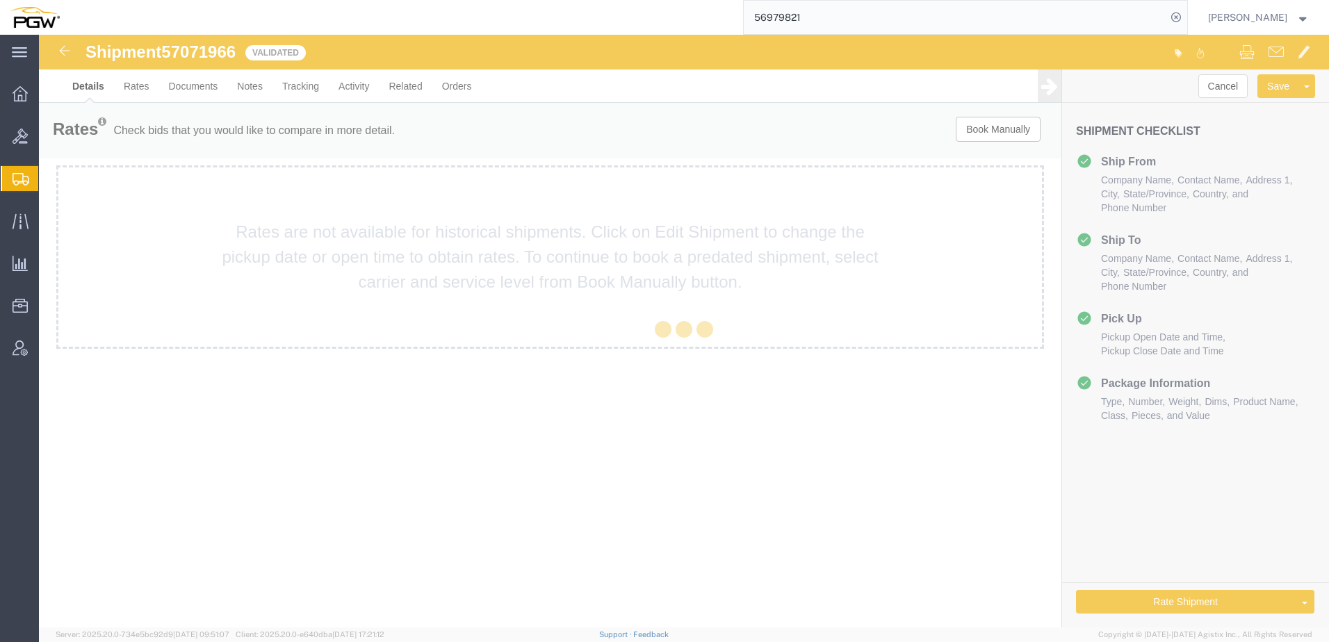
select select "28525"
select select "28509"
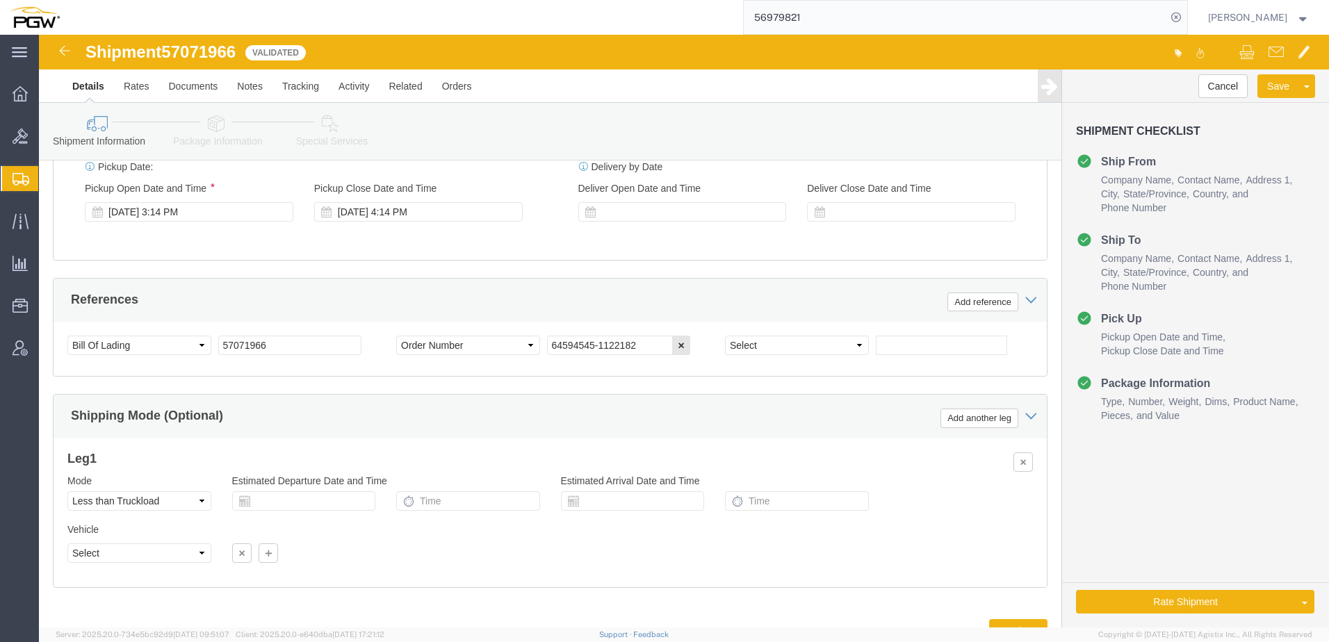
scroll to position [822, 0]
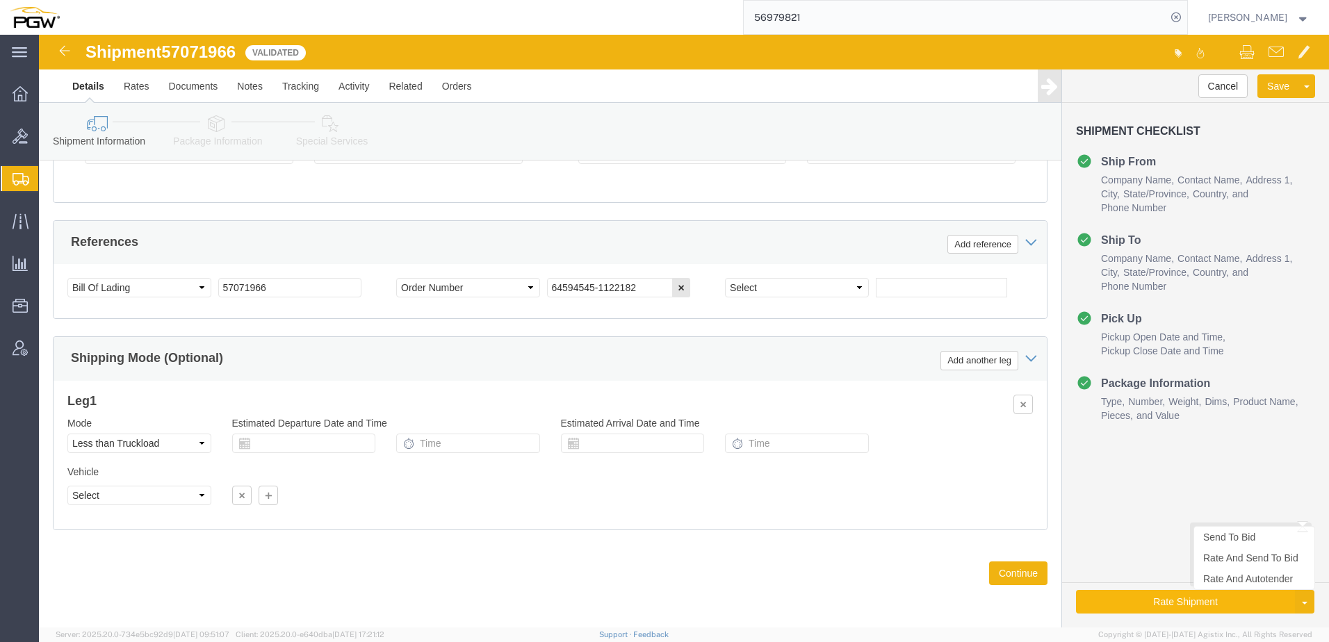
click button "Rate Shipment"
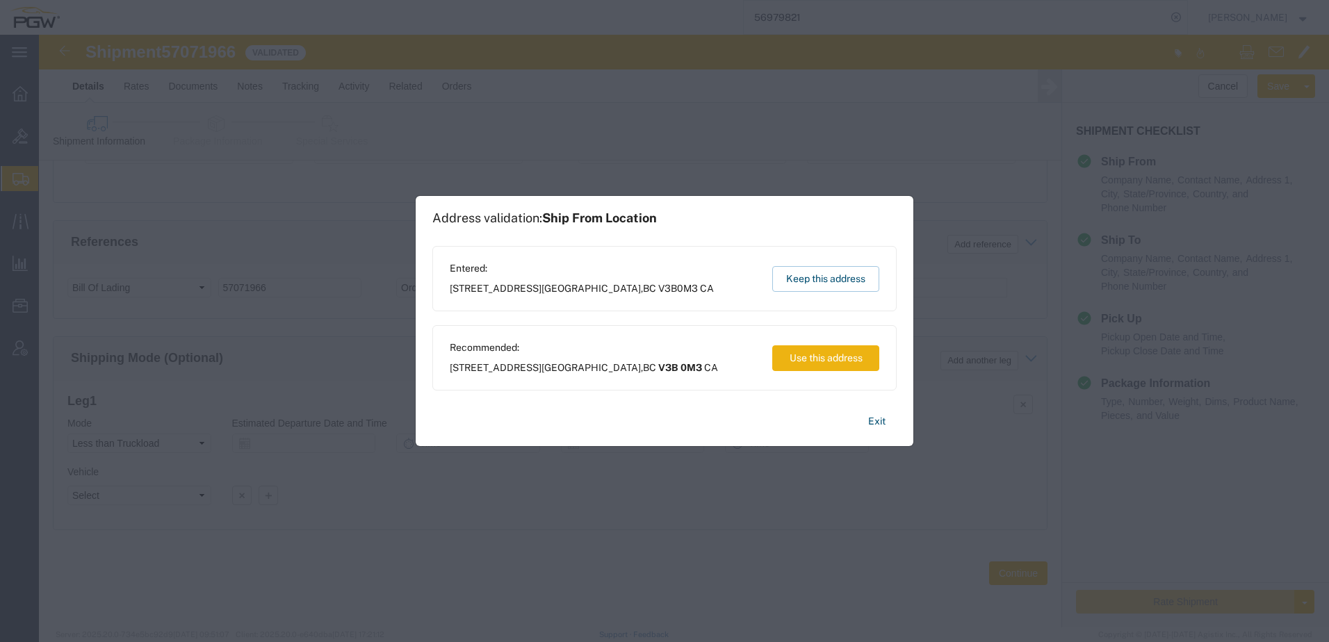
click at [824, 369] on button "Use this address" at bounding box center [825, 358] width 107 height 26
type input "V3B 0M3"
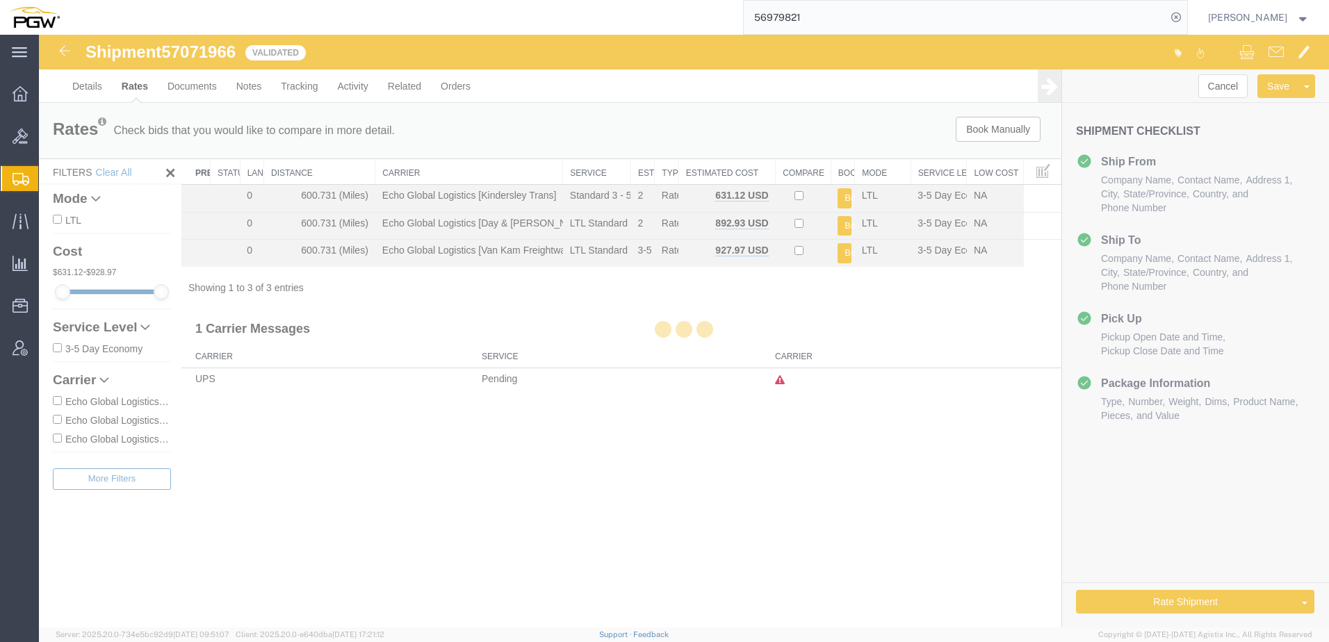
scroll to position [0, 0]
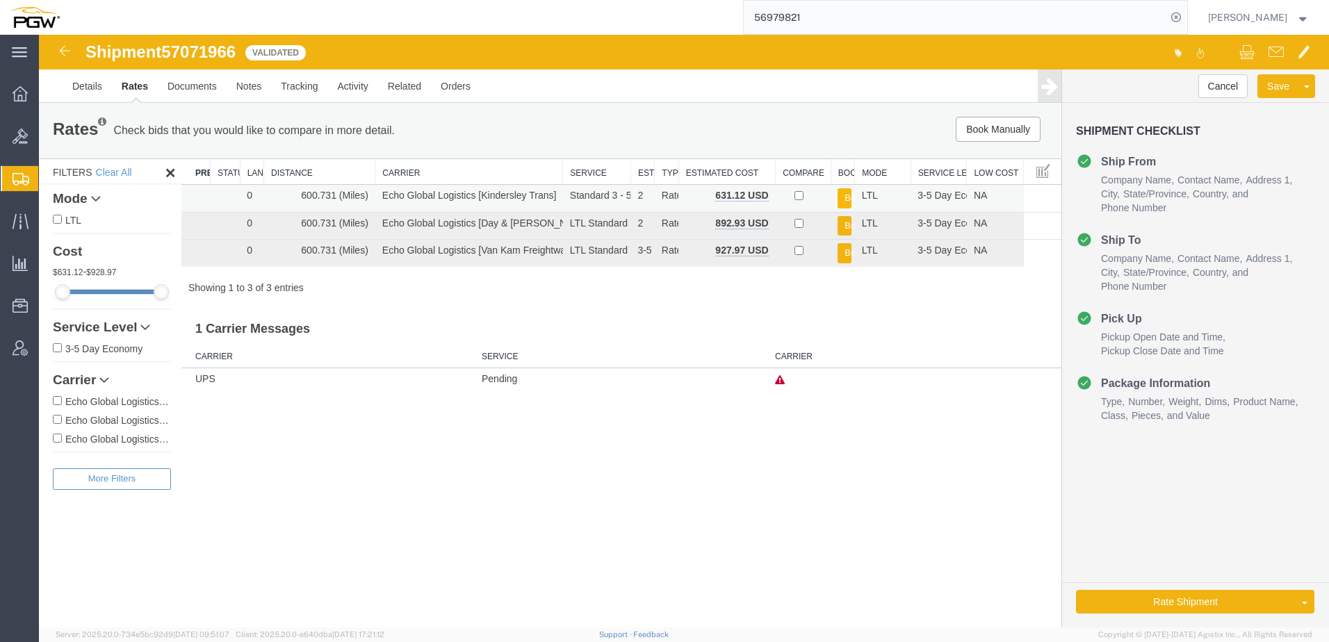
click at [842, 195] on button "Book" at bounding box center [845, 198] width 14 height 20
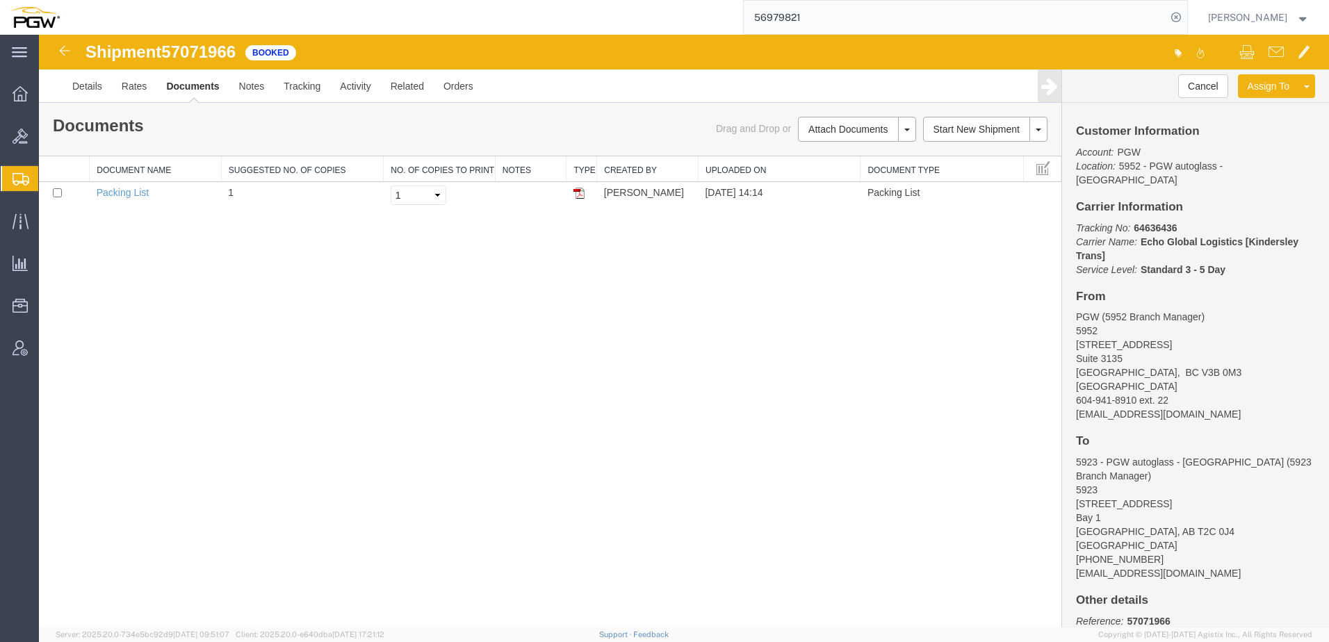
click at [293, 279] on div "Shipment 57071966 1 of 1 Booked Details Rates Documents Notes Tracking Activity…" at bounding box center [684, 331] width 1290 height 593
click at [0, 0] on span "Shipment Manager" at bounding box center [0, 0] width 0 height 0
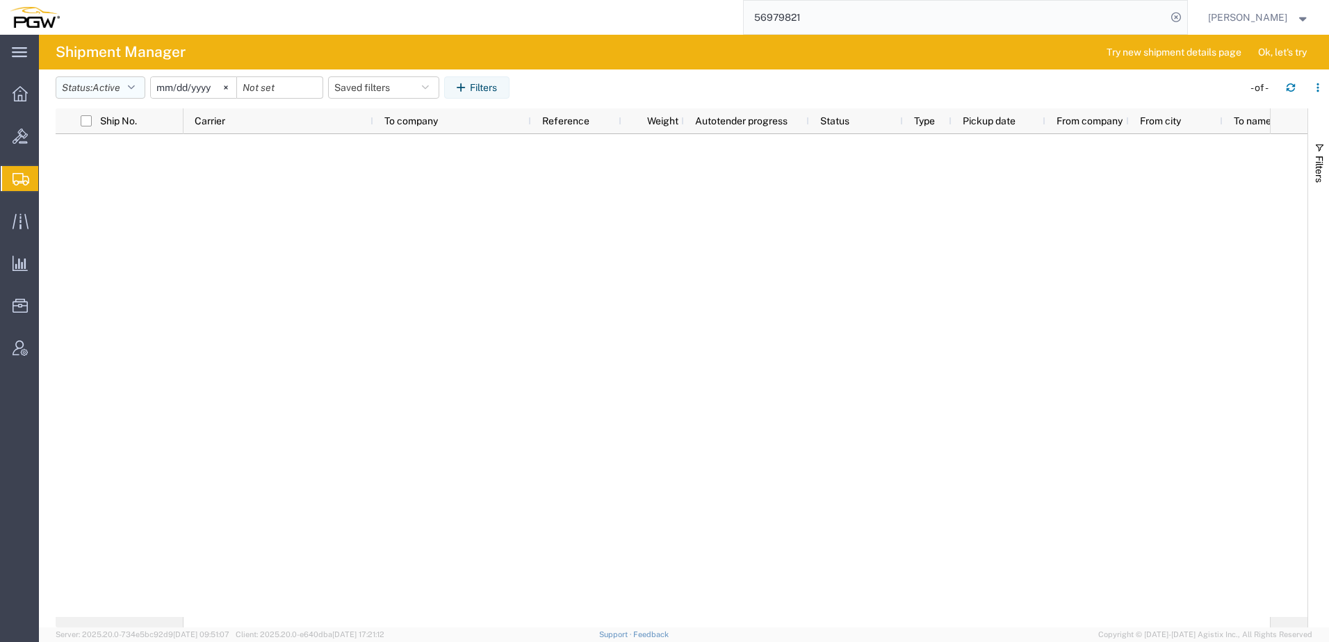
click at [117, 90] on span "Active" at bounding box center [106, 87] width 28 height 11
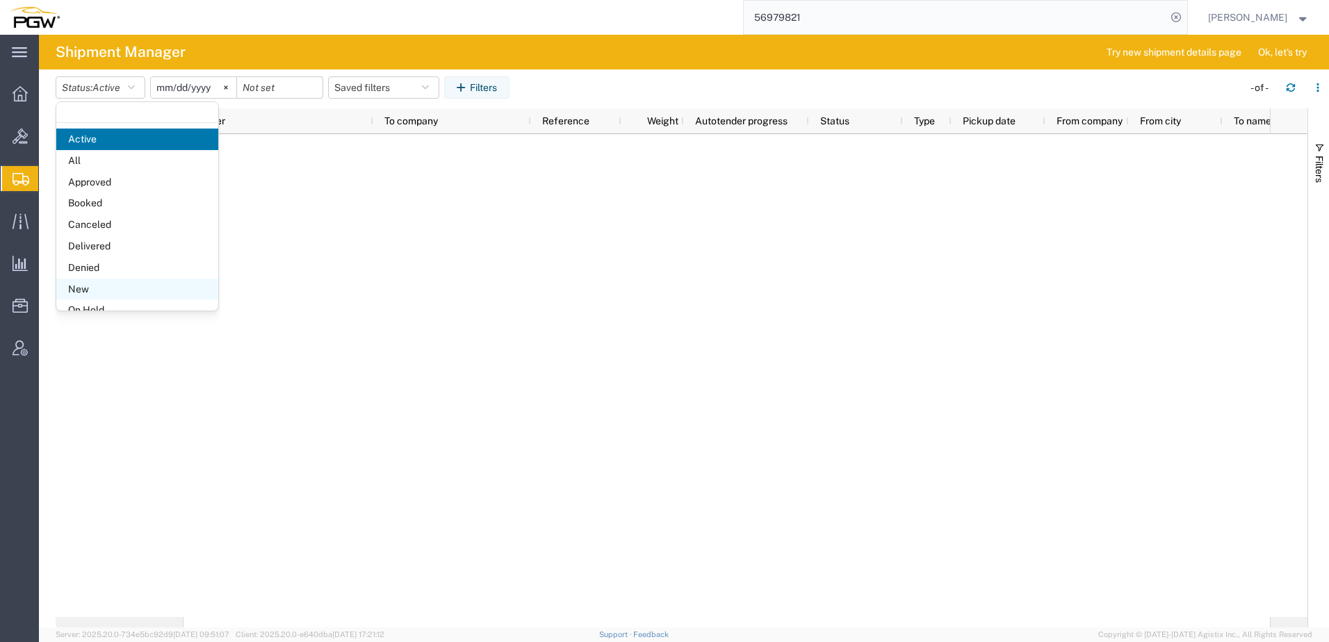
click at [76, 293] on span "New" at bounding box center [137, 290] width 162 height 22
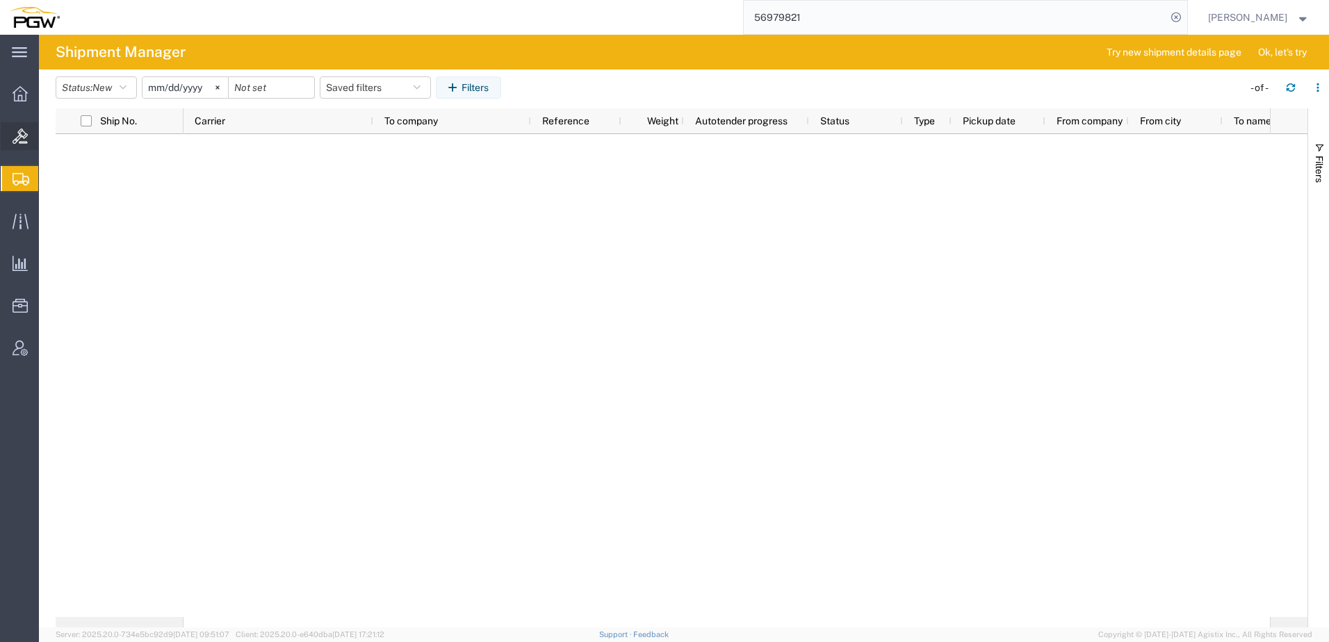
click at [48, 145] on span "Bids" at bounding box center [43, 136] width 10 height 28
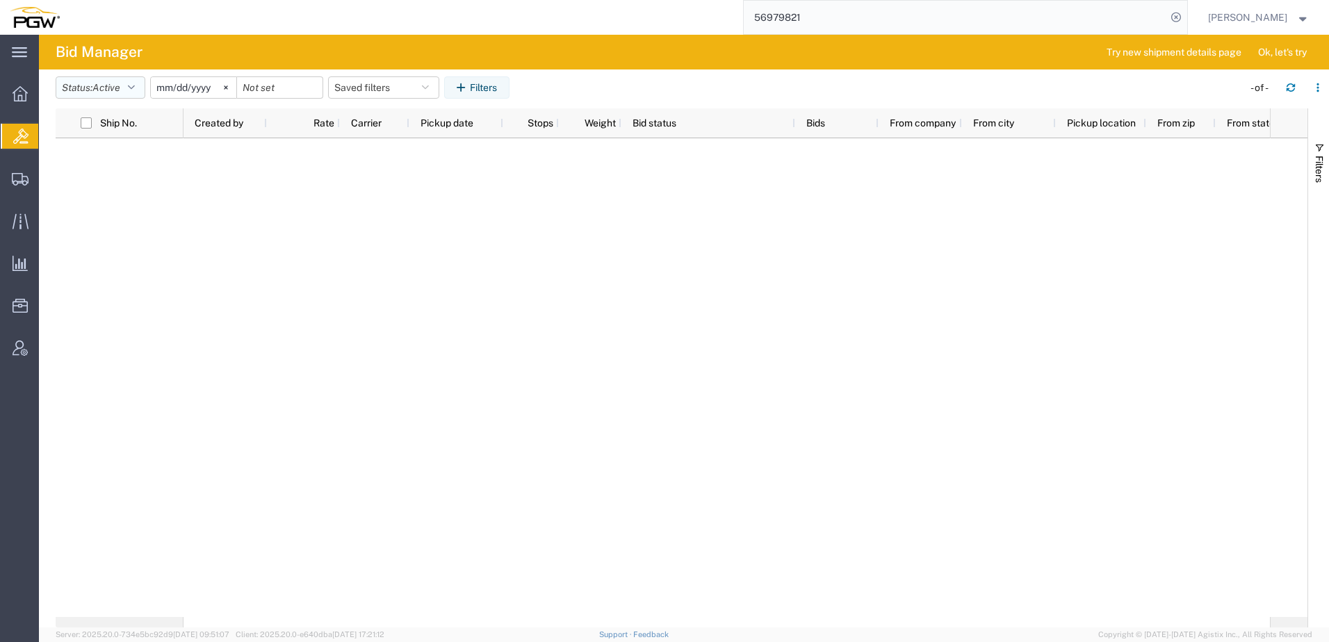
click at [113, 83] on span "Active" at bounding box center [106, 87] width 28 height 11
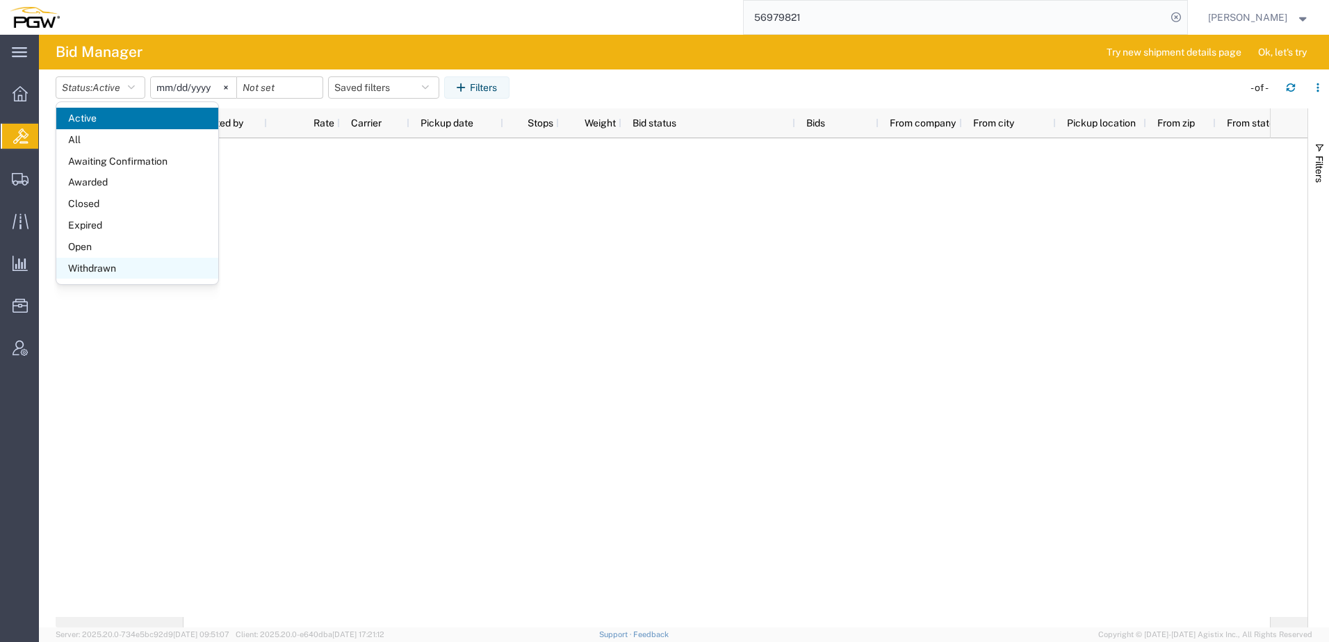
click at [92, 258] on span "Withdrawn" at bounding box center [137, 269] width 162 height 22
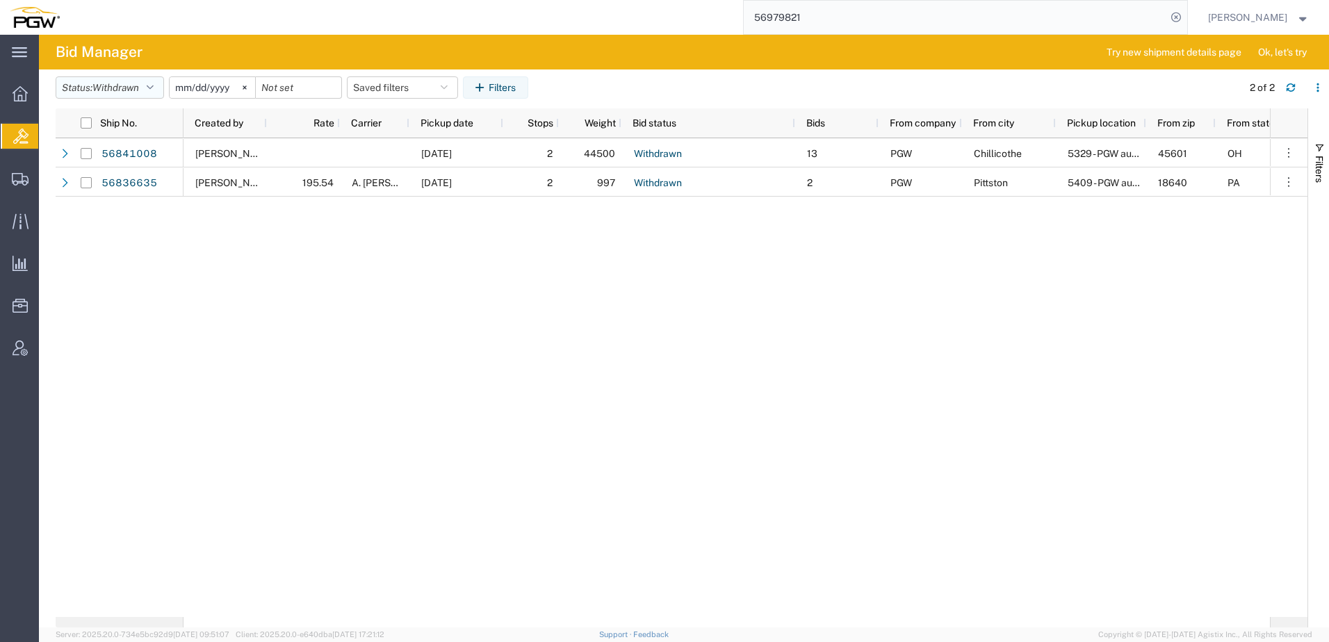
click at [101, 92] on span "Withdrawn" at bounding box center [115, 87] width 47 height 11
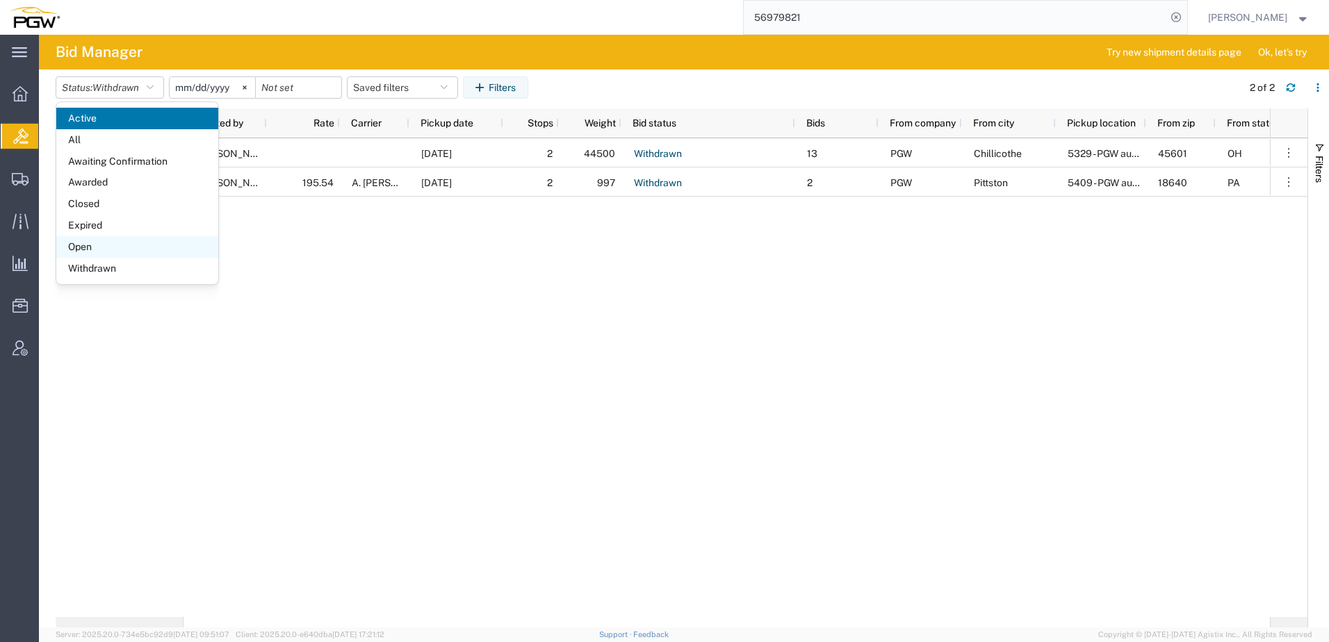
click at [79, 248] on span "Open" at bounding box center [137, 247] width 162 height 22
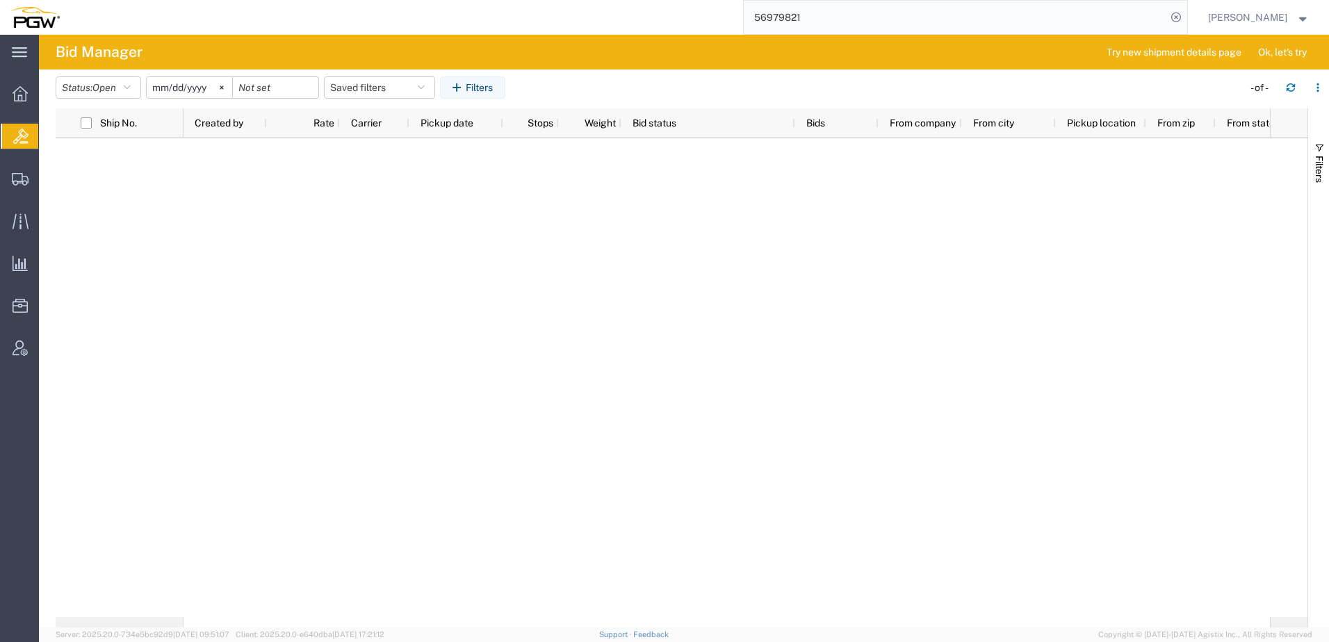
click at [335, 215] on div at bounding box center [727, 377] width 1086 height 479
